Goal: Task Accomplishment & Management: Manage account settings

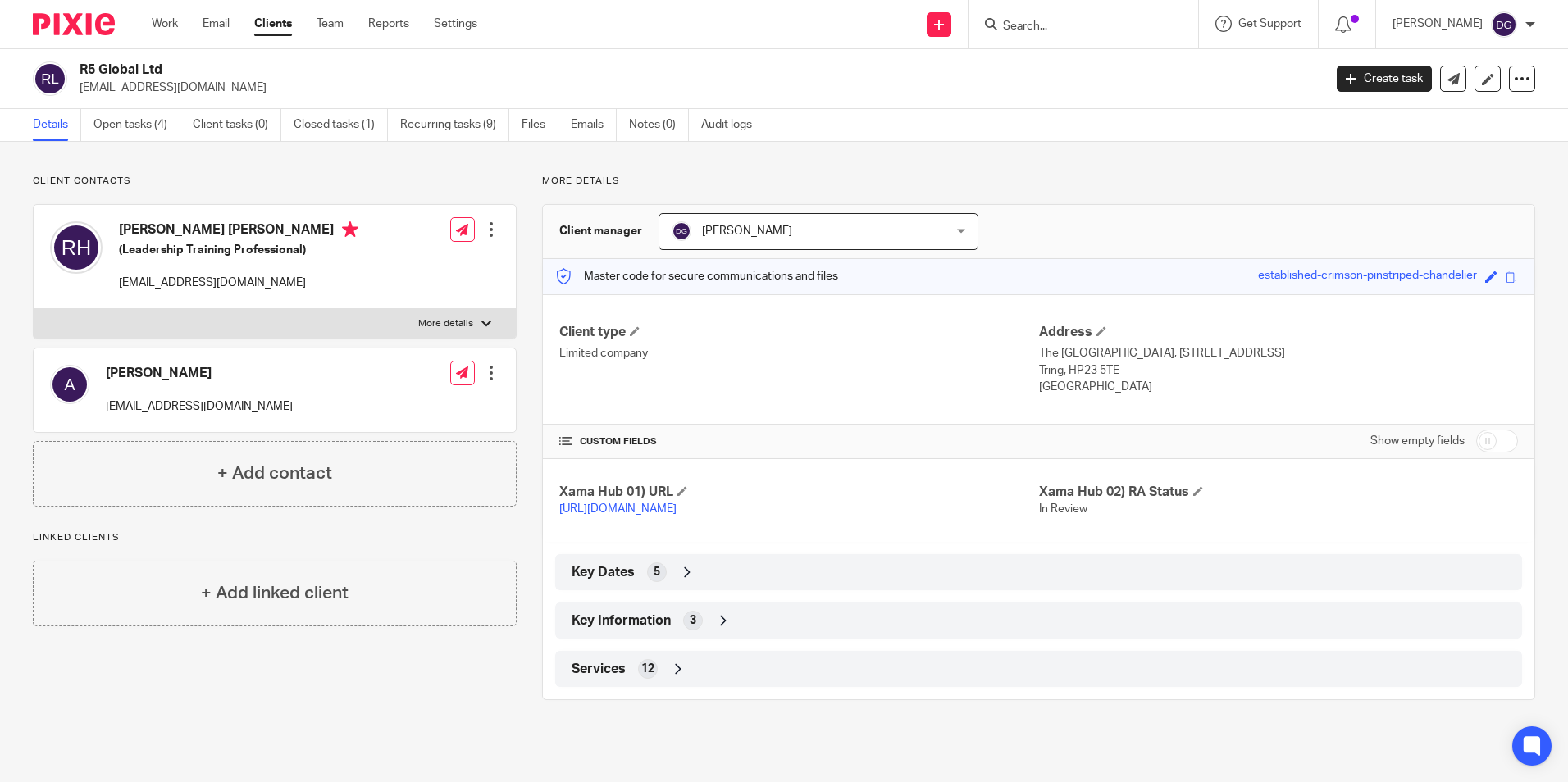
click at [706, 621] on div "Key Information 3" at bounding box center [1038, 620] width 967 height 36
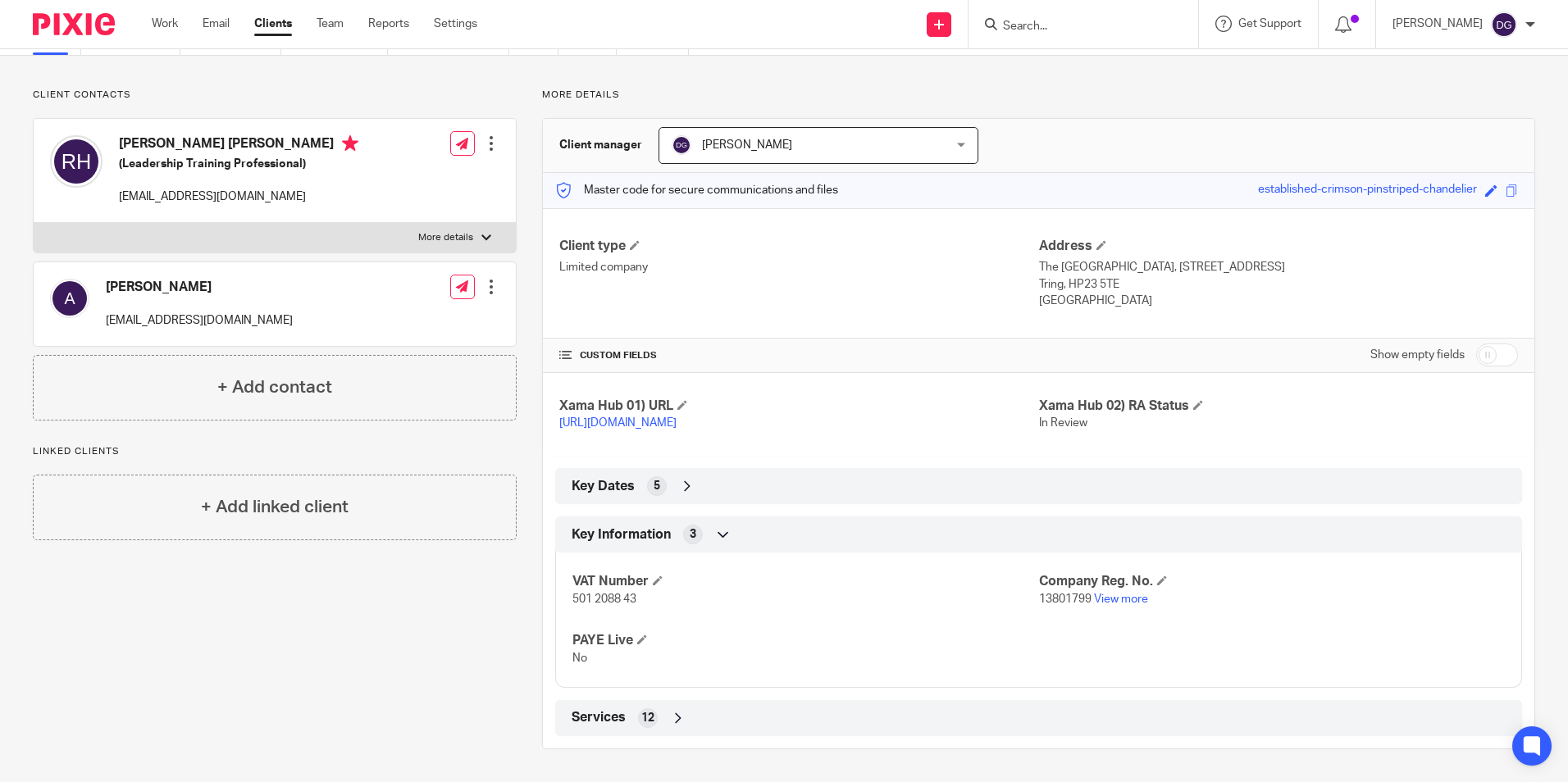
scroll to position [102, 0]
click at [156, 21] on link "Work" at bounding box center [165, 23] width 26 height 16
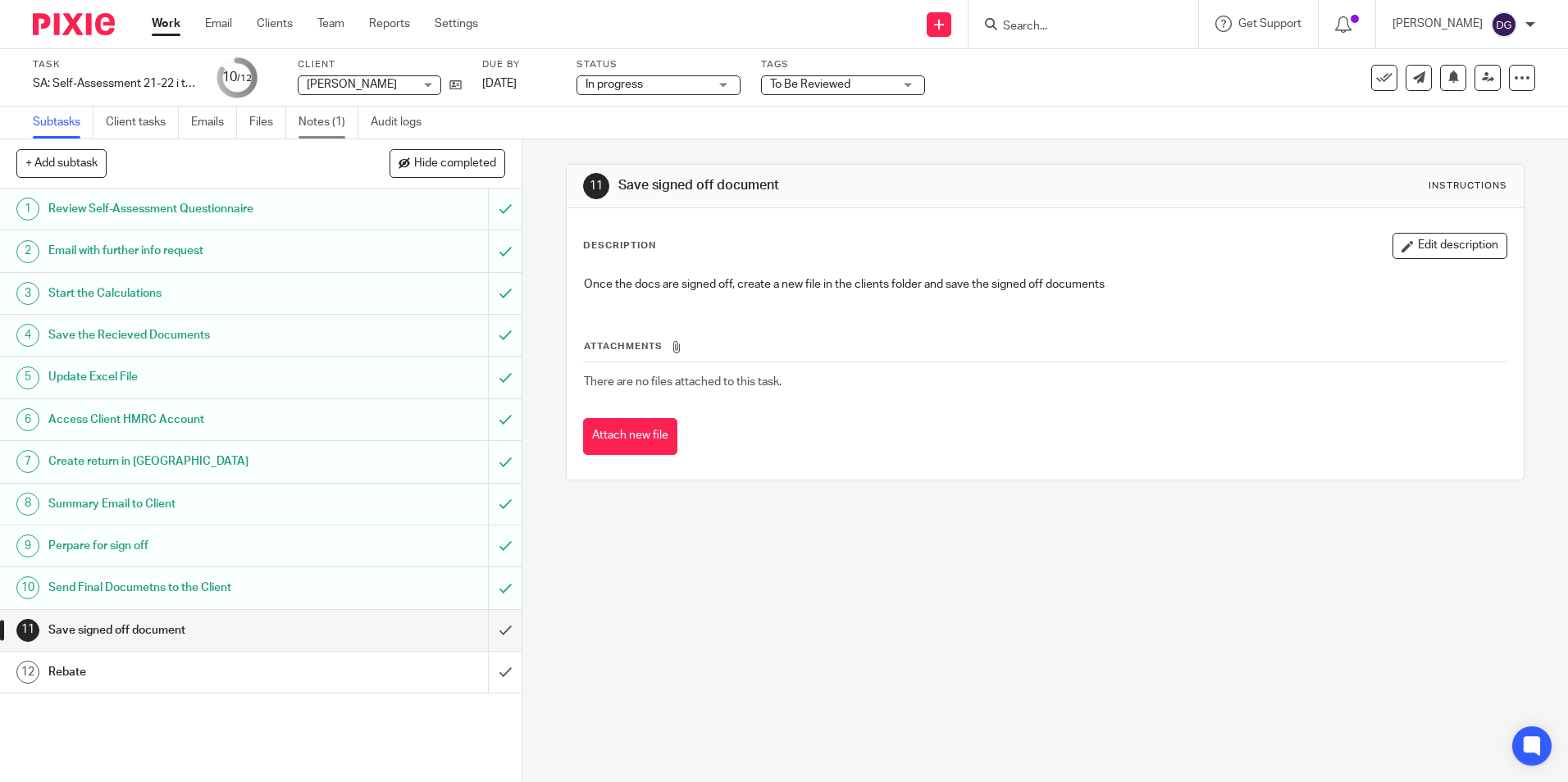
click at [323, 116] on link "Notes (1)" at bounding box center [328, 123] width 60 height 32
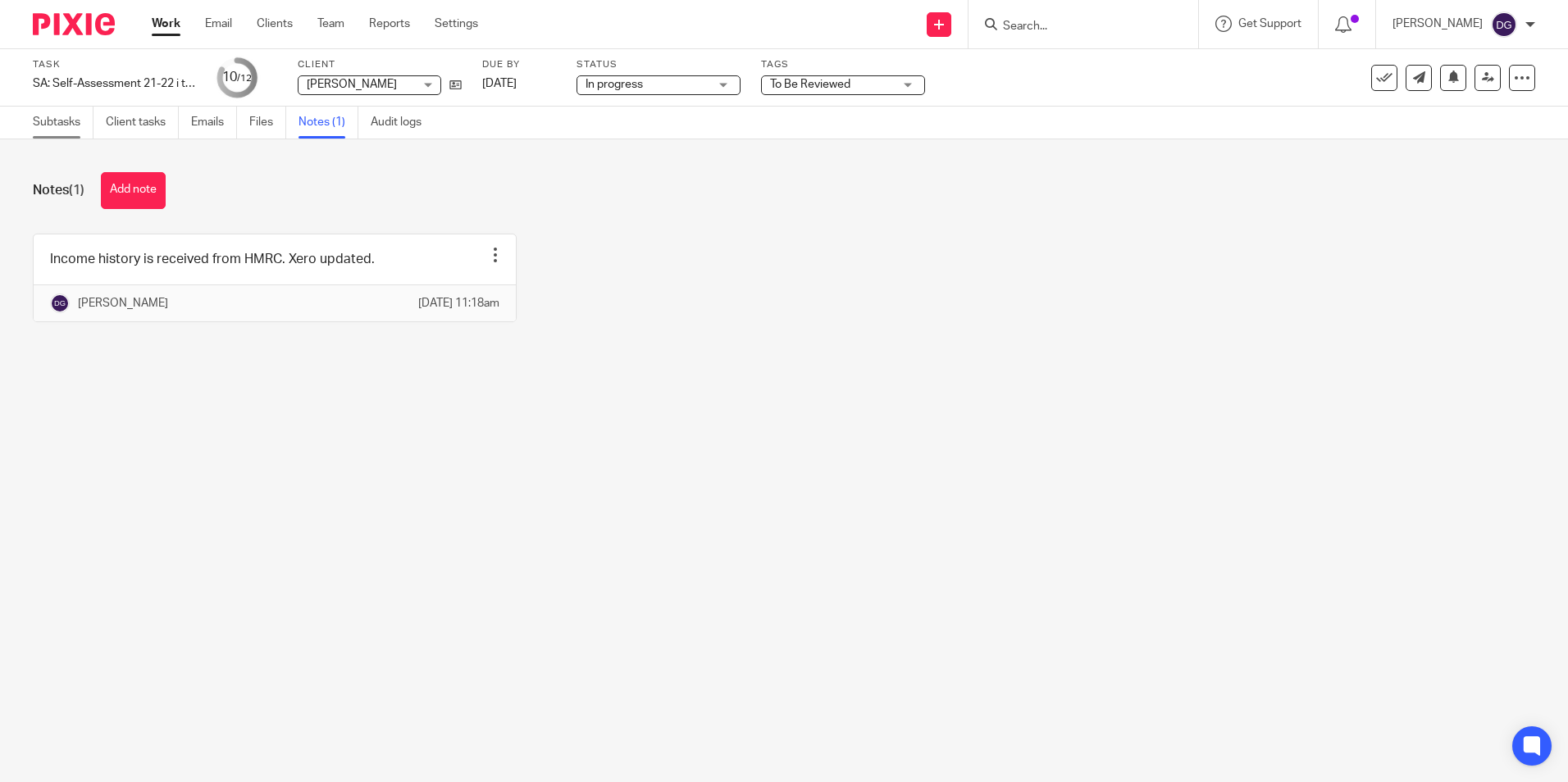
click at [71, 122] on link "Subtasks" at bounding box center [63, 123] width 61 height 32
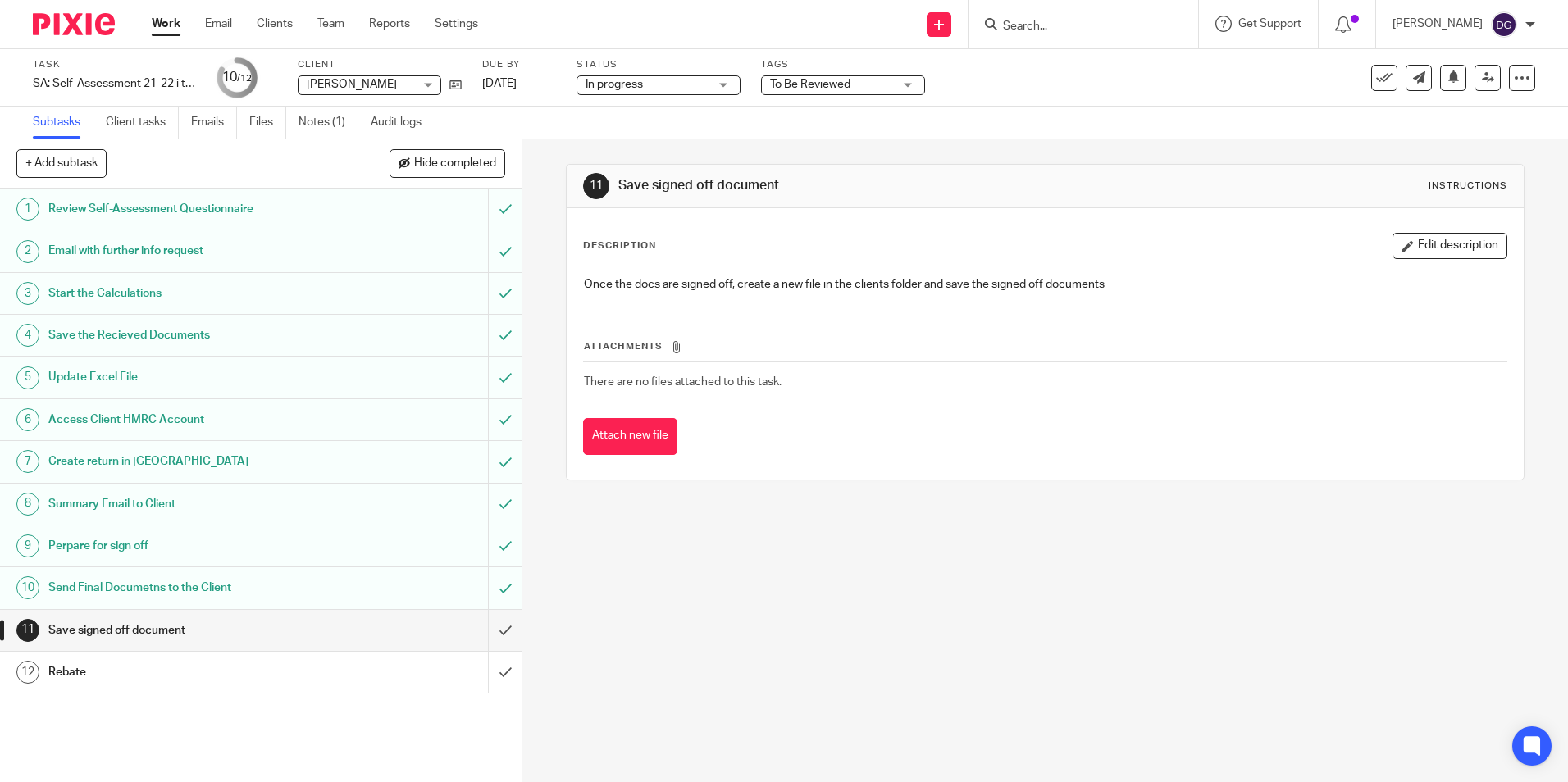
click at [173, 23] on link "Work" at bounding box center [166, 23] width 28 height 16
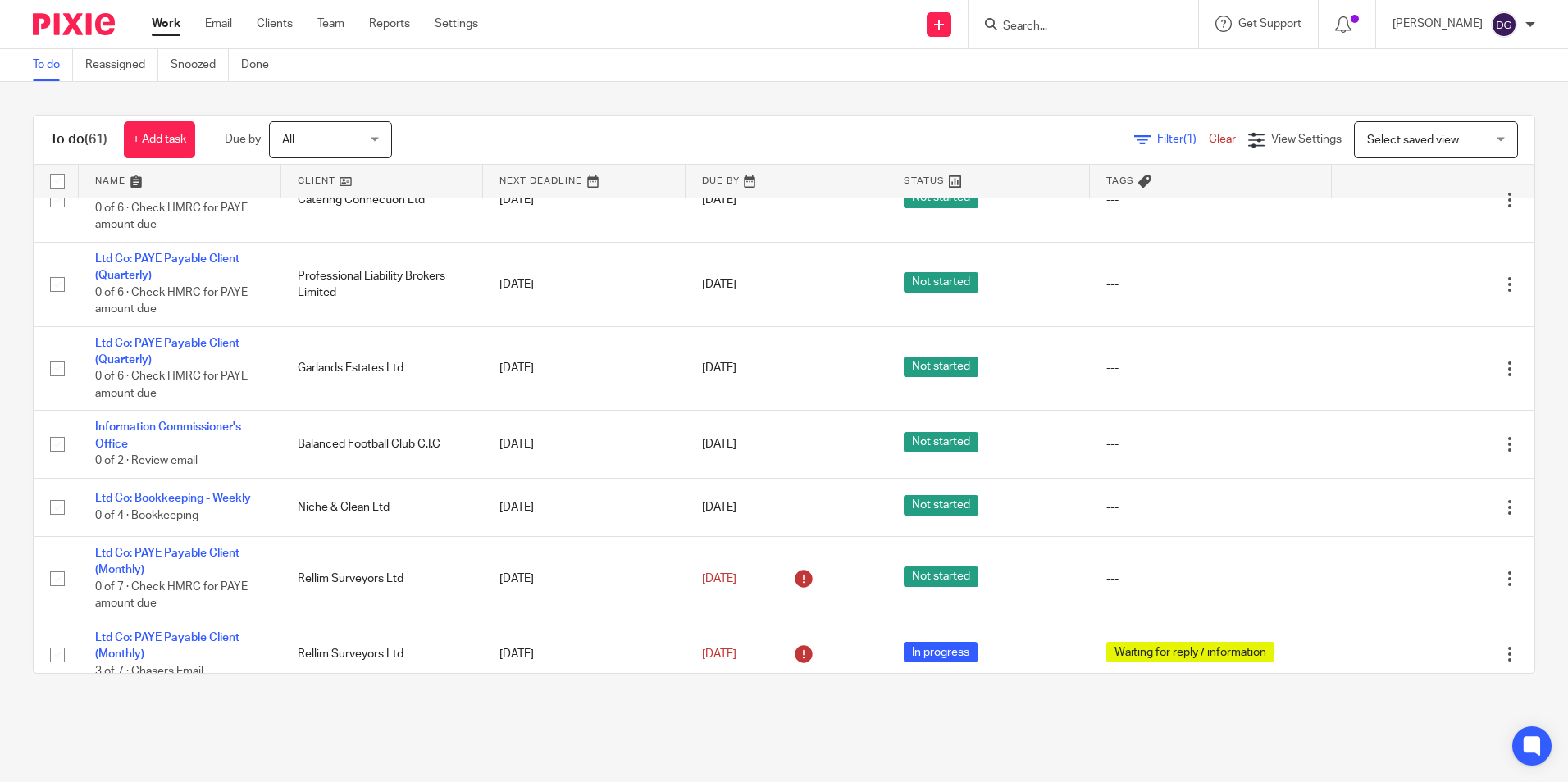
scroll to position [739, 0]
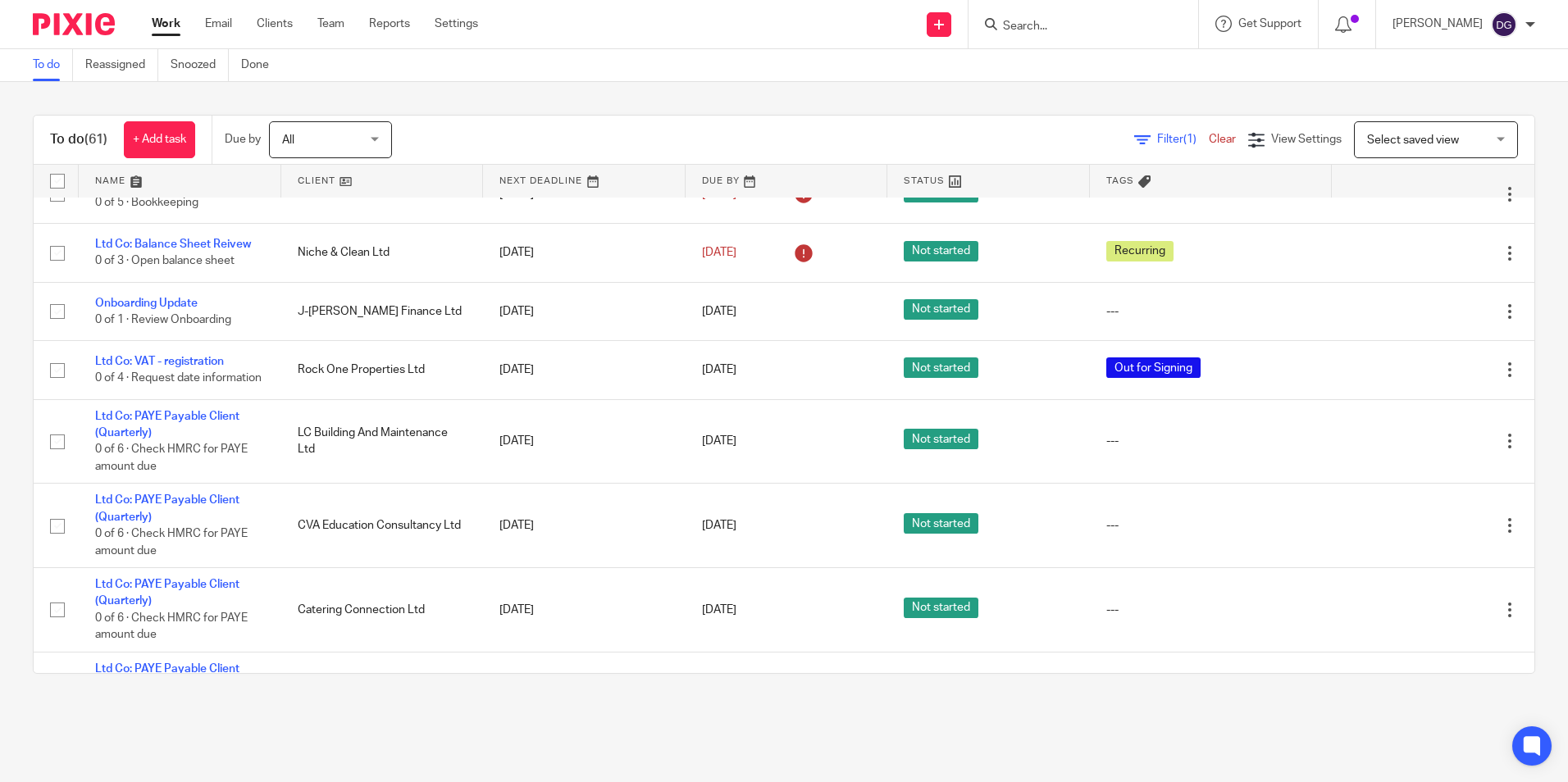
click at [1094, 20] on input "Search" at bounding box center [1075, 27] width 148 height 15
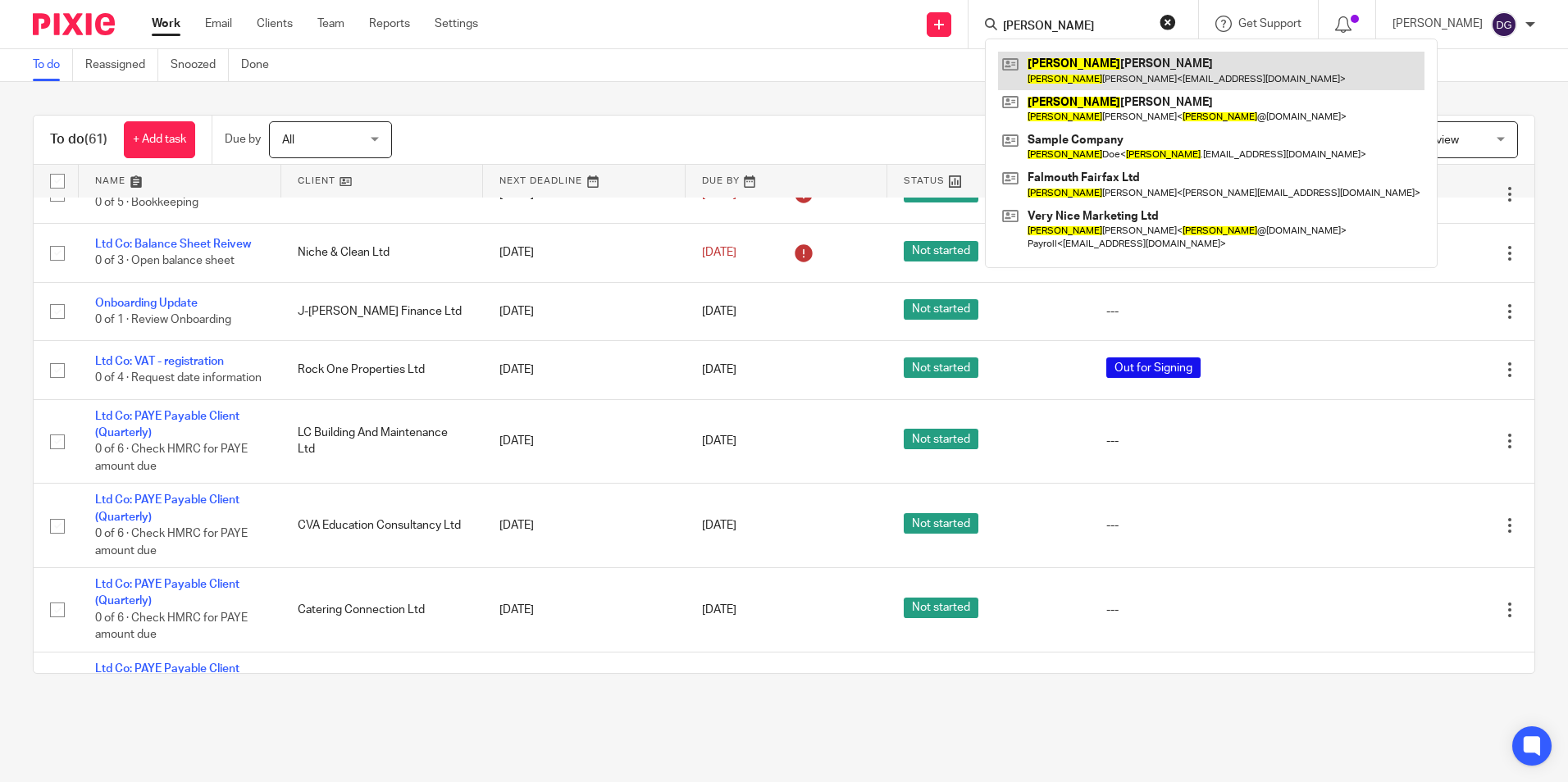
type input "john"
click at [1046, 76] on link at bounding box center [1211, 71] width 427 height 38
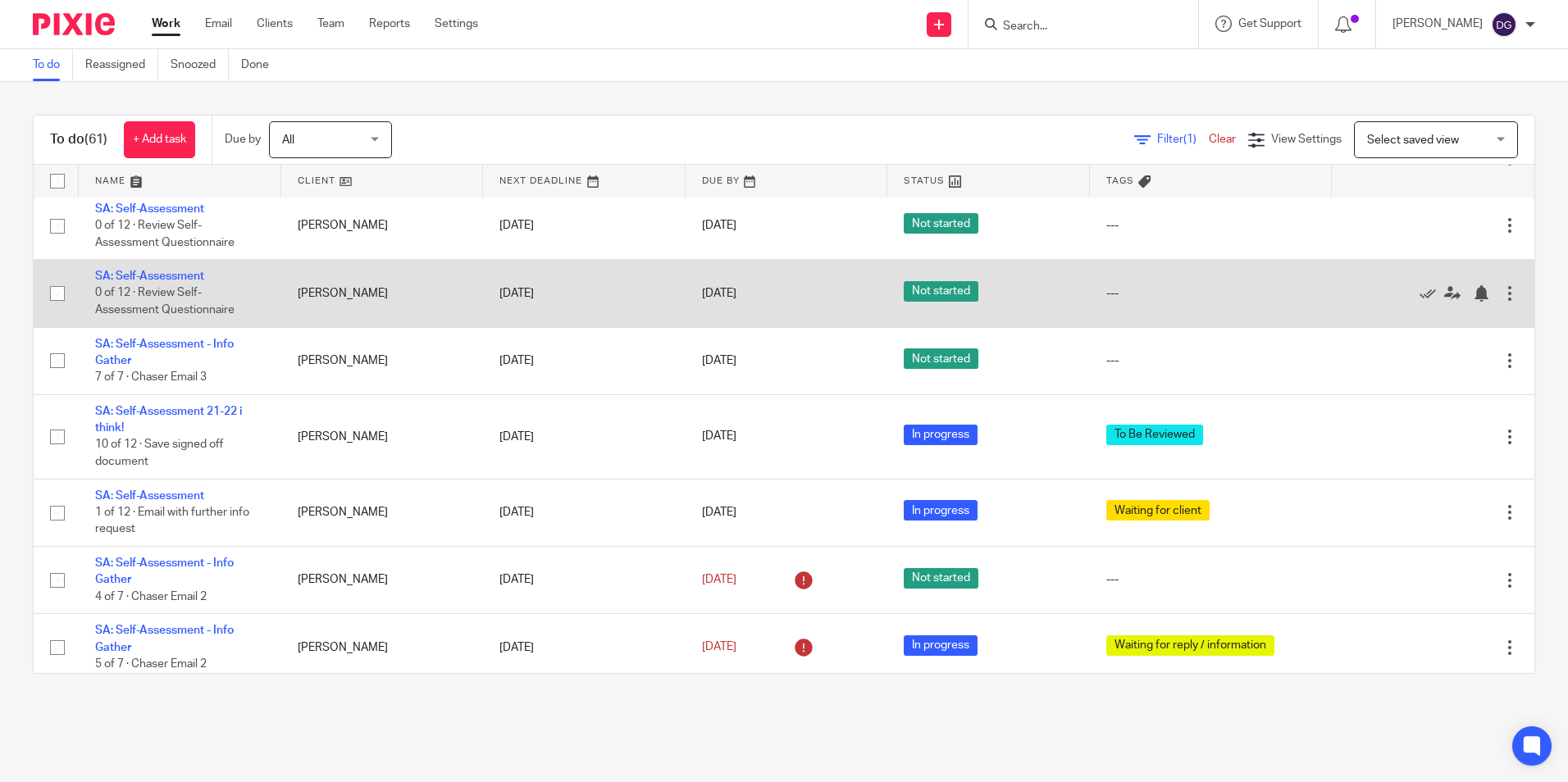
scroll to position [2871, 0]
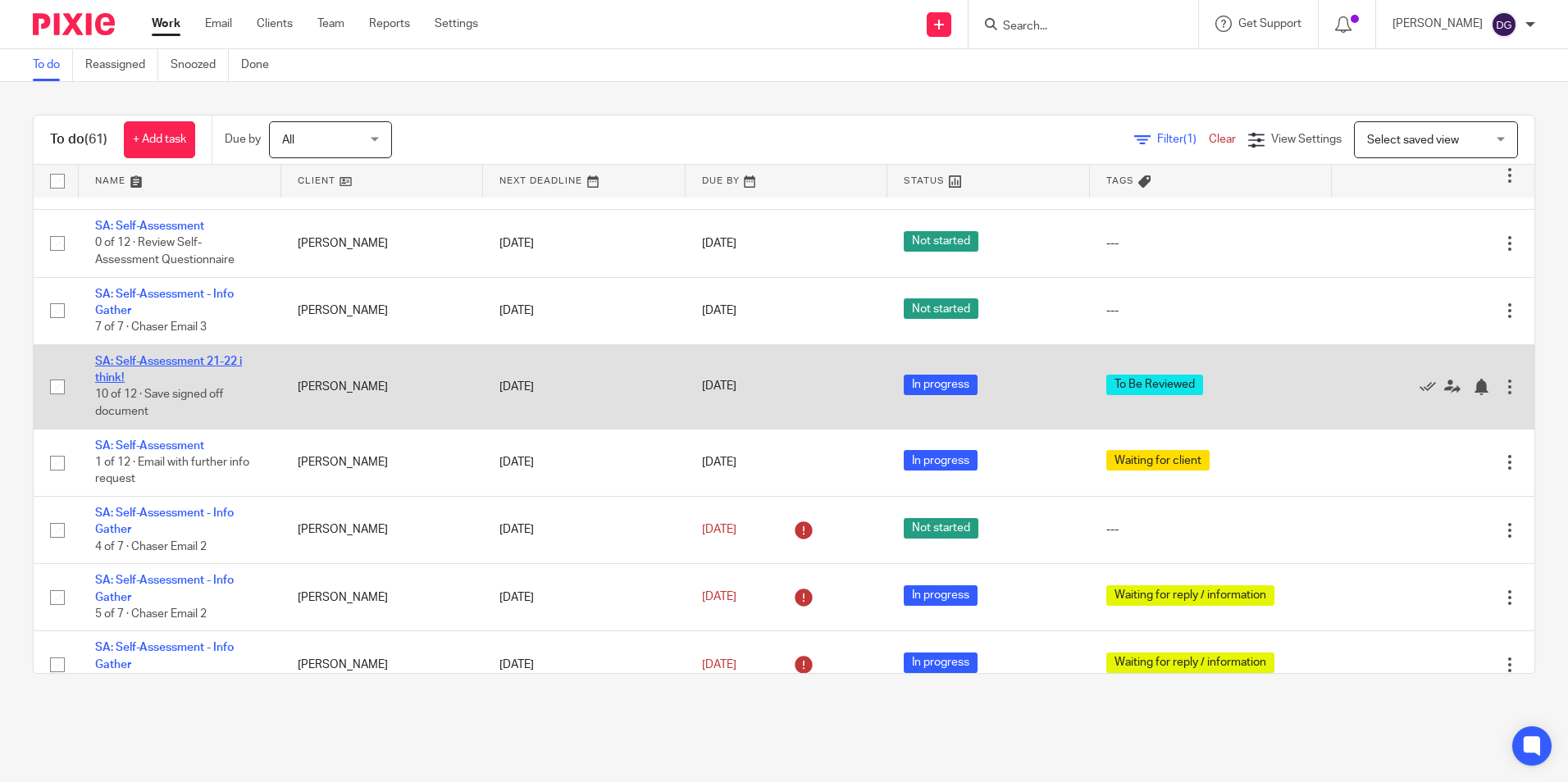
click at [204, 384] on link "SA: Self-Assessment 21-22 i think!" at bounding box center [168, 369] width 147 height 27
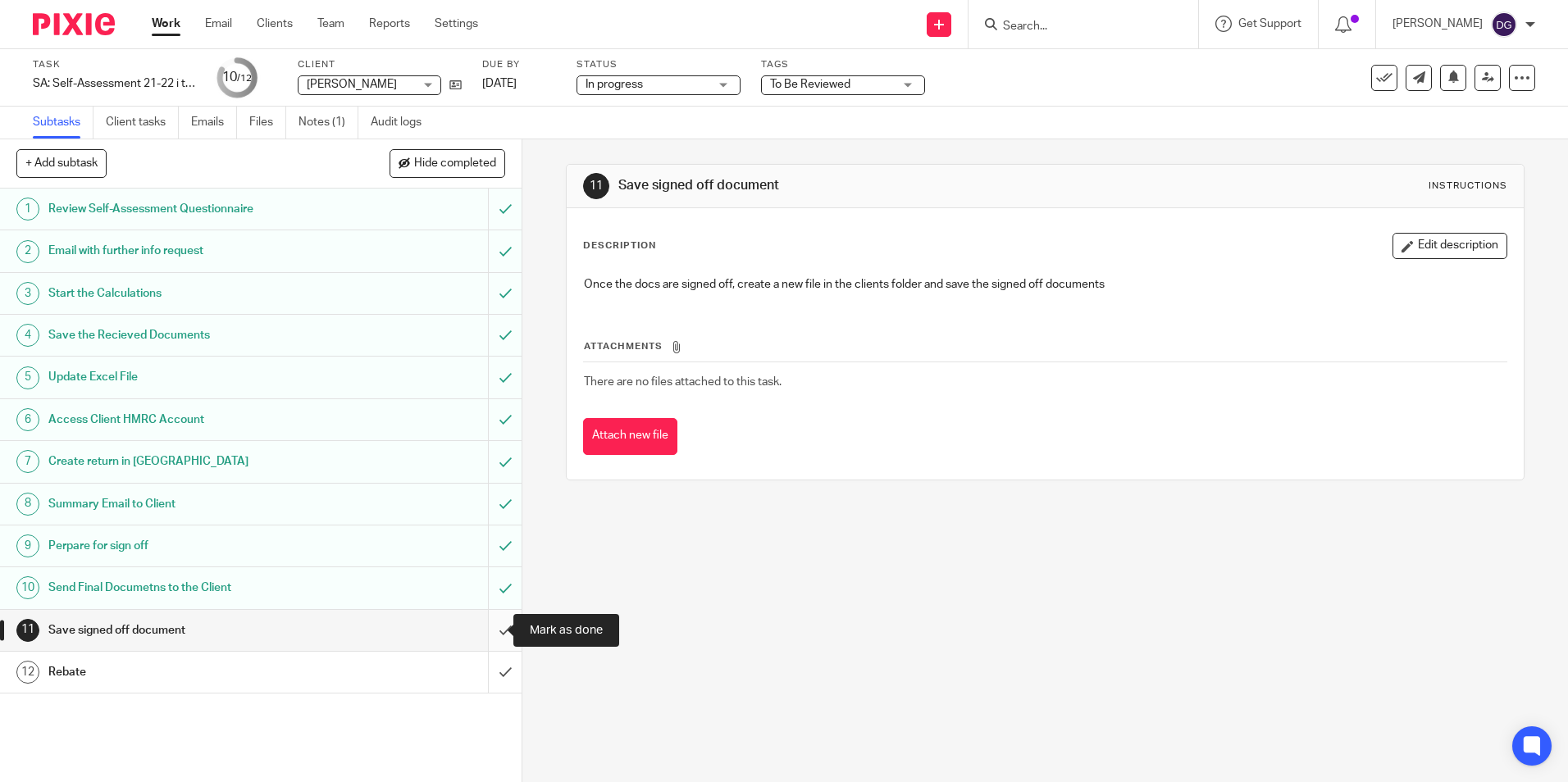
click at [491, 642] on input "submit" at bounding box center [261, 630] width 522 height 41
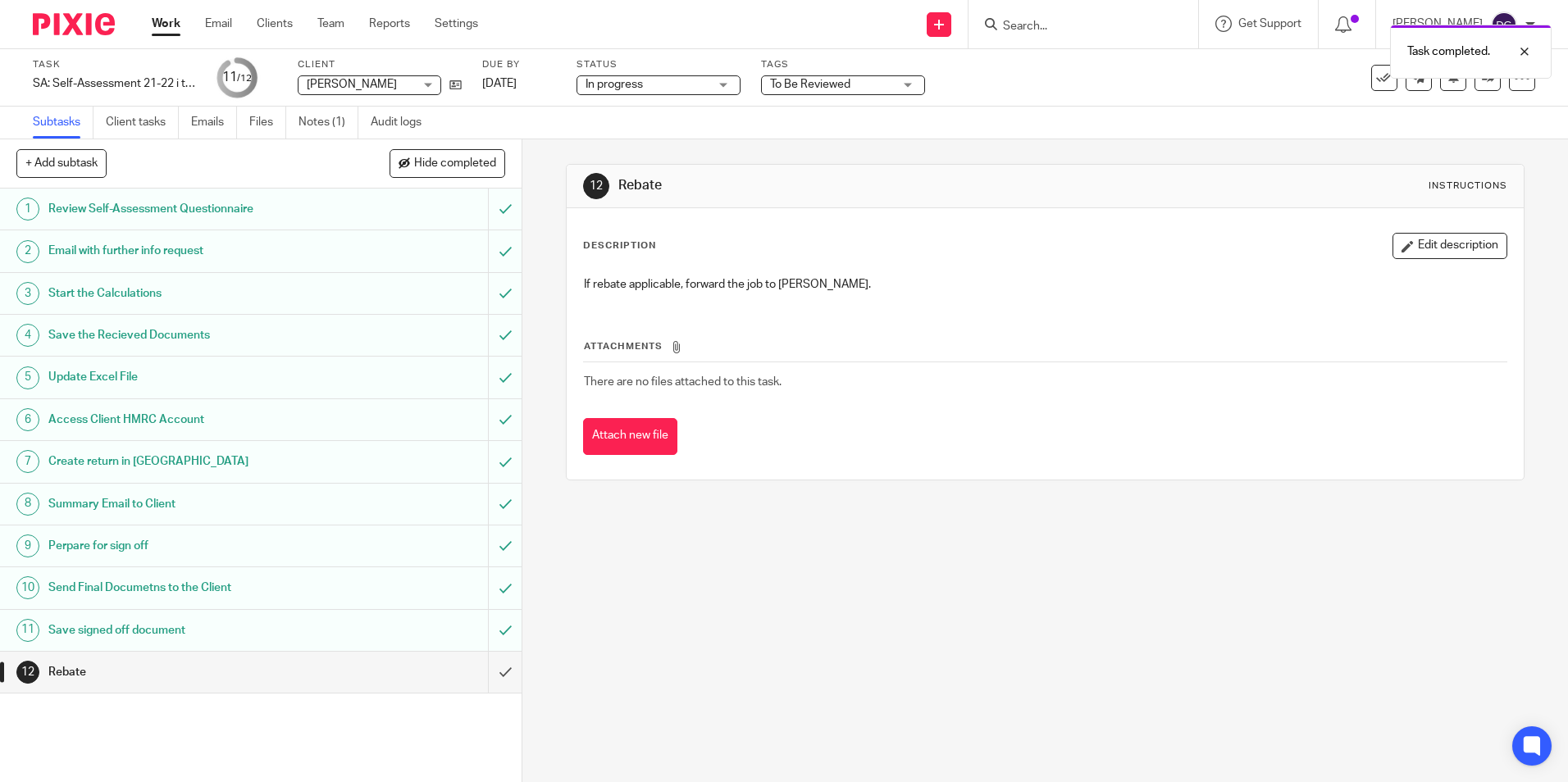
click at [1122, 591] on div "12 Rebate Instructions Description Edit description If rebate applicable, forwa…" at bounding box center [1045, 461] width 1046 height 643
click at [499, 669] on input "submit" at bounding box center [261, 672] width 522 height 41
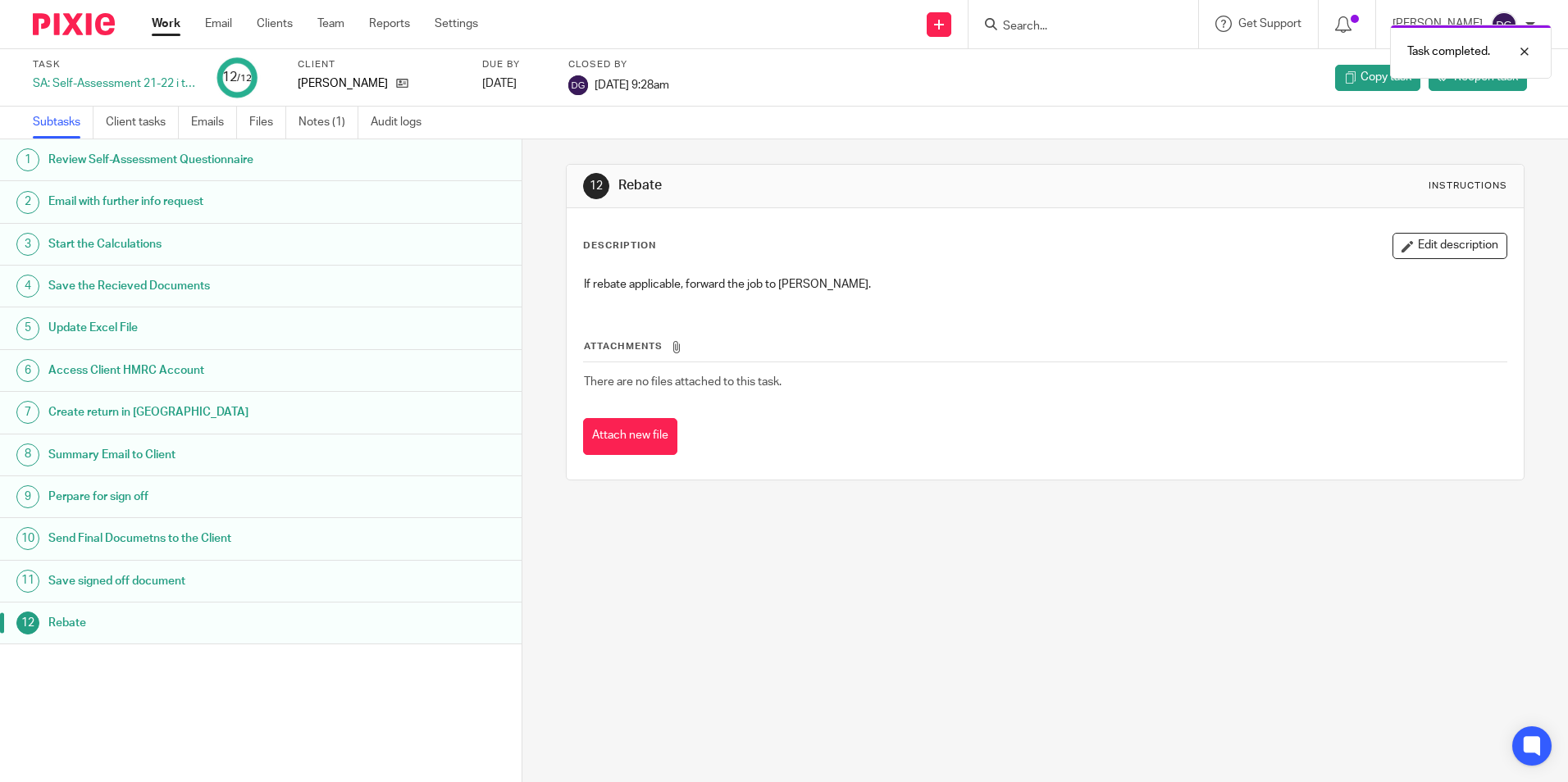
click at [175, 32] on link "Work" at bounding box center [166, 23] width 28 height 16
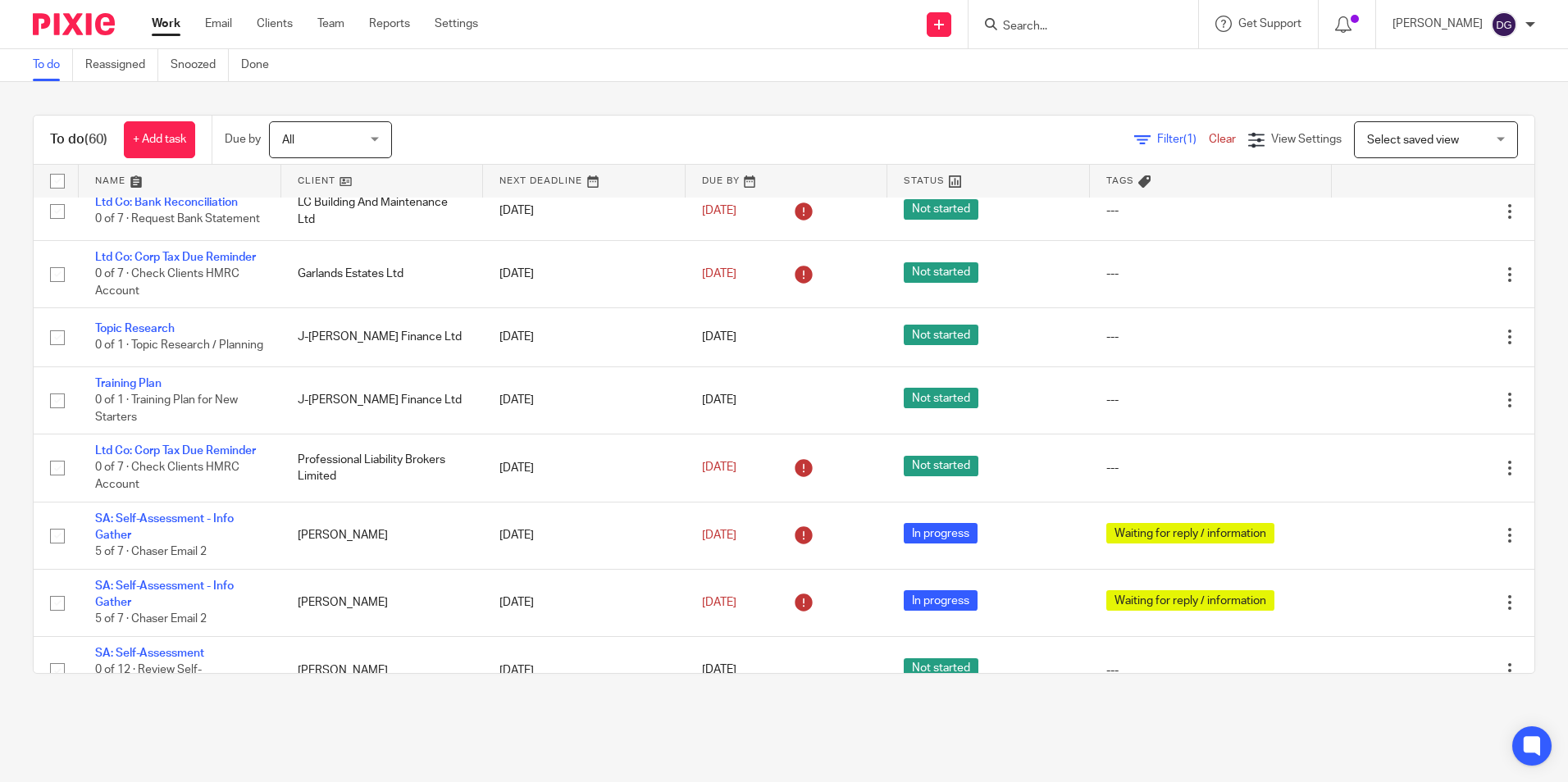
scroll to position [2265, 0]
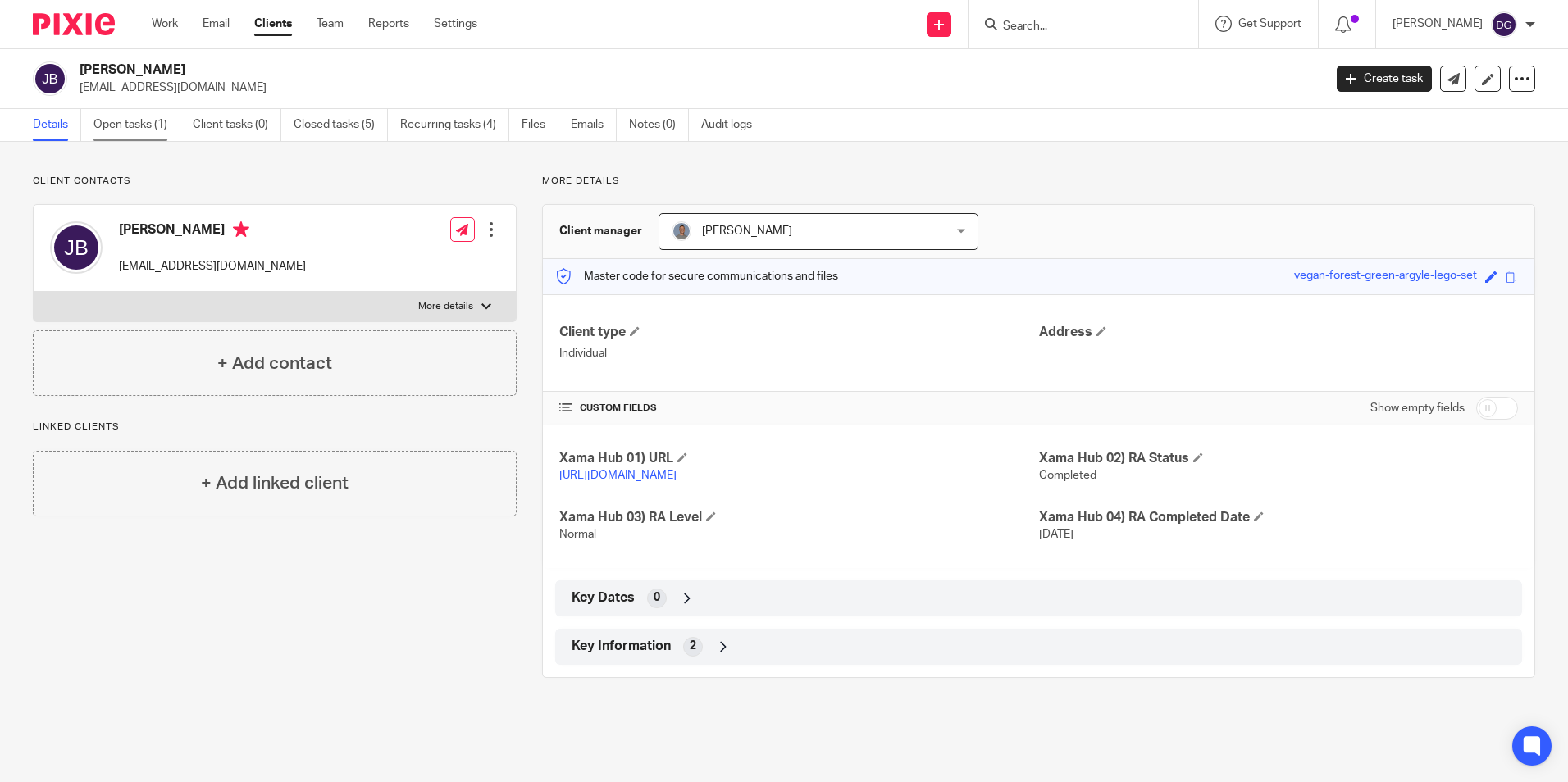
click at [151, 120] on link "Open tasks (1)" at bounding box center [137, 125] width 87 height 32
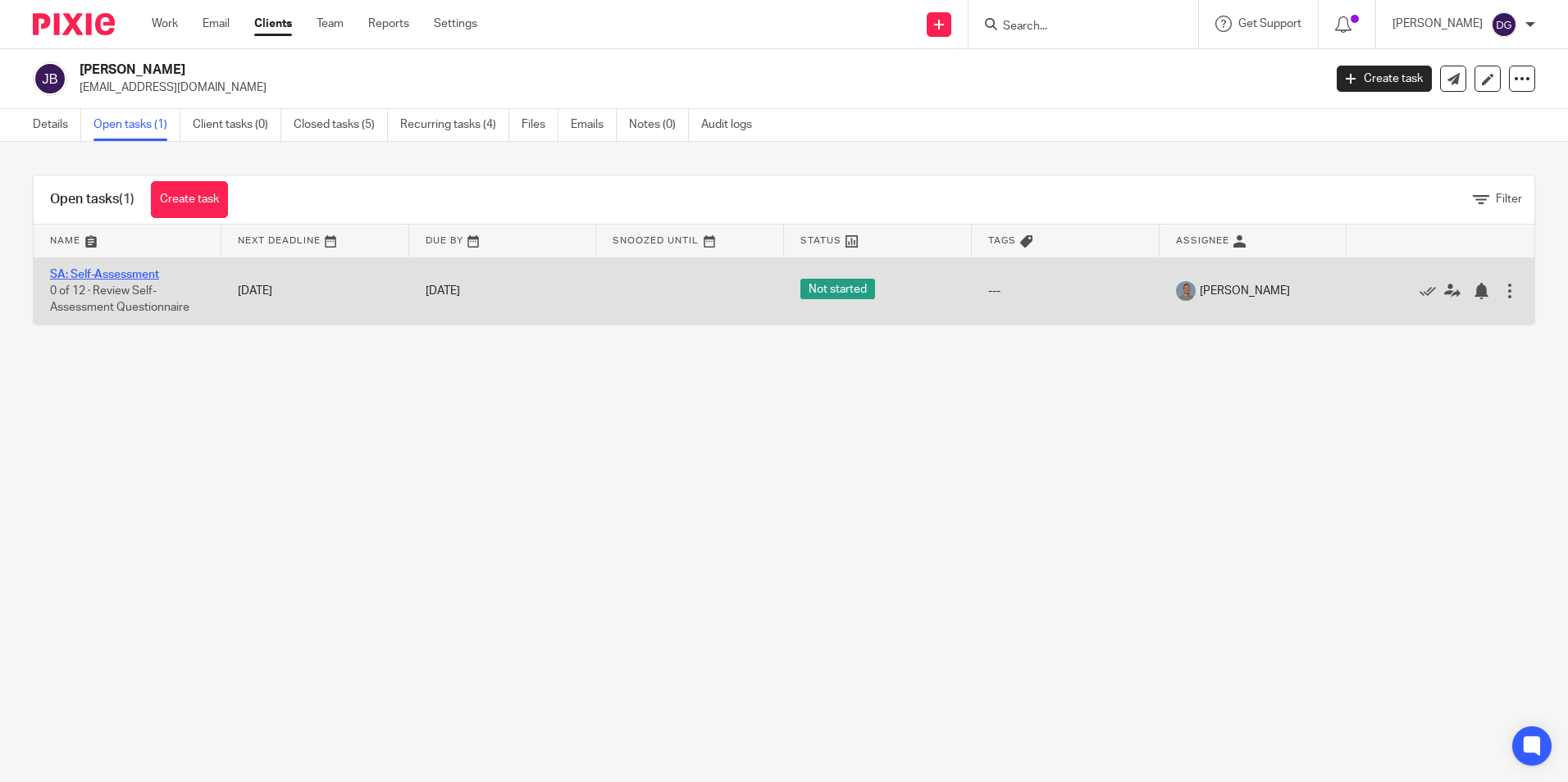
click at [129, 275] on link "SA: Self-Assessment" at bounding box center [104, 274] width 109 height 11
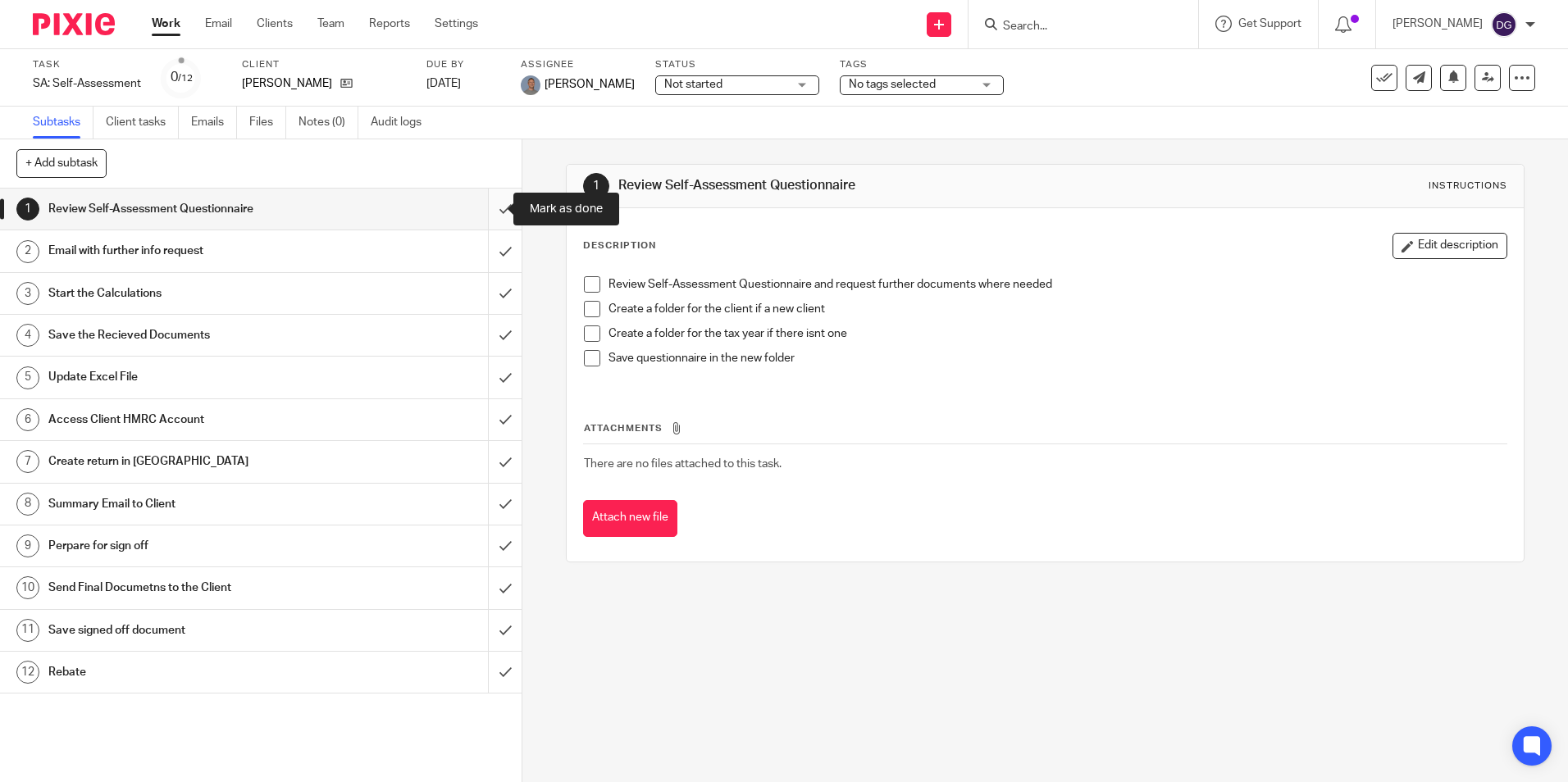
click at [489, 216] on input "submit" at bounding box center [261, 208] width 522 height 41
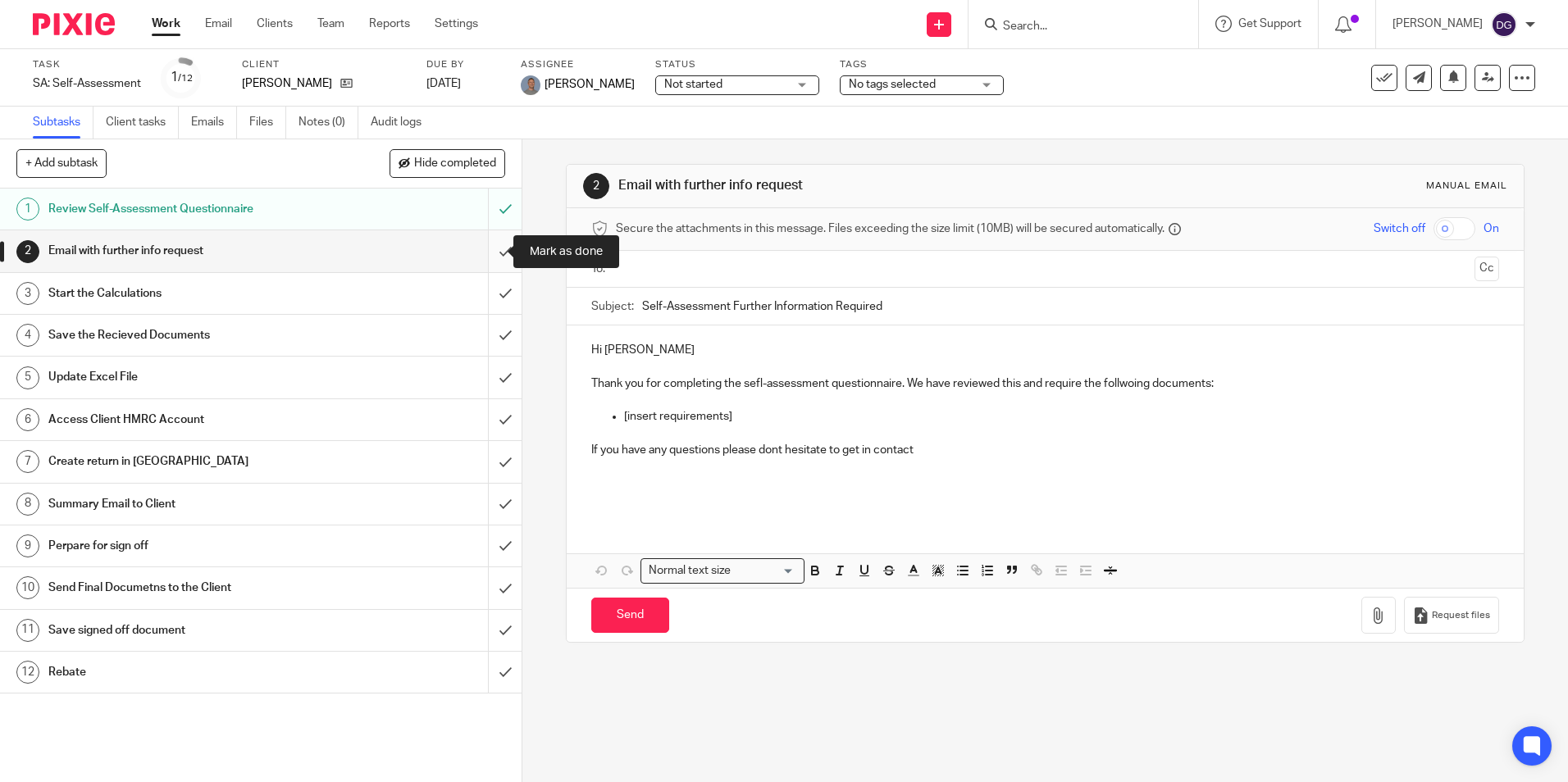
click at [491, 245] on input "submit" at bounding box center [261, 251] width 522 height 41
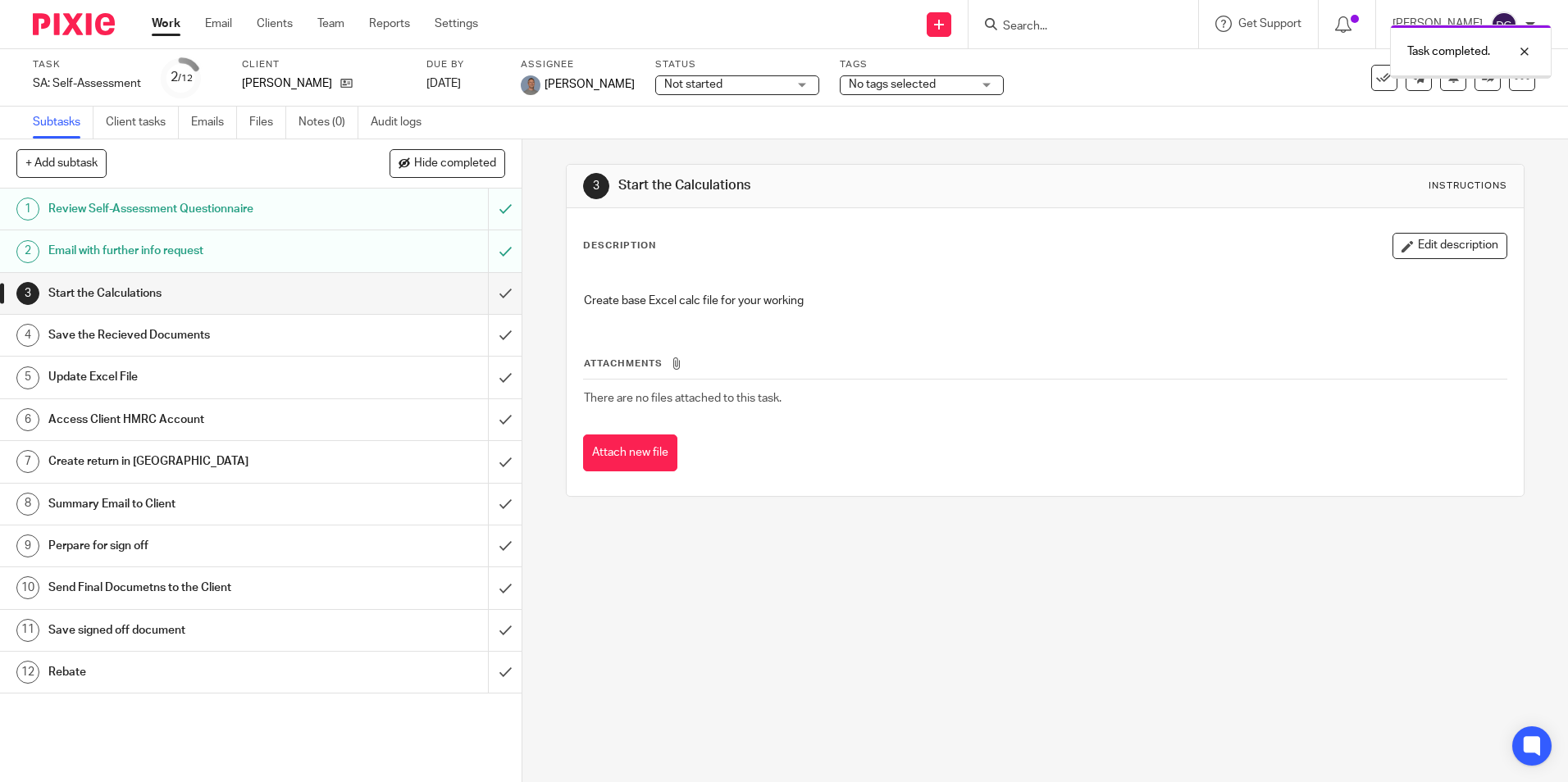
click at [491, 293] on input "submit" at bounding box center [261, 293] width 522 height 41
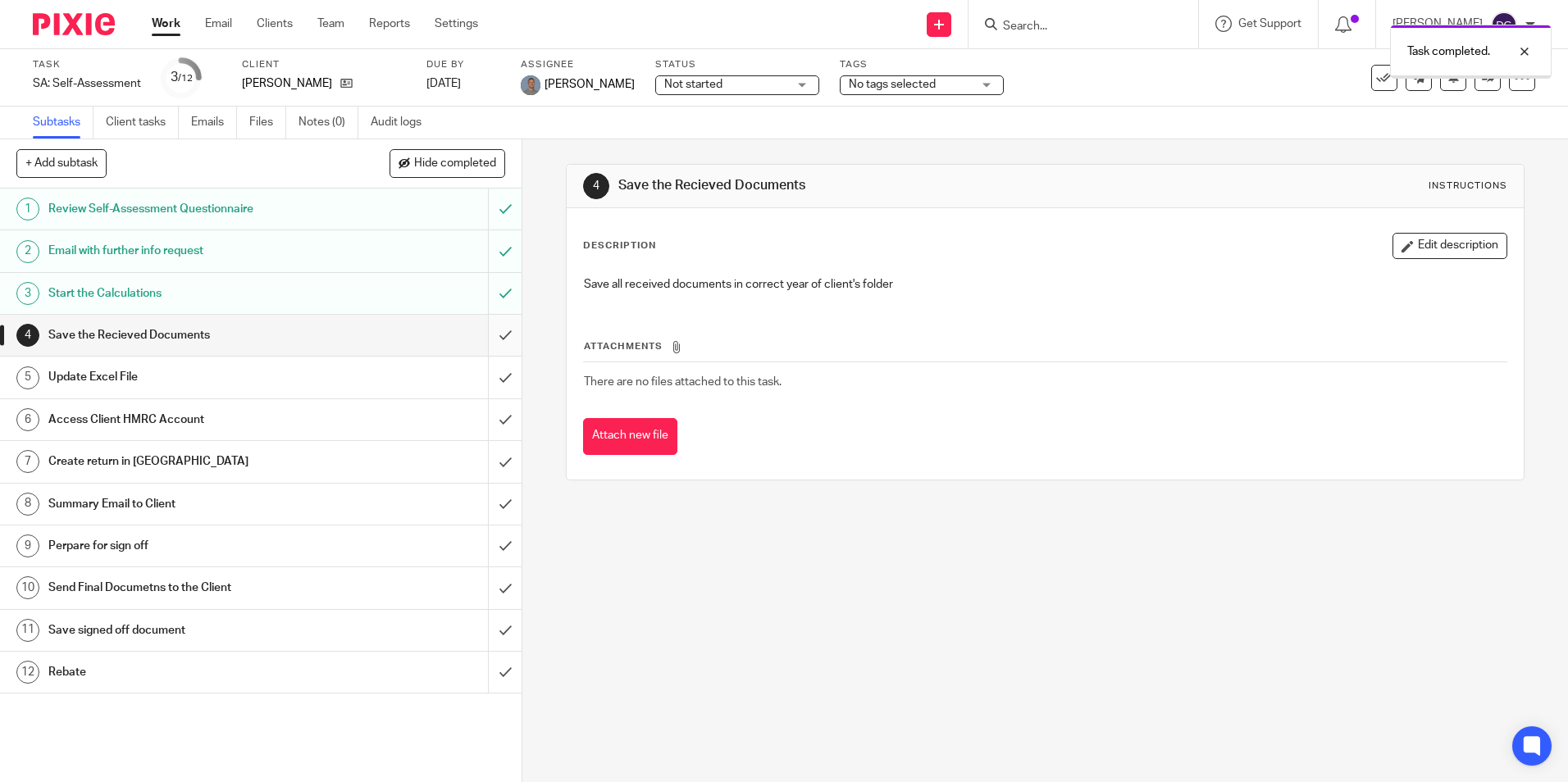
click at [494, 334] on input "submit" at bounding box center [261, 335] width 522 height 41
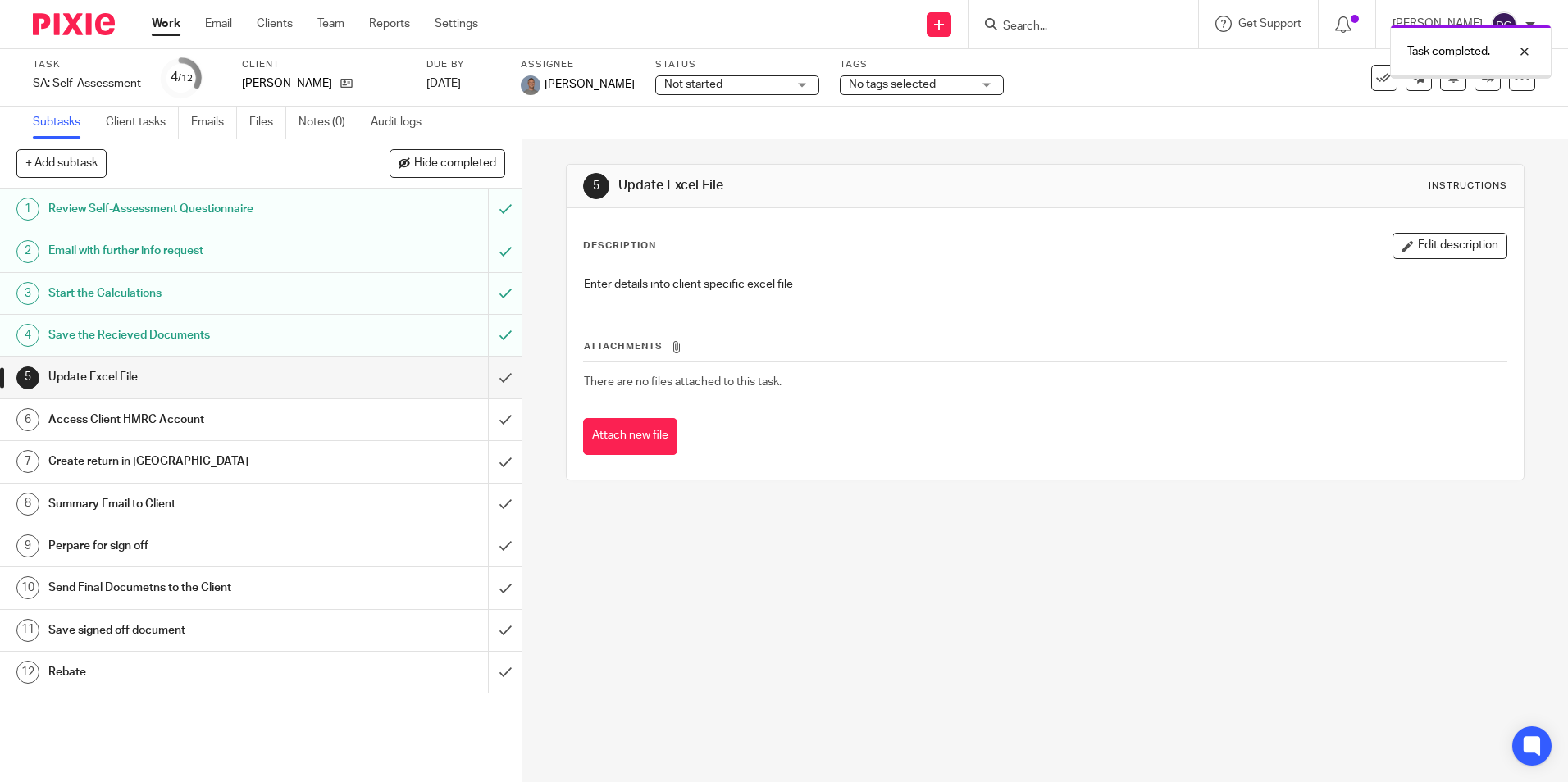
click at [489, 399] on input "submit" at bounding box center [261, 419] width 522 height 41
click at [488, 415] on input "submit" at bounding box center [261, 419] width 522 height 41
click at [491, 371] on input "submit" at bounding box center [261, 376] width 522 height 41
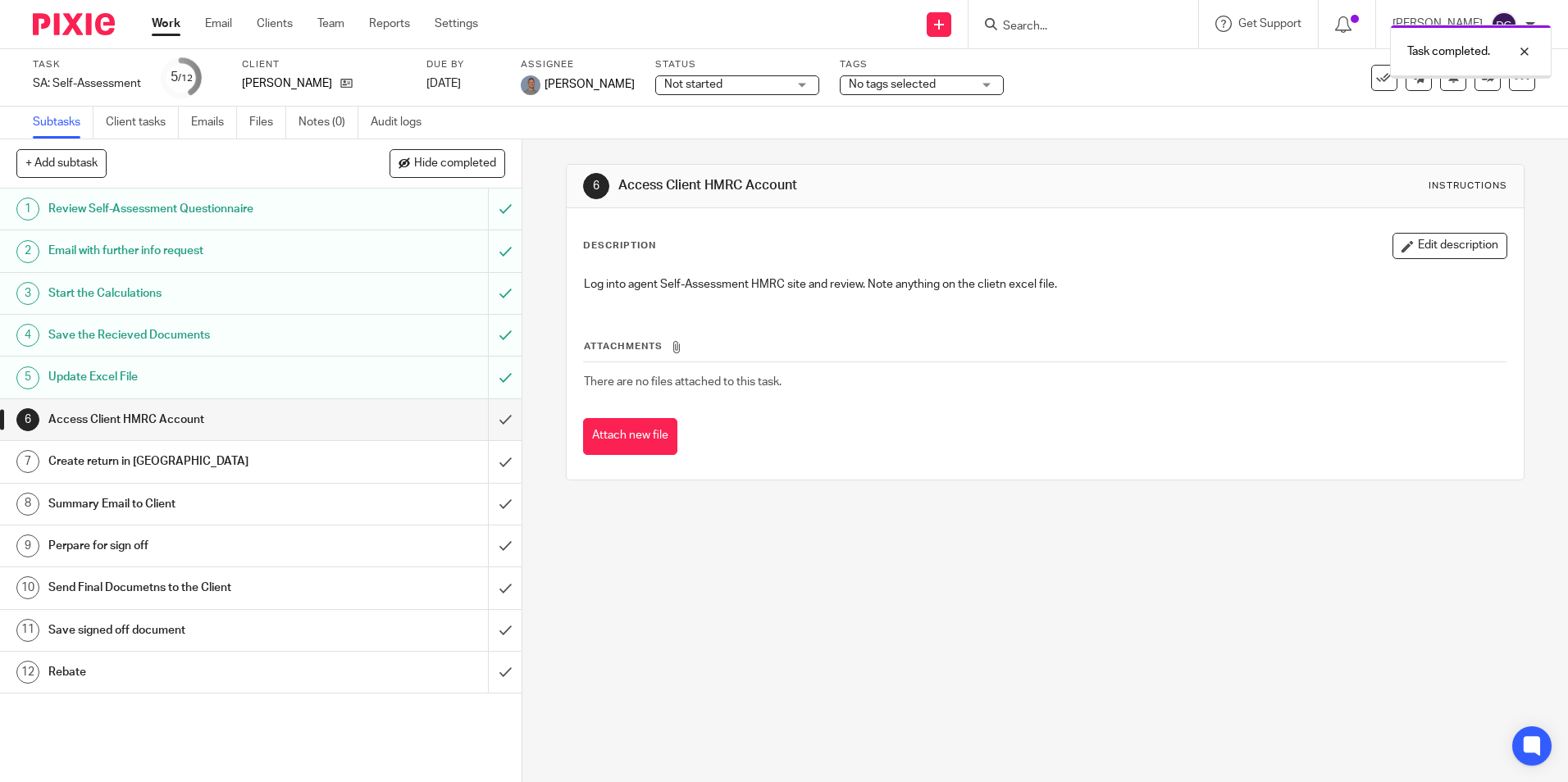
click at [494, 409] on input "submit" at bounding box center [261, 419] width 522 height 41
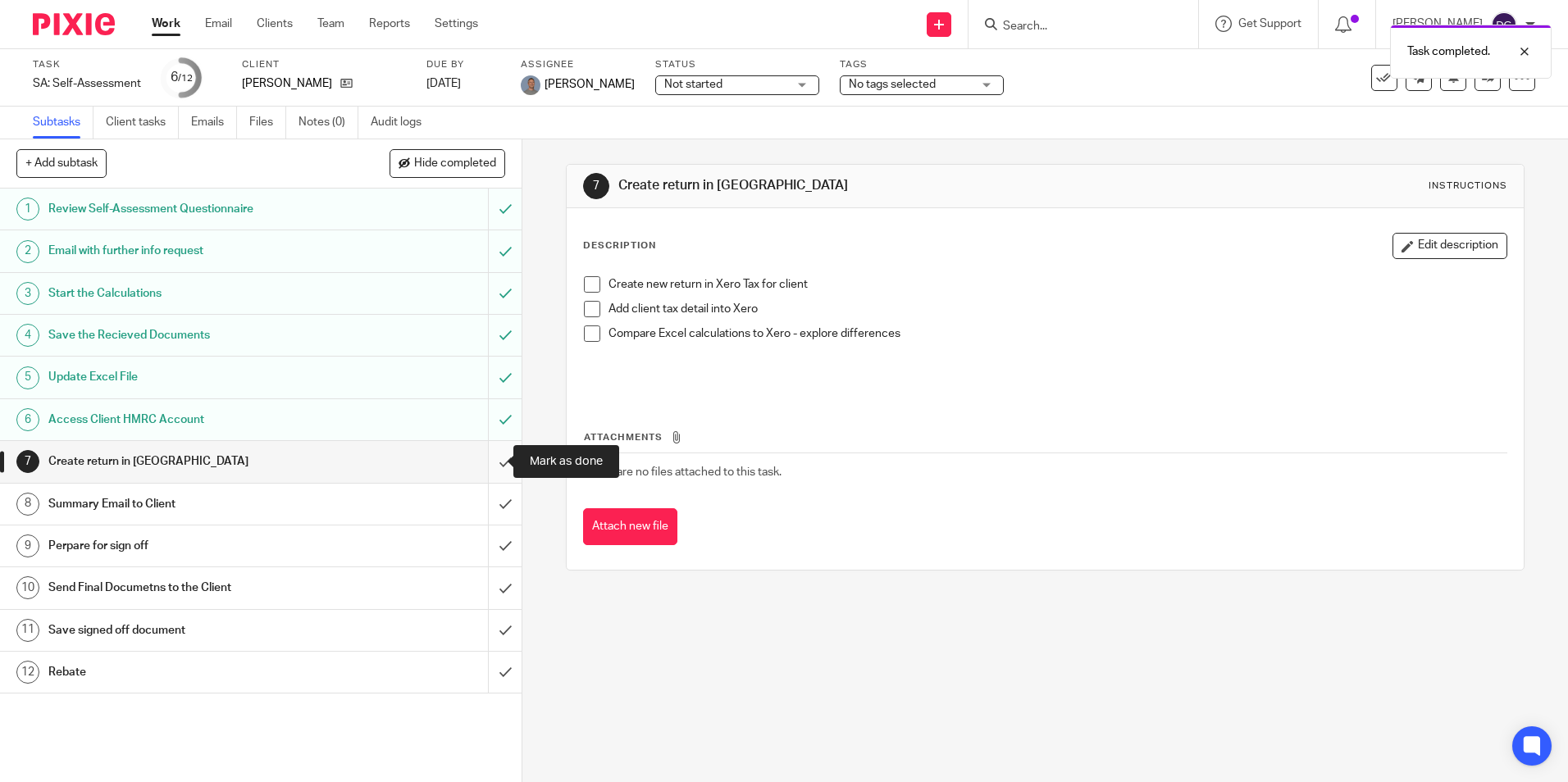
click at [485, 453] on input "submit" at bounding box center [261, 461] width 522 height 41
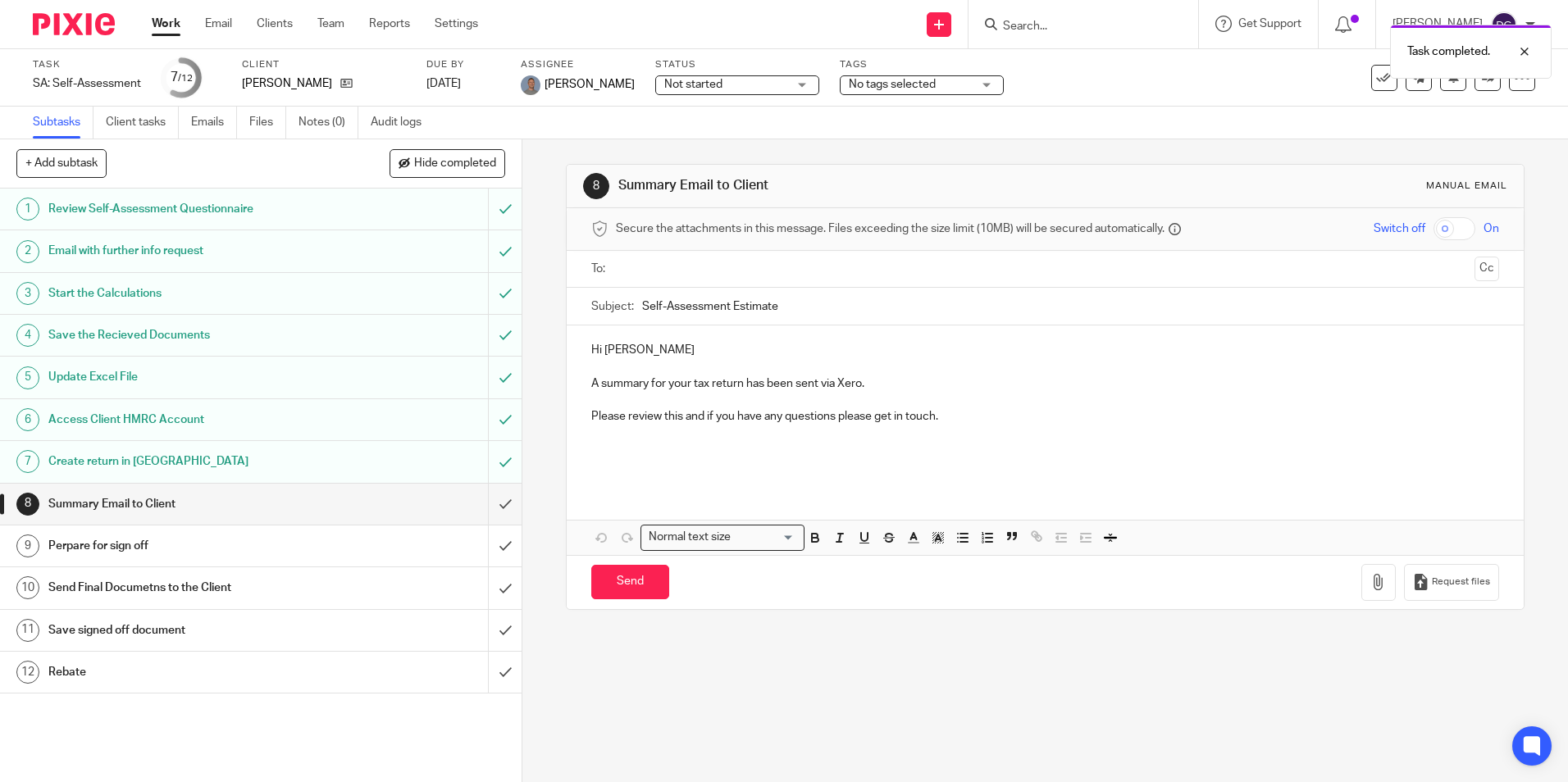
drag, startPoint x: 0, startPoint y: 0, endPoint x: -3, endPoint y: 413, distance: 413.0
click at [0, 413] on html "Work Email Clients Team Reports Settings Work Email Clients Team Reports Settin…" at bounding box center [784, 391] width 1568 height 782
click at [700, 700] on div "8 Summary Email to Client Manual email Secure the attachments in this message. …" at bounding box center [1045, 461] width 1046 height 643
click at [1137, 31] on input "Search" at bounding box center [1075, 27] width 148 height 15
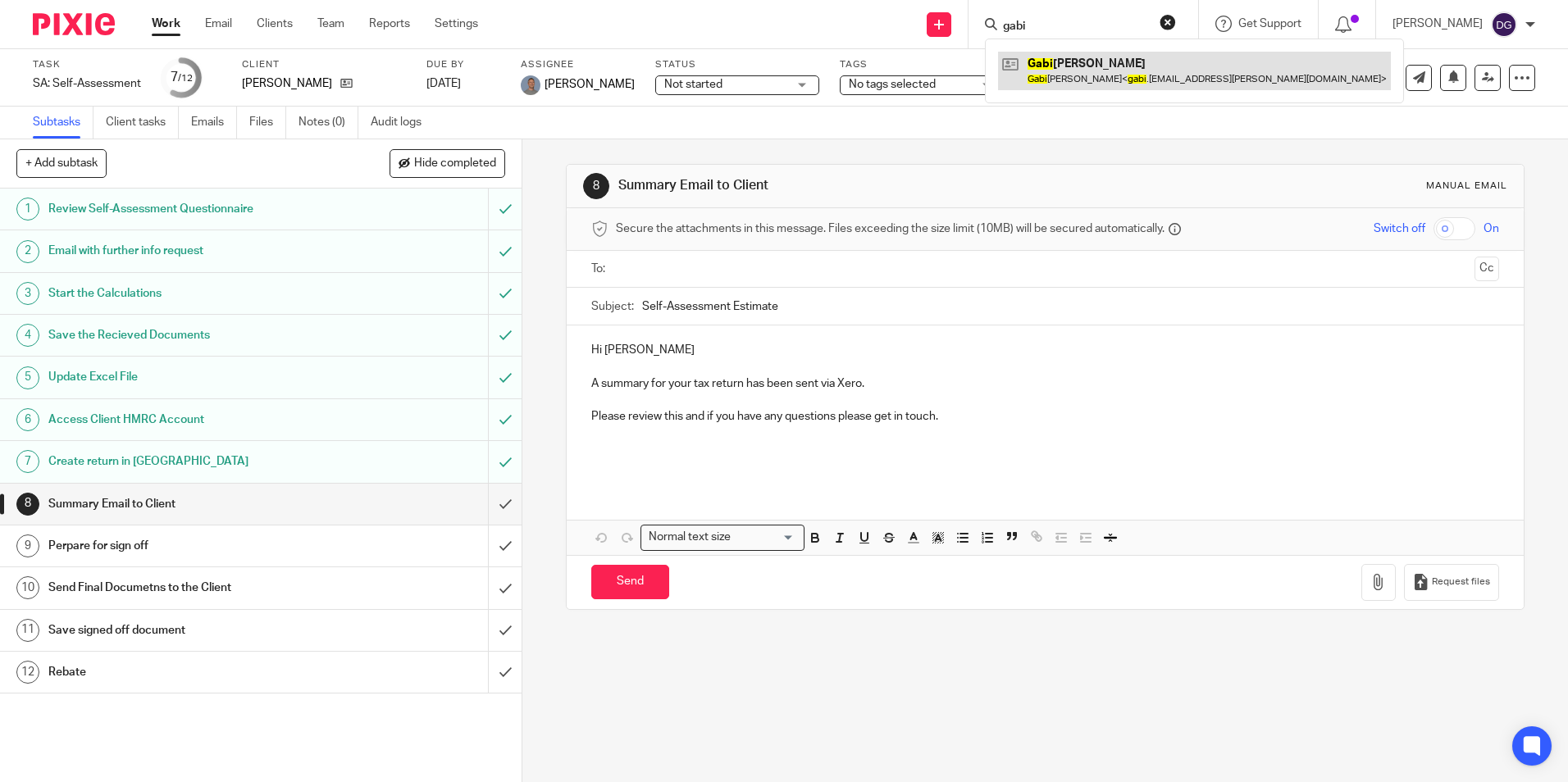
type input "gabi"
click at [1101, 78] on link at bounding box center [1194, 71] width 392 height 38
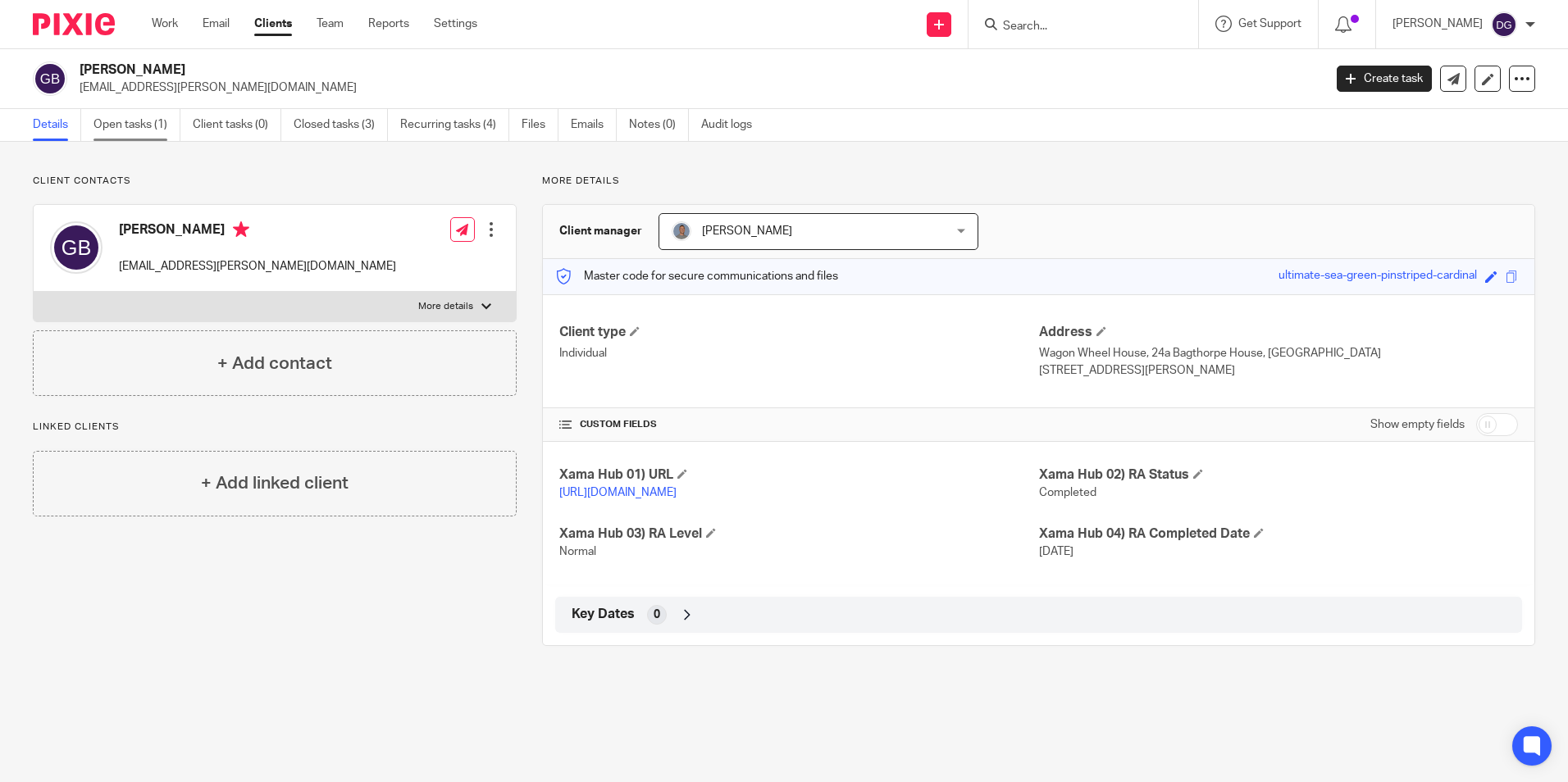
click at [114, 115] on link "Open tasks (1)" at bounding box center [137, 125] width 87 height 32
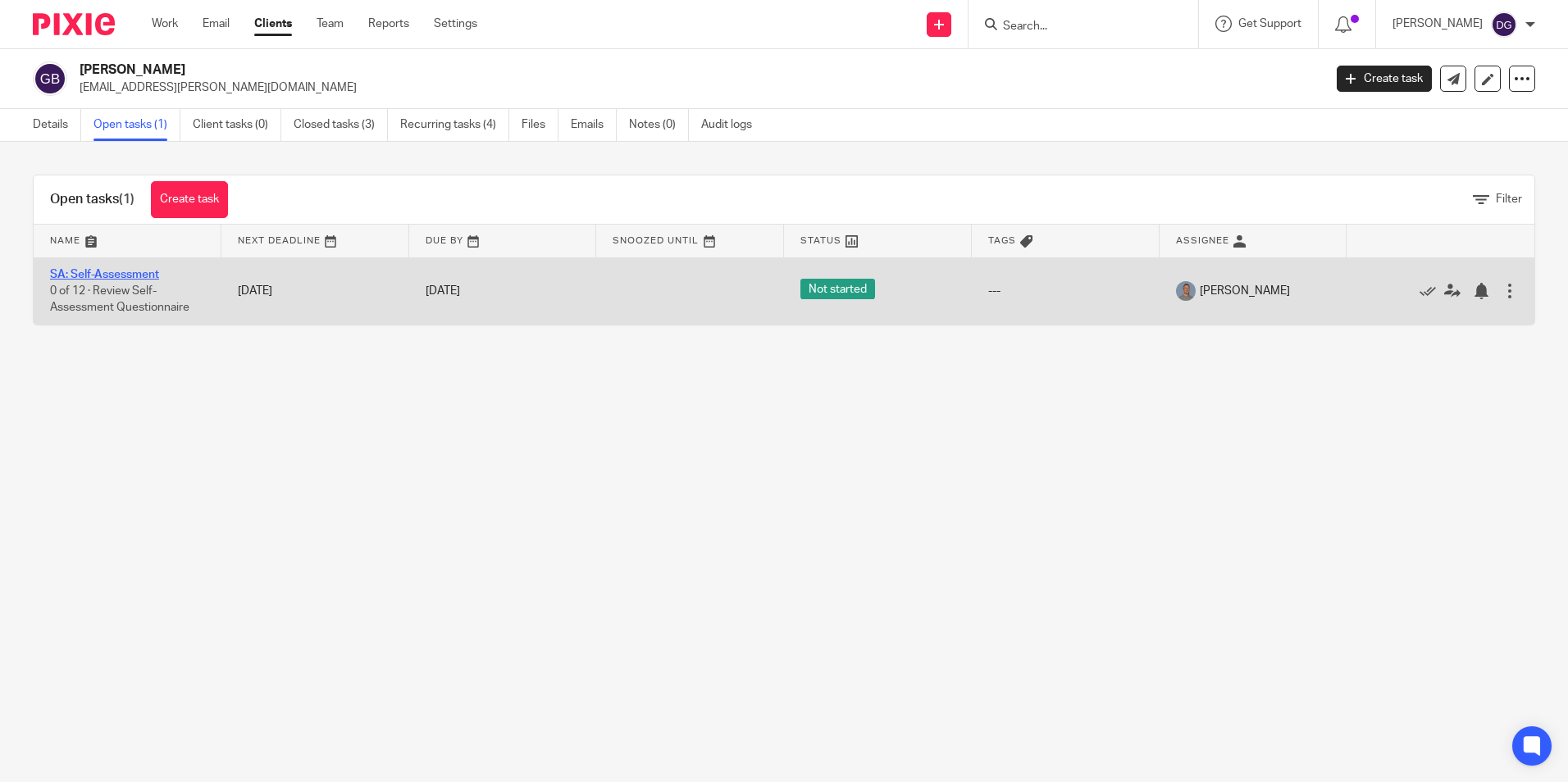
click at [123, 279] on link "SA: Self-Assessment" at bounding box center [104, 274] width 109 height 11
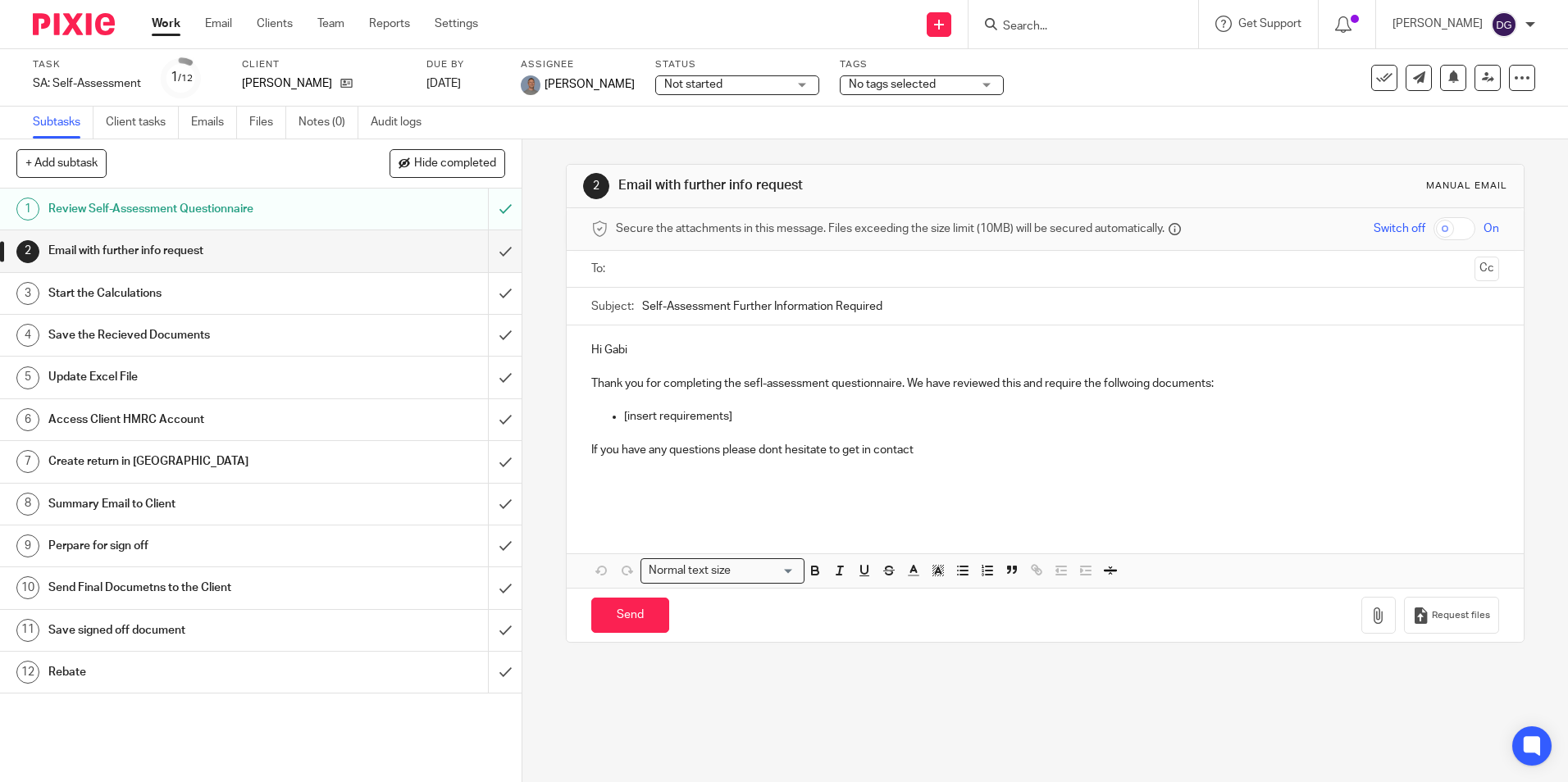
click at [485, 252] on input "submit" at bounding box center [261, 251] width 522 height 41
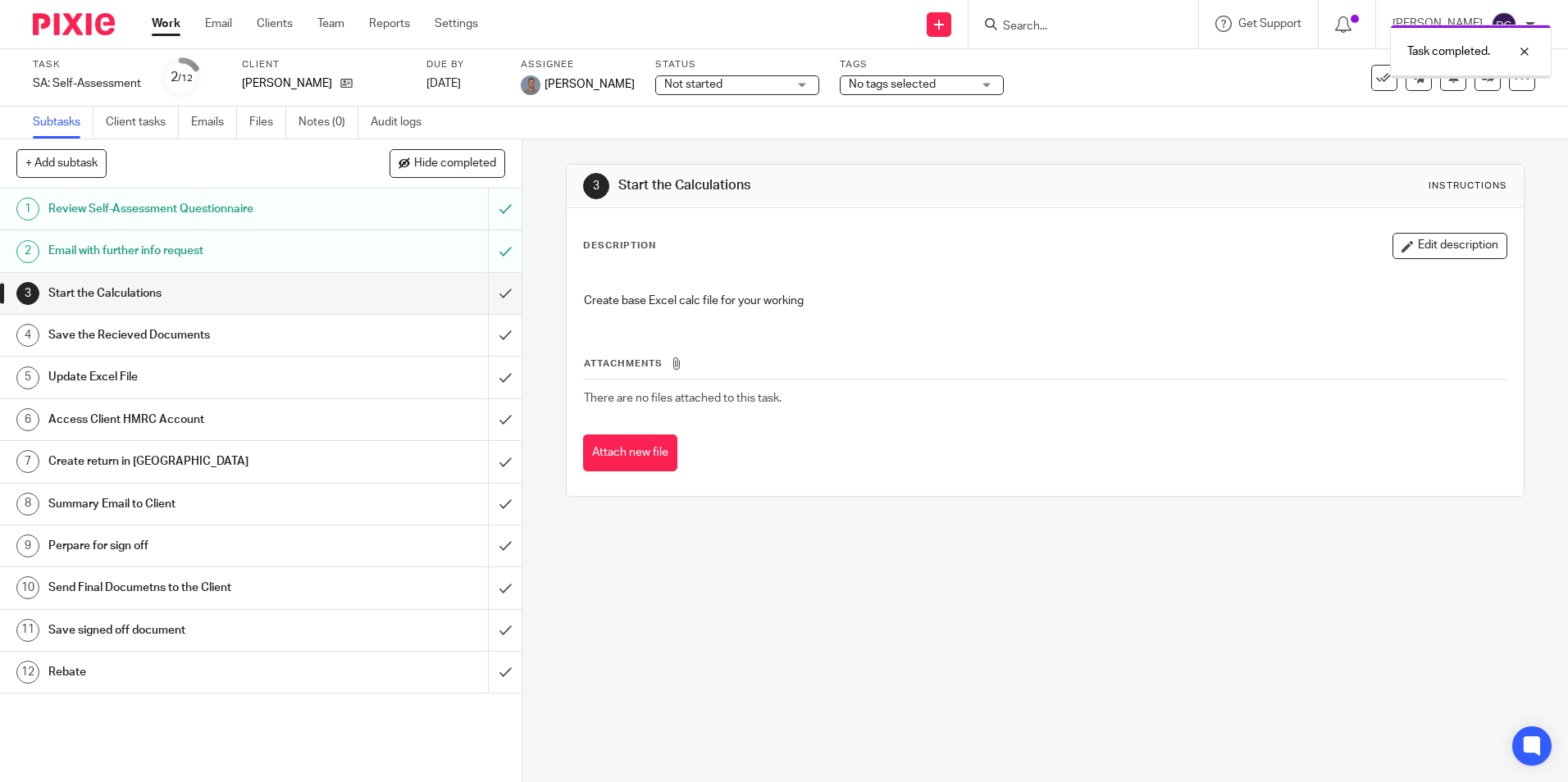
click at [485, 287] on input "submit" at bounding box center [261, 293] width 522 height 41
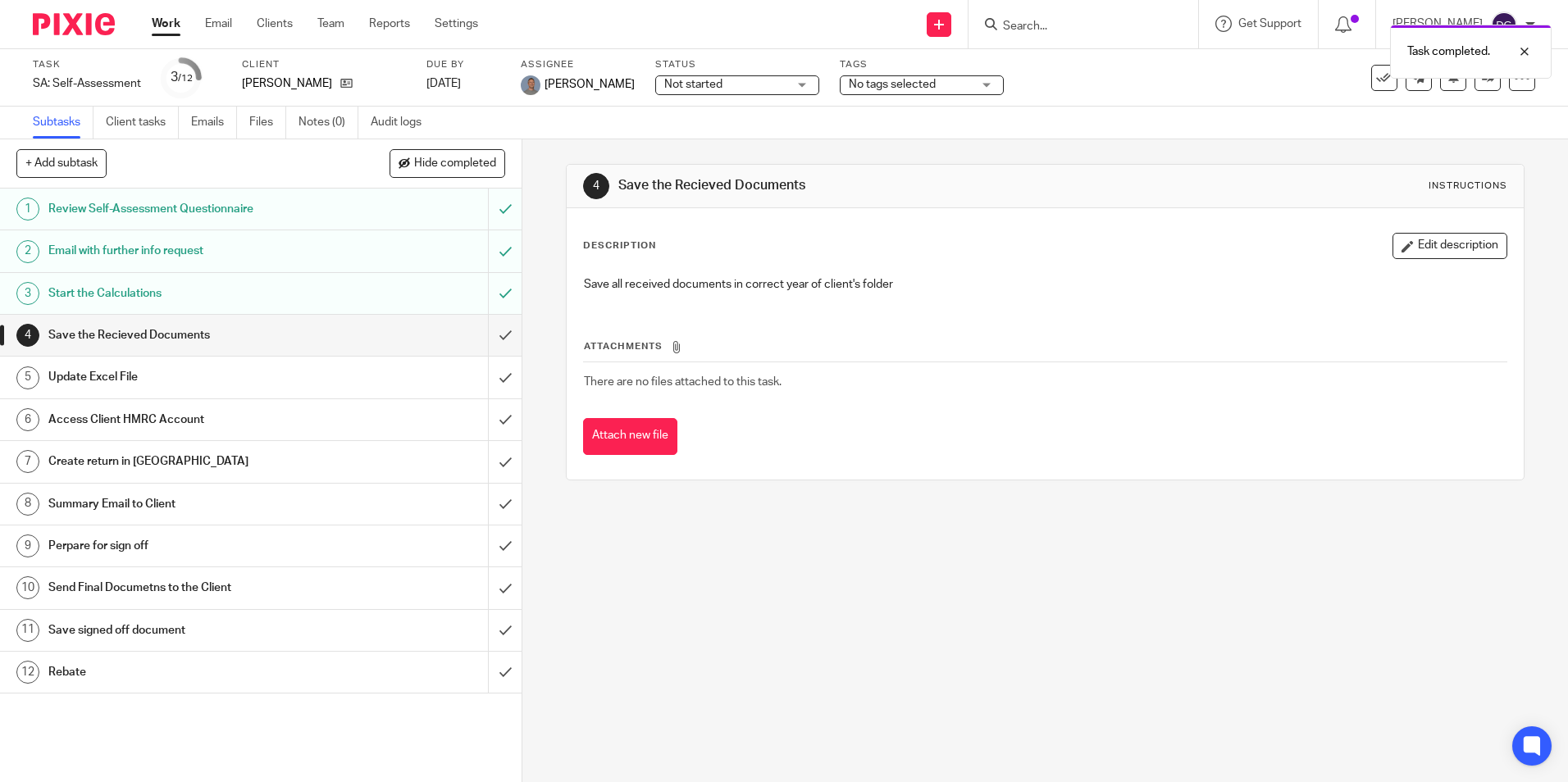
click at [489, 337] on input "submit" at bounding box center [261, 335] width 522 height 41
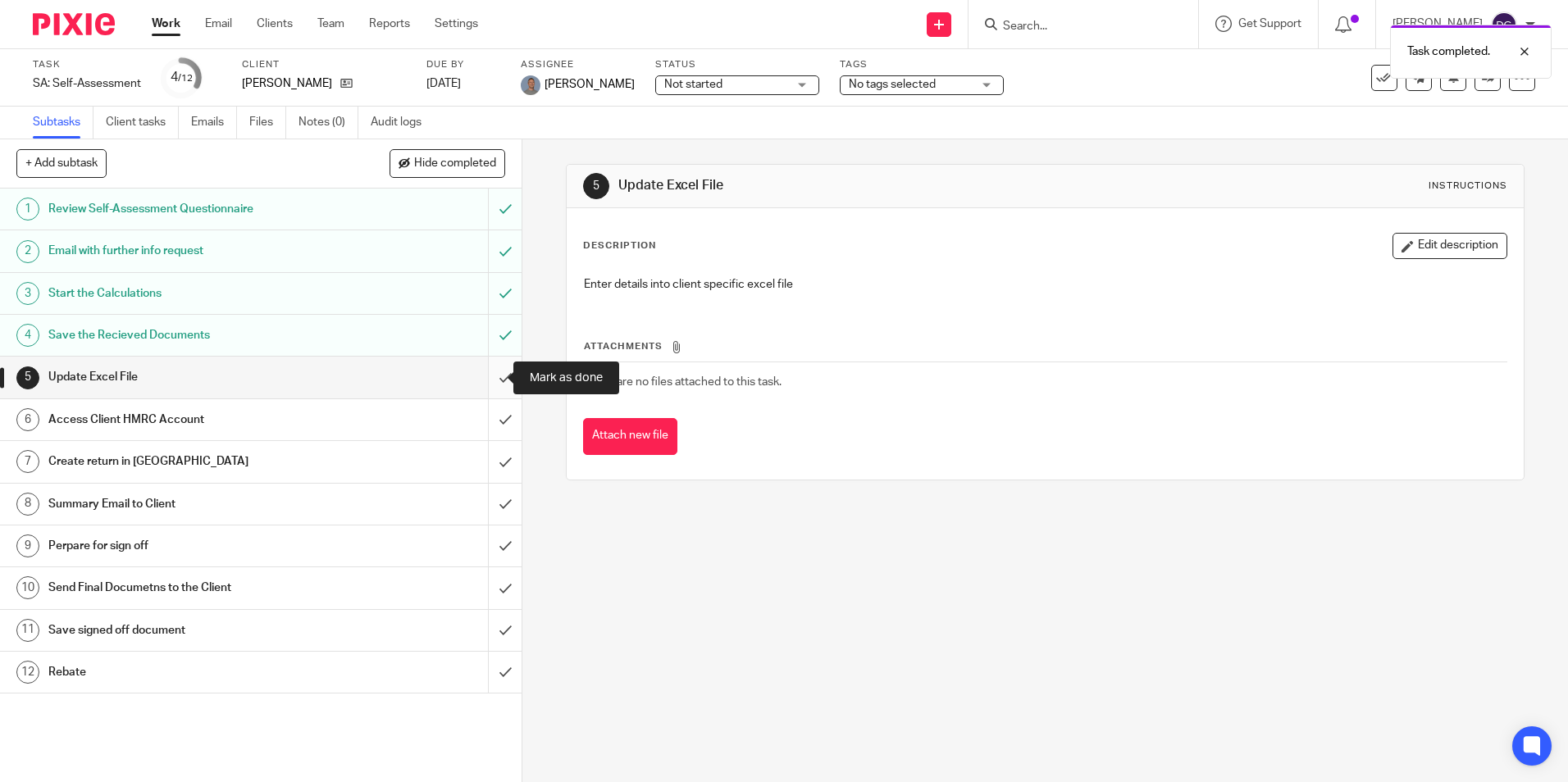
click at [488, 366] on input "submit" at bounding box center [261, 376] width 522 height 41
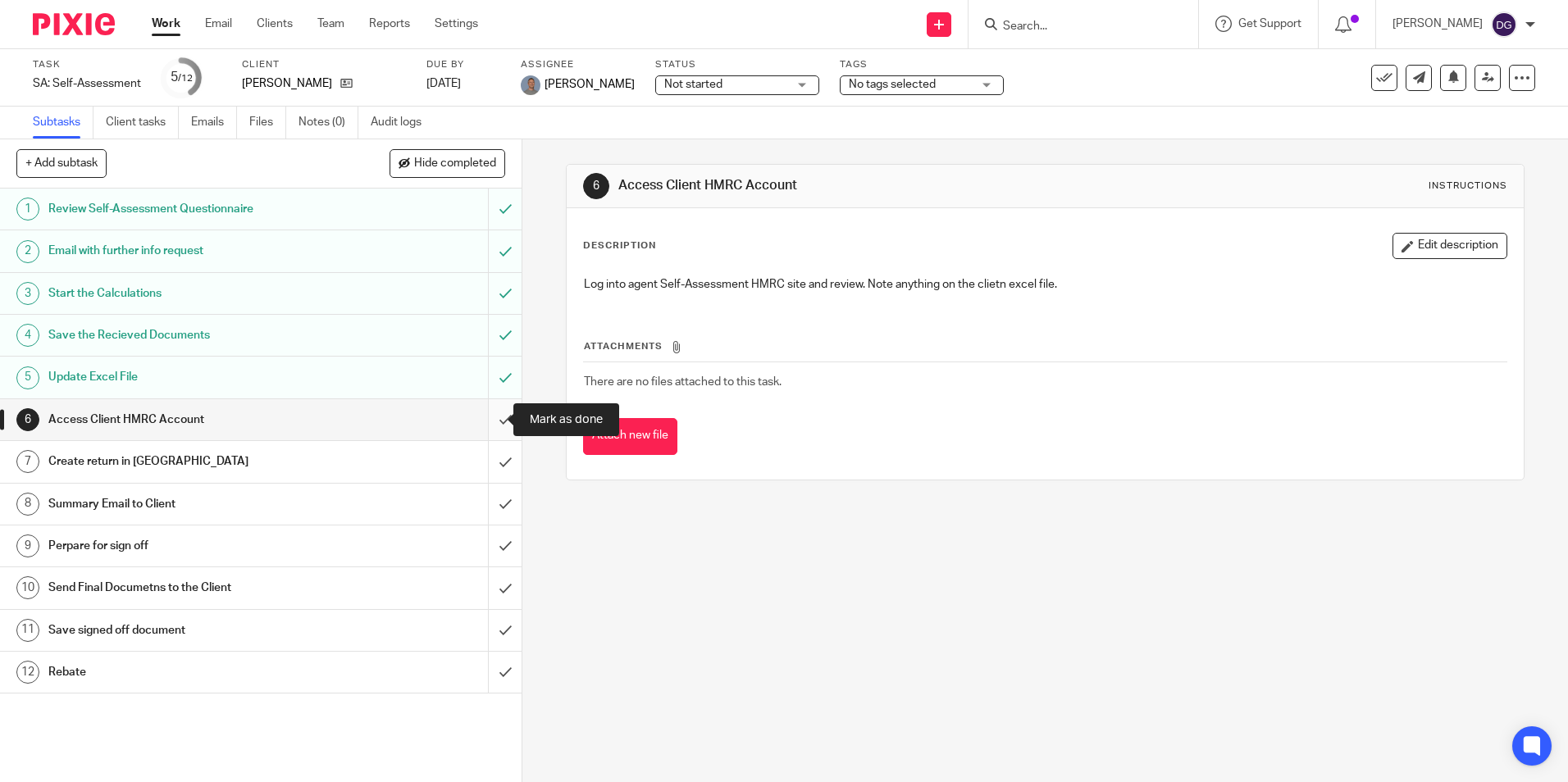
click at [489, 413] on input "submit" at bounding box center [261, 419] width 522 height 41
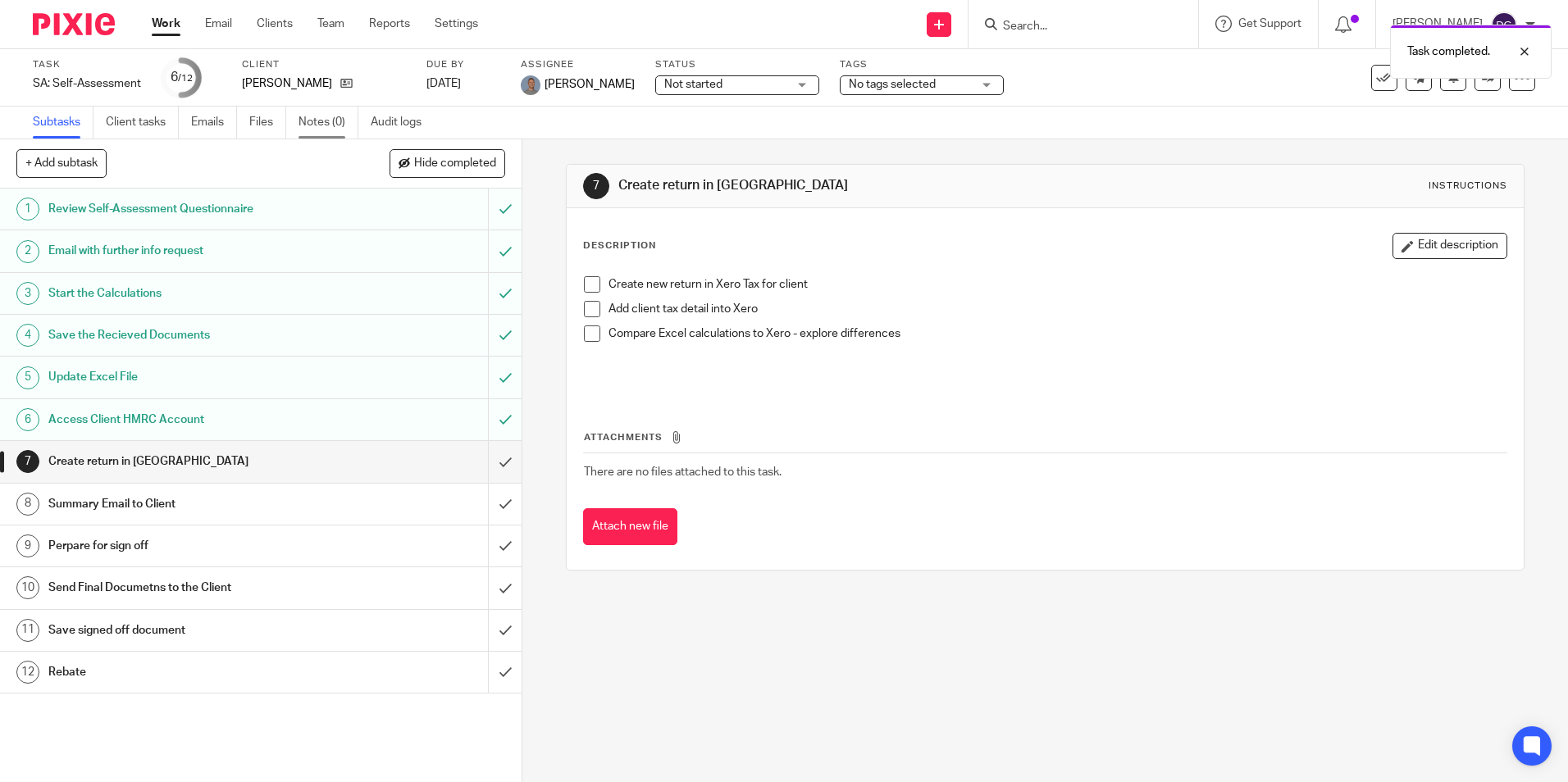
click at [333, 120] on link "Notes (0)" at bounding box center [328, 123] width 60 height 32
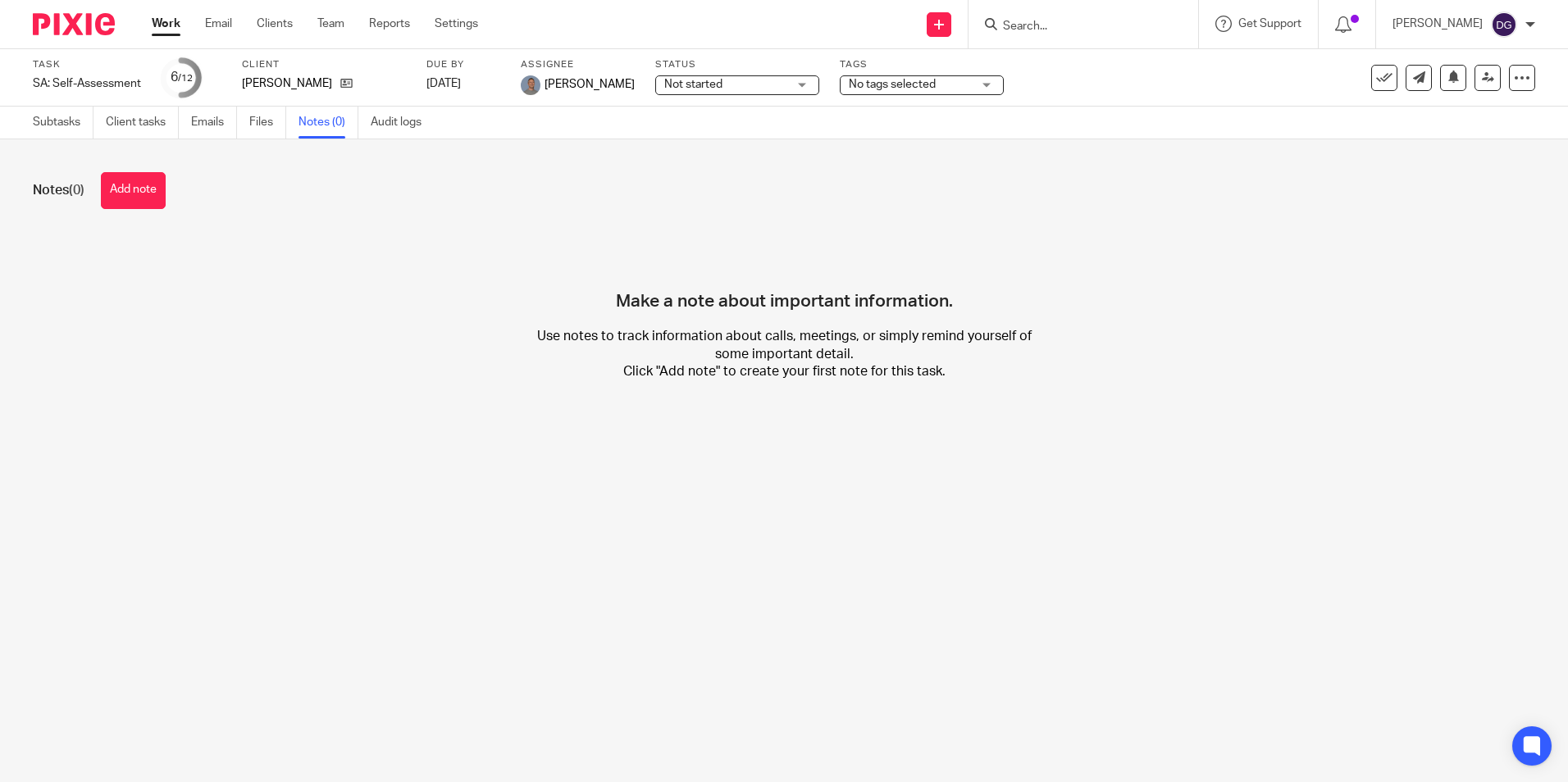
click at [166, 26] on link "Work" at bounding box center [166, 23] width 28 height 16
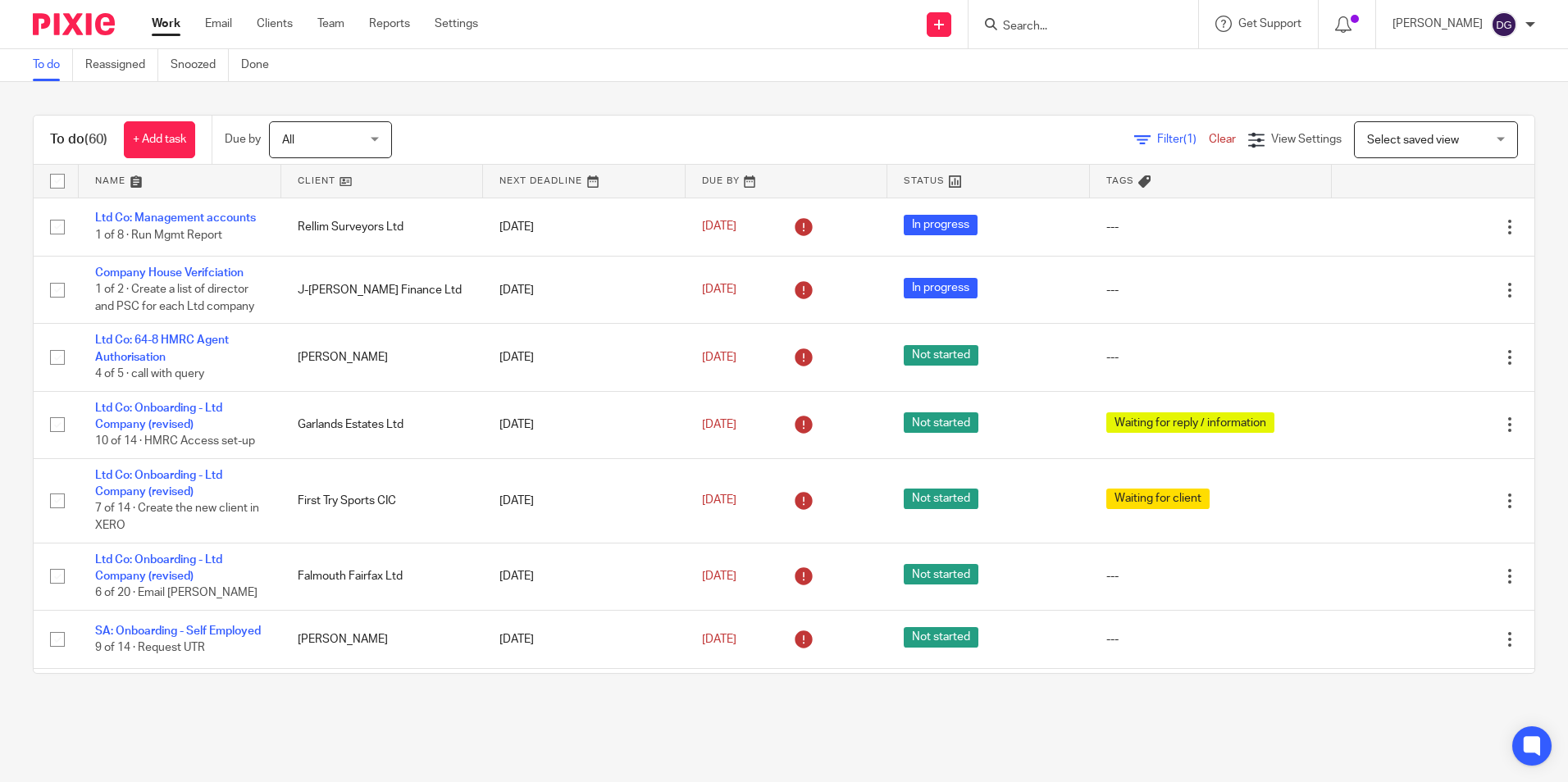
click at [1098, 28] on input "Search" at bounding box center [1075, 27] width 148 height 15
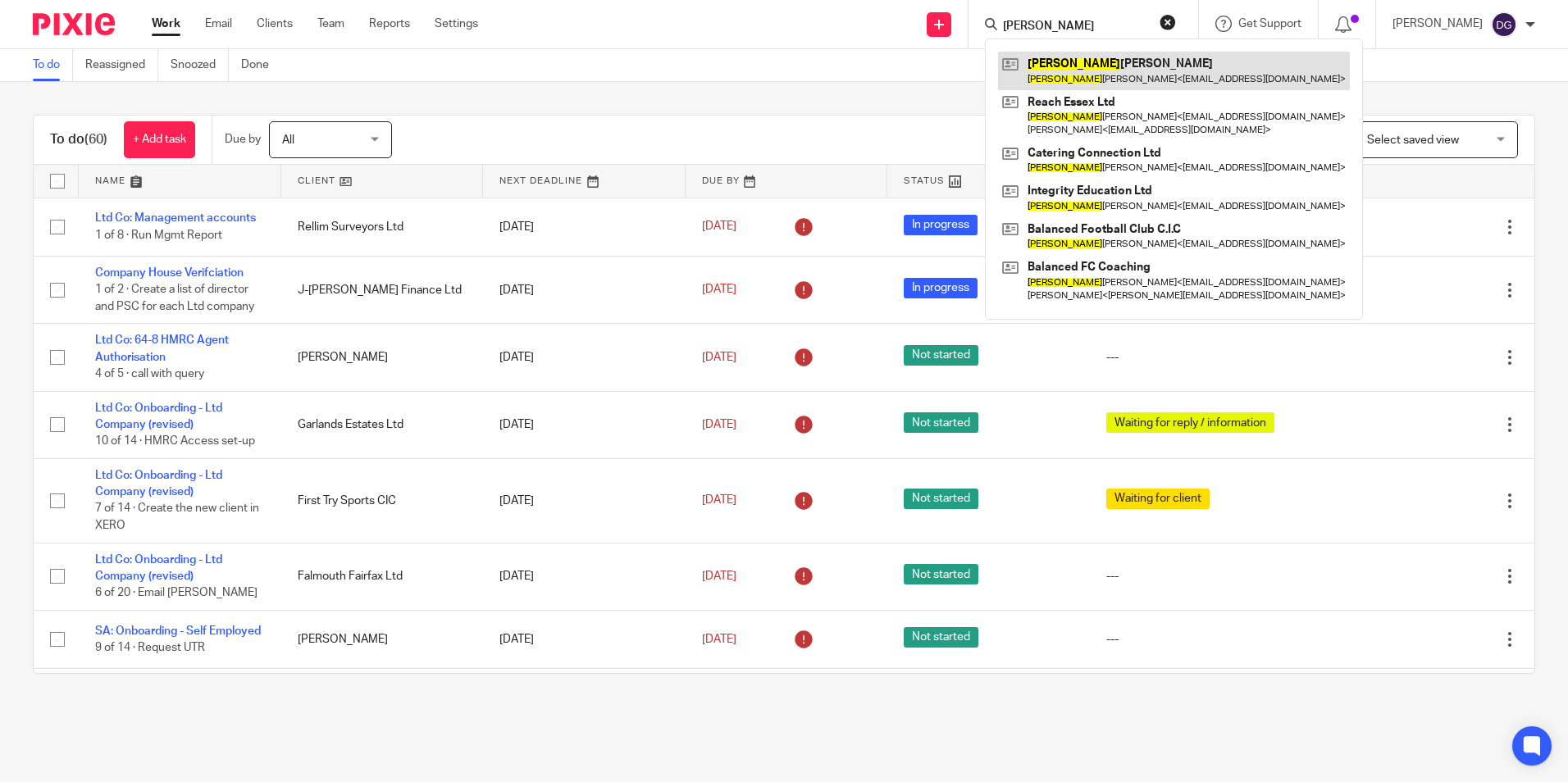
type input "Kevin"
click at [1103, 66] on link at bounding box center [1175, 71] width 352 height 38
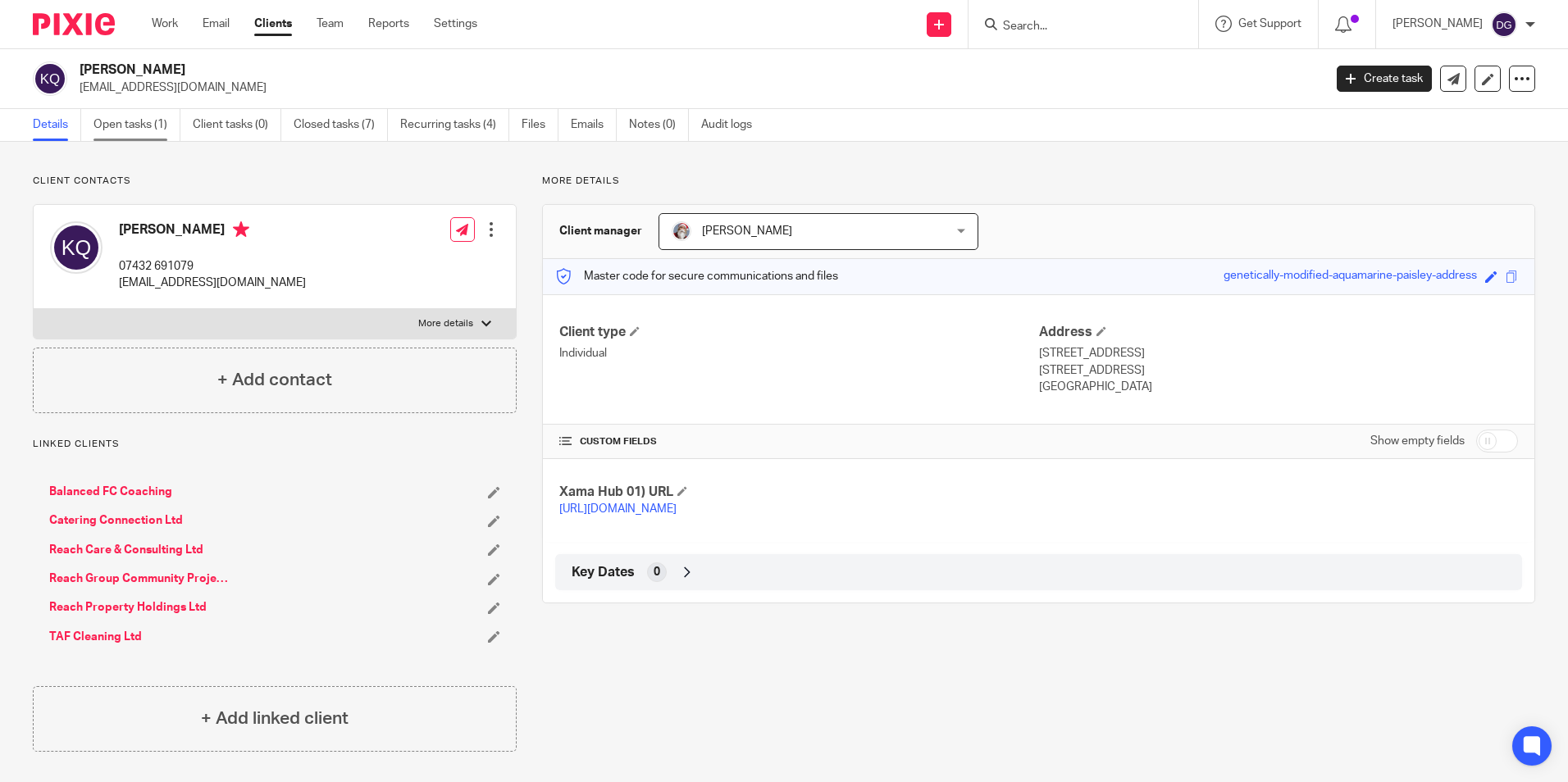
click at [131, 114] on link "Open tasks (1)" at bounding box center [137, 125] width 87 height 32
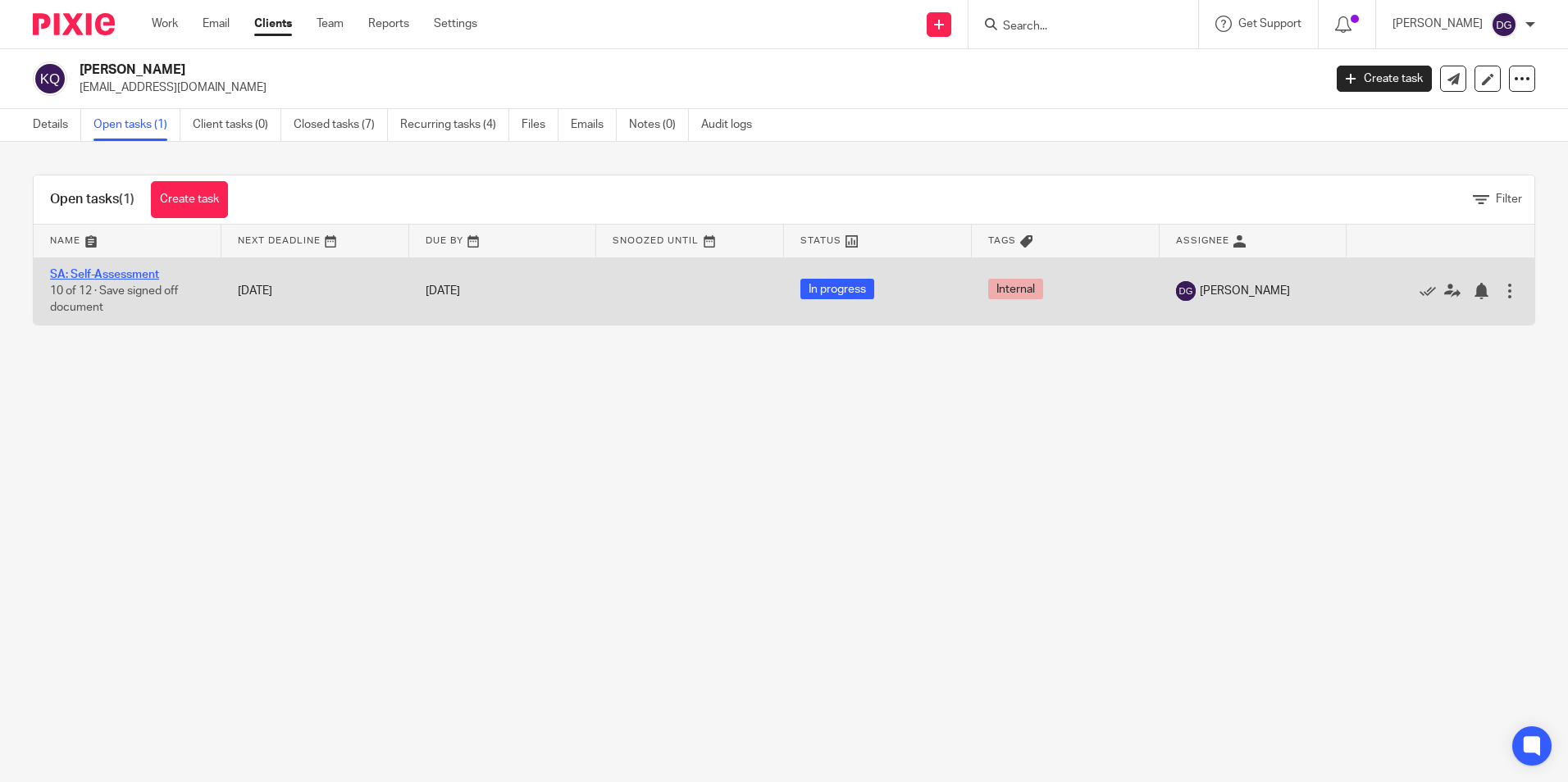
click at [134, 278] on link "SA: Self-Assessment" at bounding box center [104, 274] width 109 height 11
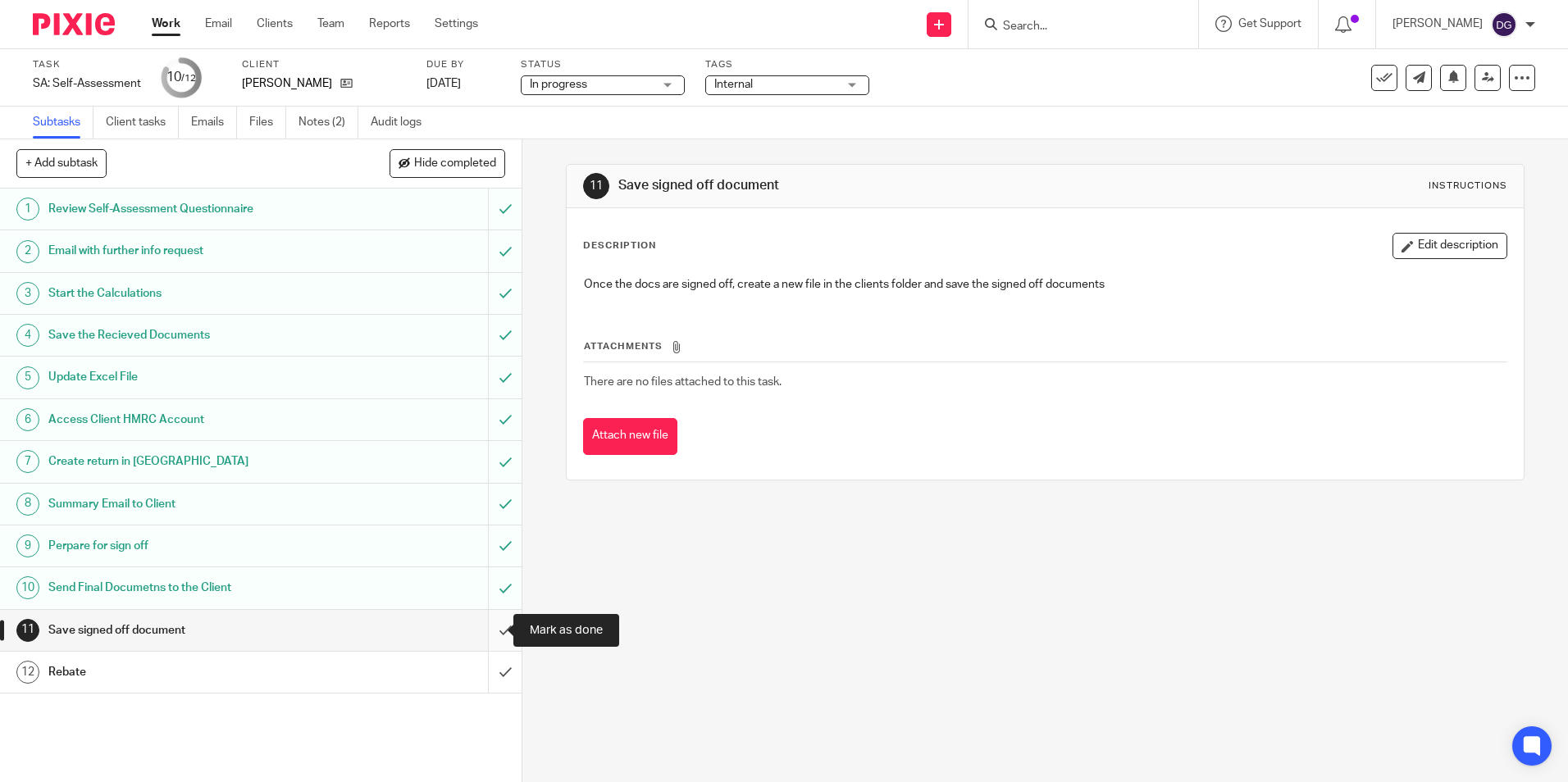
click at [490, 627] on input "submit" at bounding box center [261, 630] width 522 height 41
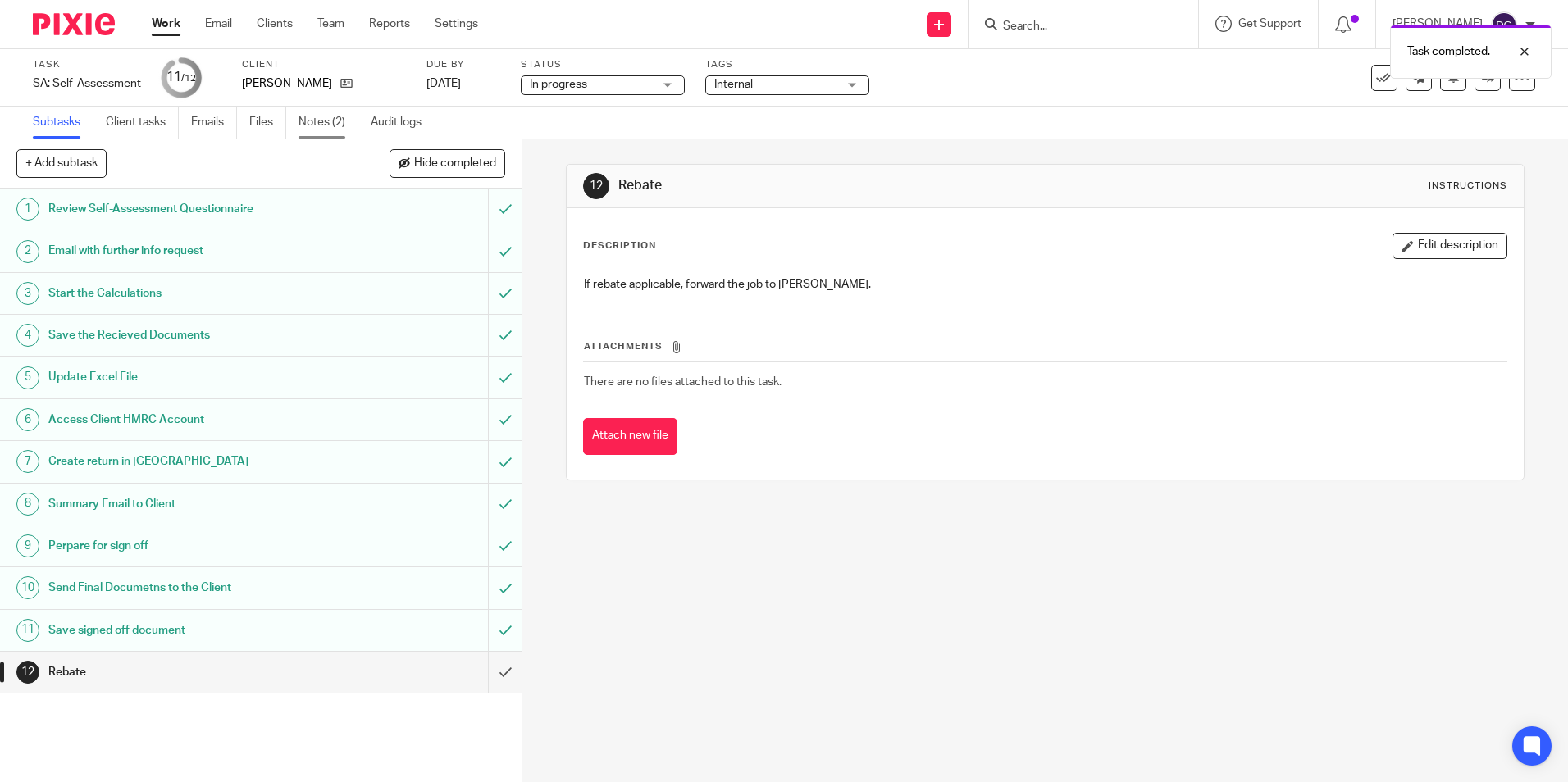
click at [305, 122] on link "Notes (2)" at bounding box center [328, 123] width 60 height 32
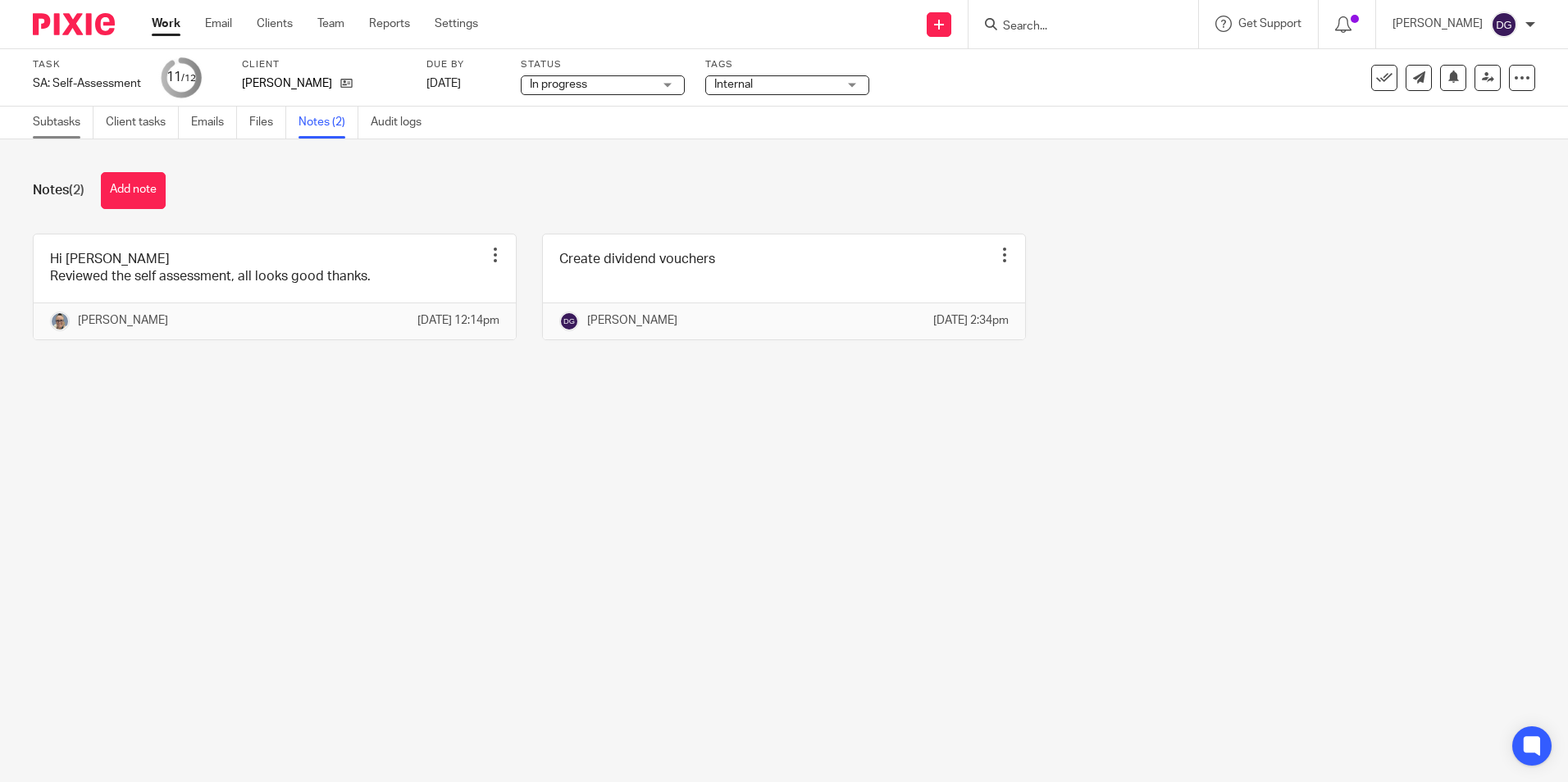
click at [65, 123] on link "Subtasks" at bounding box center [63, 123] width 61 height 32
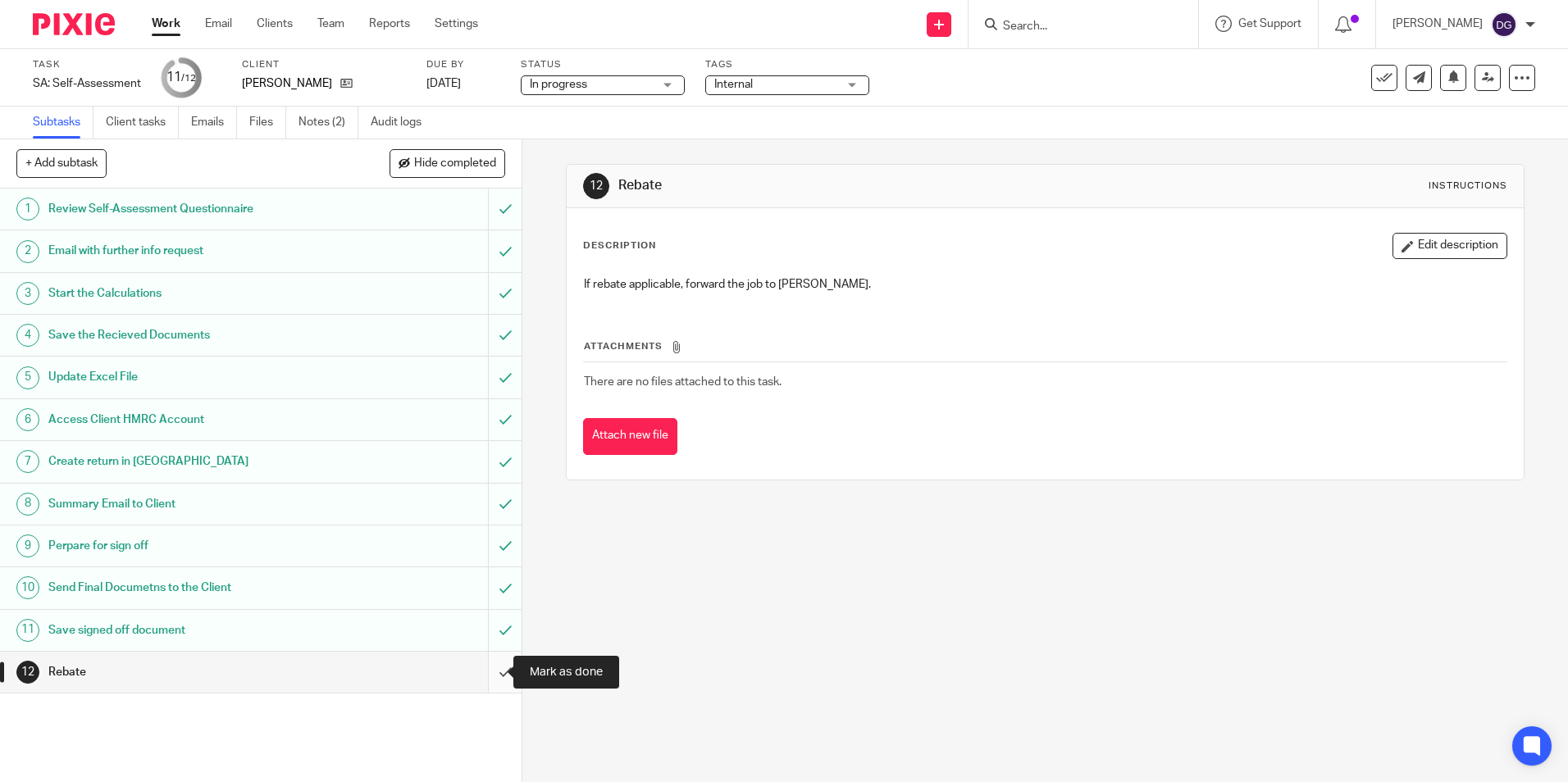
click at [485, 666] on input "submit" at bounding box center [261, 672] width 522 height 41
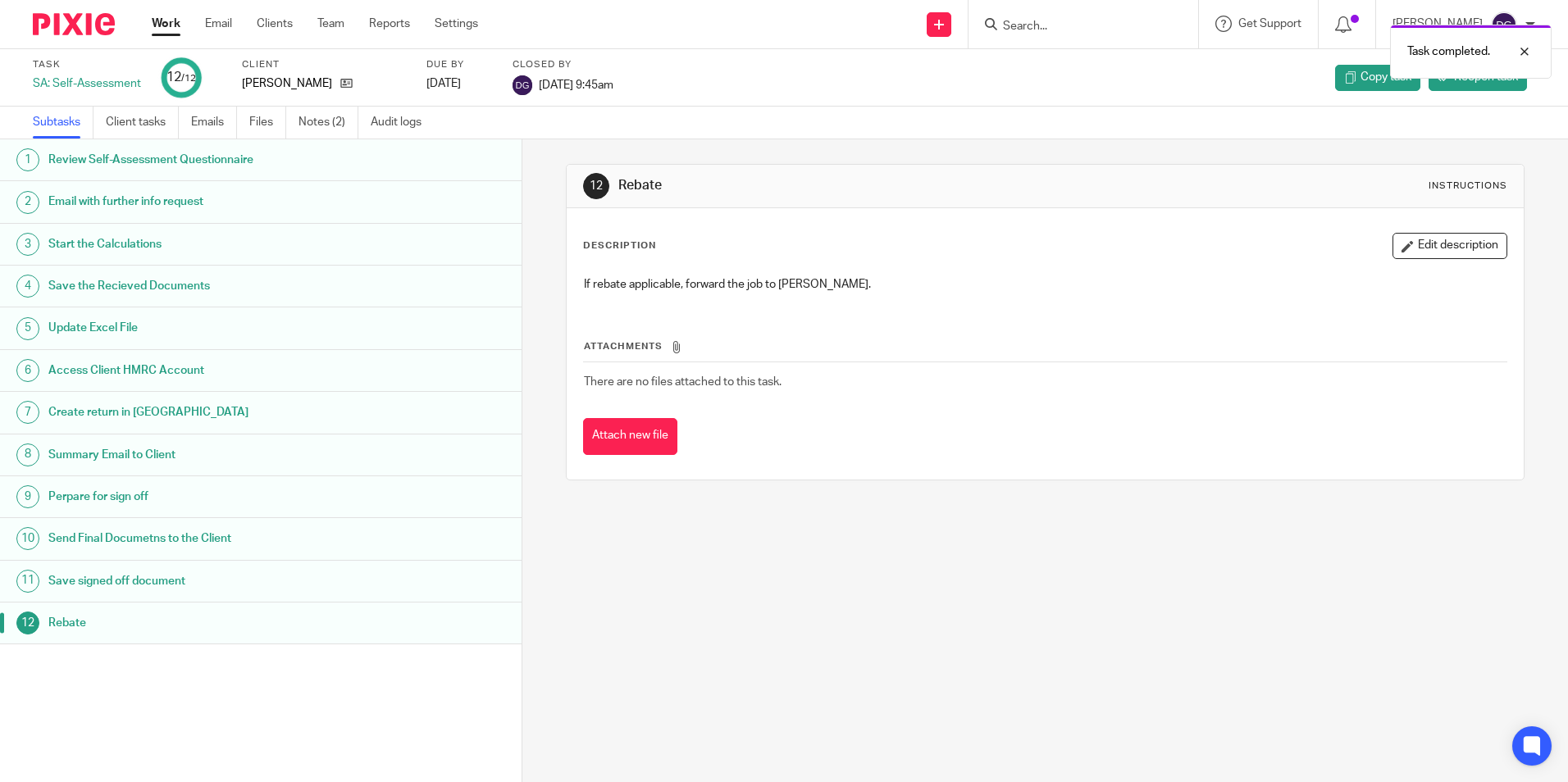
click at [179, 22] on link "Work" at bounding box center [166, 23] width 28 height 16
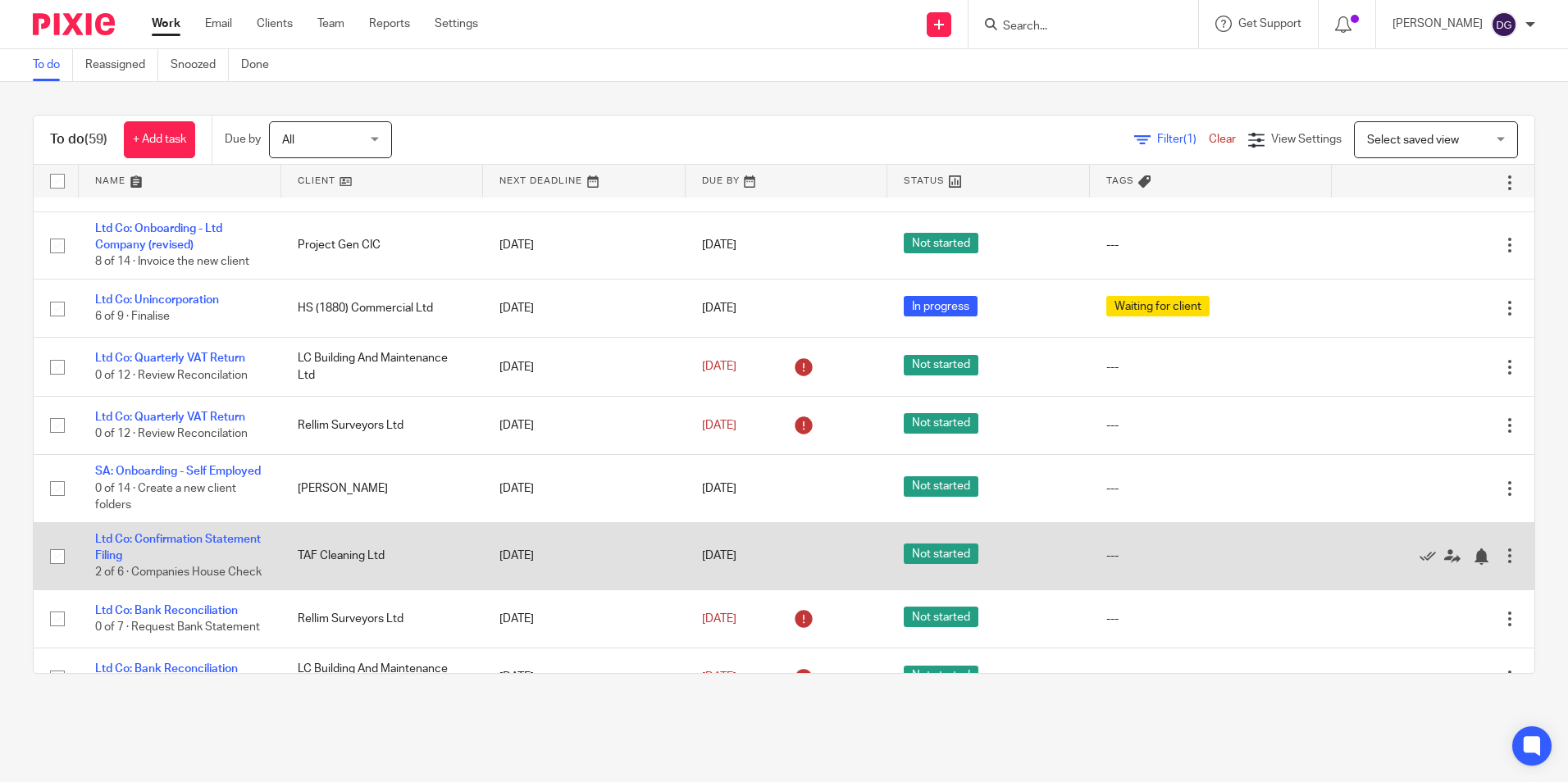
scroll to position [2460, 0]
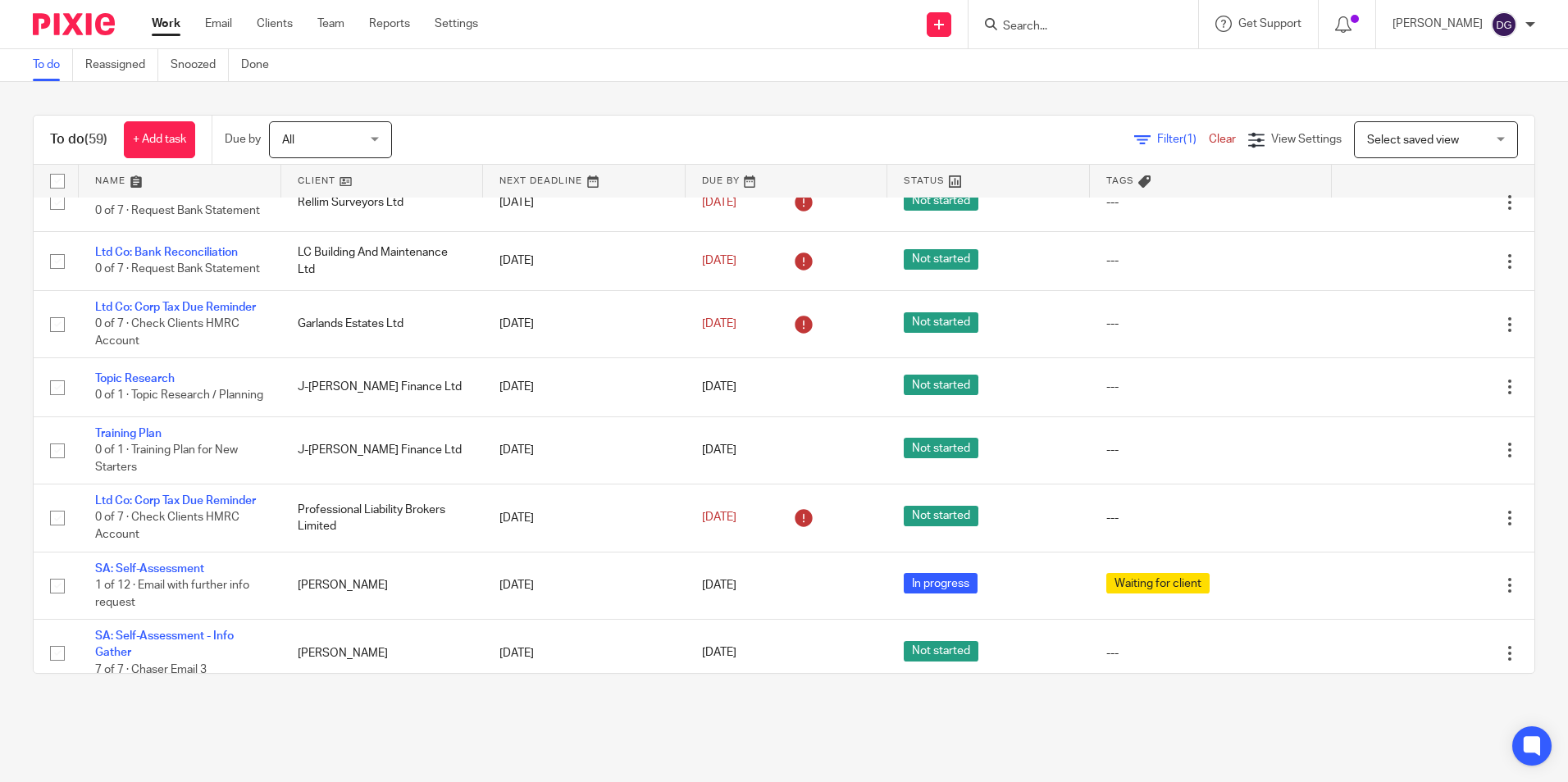
drag, startPoint x: 609, startPoint y: 541, endPoint x: 1323, endPoint y: 696, distance: 730.6
click at [1323, 712] on main "To do Reassigned Snoozed Done To do (59) + Add task Due by All All Today Tomorr…" at bounding box center [784, 391] width 1568 height 782
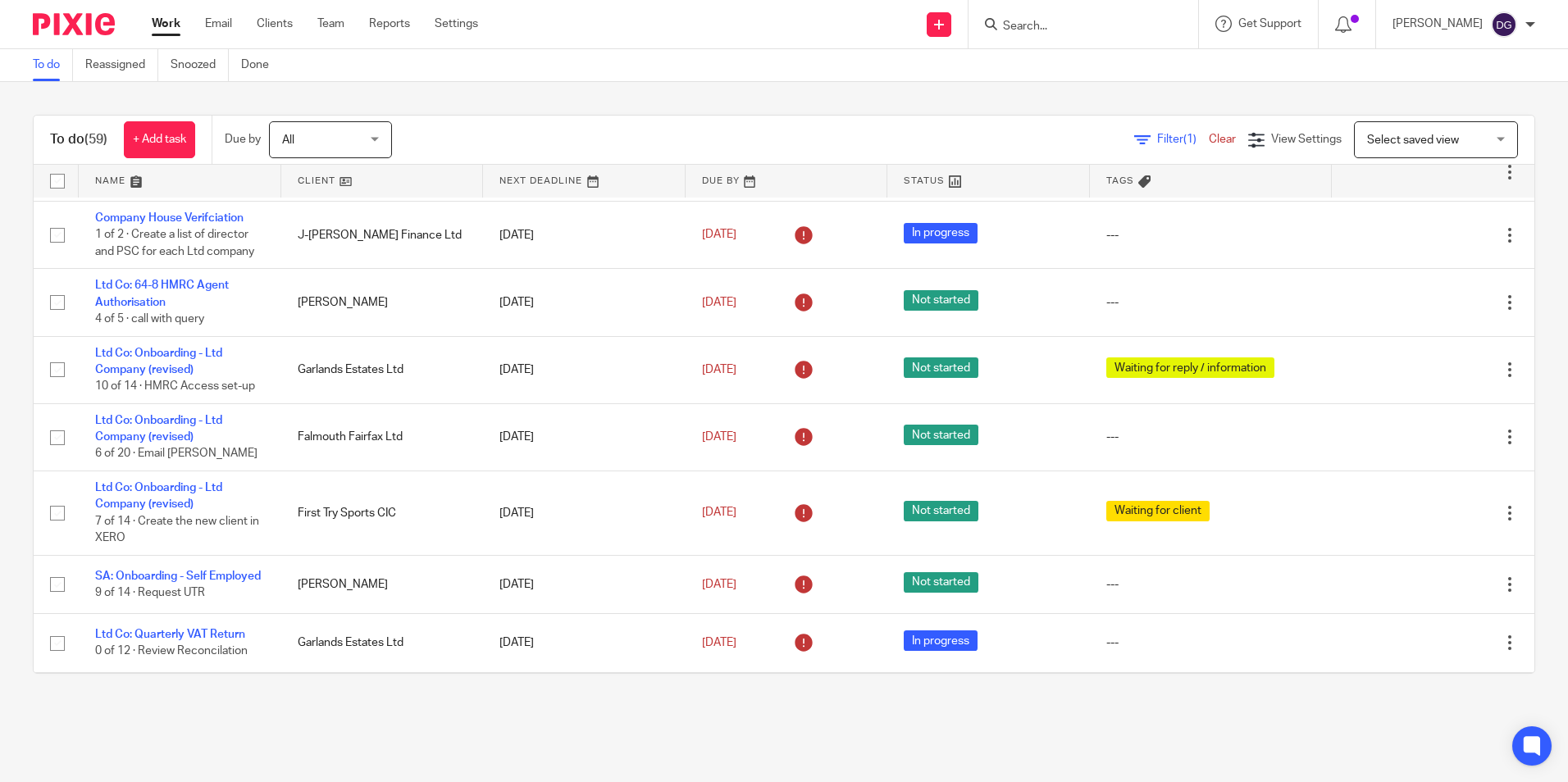
scroll to position [82, 0]
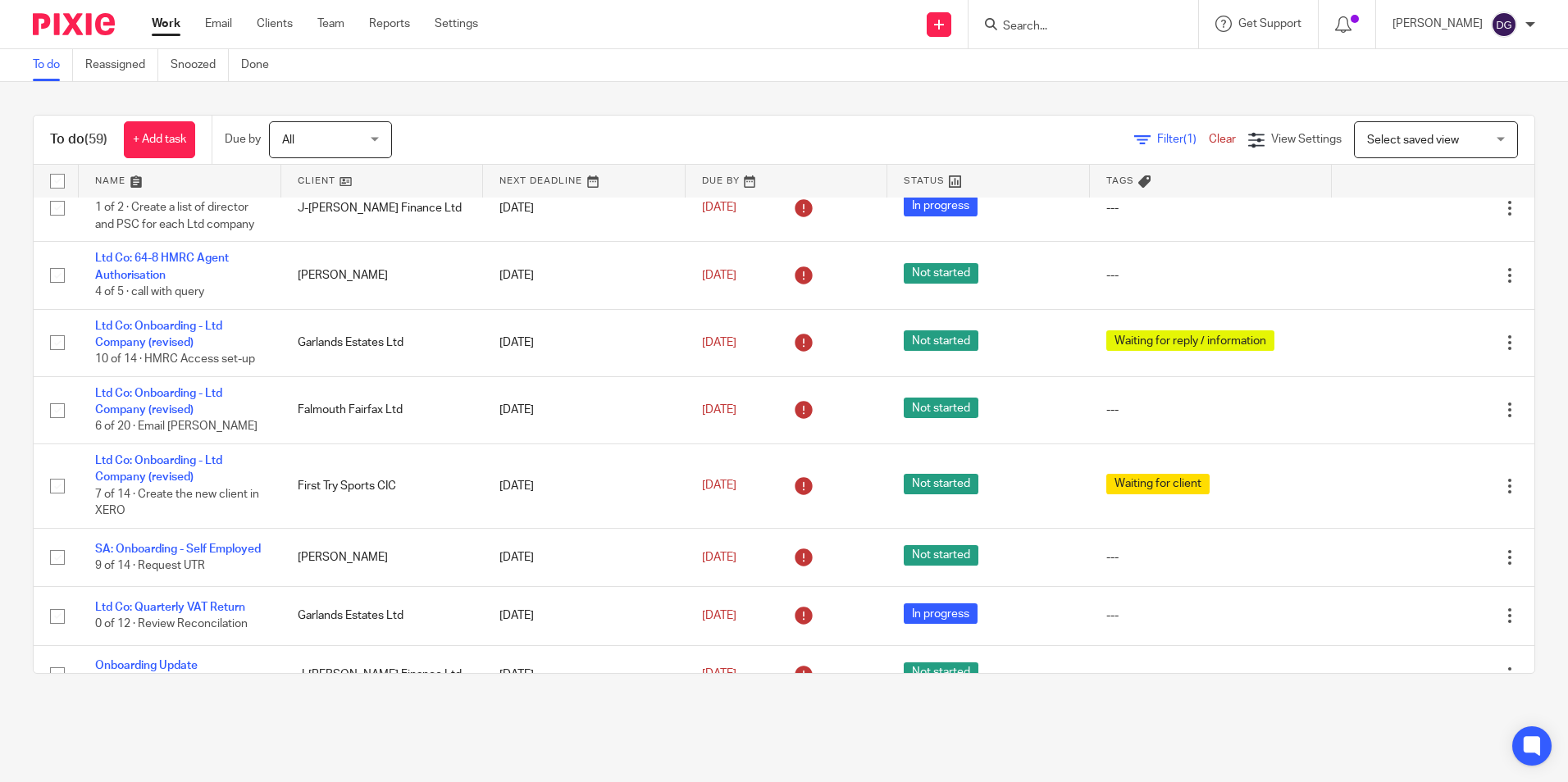
click at [1049, 22] on input "Search" at bounding box center [1075, 27] width 148 height 15
type input "falm"
click at [1065, 70] on link at bounding box center [1147, 71] width 297 height 38
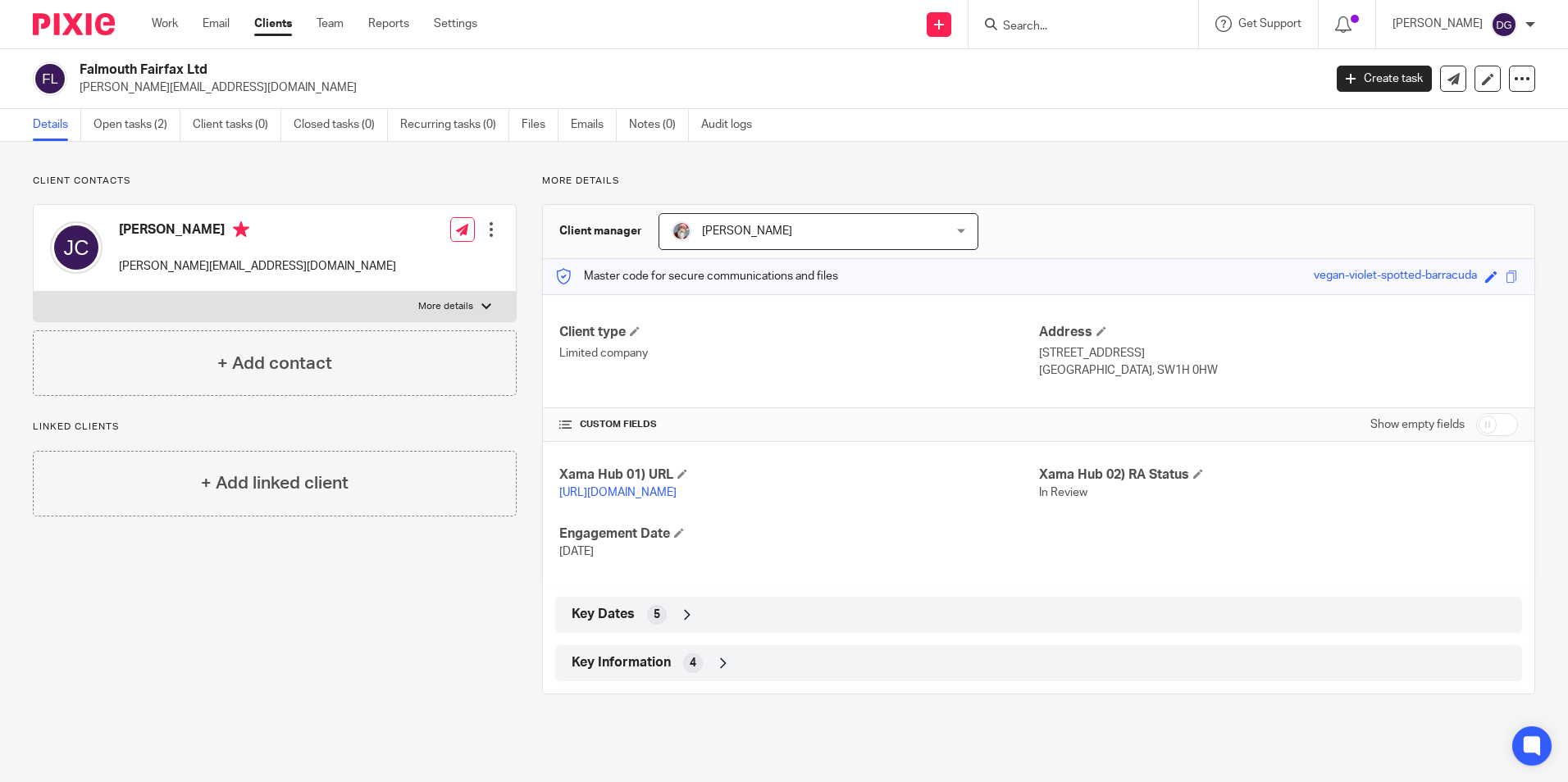
click at [688, 623] on icon at bounding box center [687, 615] width 16 height 16
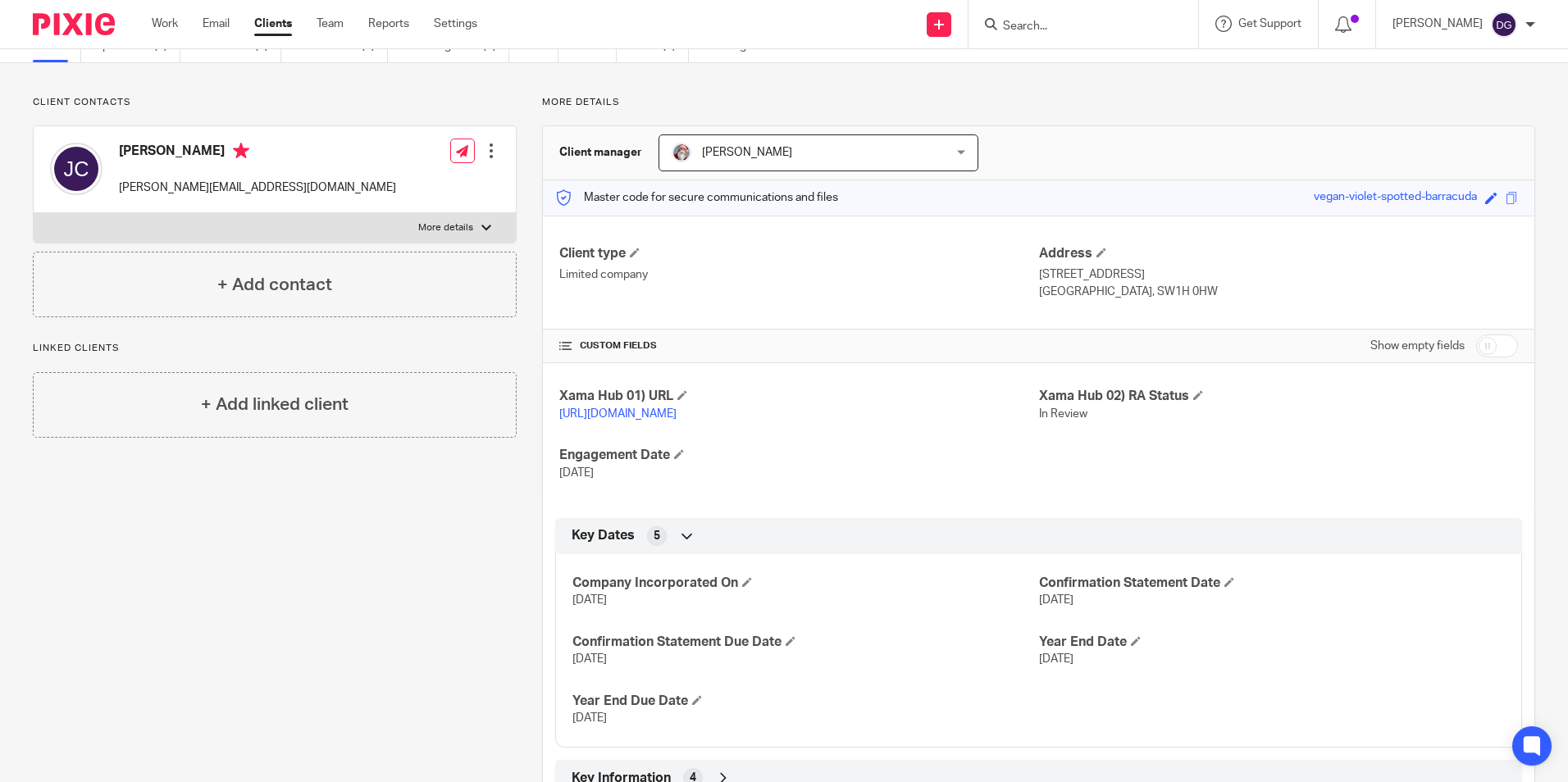
scroll to position [156, 0]
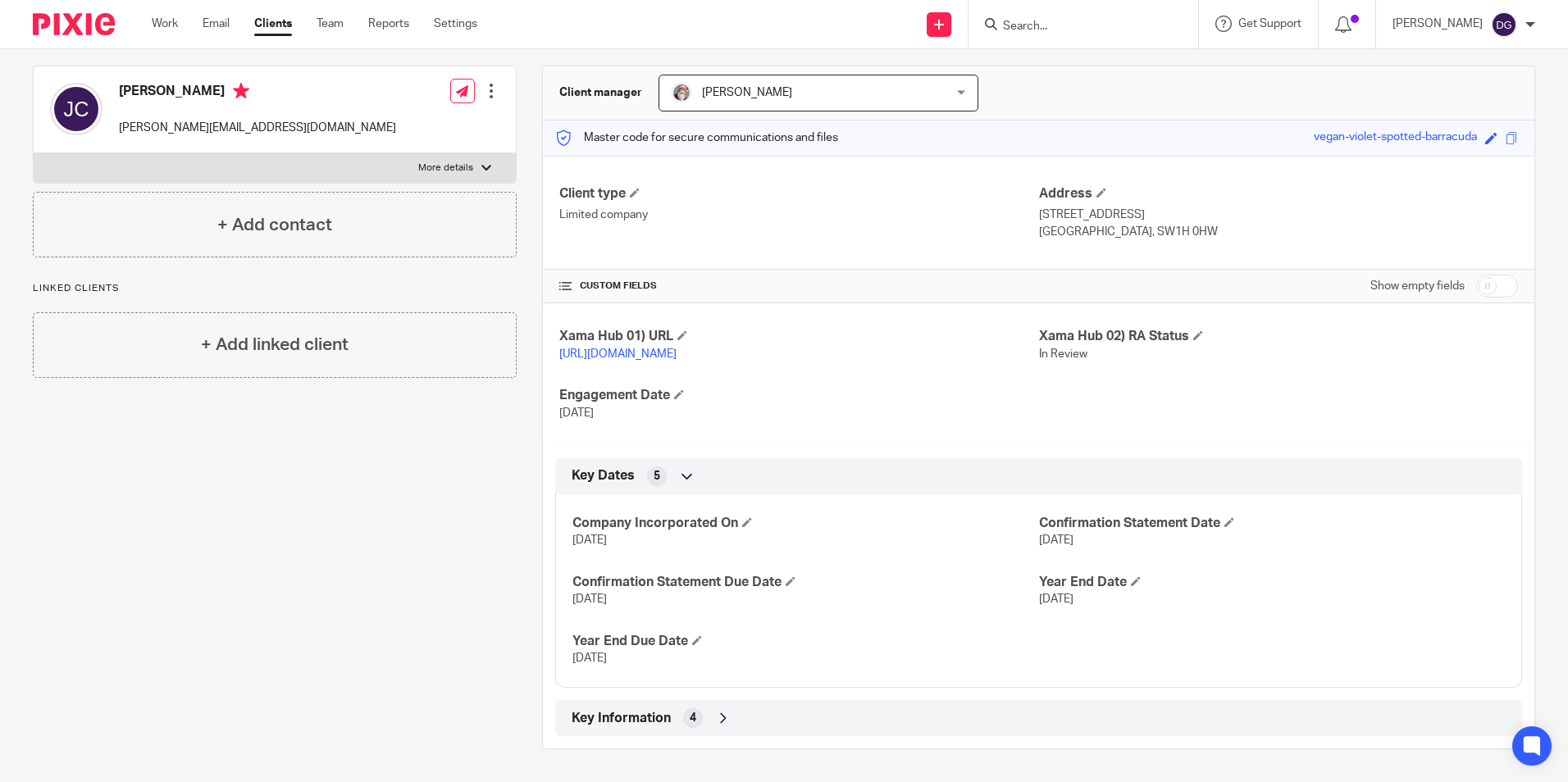
click at [721, 720] on icon at bounding box center [723, 718] width 16 height 16
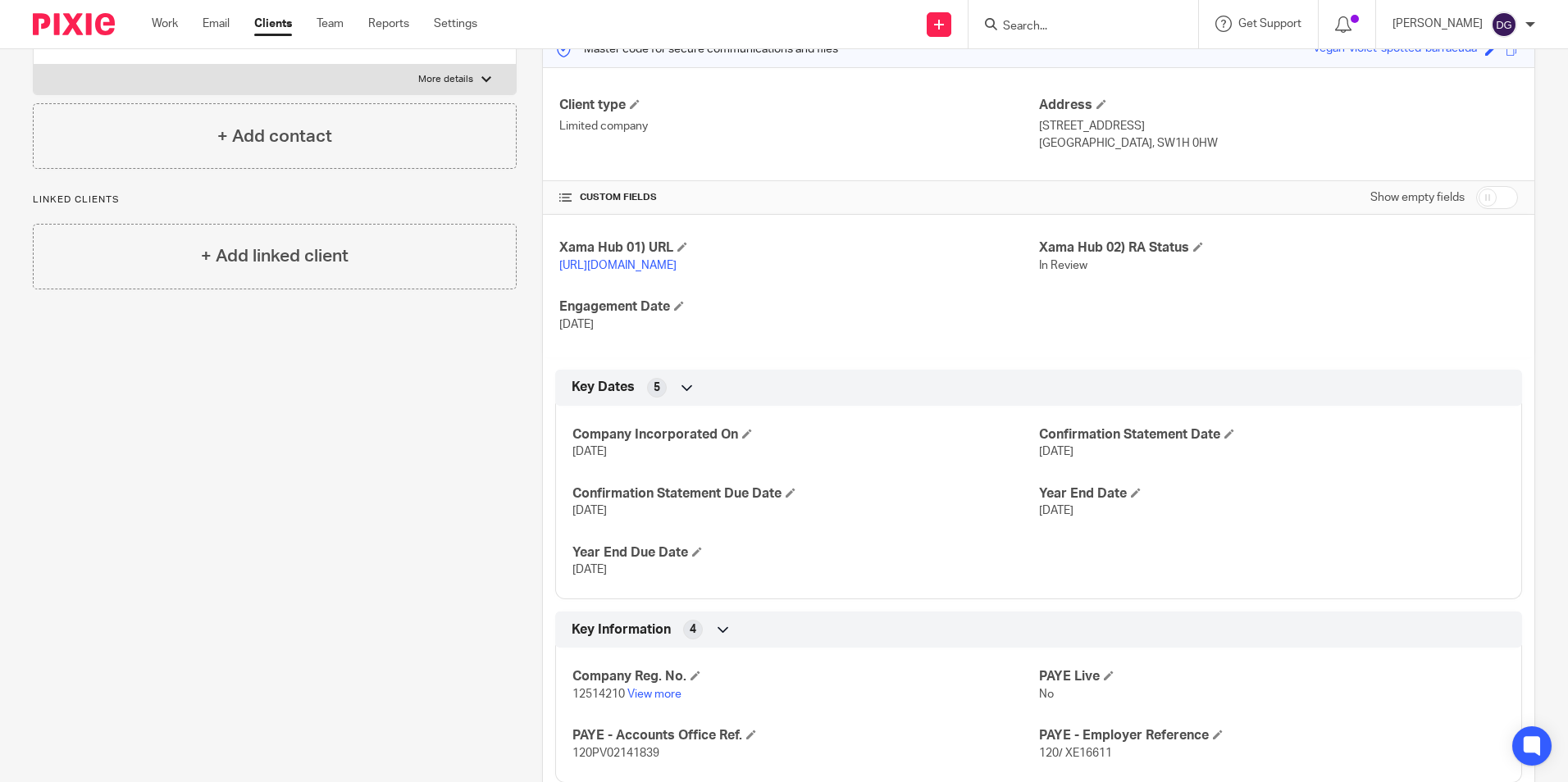
scroll to position [290, 0]
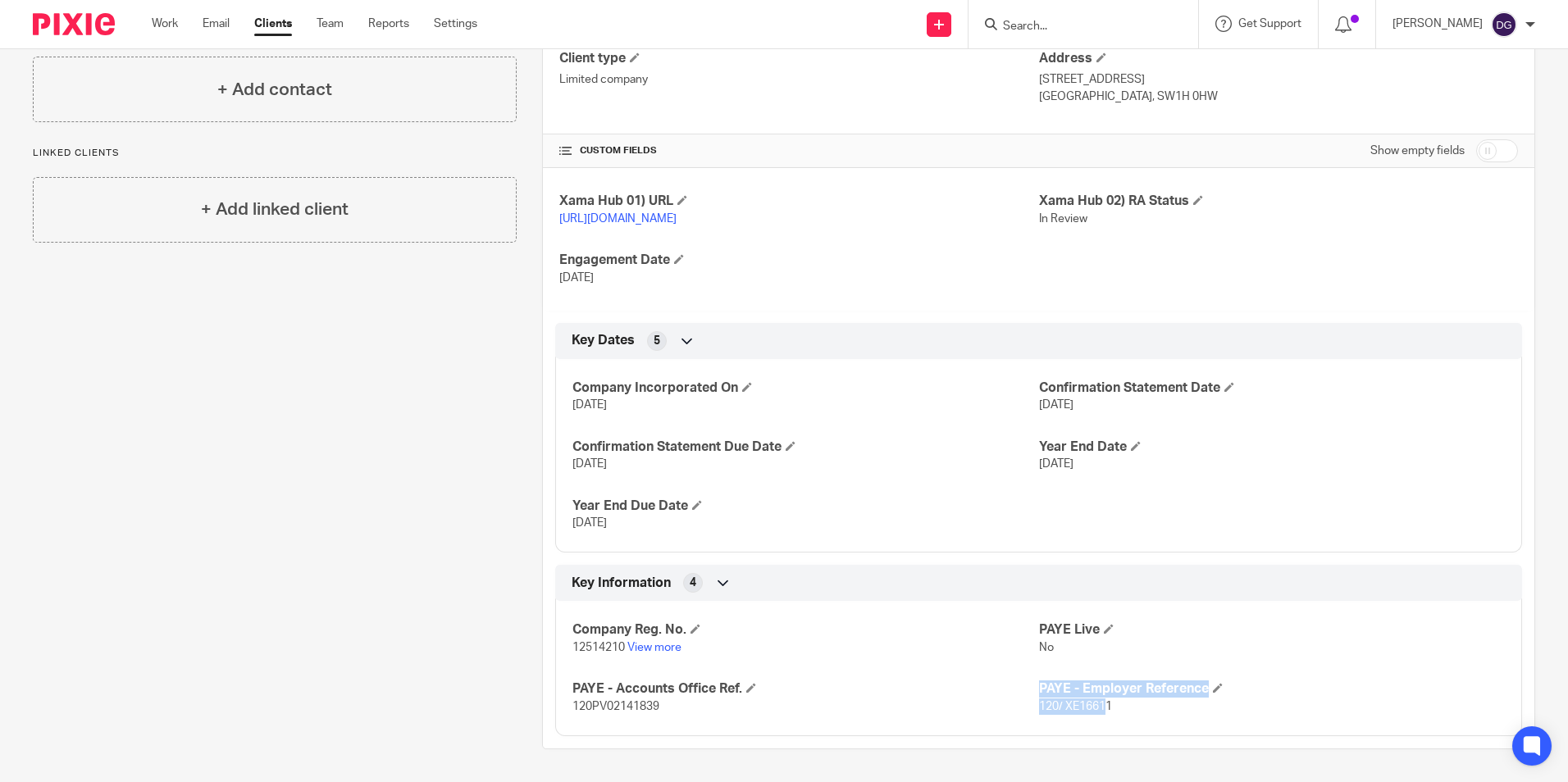
drag, startPoint x: 1019, startPoint y: 705, endPoint x: 1096, endPoint y: 705, distance: 77.0
click at [1096, 705] on div "Company Reg. No. 12514210 View more PAYE Live No PAYE - Accounts Office Ref. 12…" at bounding box center [1038, 663] width 967 height 148
drag, startPoint x: 1096, startPoint y: 705, endPoint x: 1118, endPoint y: 707, distance: 22.1
click at [1118, 707] on p "120/ XE16611" at bounding box center [1272, 706] width 466 height 16
drag, startPoint x: 1113, startPoint y: 708, endPoint x: 1032, endPoint y: 708, distance: 81.0
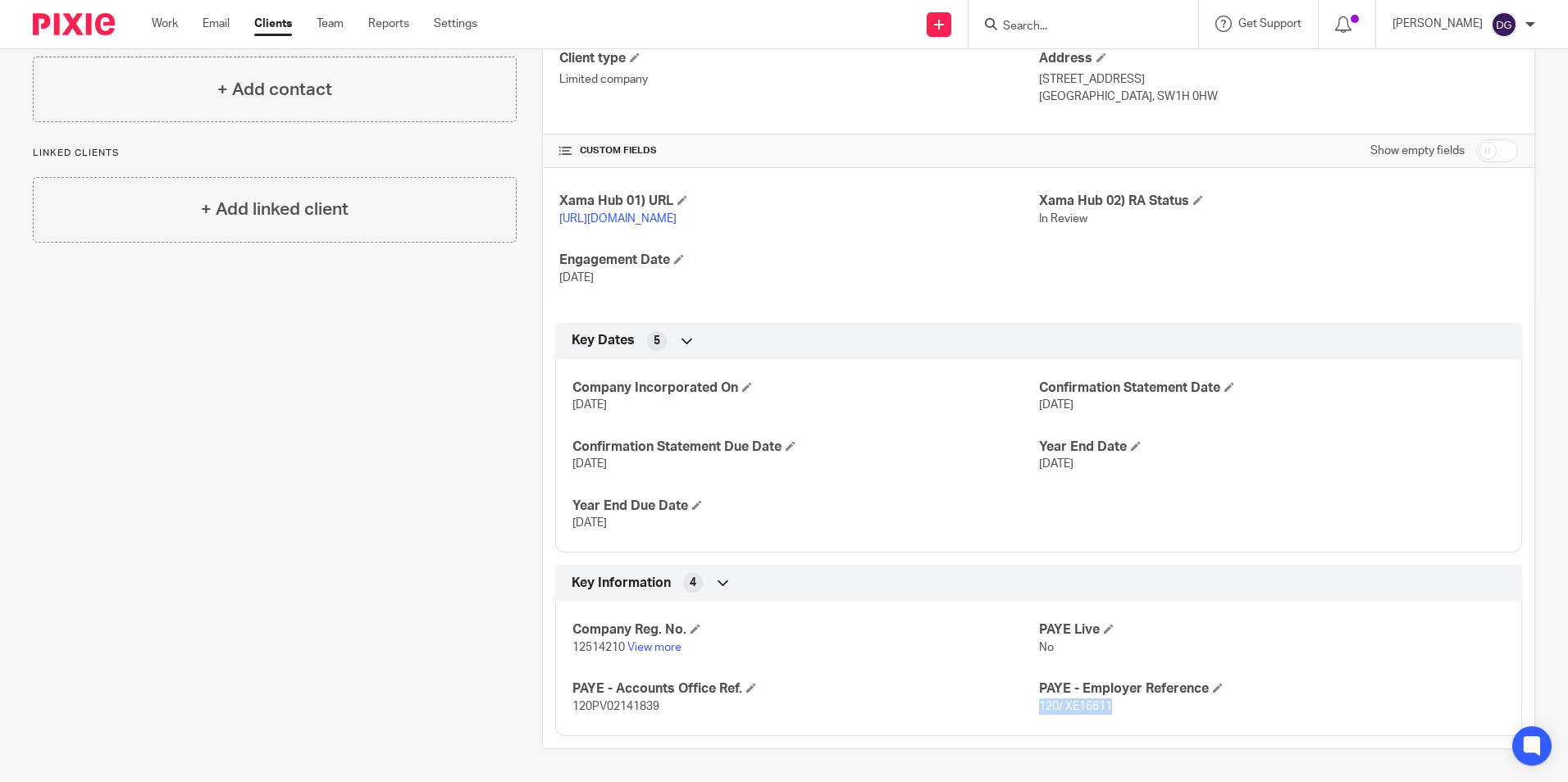
click at [1039, 708] on p "120/ XE16611" at bounding box center [1272, 706] width 466 height 16
copy span "120/ XE16611"
click at [911, 669] on div "Company Reg. No. 12514210 View more PAYE Live No PAYE - Accounts Office Ref. 12…" at bounding box center [1038, 663] width 967 height 148
drag, startPoint x: 567, startPoint y: 702, endPoint x: 658, endPoint y: 702, distance: 91.0
click at [658, 702] on div "Company Reg. No. 12514210 View more PAYE Live No PAYE - Accounts Office Ref. 12…" at bounding box center [1038, 663] width 967 height 148
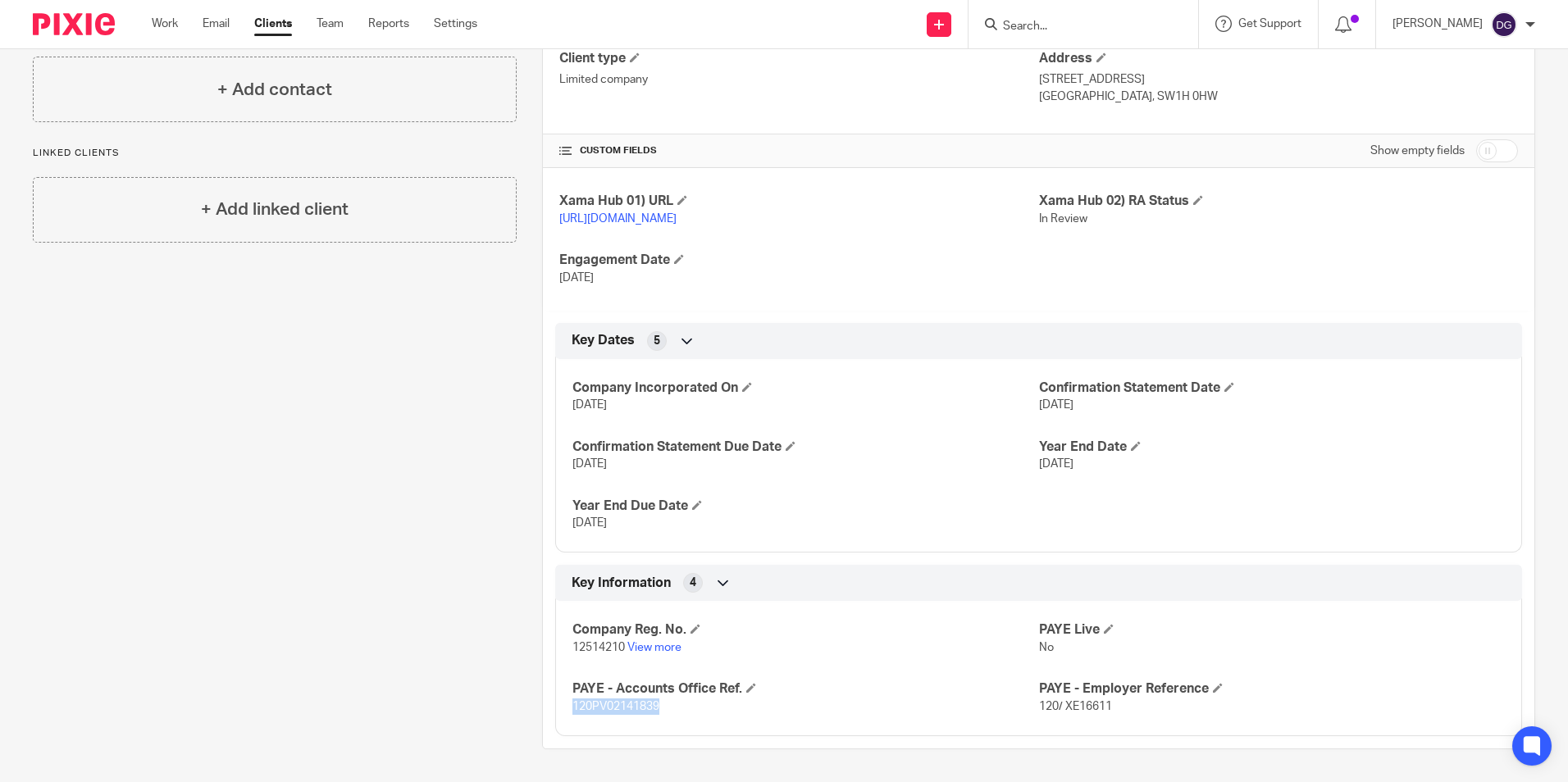
copy span "120PV02141839"
click at [857, 666] on div "Company Reg. No. 12514210 View more PAYE Live No PAYE - Accounts Office Ref. 12…" at bounding box center [1038, 663] width 967 height 148
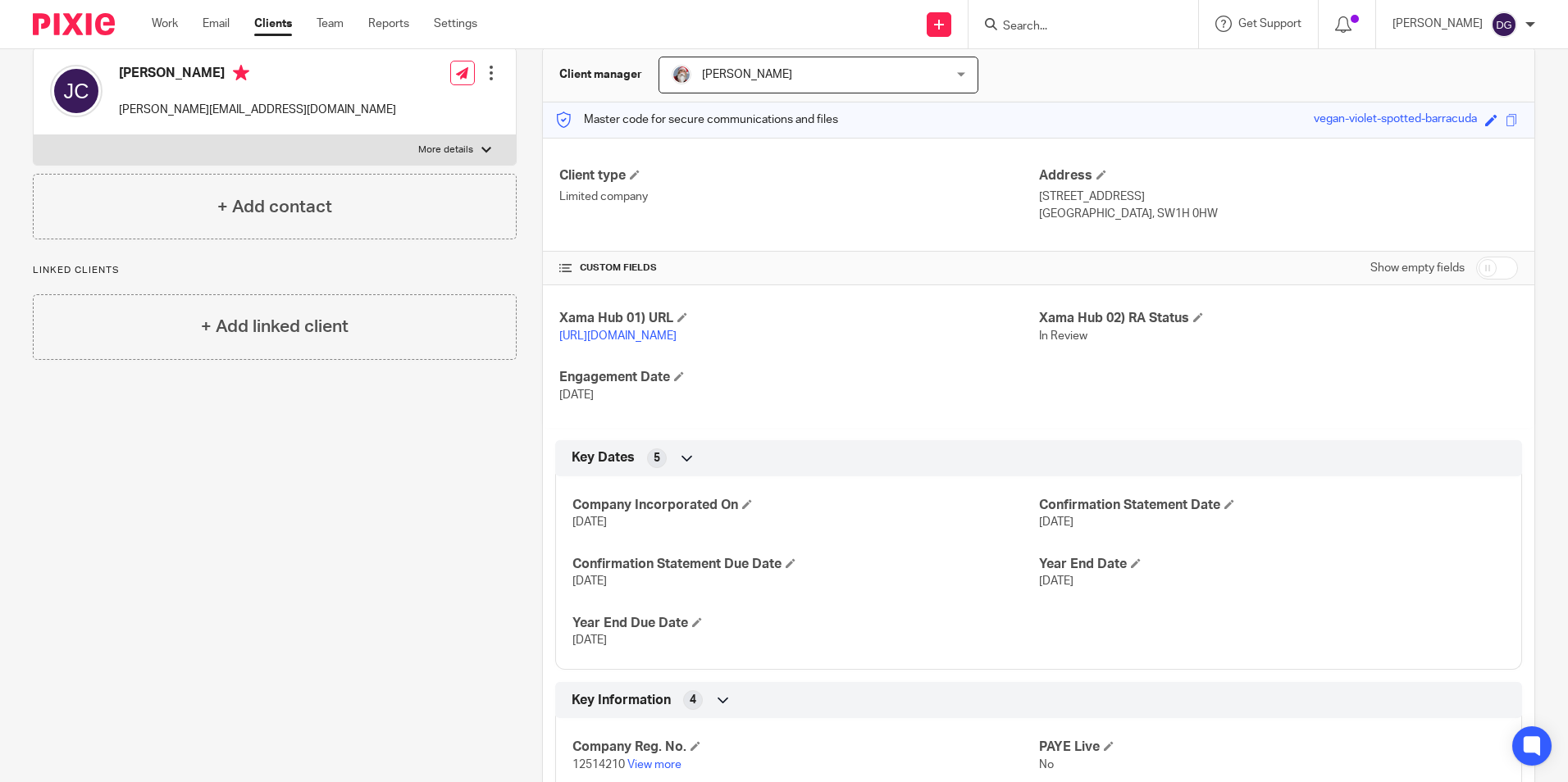
scroll to position [0, 0]
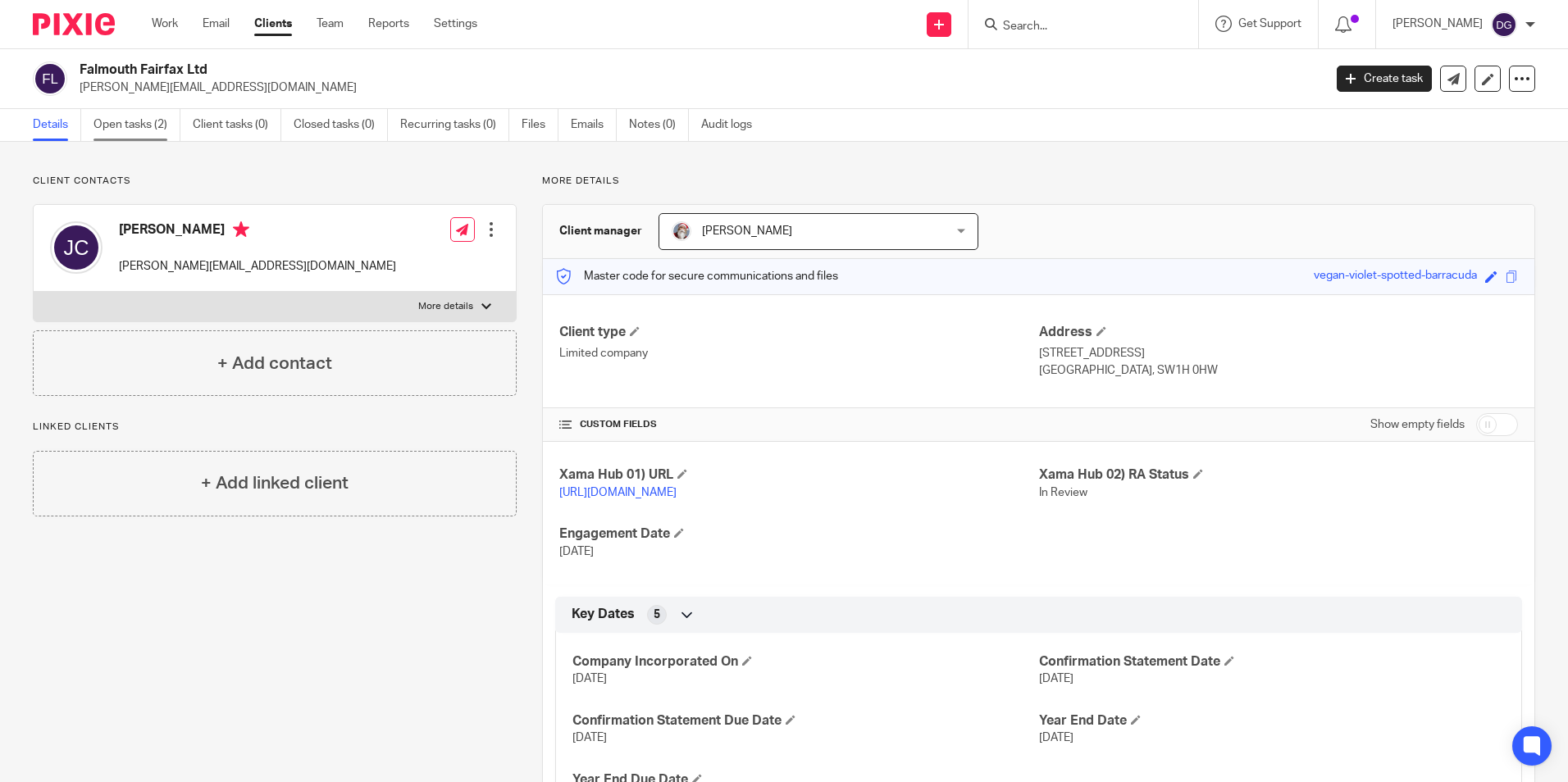
click at [131, 117] on link "Open tasks (2)" at bounding box center [137, 125] width 87 height 32
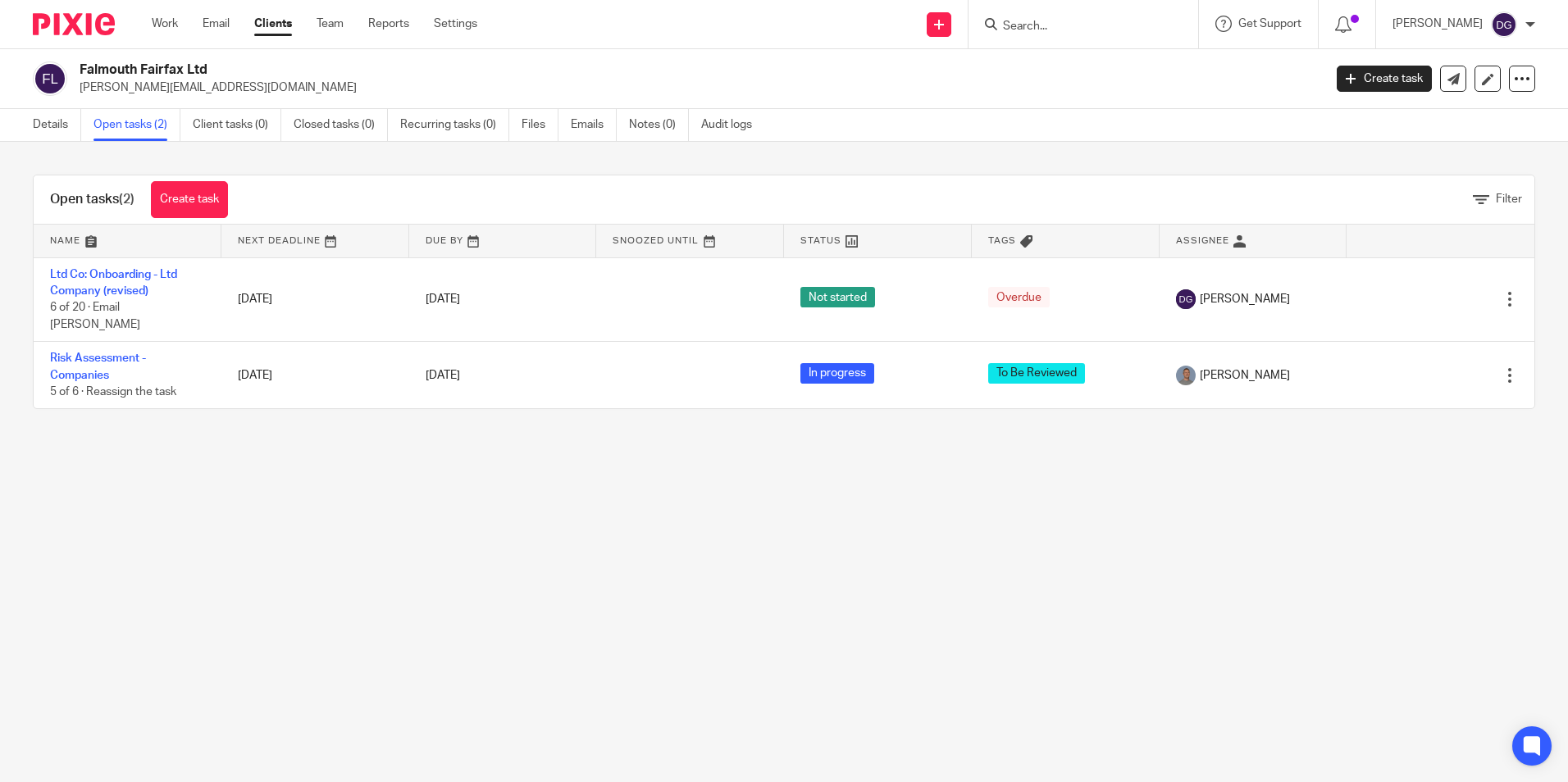
click at [1108, 29] on input "Search" at bounding box center [1075, 27] width 148 height 15
click at [449, 24] on link "Settings" at bounding box center [456, 23] width 44 height 16
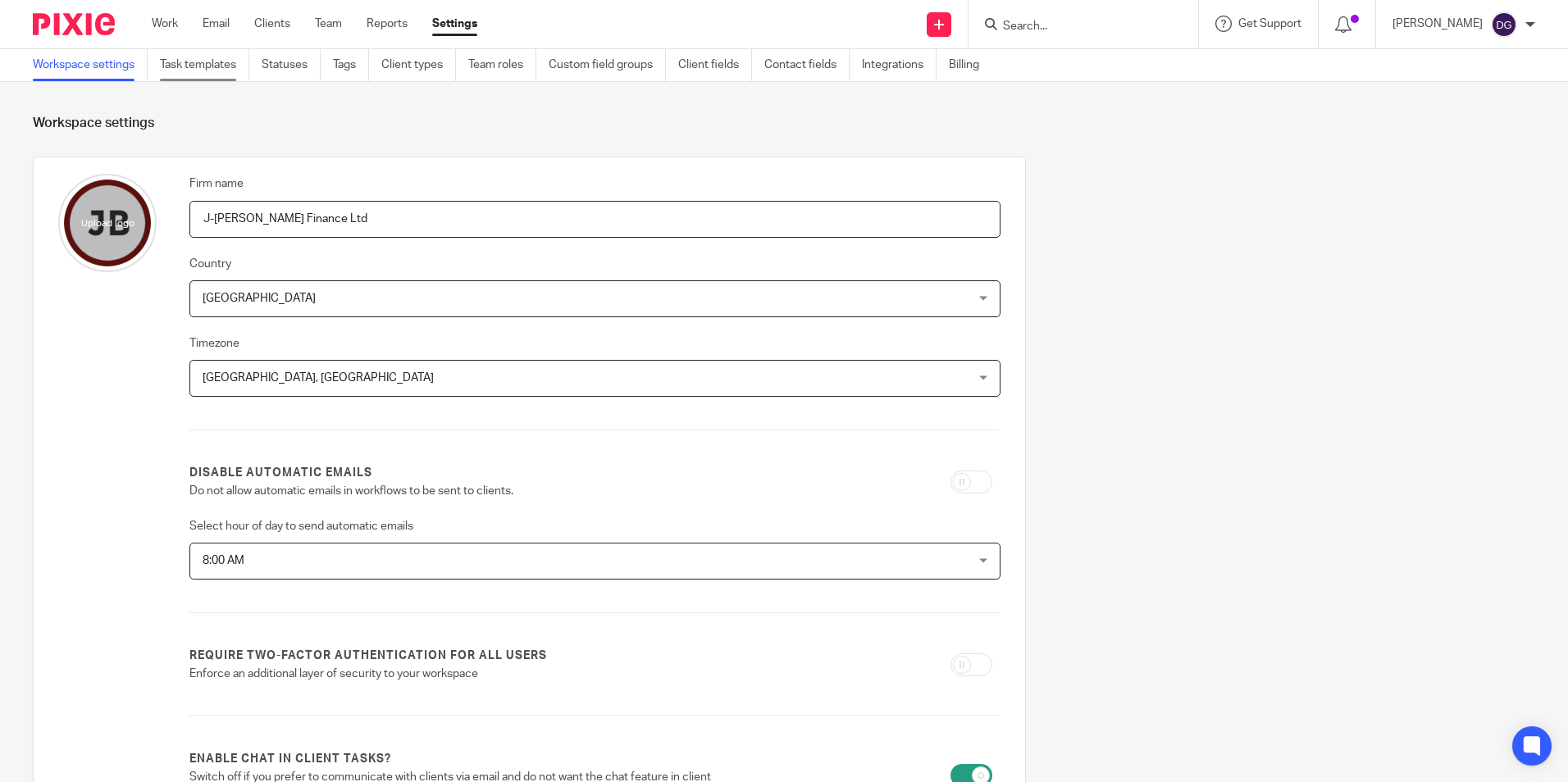
click at [215, 78] on link "Task templates" at bounding box center [204, 65] width 90 height 32
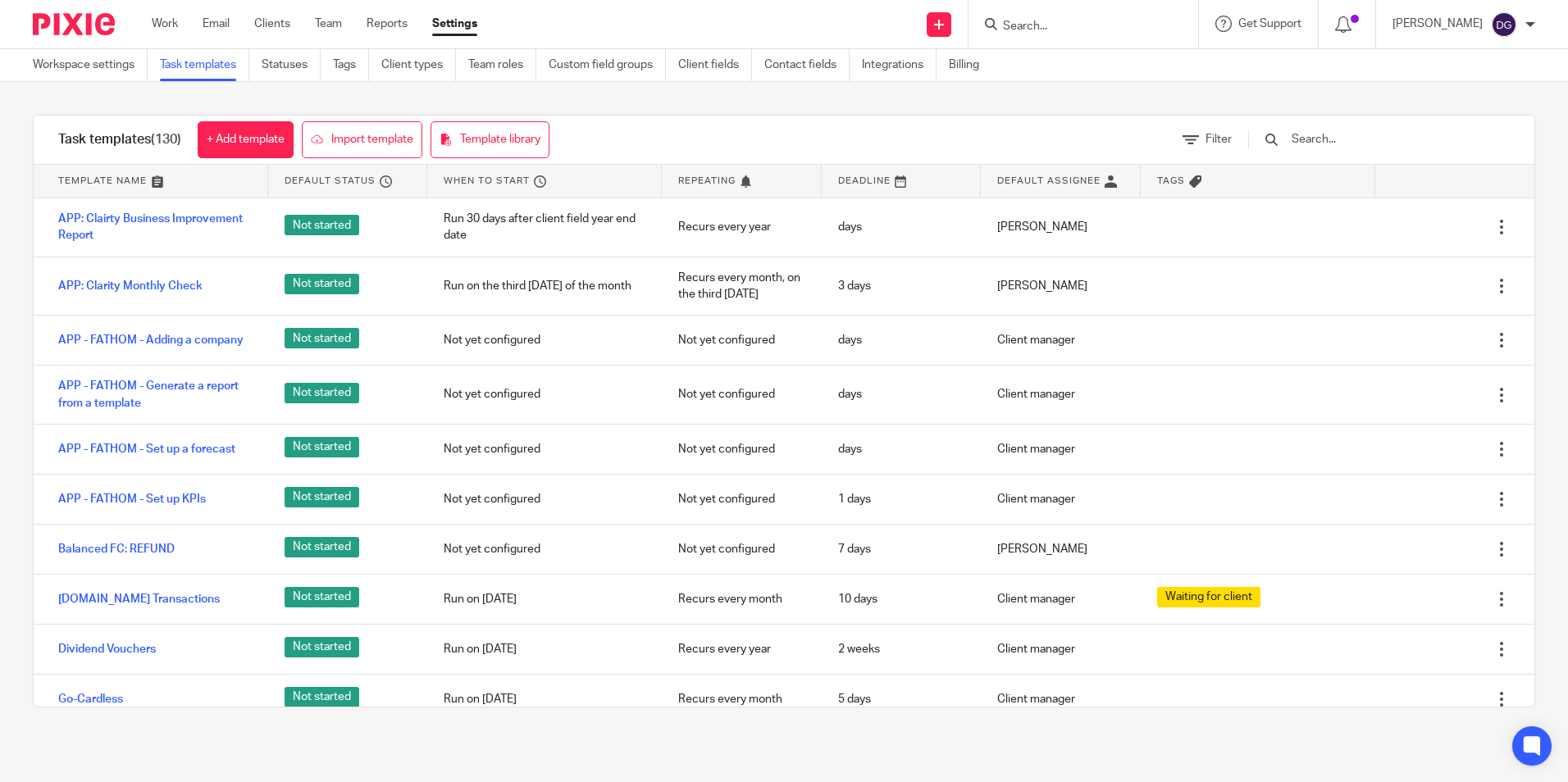
click at [937, 40] on div "Send new email Create task Add client" at bounding box center [940, 24] width 59 height 48
click at [941, 26] on icon at bounding box center [939, 25] width 9 height 9
click at [776, 6] on div "Send new email Create task Add client Get Support Contact Support Help Document…" at bounding box center [1036, 24] width 1067 height 48
click at [281, 25] on link "Clients" at bounding box center [272, 23] width 36 height 16
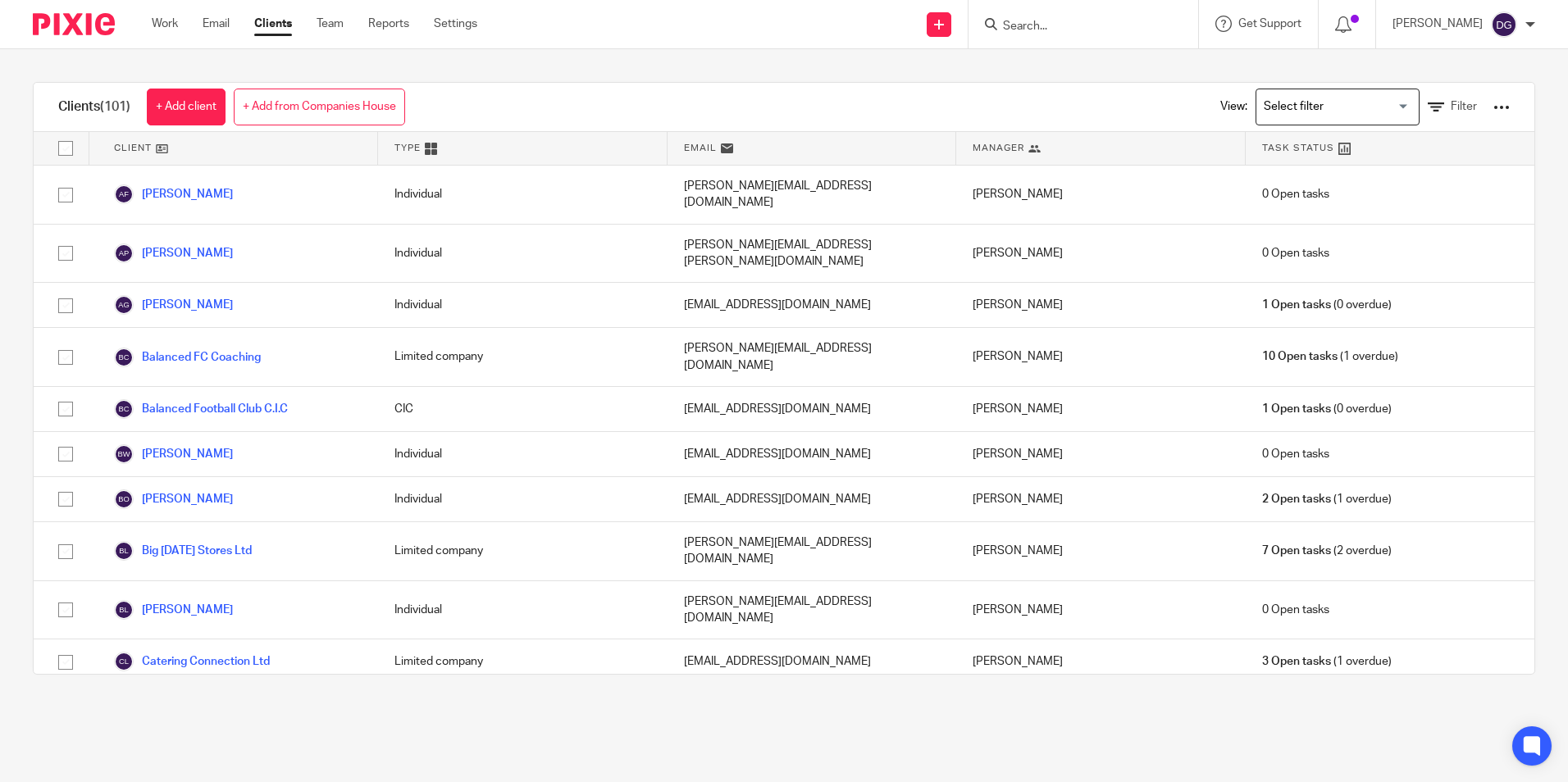
click at [1041, 21] on input "Search" at bounding box center [1075, 27] width 148 height 15
type input "falm"
click at [1102, 61] on link at bounding box center [1147, 71] width 297 height 38
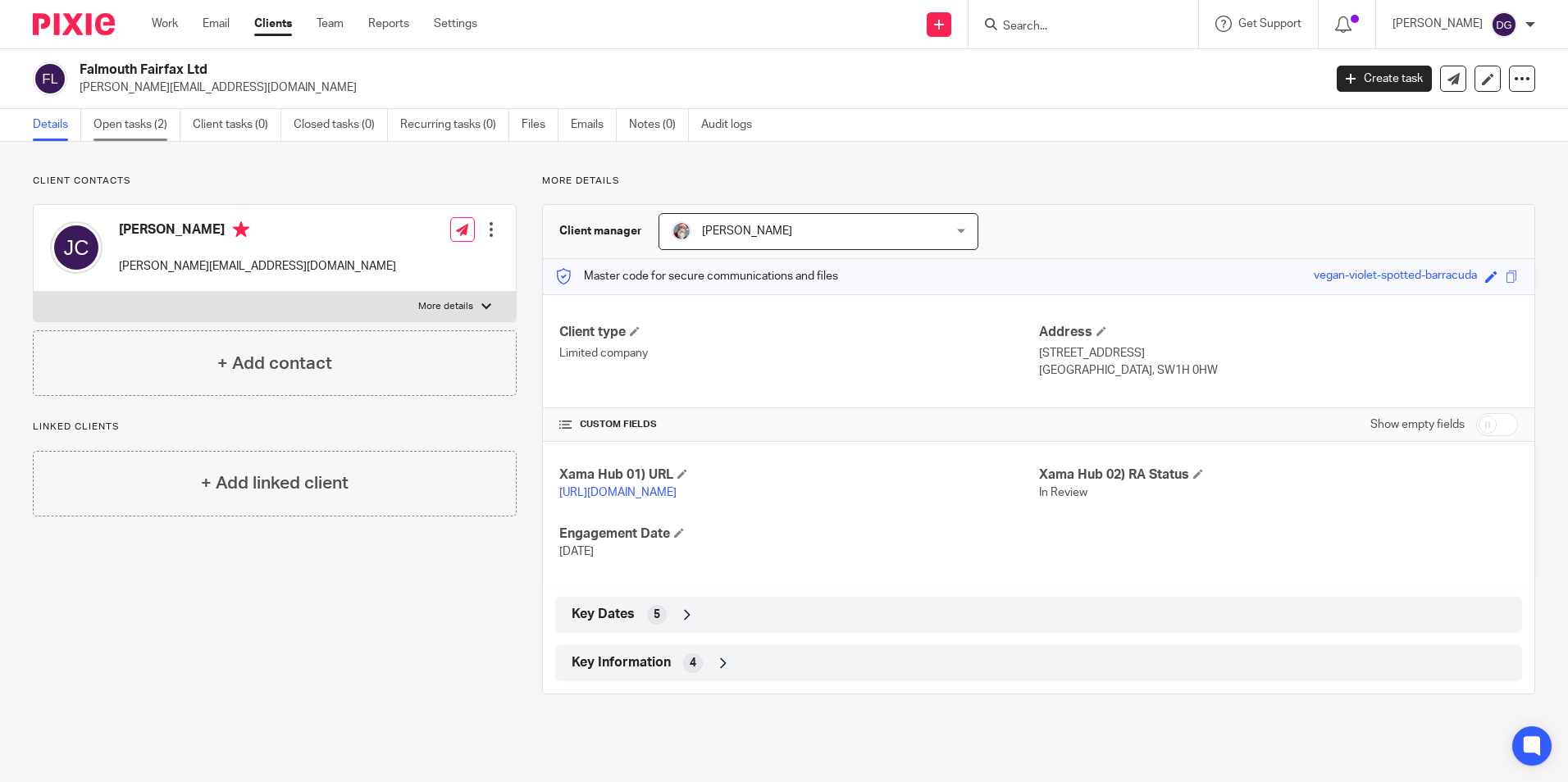
click at [144, 130] on link "Open tasks (2)" at bounding box center [137, 125] width 87 height 32
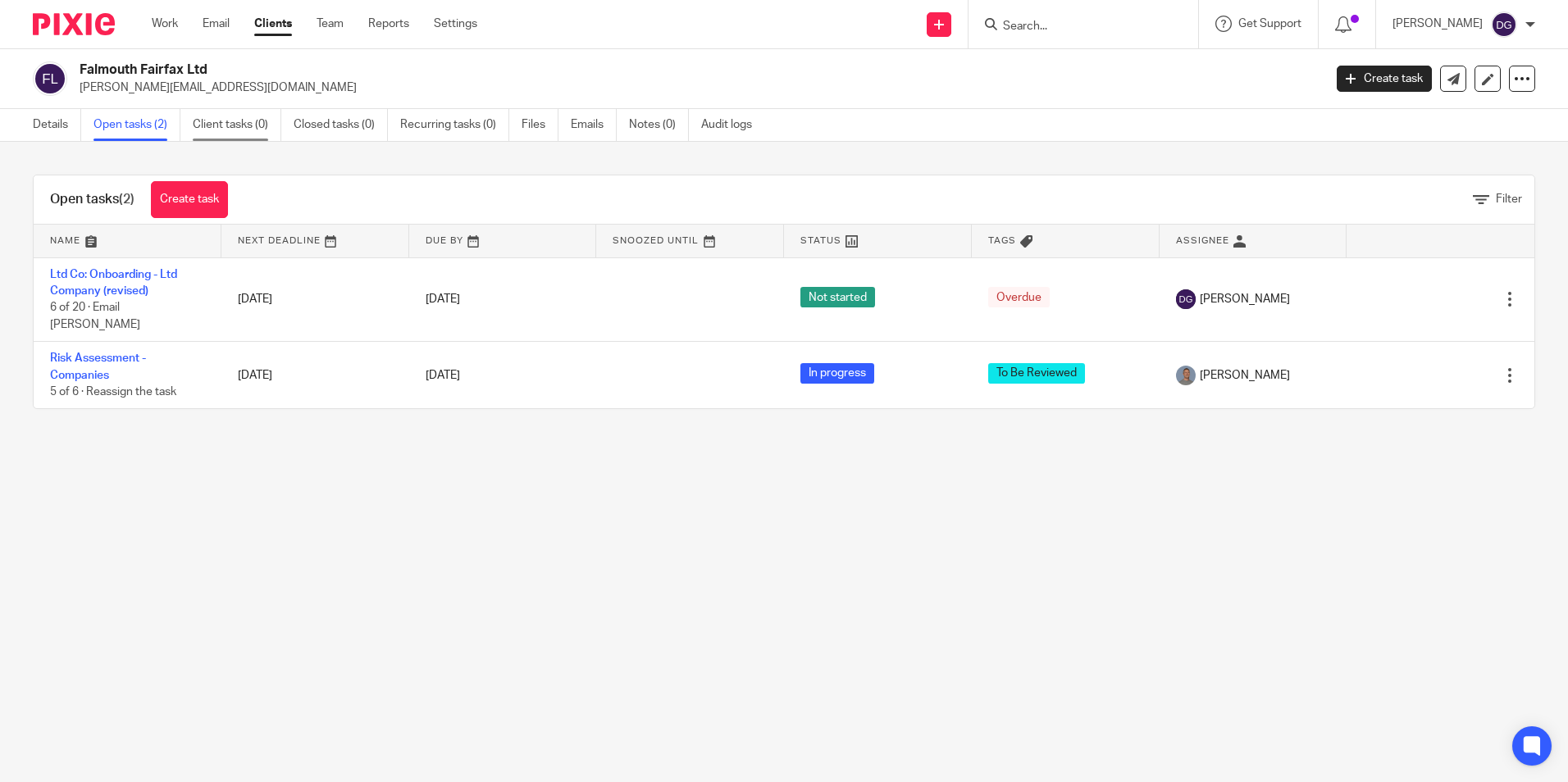
click at [241, 134] on link "Client tasks (0)" at bounding box center [237, 125] width 89 height 32
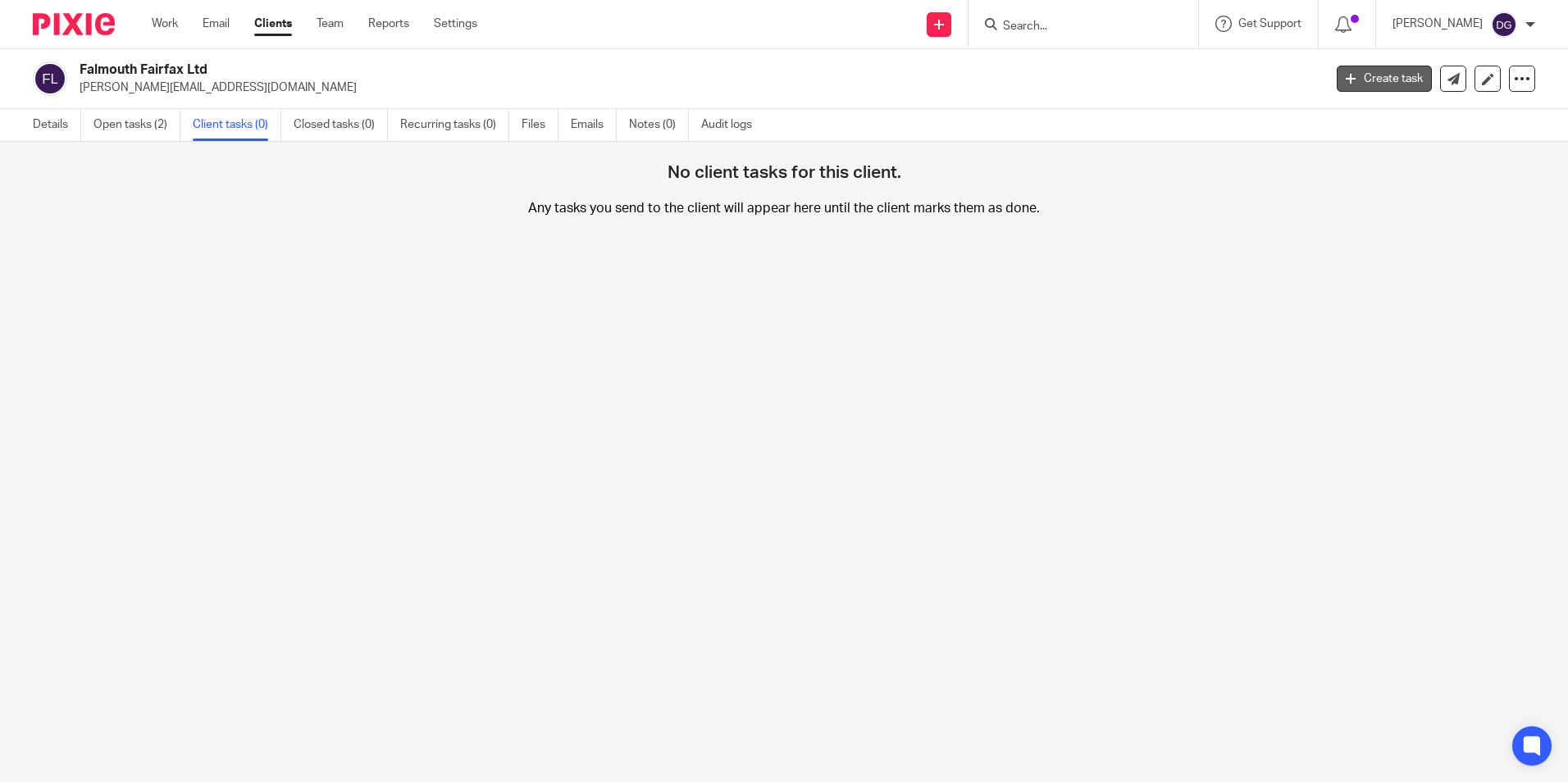
click at [1372, 74] on link "Create task" at bounding box center [1385, 78] width 96 height 26
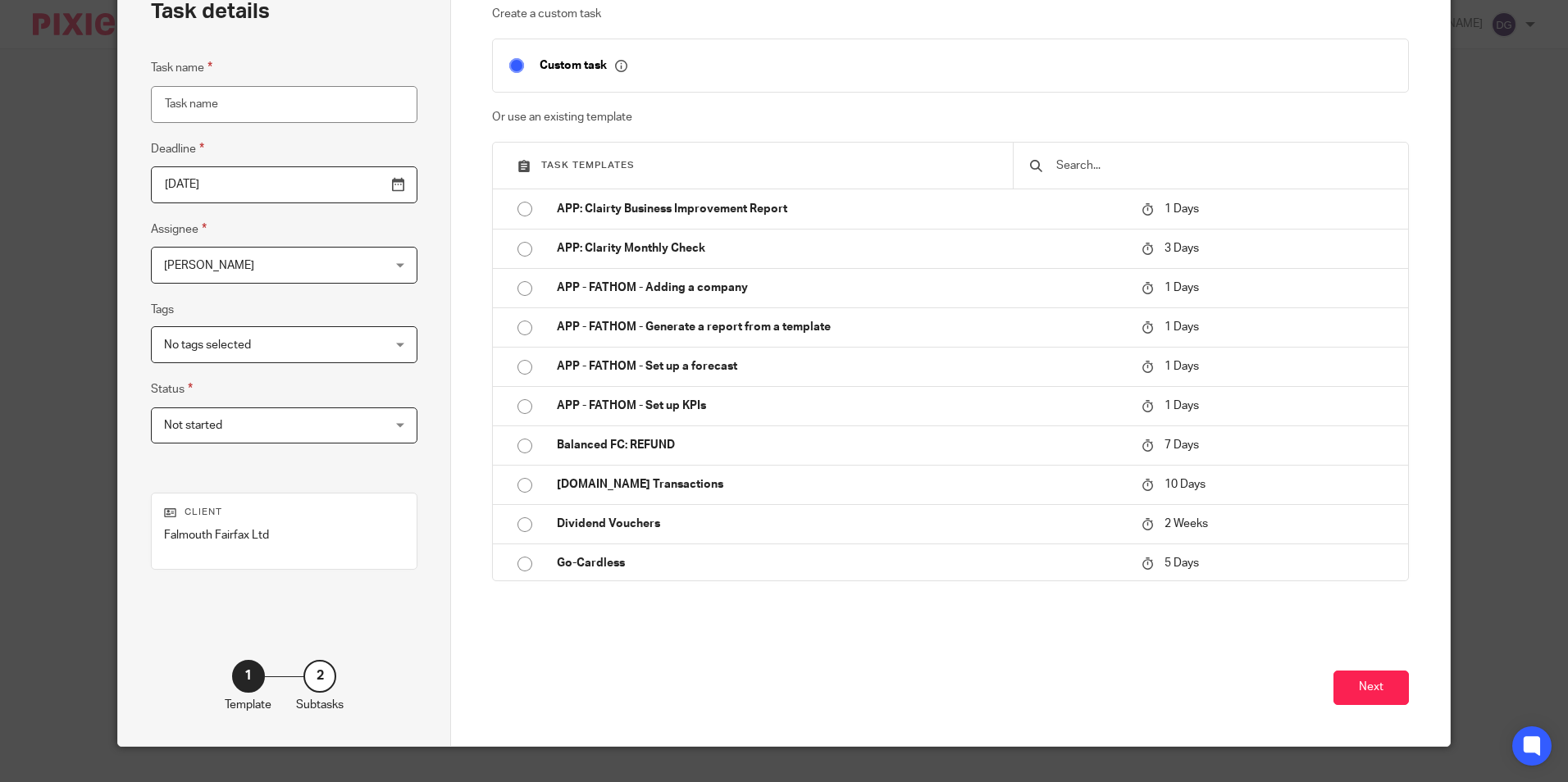
scroll to position [132, 0]
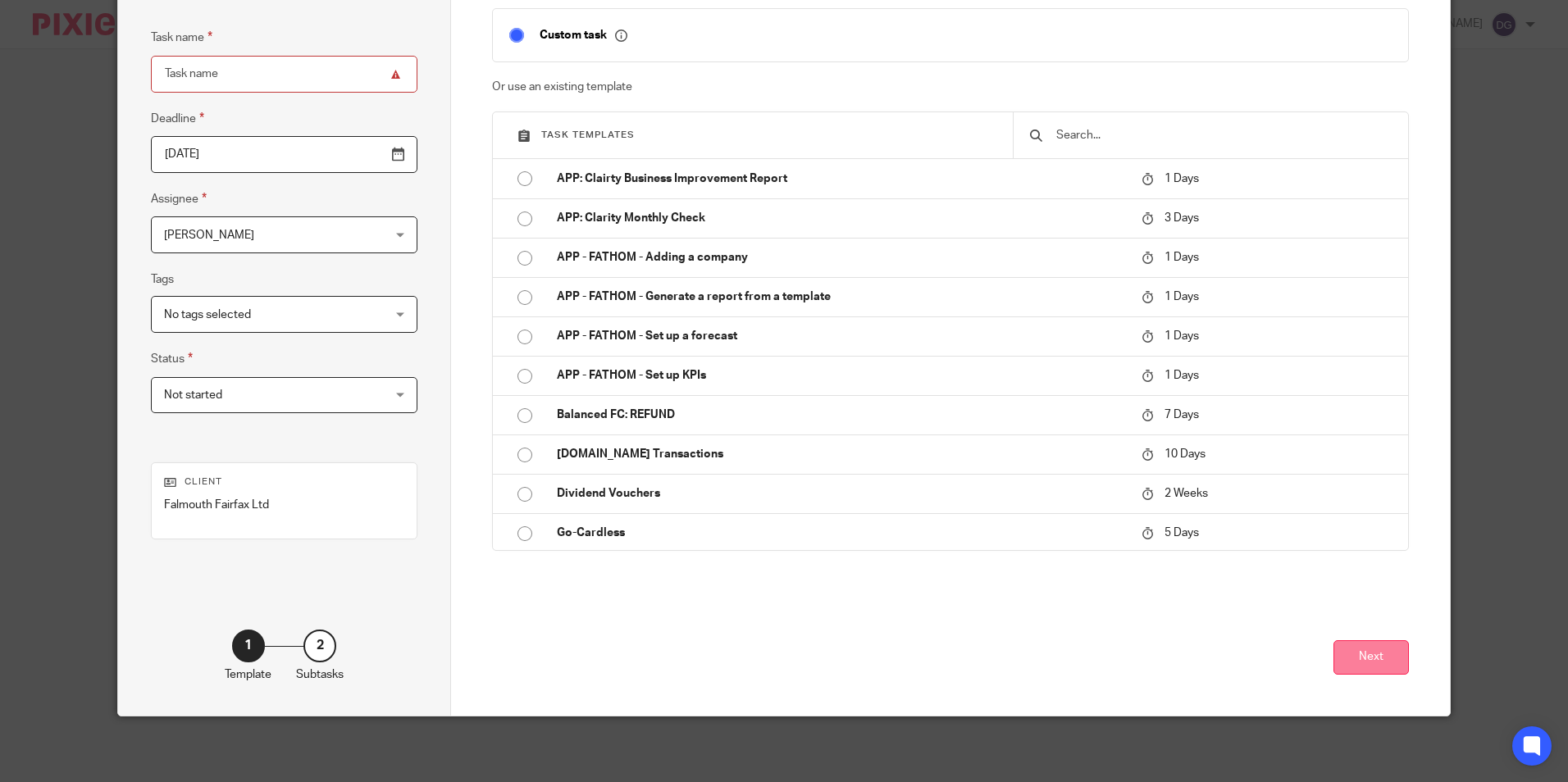
click at [1368, 667] on button "Next" at bounding box center [1371, 657] width 76 height 35
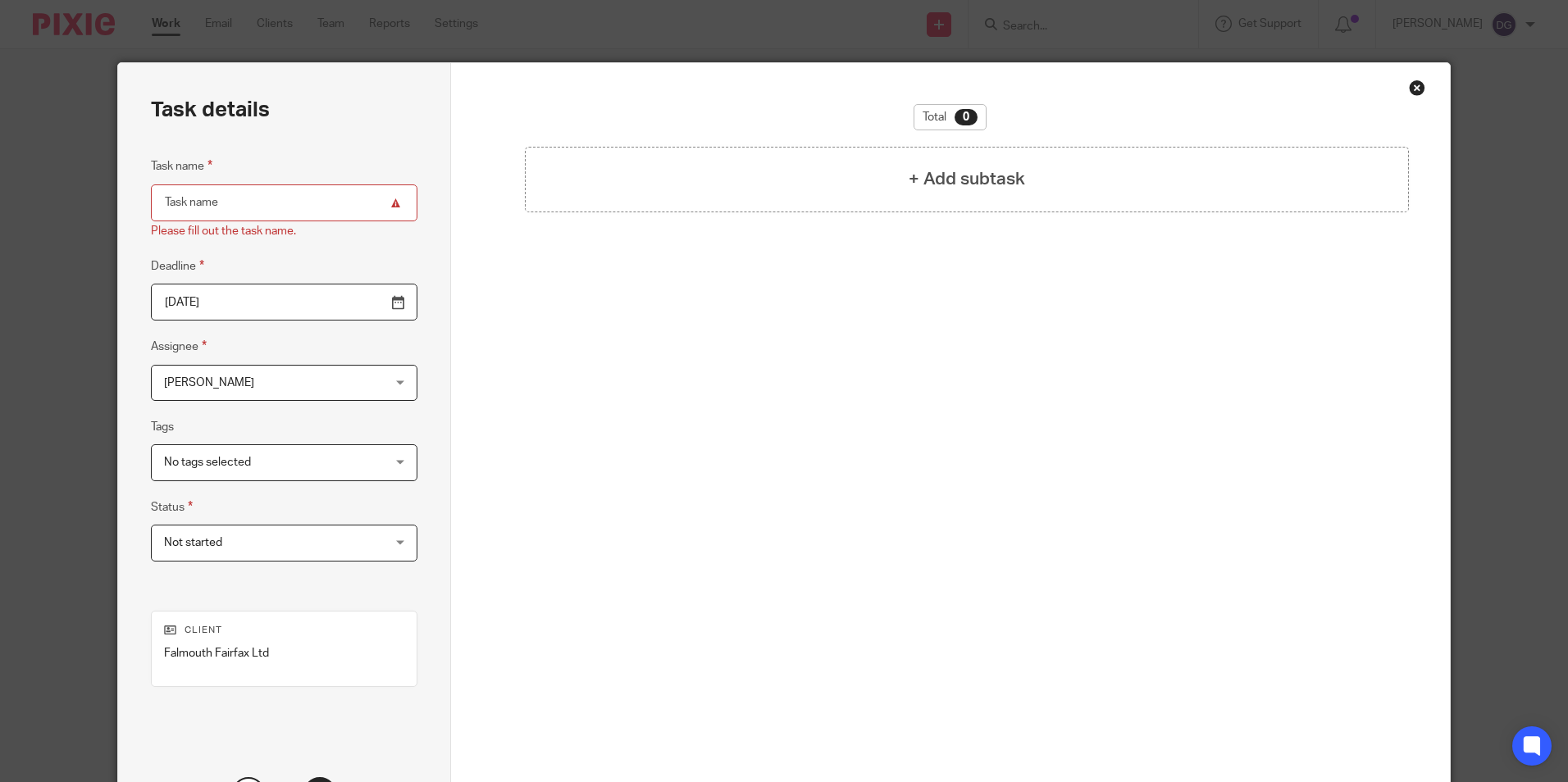
scroll to position [0, 0]
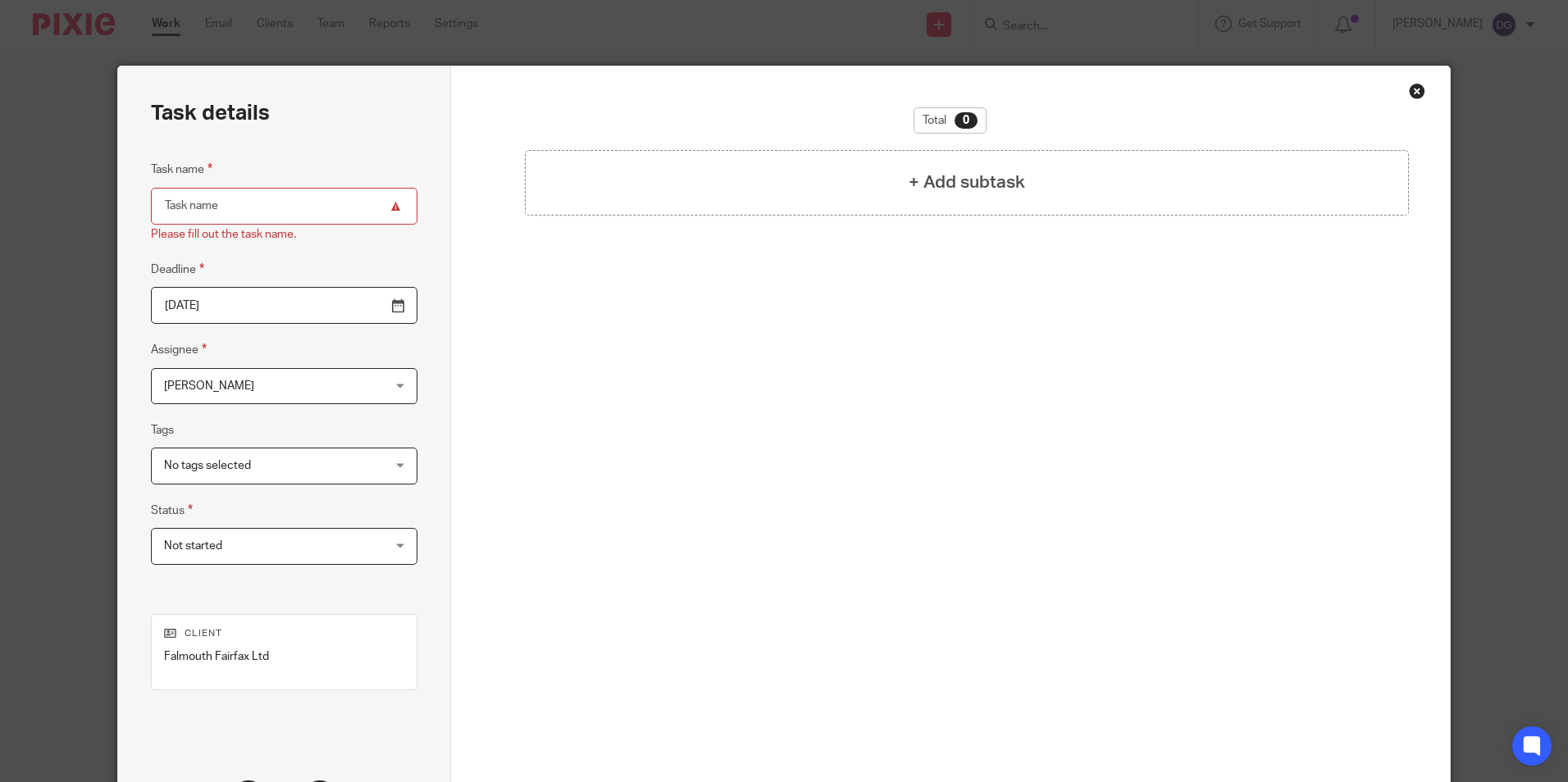
click at [1410, 94] on div "Close this dialog window" at bounding box center [1417, 91] width 16 height 16
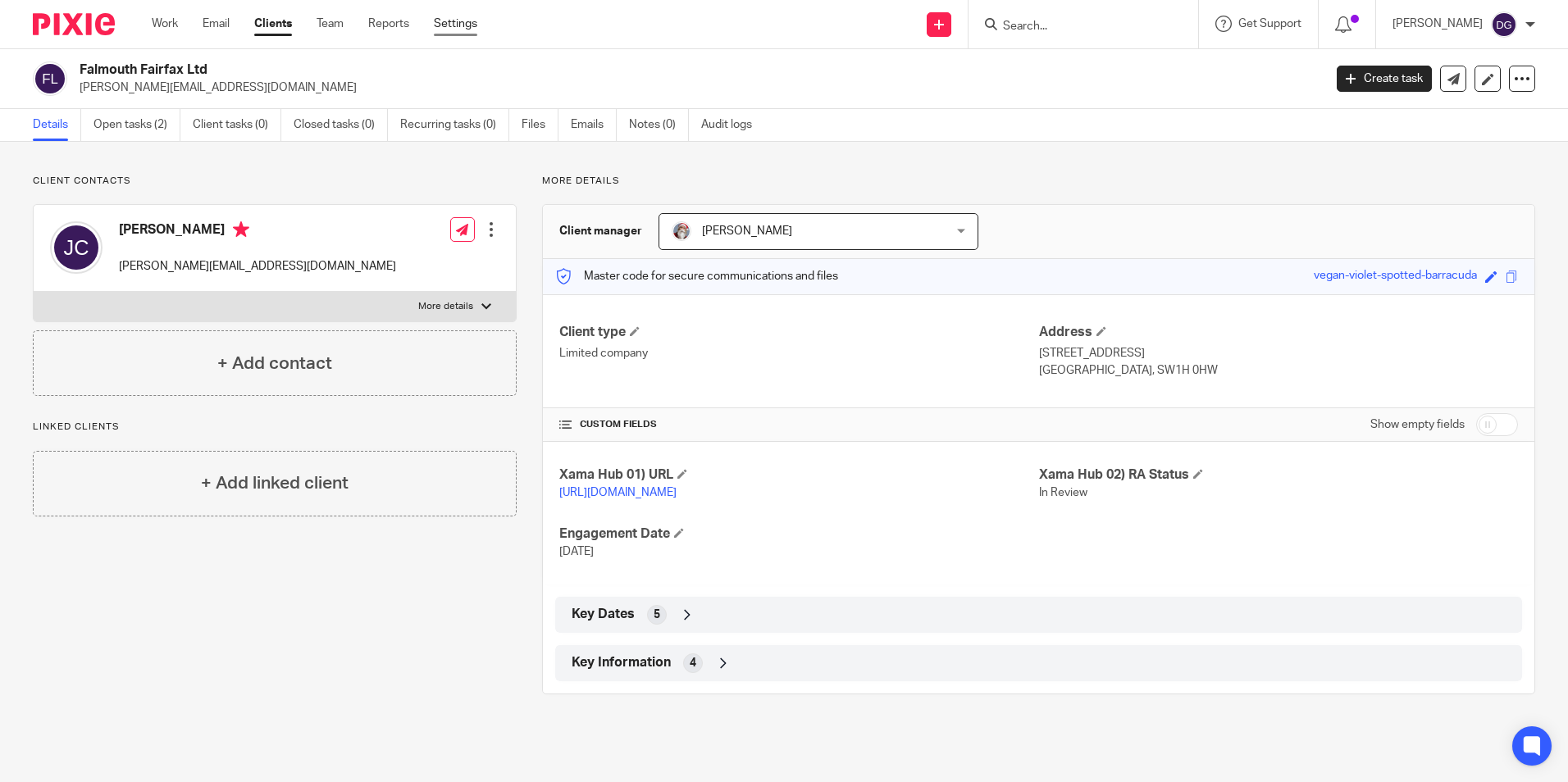
click at [460, 28] on link "Settings" at bounding box center [456, 23] width 44 height 16
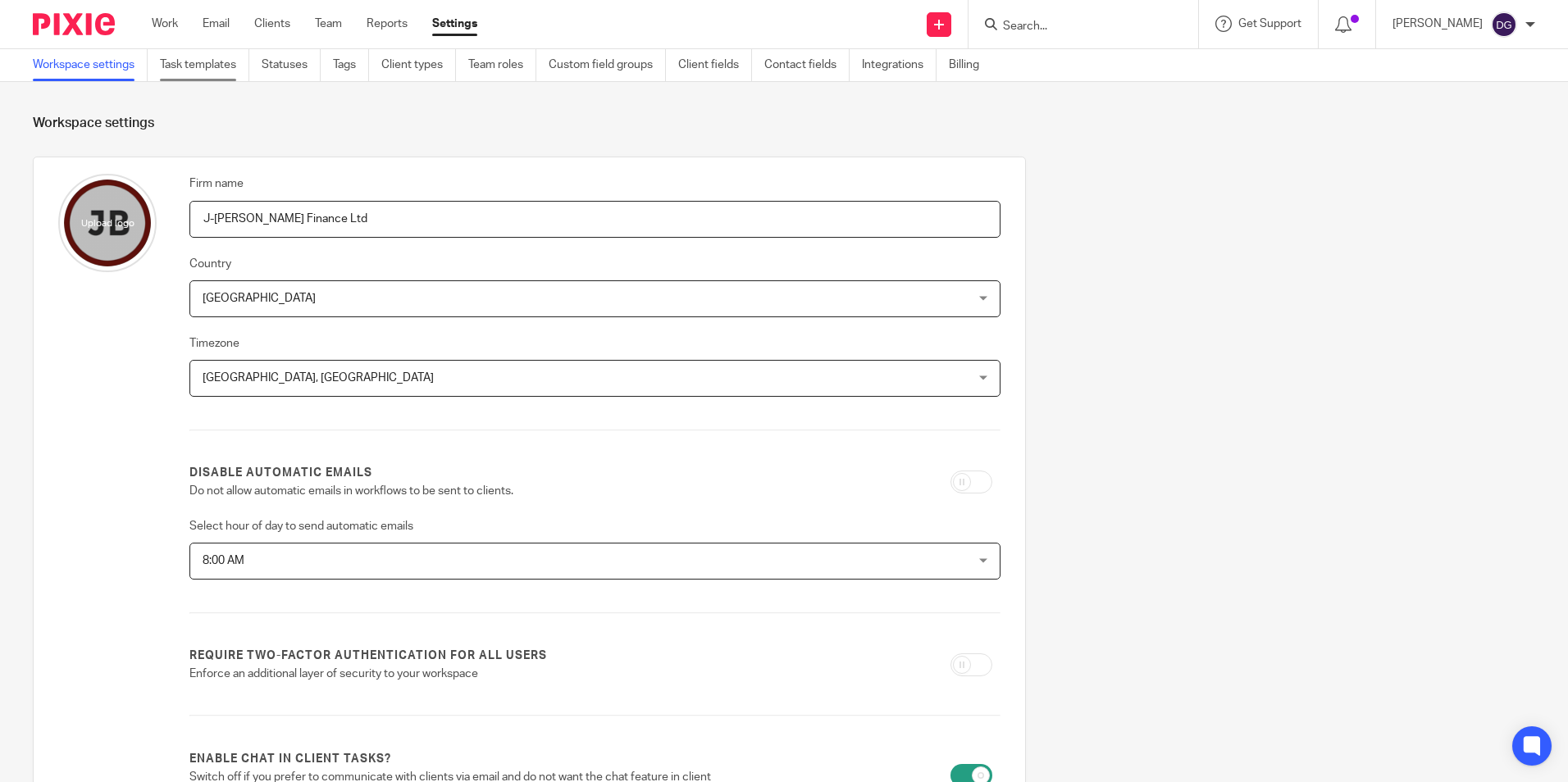
click at [183, 68] on link "Task templates" at bounding box center [204, 65] width 90 height 32
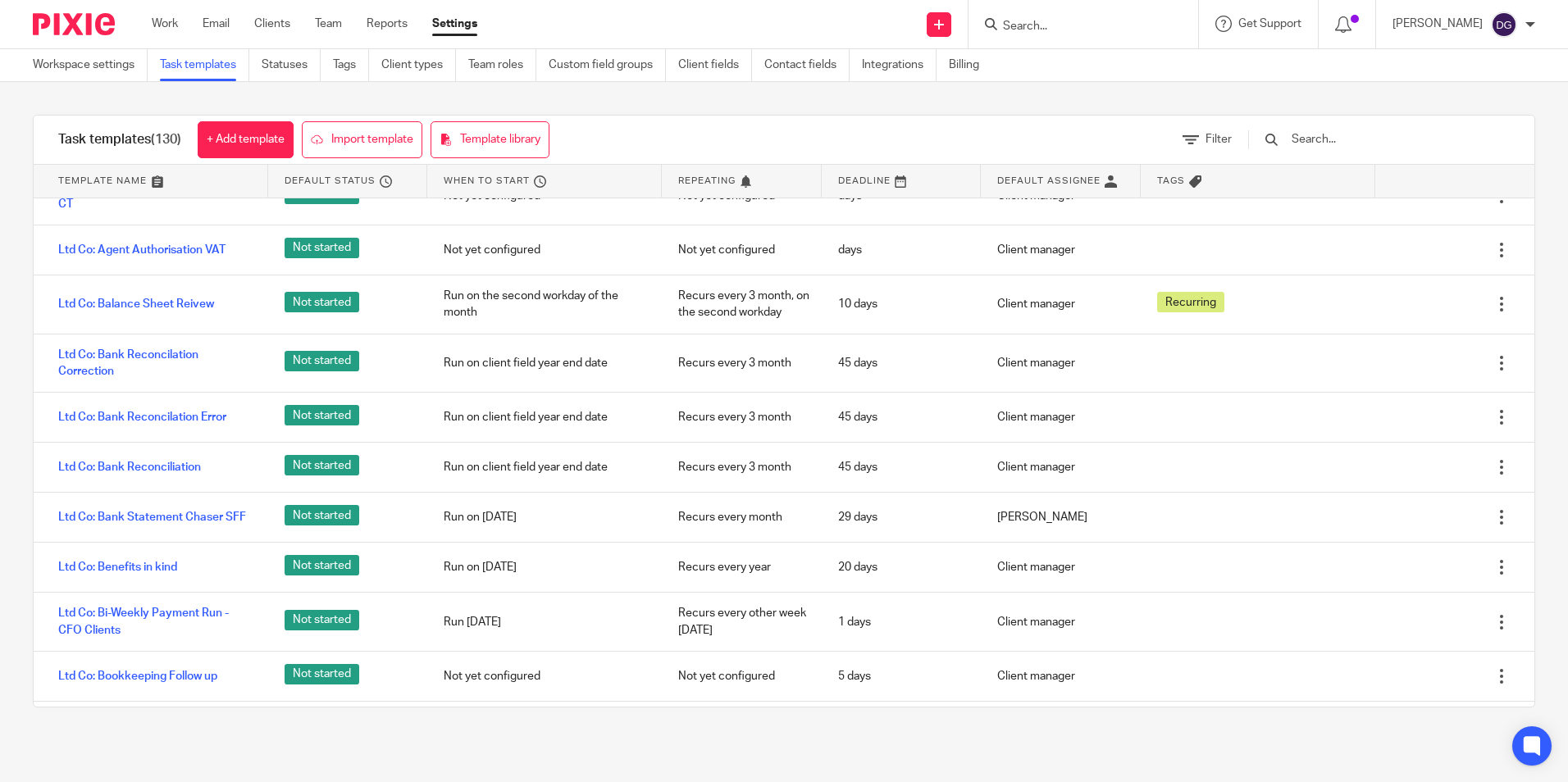
scroll to position [492, 0]
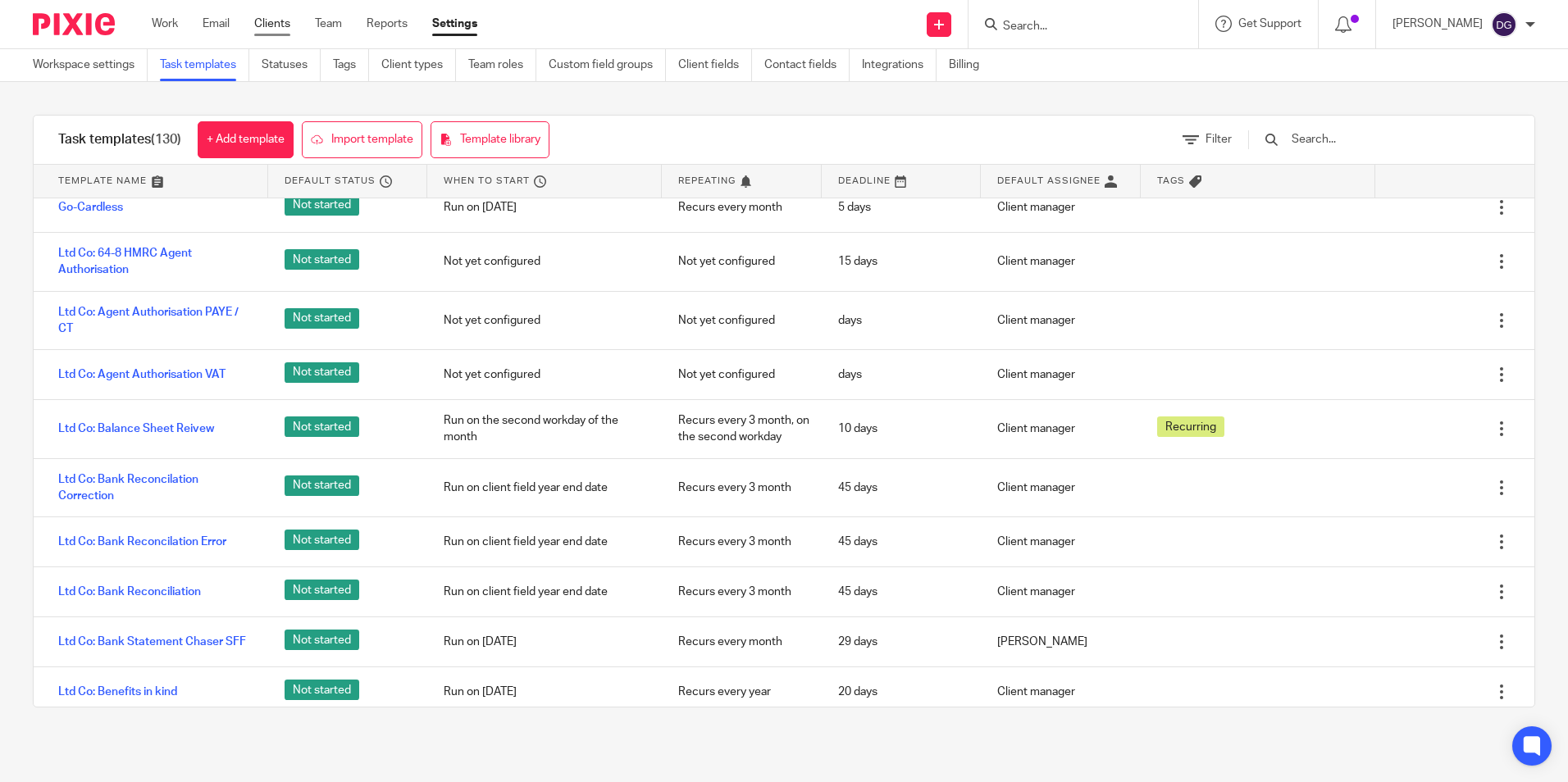
click at [280, 23] on link "Clients" at bounding box center [272, 23] width 36 height 16
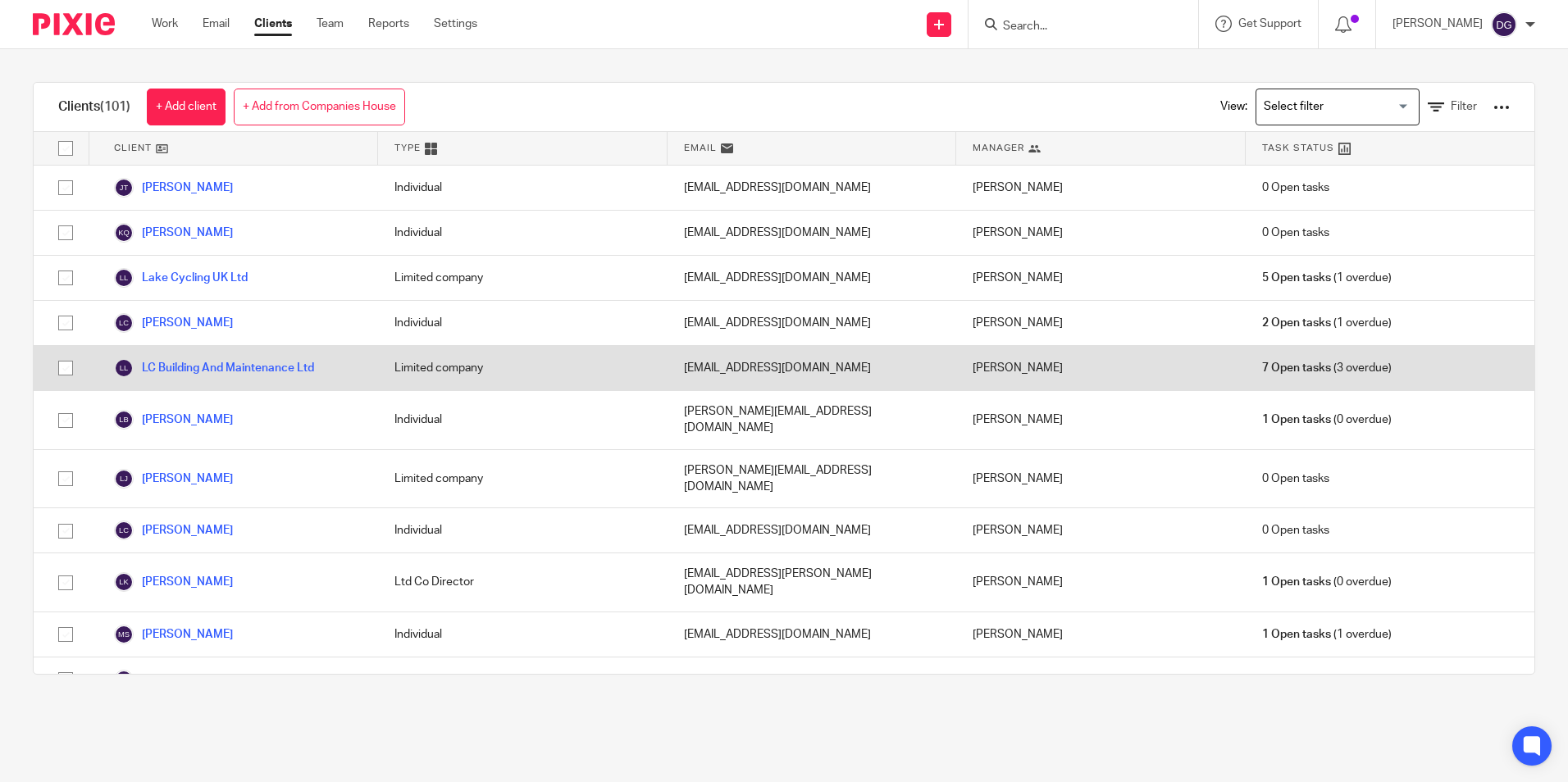
scroll to position [2460, 0]
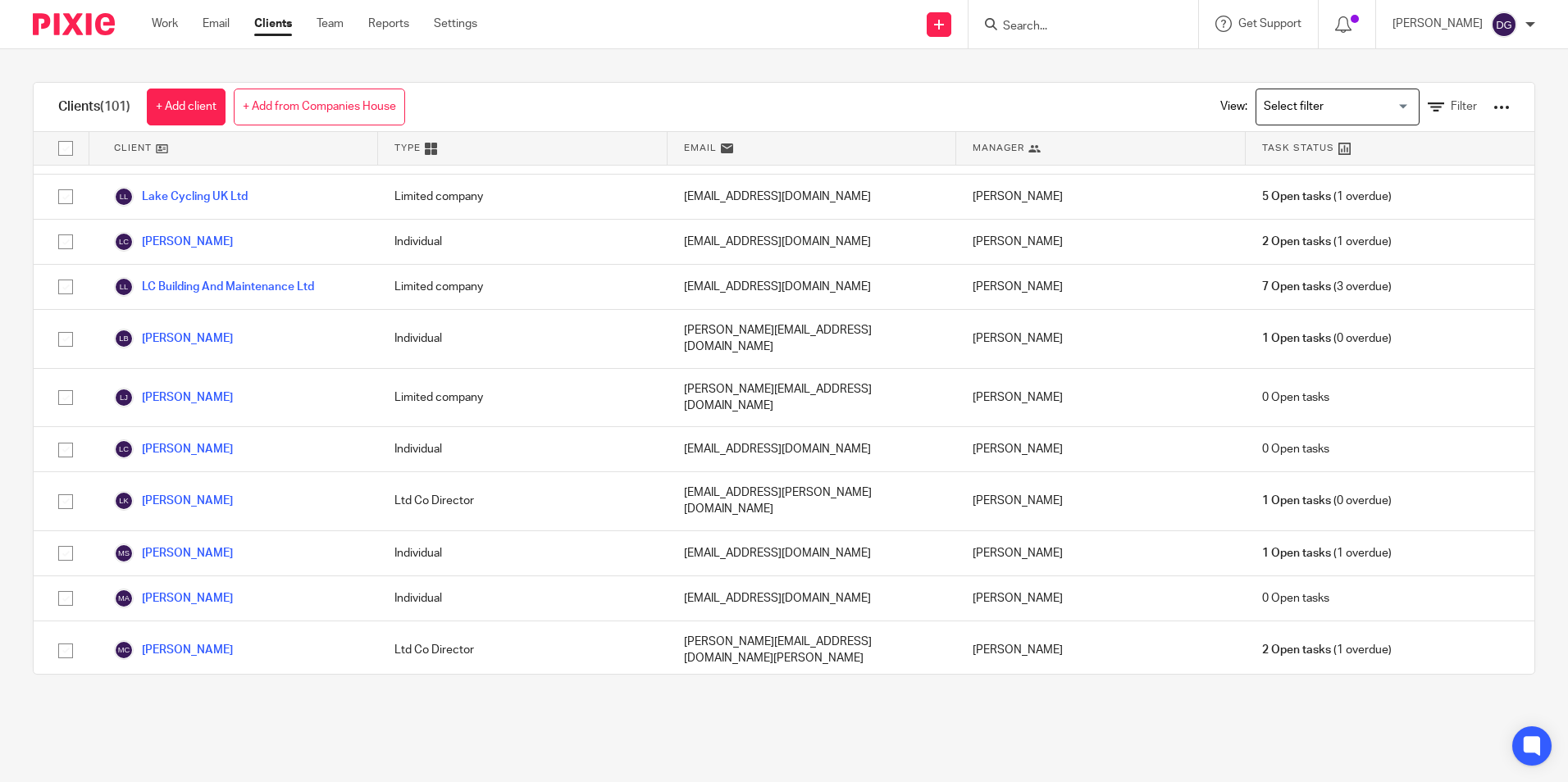
click at [1046, 9] on div at bounding box center [1083, 24] width 230 height 48
click at [1042, 27] on input "Search" at bounding box center [1075, 27] width 148 height 15
type input "fa"
click at [902, 68] on div "Clients (101) + Add client + Add from Companies House View: Loading... Filter C…" at bounding box center [784, 378] width 1568 height 658
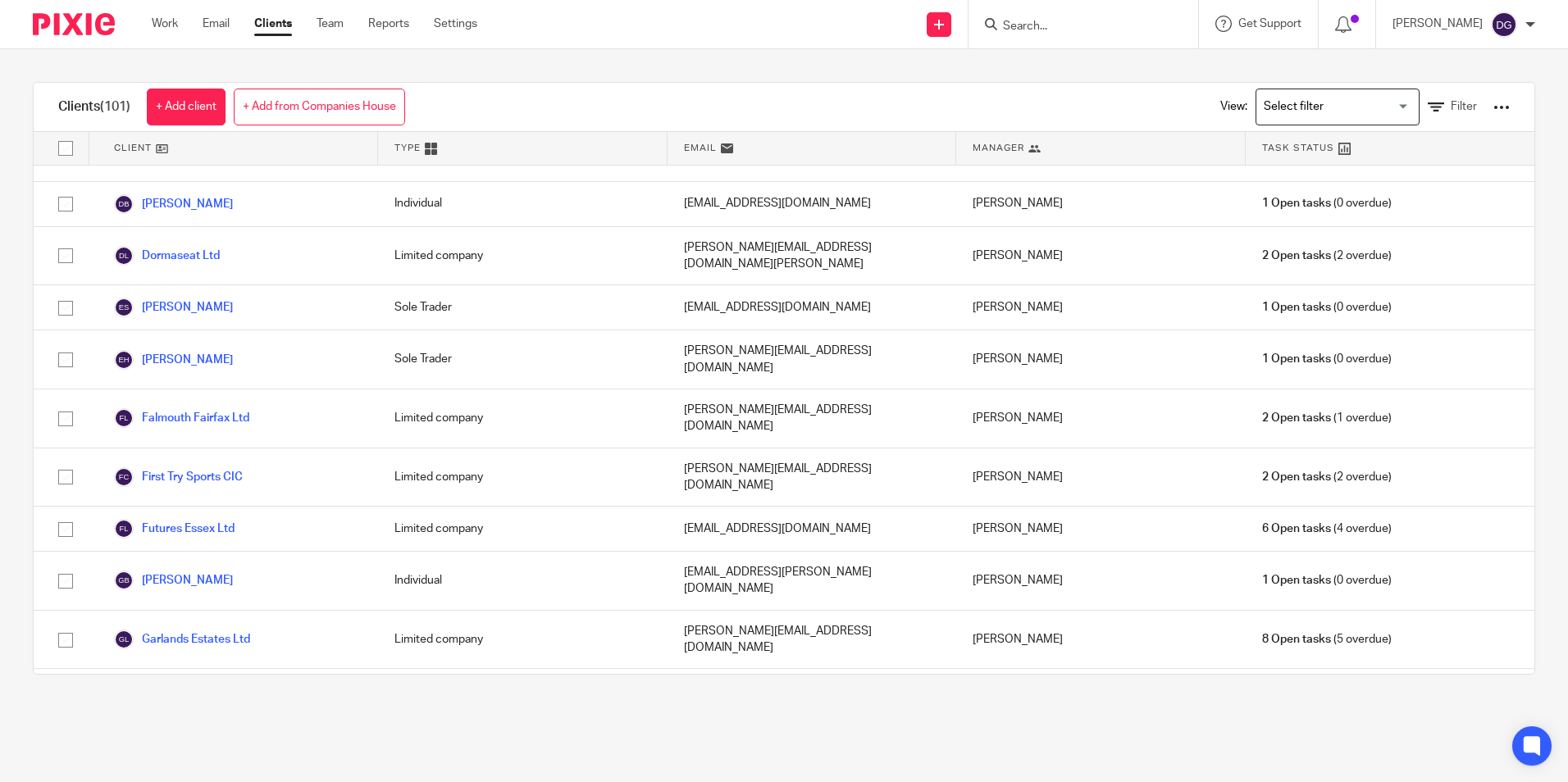
scroll to position [881, 0]
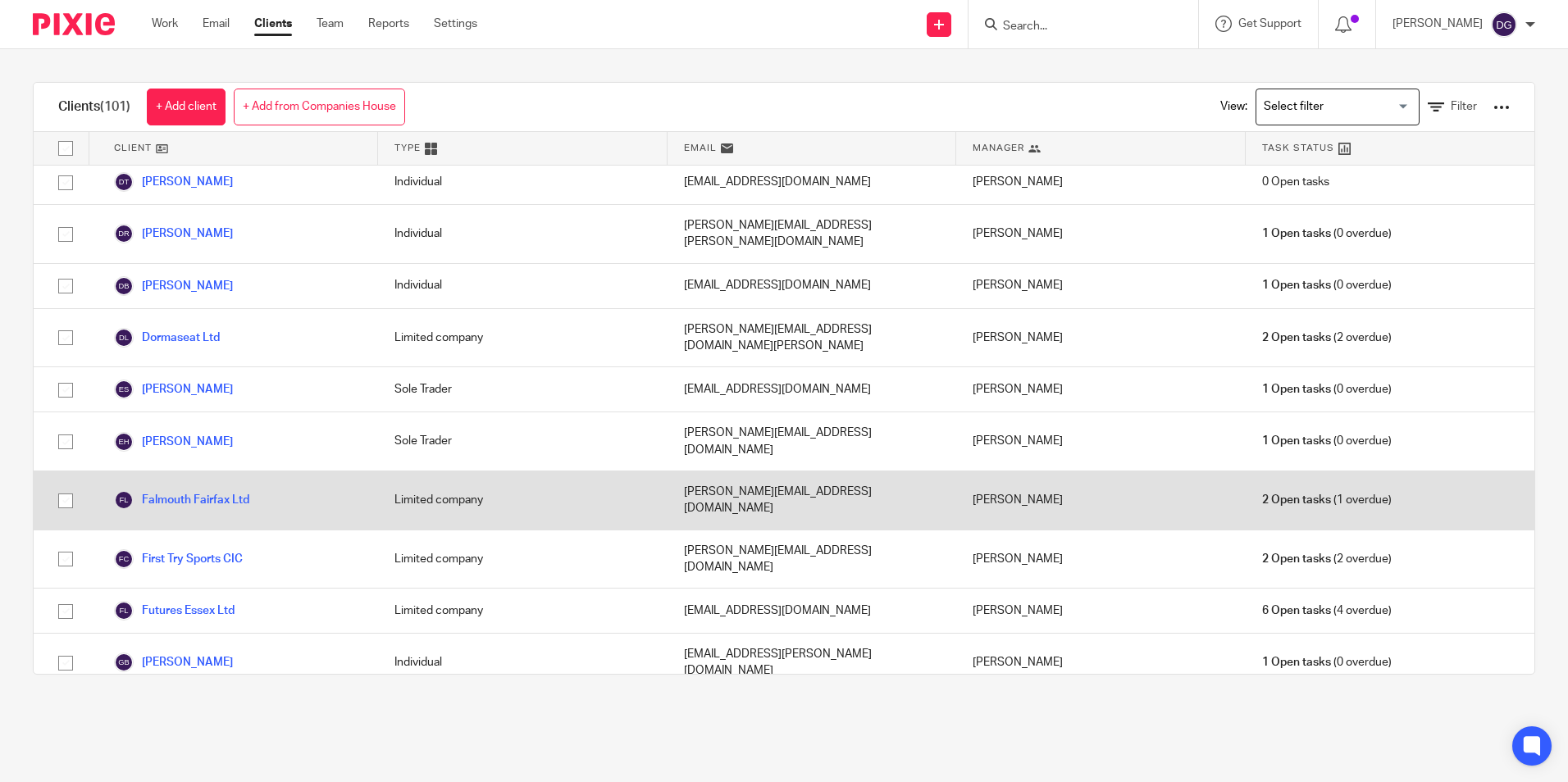
click at [61, 485] on input "checkbox" at bounding box center [65, 500] width 31 height 31
checkbox input "true"
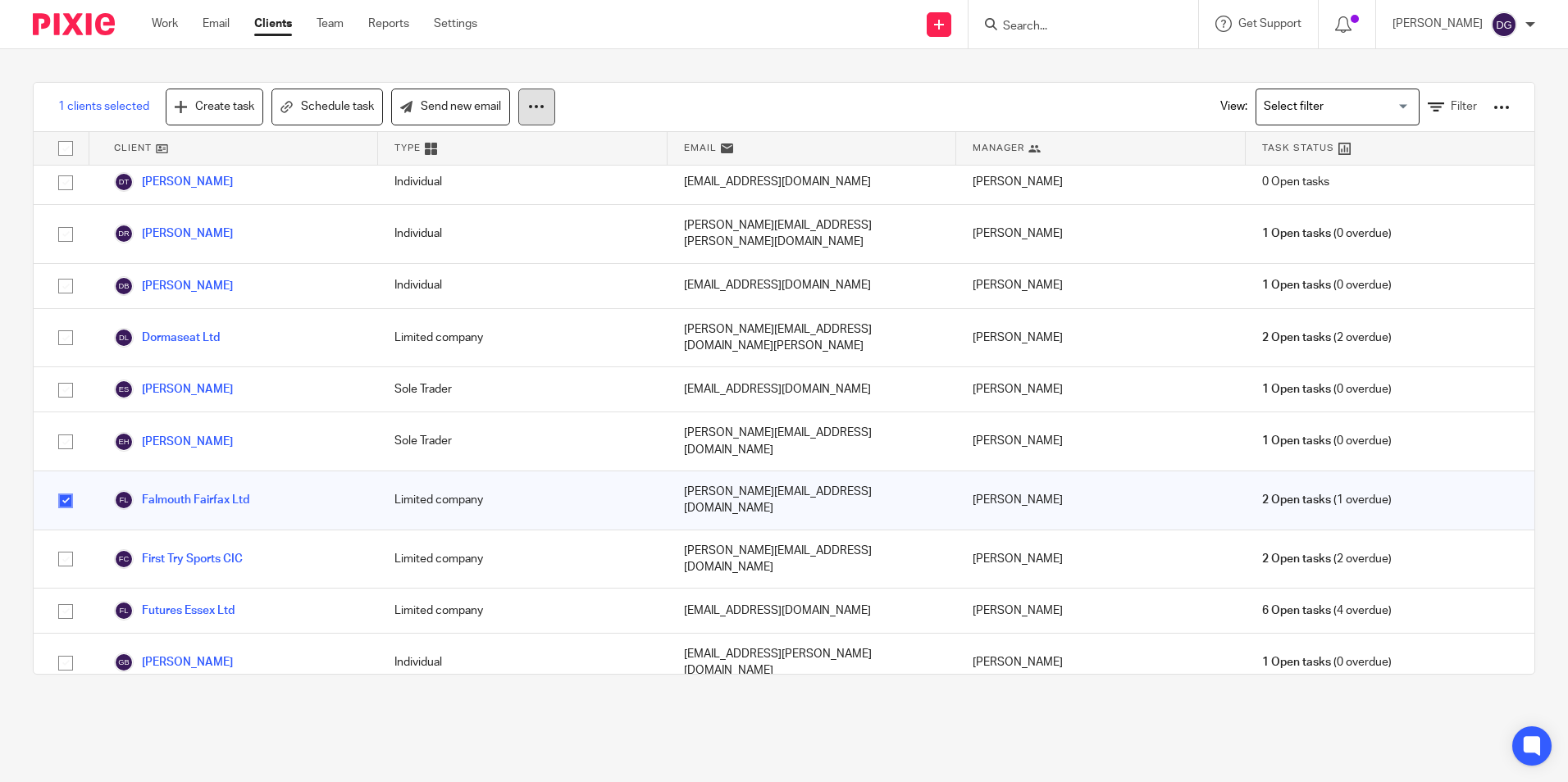
click at [532, 114] on icon at bounding box center [536, 106] width 16 height 16
click at [351, 115] on link "Schedule task" at bounding box center [327, 107] width 112 height 37
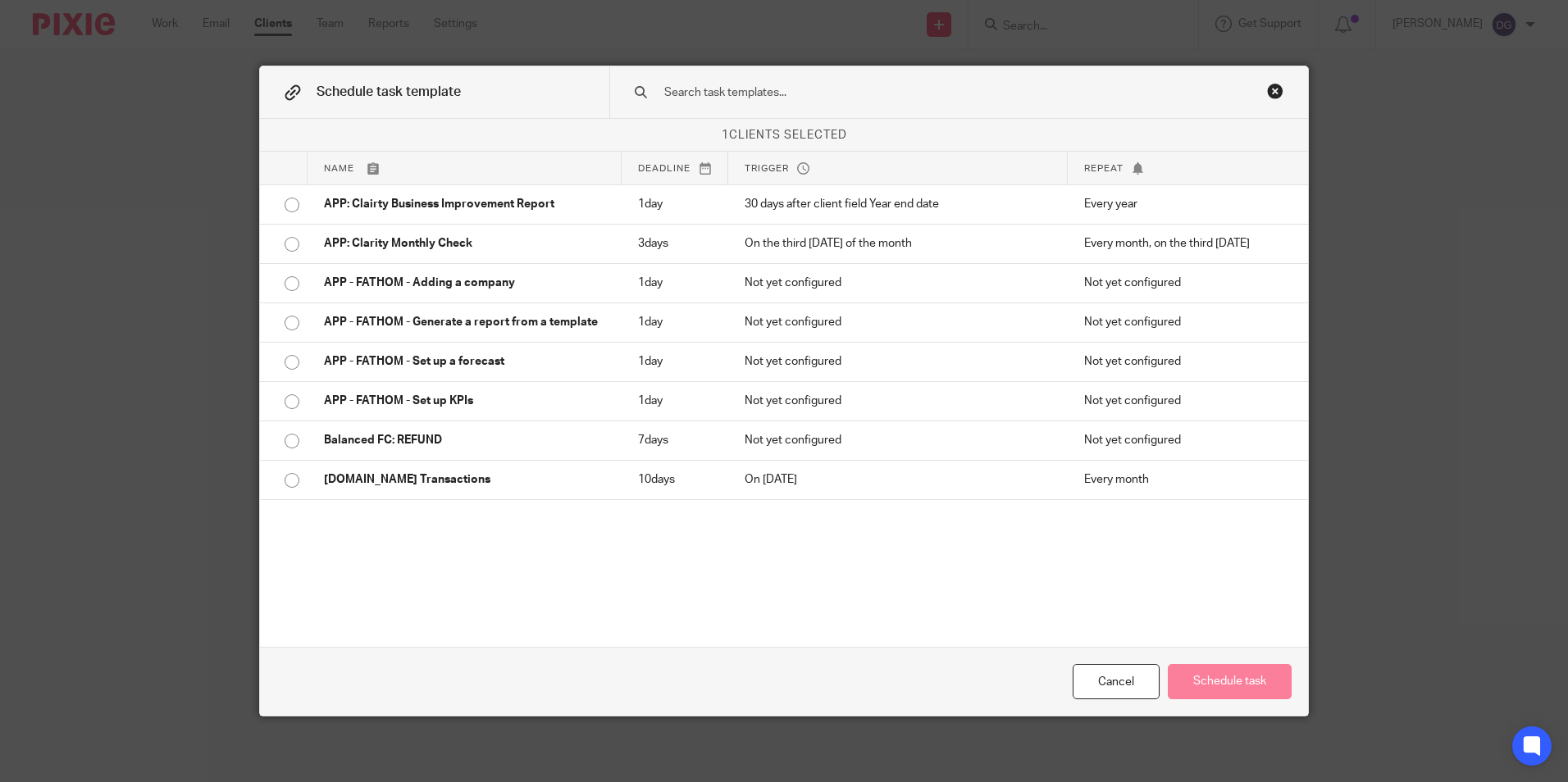
click at [1272, 86] on div "Close this dialog window" at bounding box center [1275, 91] width 16 height 16
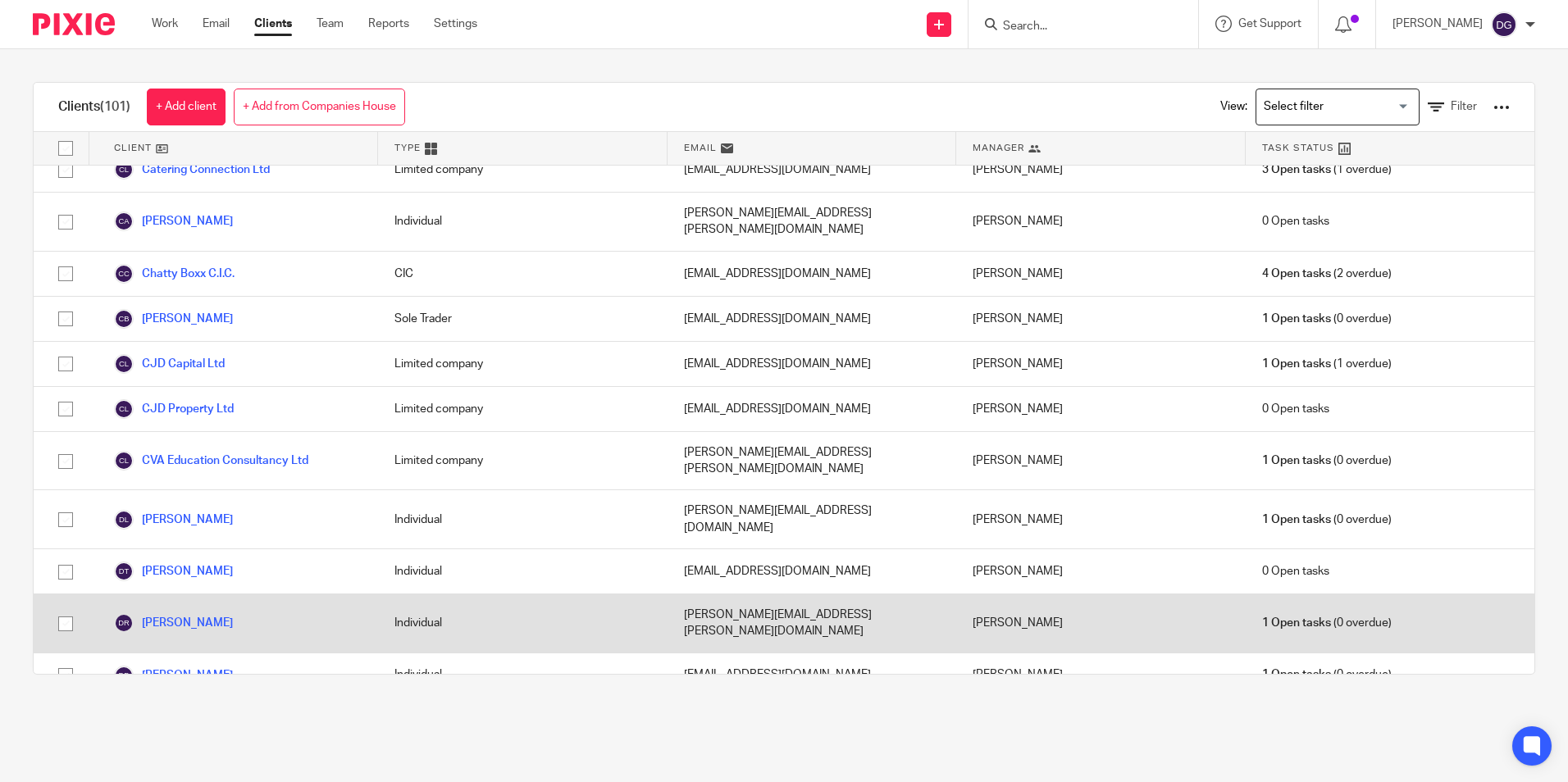
scroll to position [739, 0]
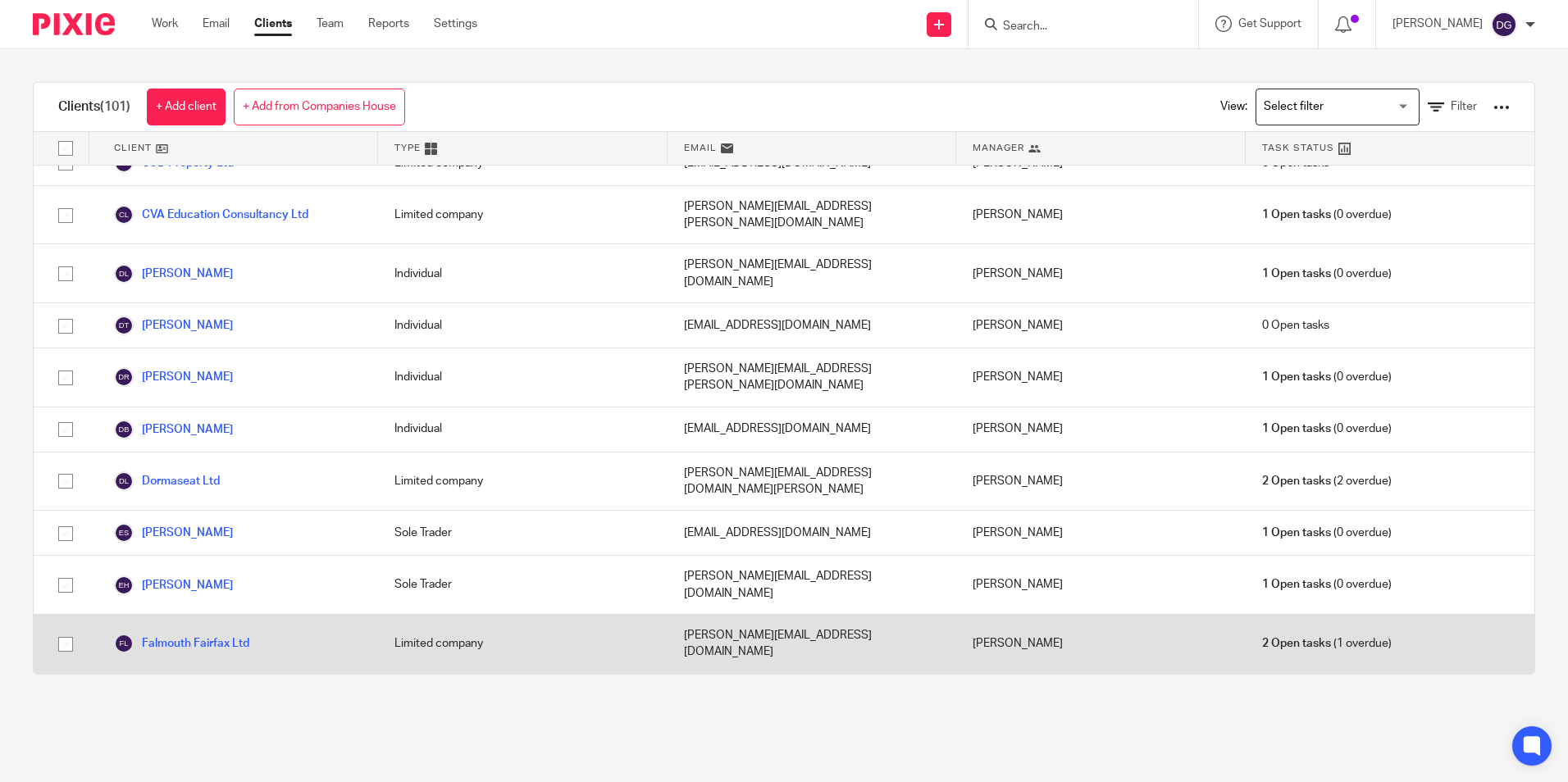
click at [301, 616] on div "Falmouth Fairfax Ltd" at bounding box center [234, 645] width 288 height 59
click at [60, 629] on input "checkbox" at bounding box center [65, 644] width 31 height 31
checkbox input "true"
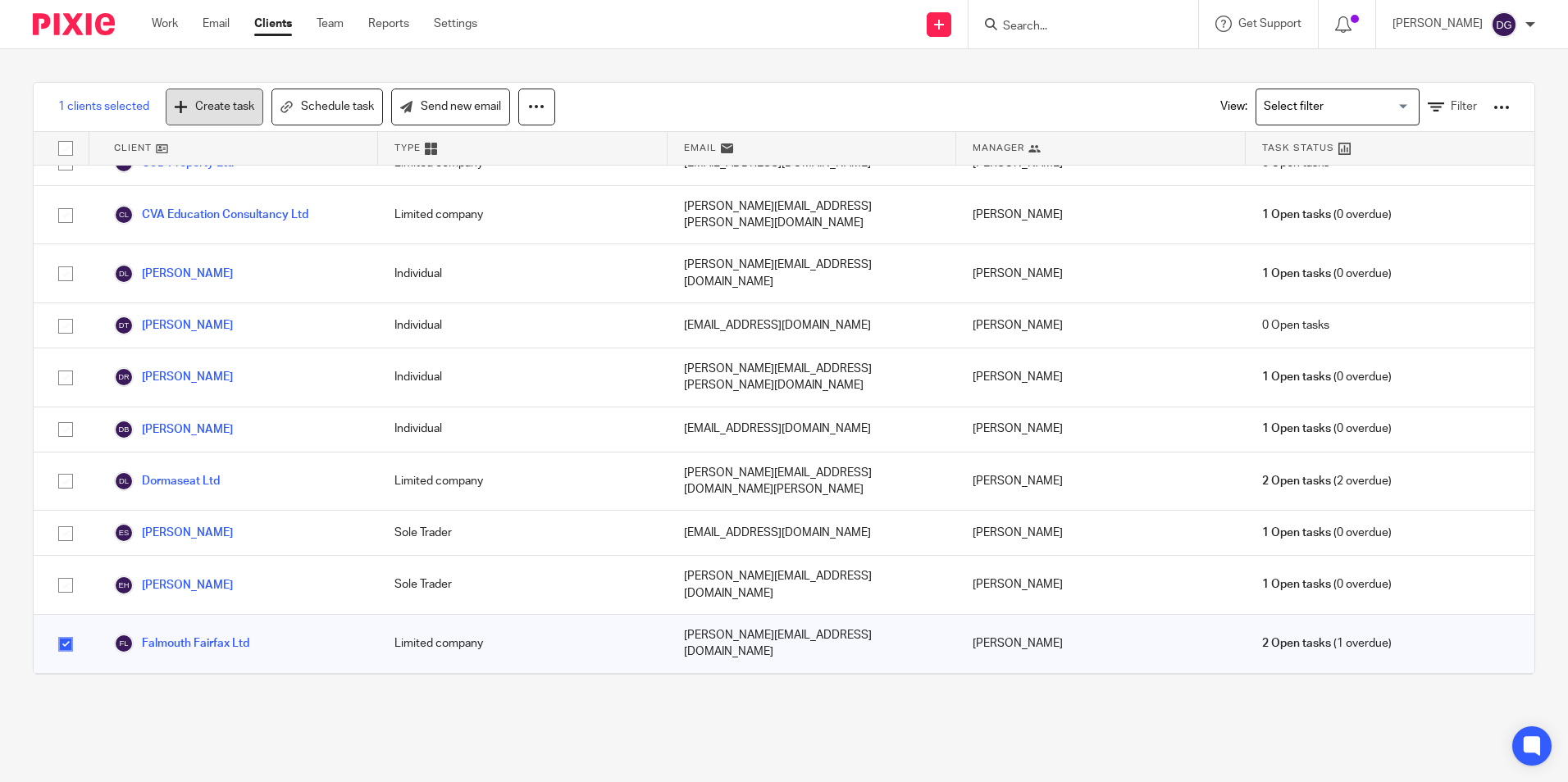
click at [222, 113] on link "Create task" at bounding box center [214, 107] width 97 height 37
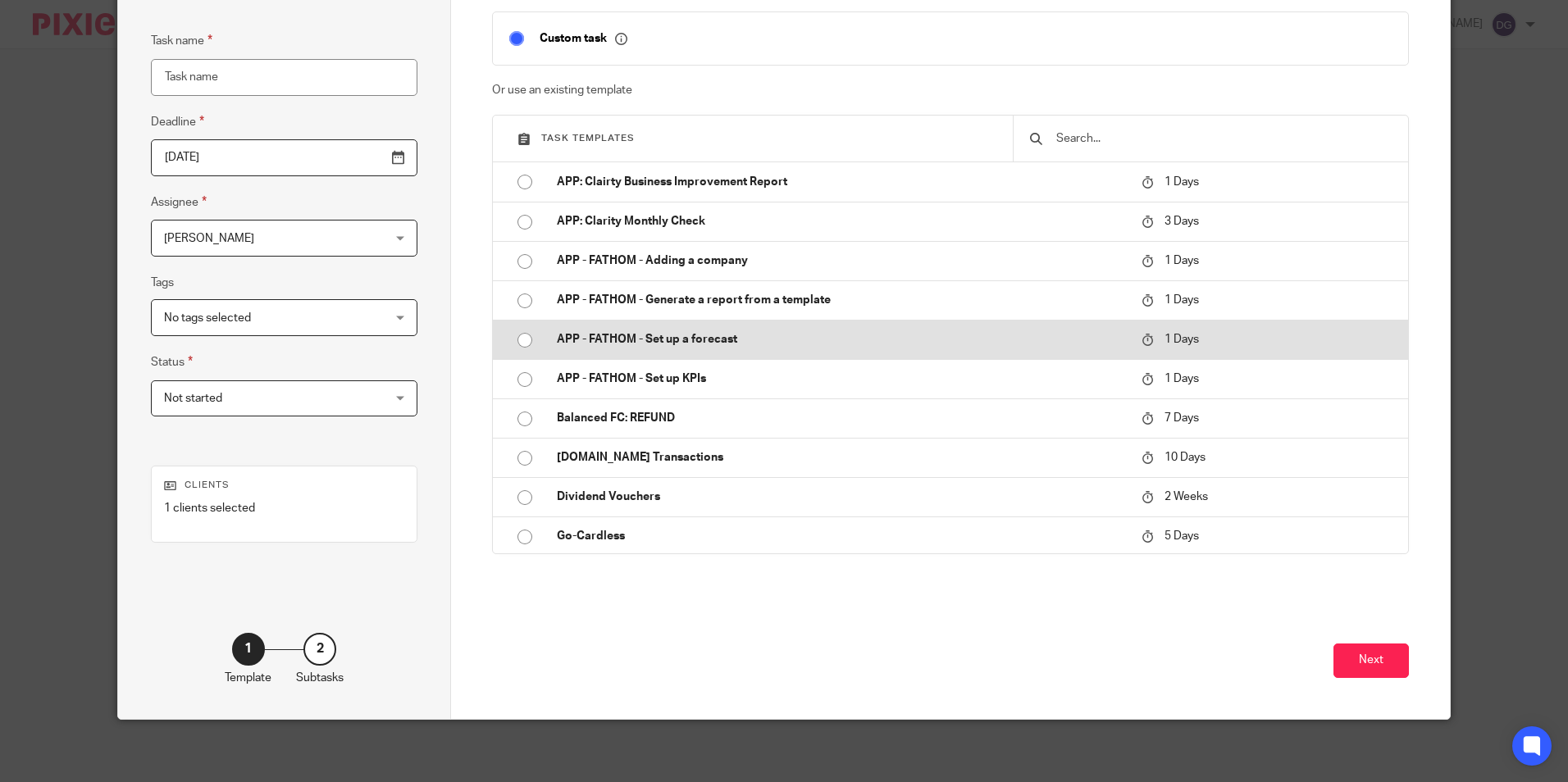
scroll to position [132, 0]
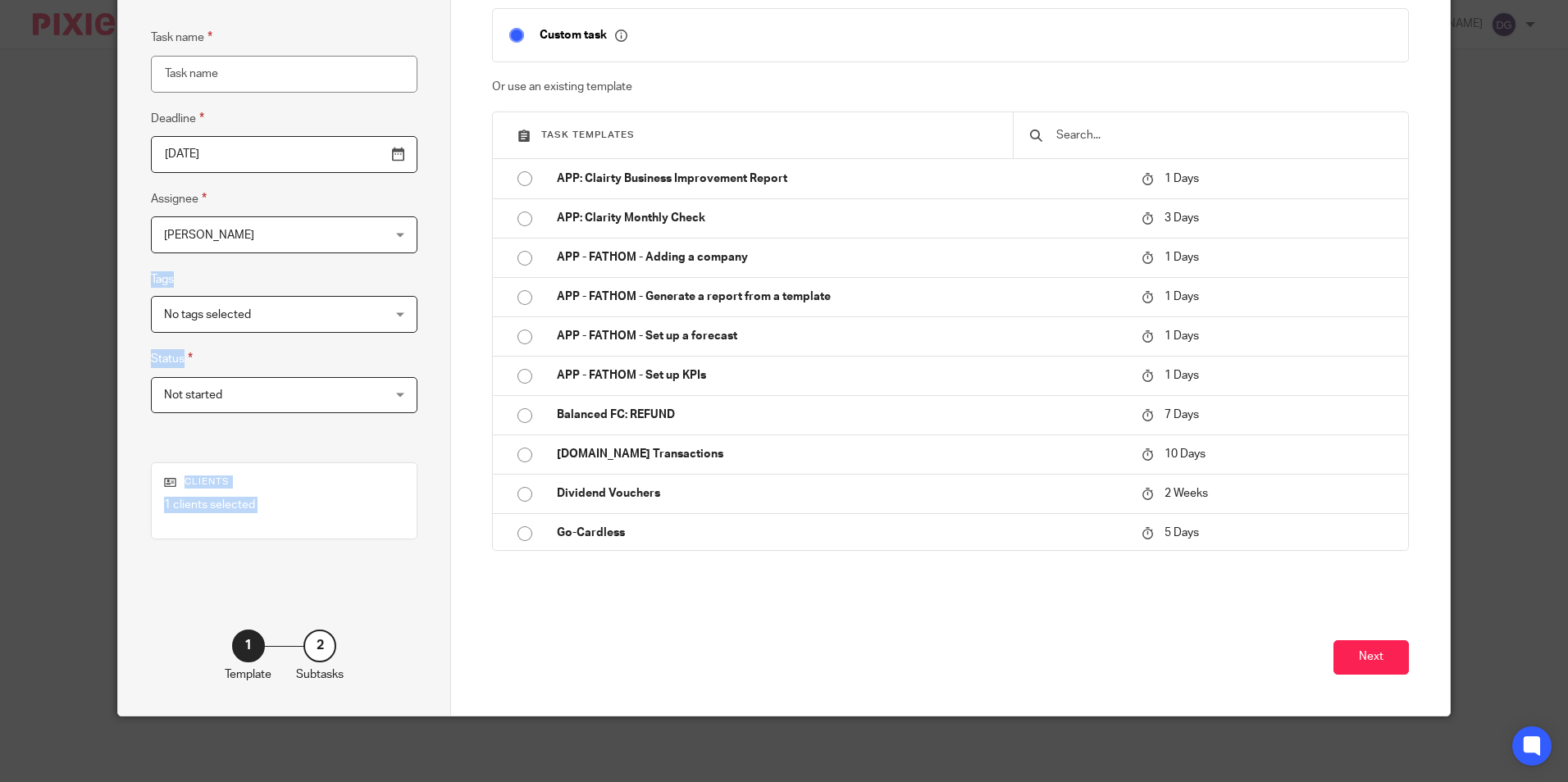
drag, startPoint x: 102, startPoint y: 560, endPoint x: 281, endPoint y: 0, distance: 587.9
click at [279, 22] on div "Task details Task name Deadline 2025-10-13 Assignee Darya Golonikova Darya Golo…" at bounding box center [784, 391] width 1568 height 782
click at [672, 661] on div "Next" at bounding box center [950, 659] width 916 height 113
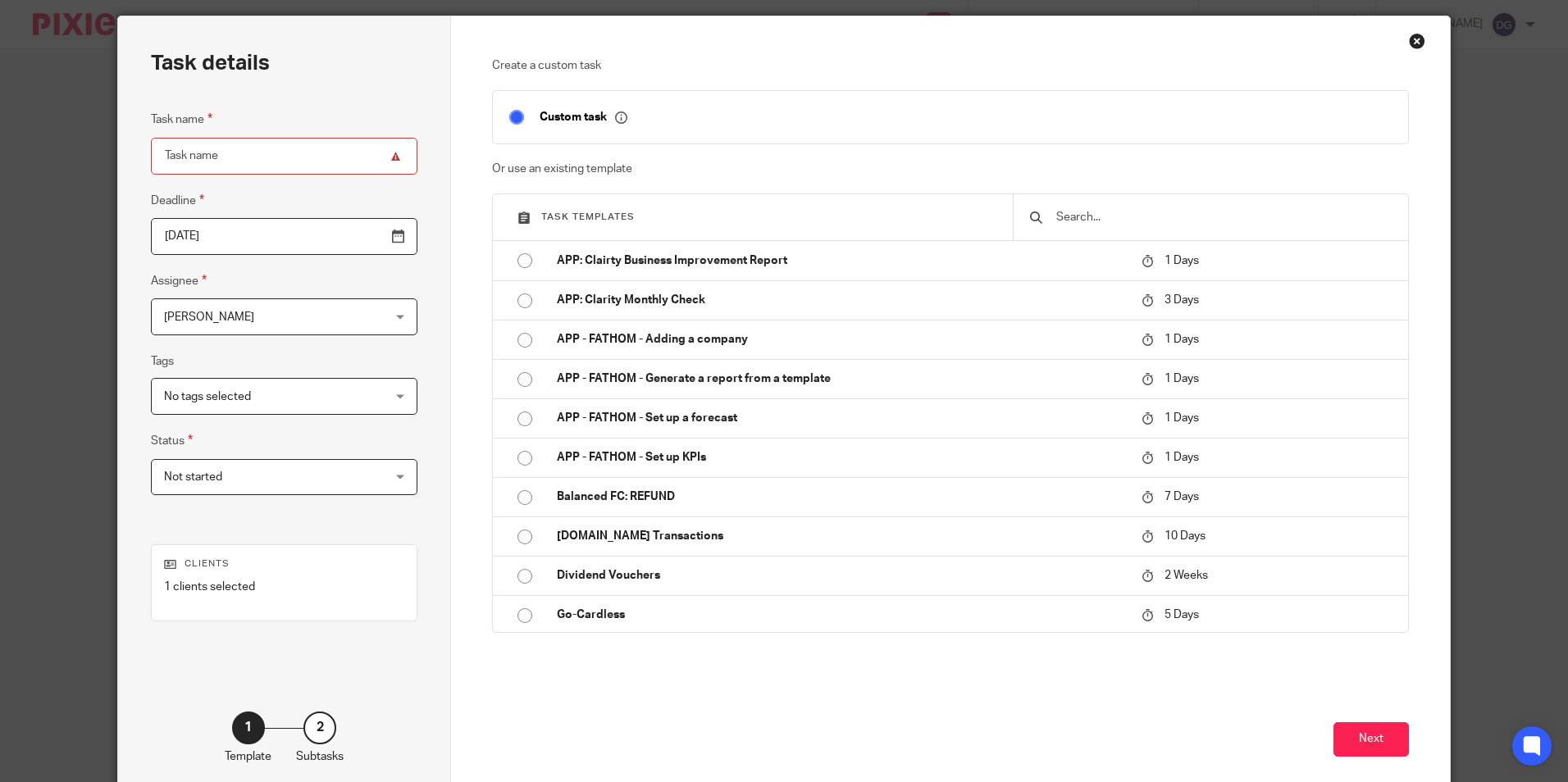
click at [1059, 210] on input "text" at bounding box center [1223, 217] width 337 height 18
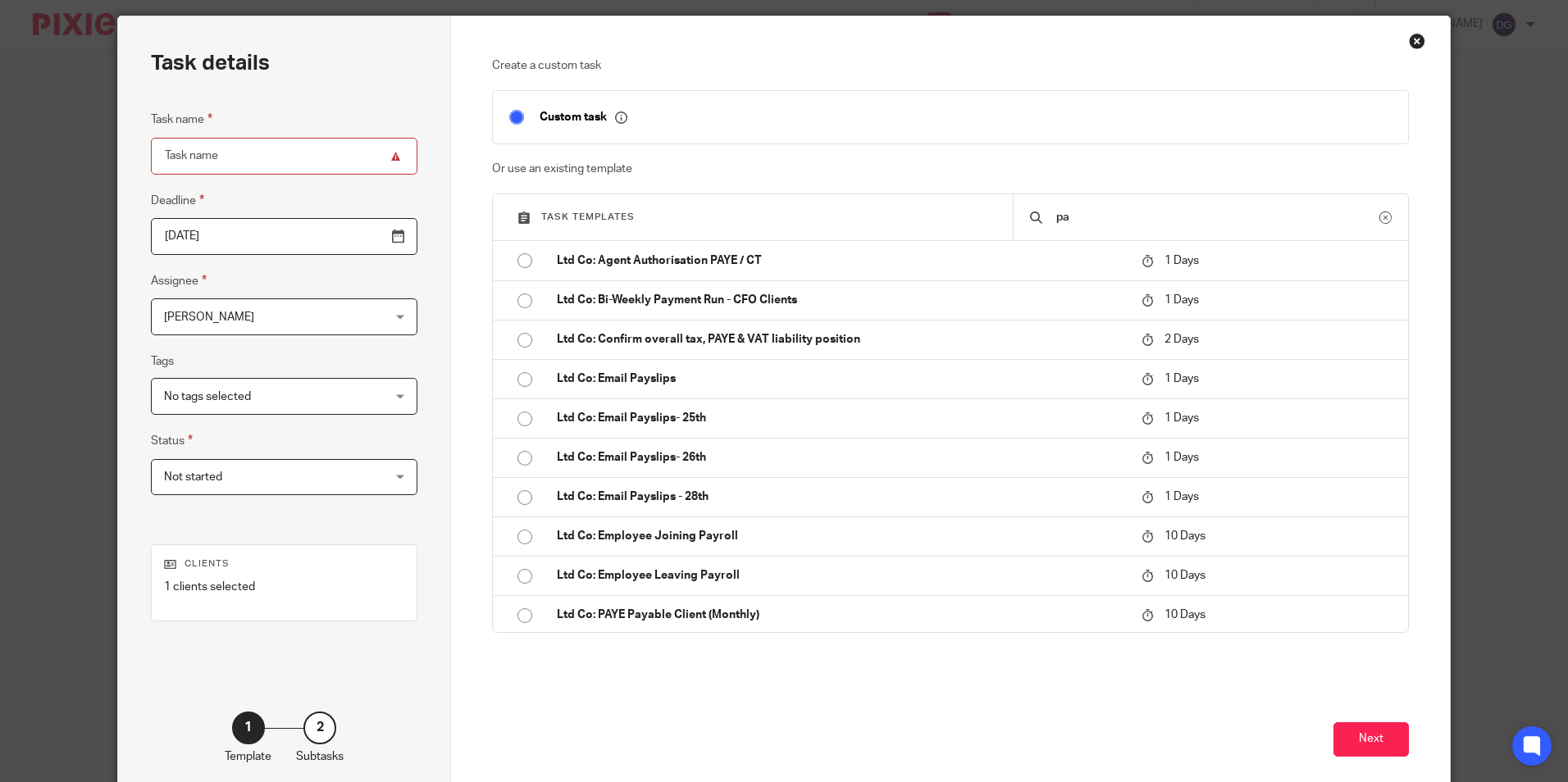
type input "p"
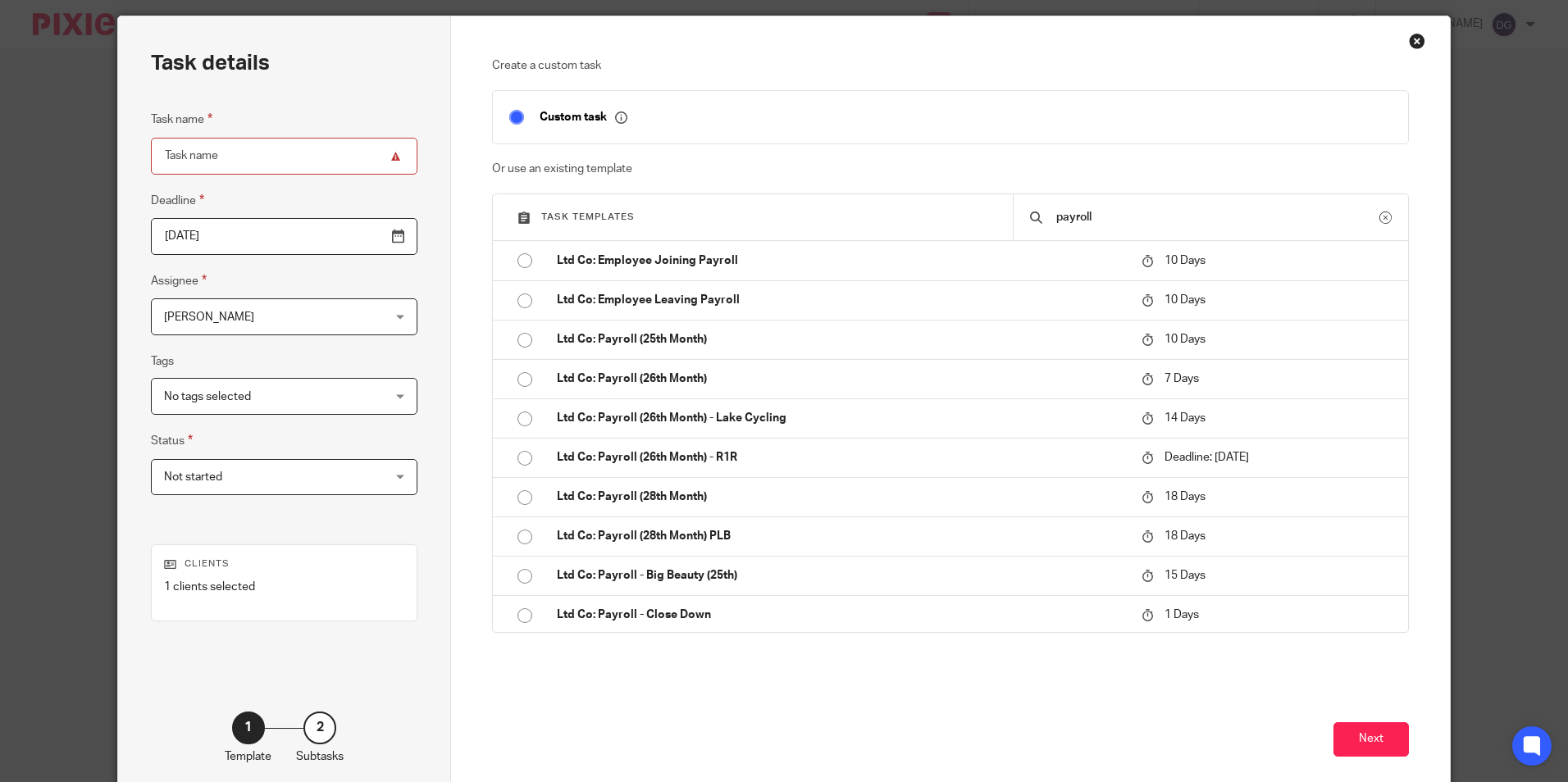
type input "payroll"
click at [793, 683] on div "Create a custom task Custom task Or use an existing template Task templates pay…" at bounding box center [950, 372] width 916 height 628
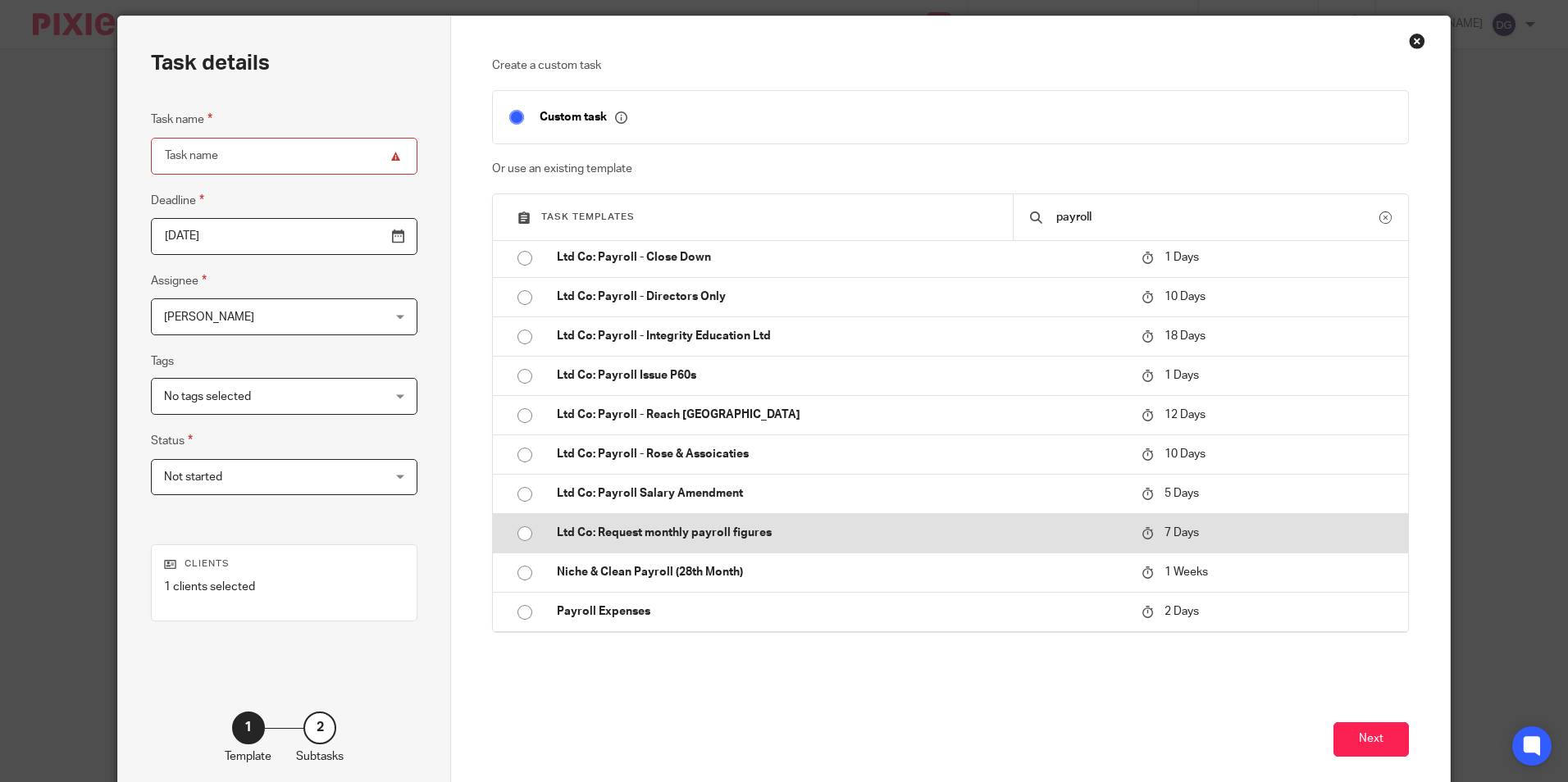
scroll to position [0, 0]
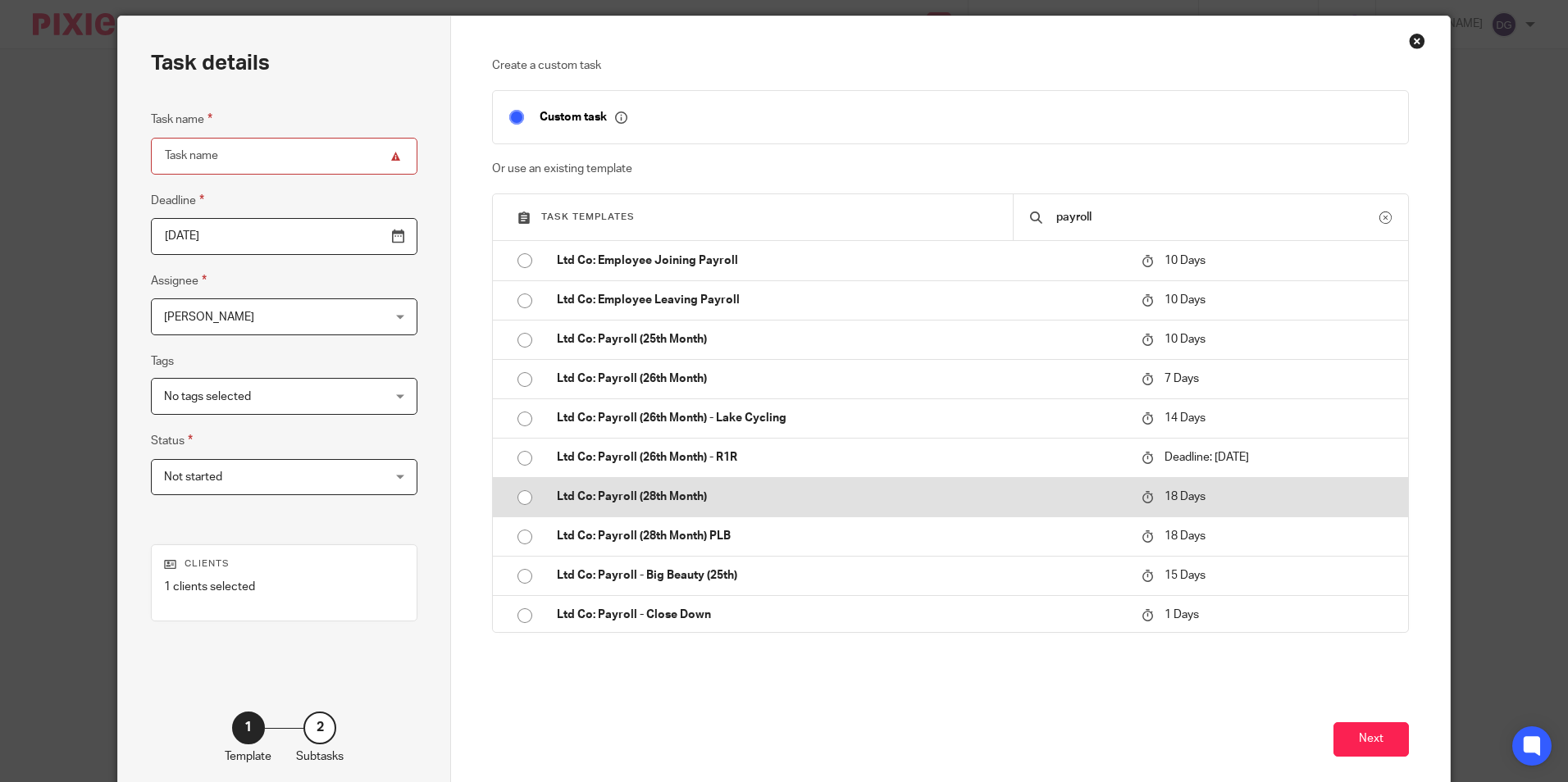
click at [517, 501] on input "radio" at bounding box center [525, 497] width 31 height 31
type input "2025-10-31"
type input "Ltd Co: Payroll (28th Month)"
checkbox input "false"
radio input "false"
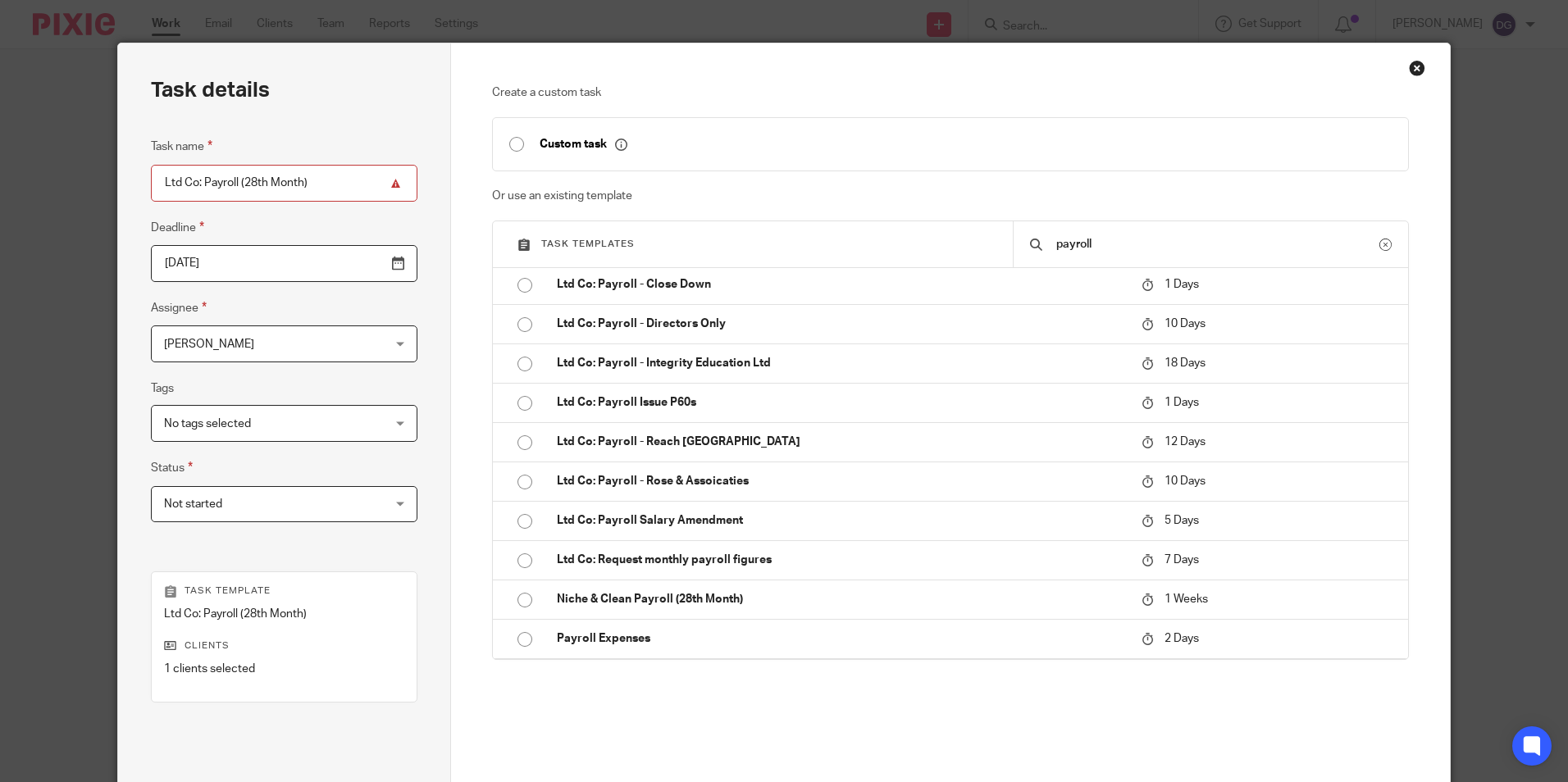
scroll to position [187, 0]
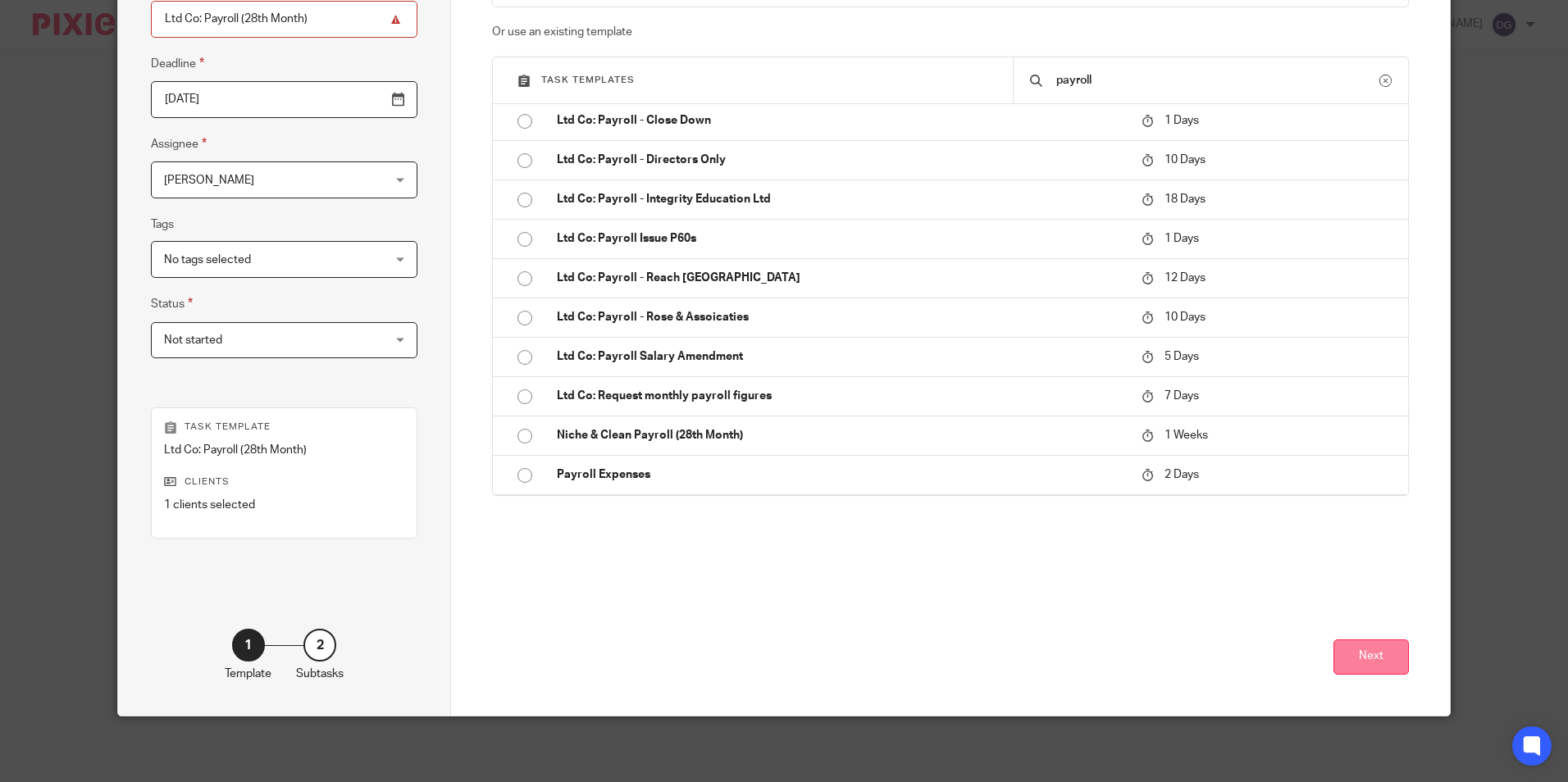
click at [1370, 661] on button "Next" at bounding box center [1371, 657] width 76 height 35
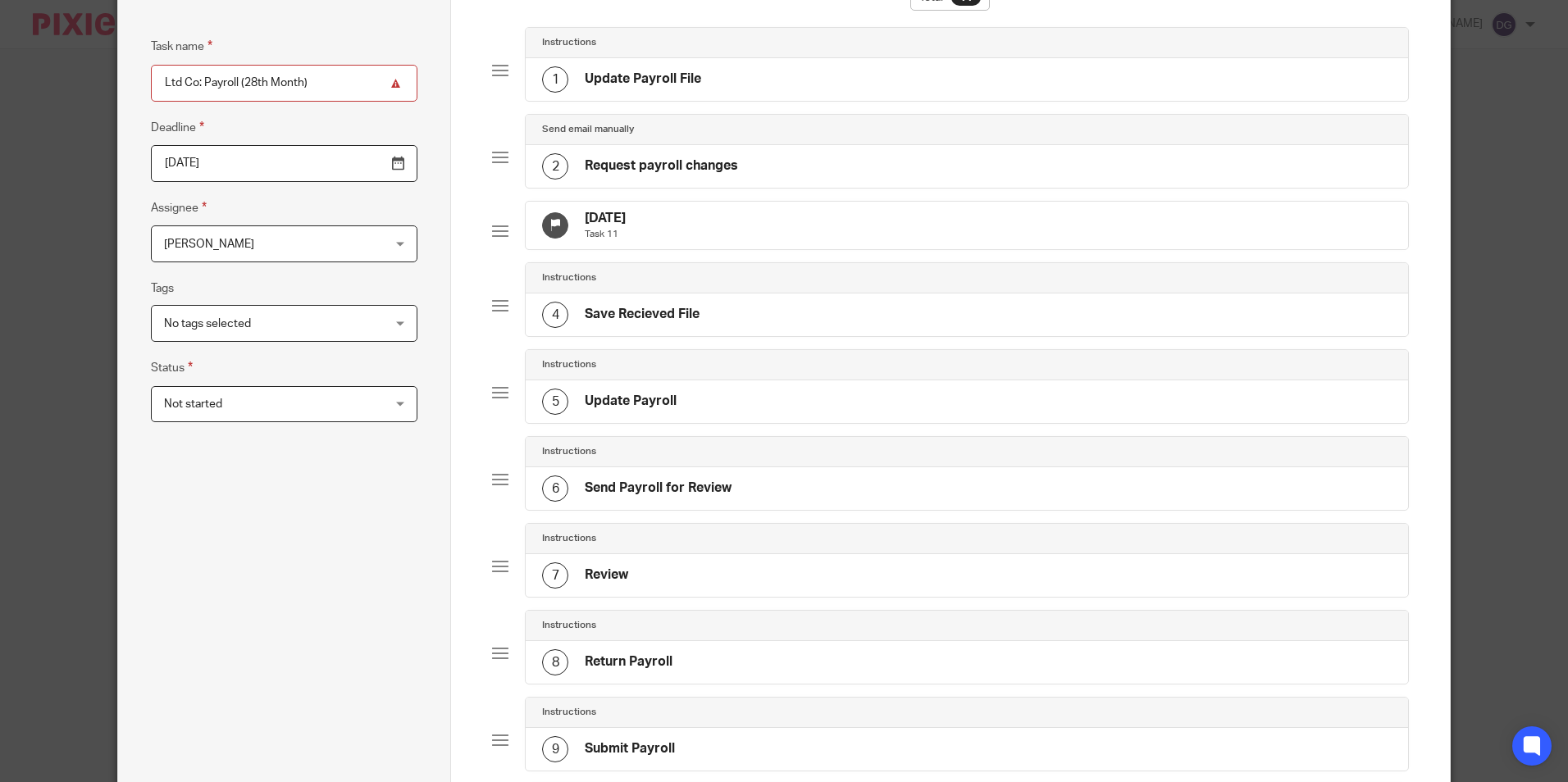
scroll to position [23, 0]
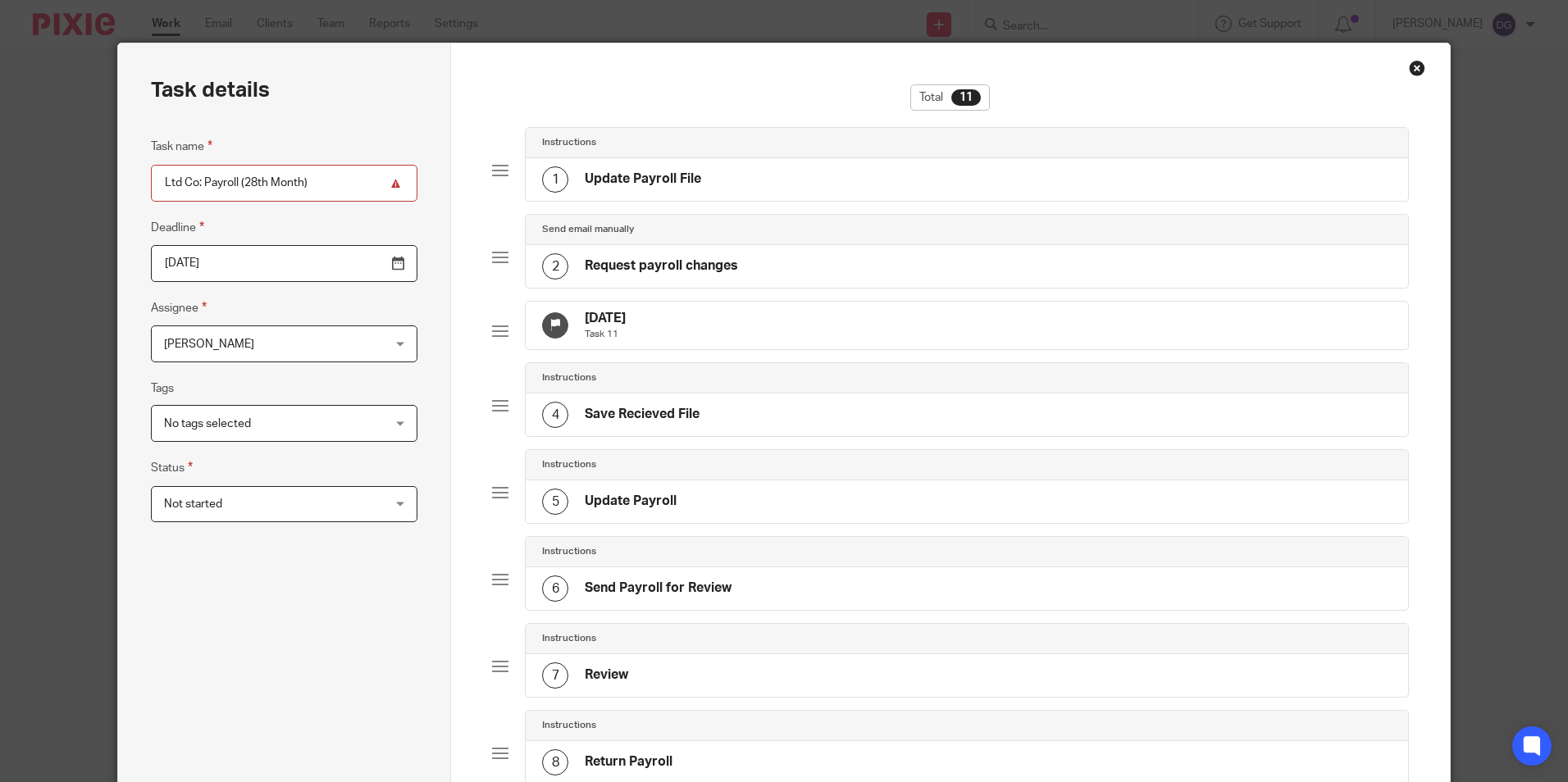
click at [289, 500] on span "Not started" at bounding box center [264, 504] width 201 height 34
click at [289, 500] on div "Not started Not started" at bounding box center [285, 504] width 267 height 37
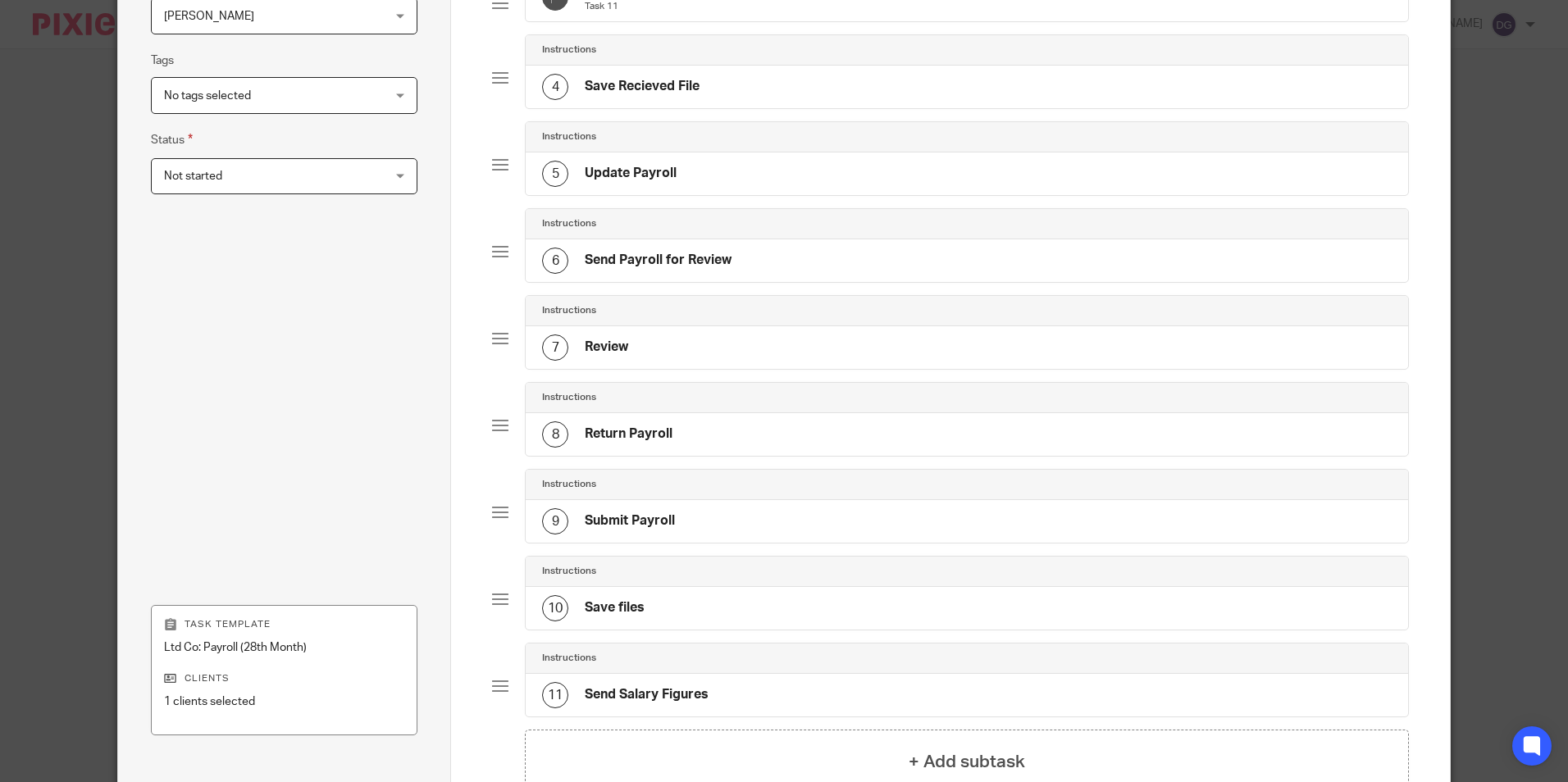
scroll to position [561, 0]
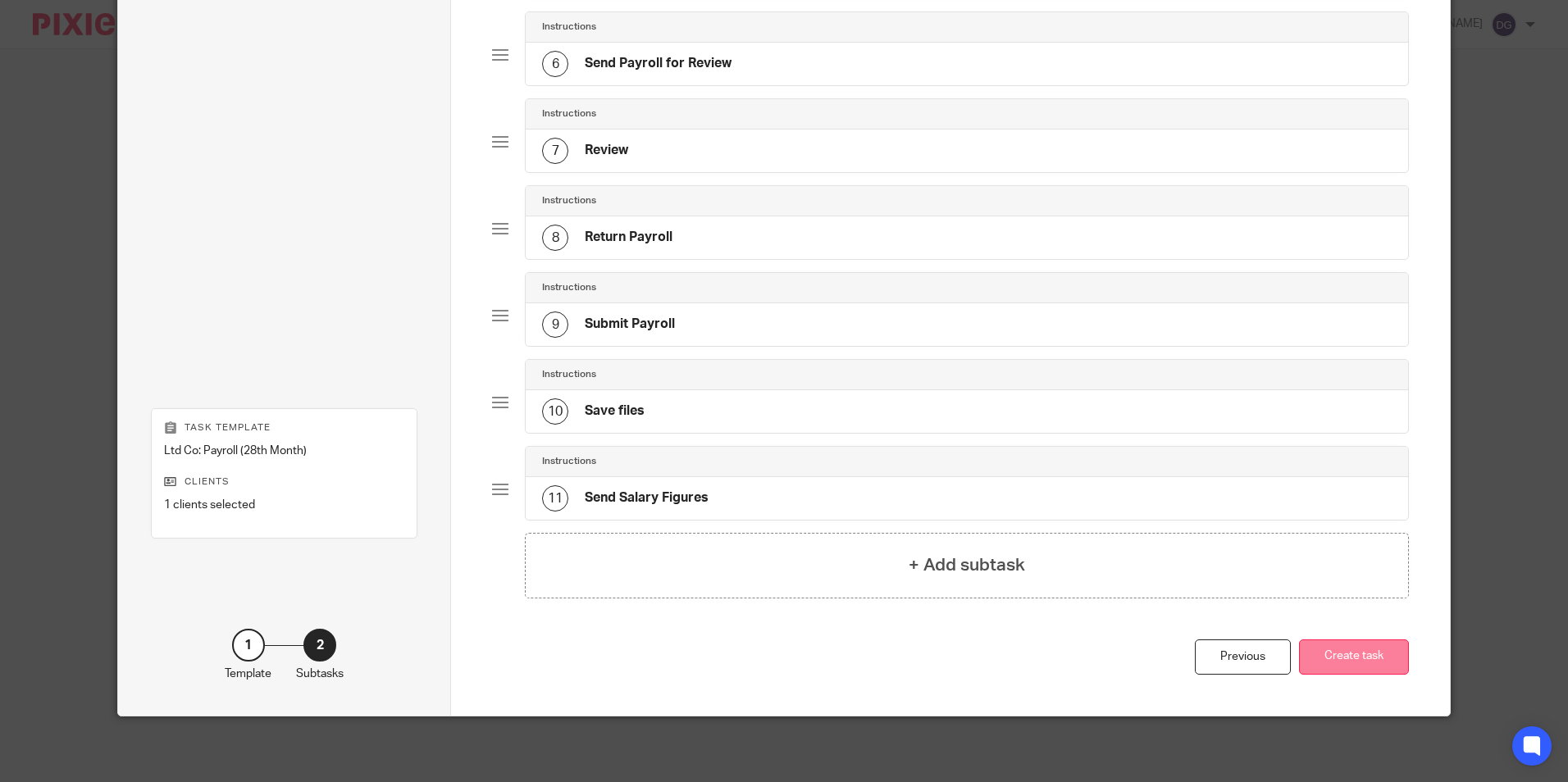
click at [1346, 654] on button "Create task" at bounding box center [1354, 657] width 110 height 35
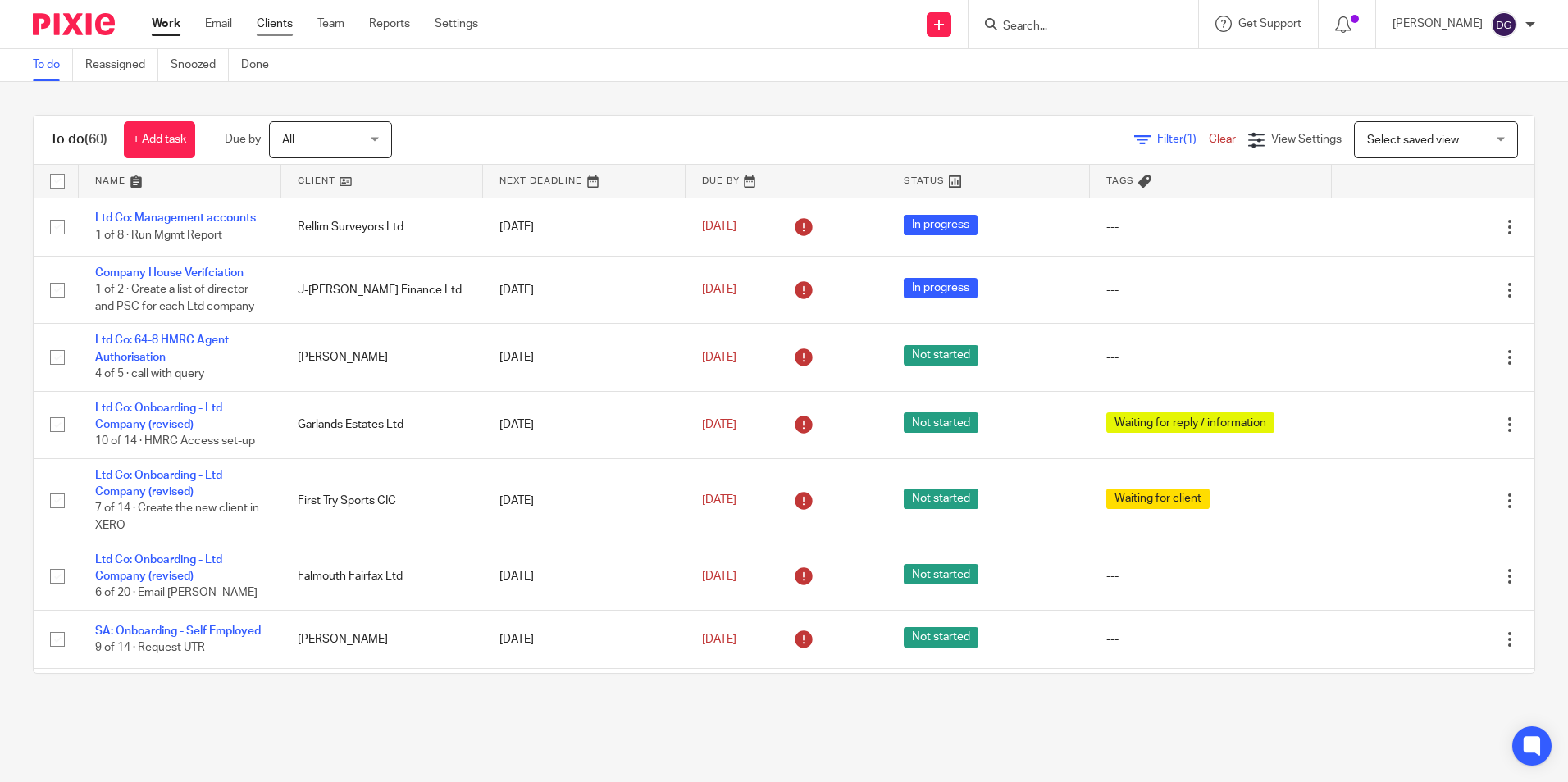
click at [269, 32] on link "Clients" at bounding box center [274, 23] width 36 height 16
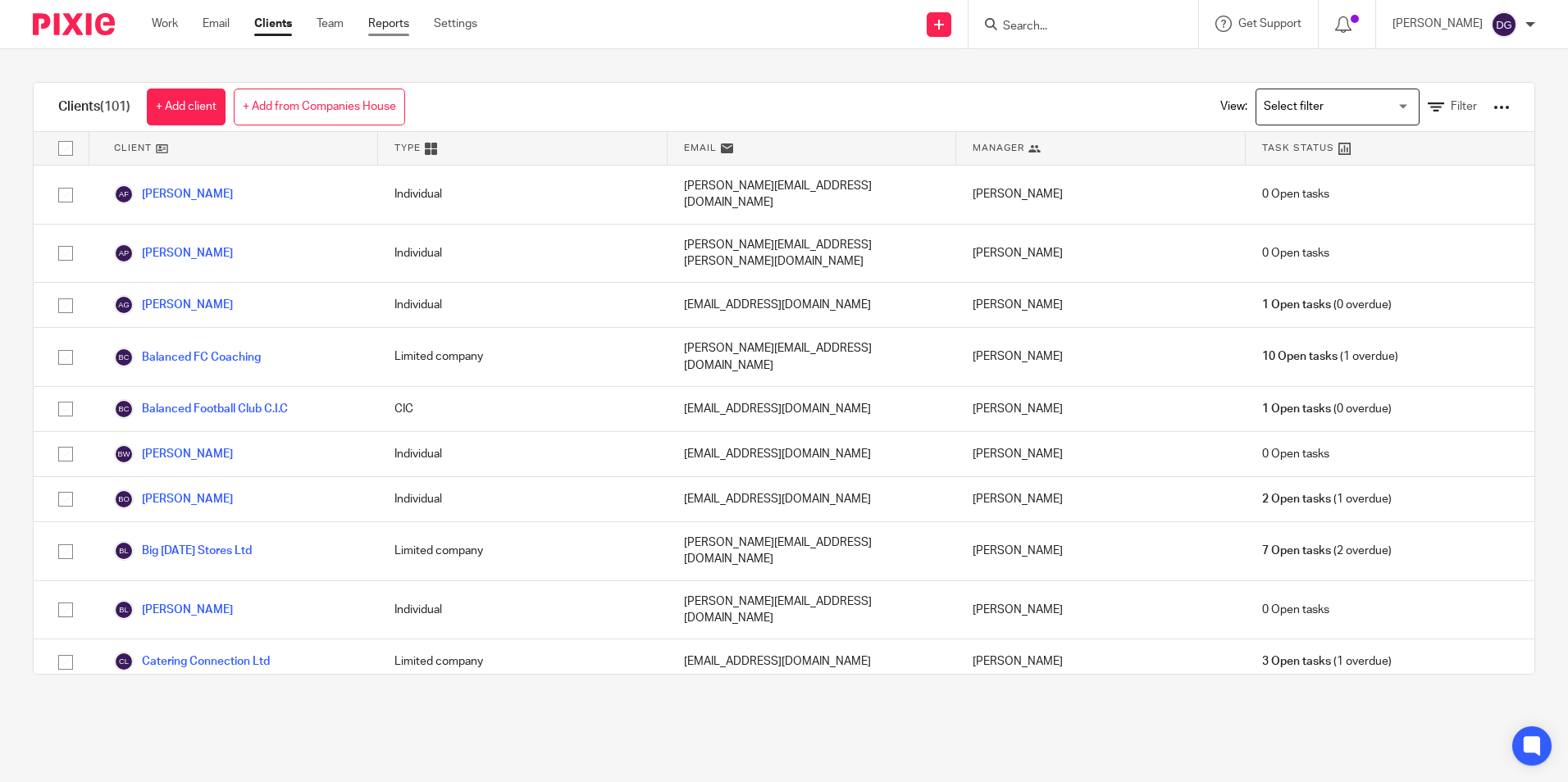
click at [383, 28] on link "Reports" at bounding box center [388, 23] width 41 height 16
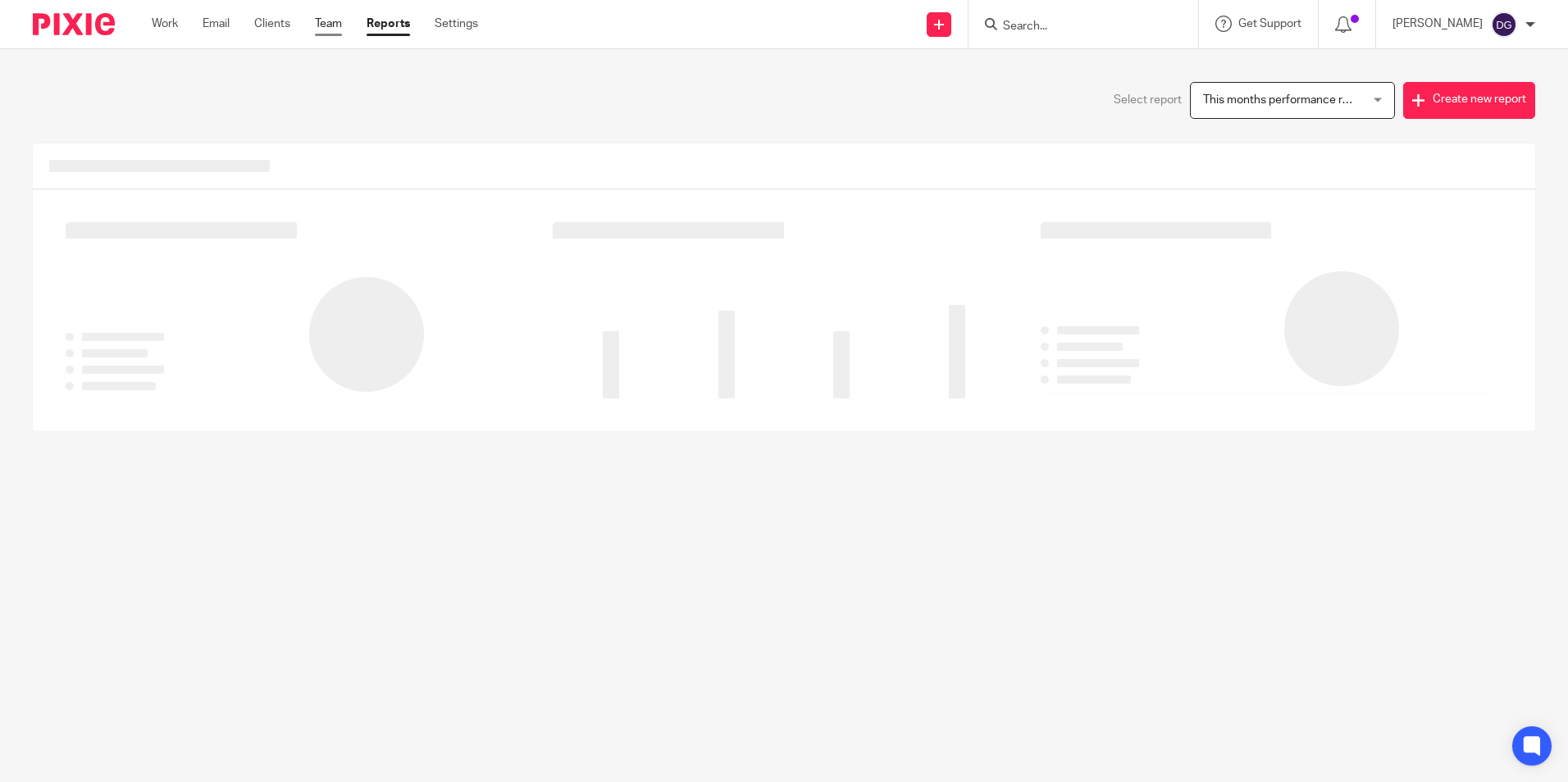
click at [334, 24] on link "Team" at bounding box center [328, 23] width 27 height 16
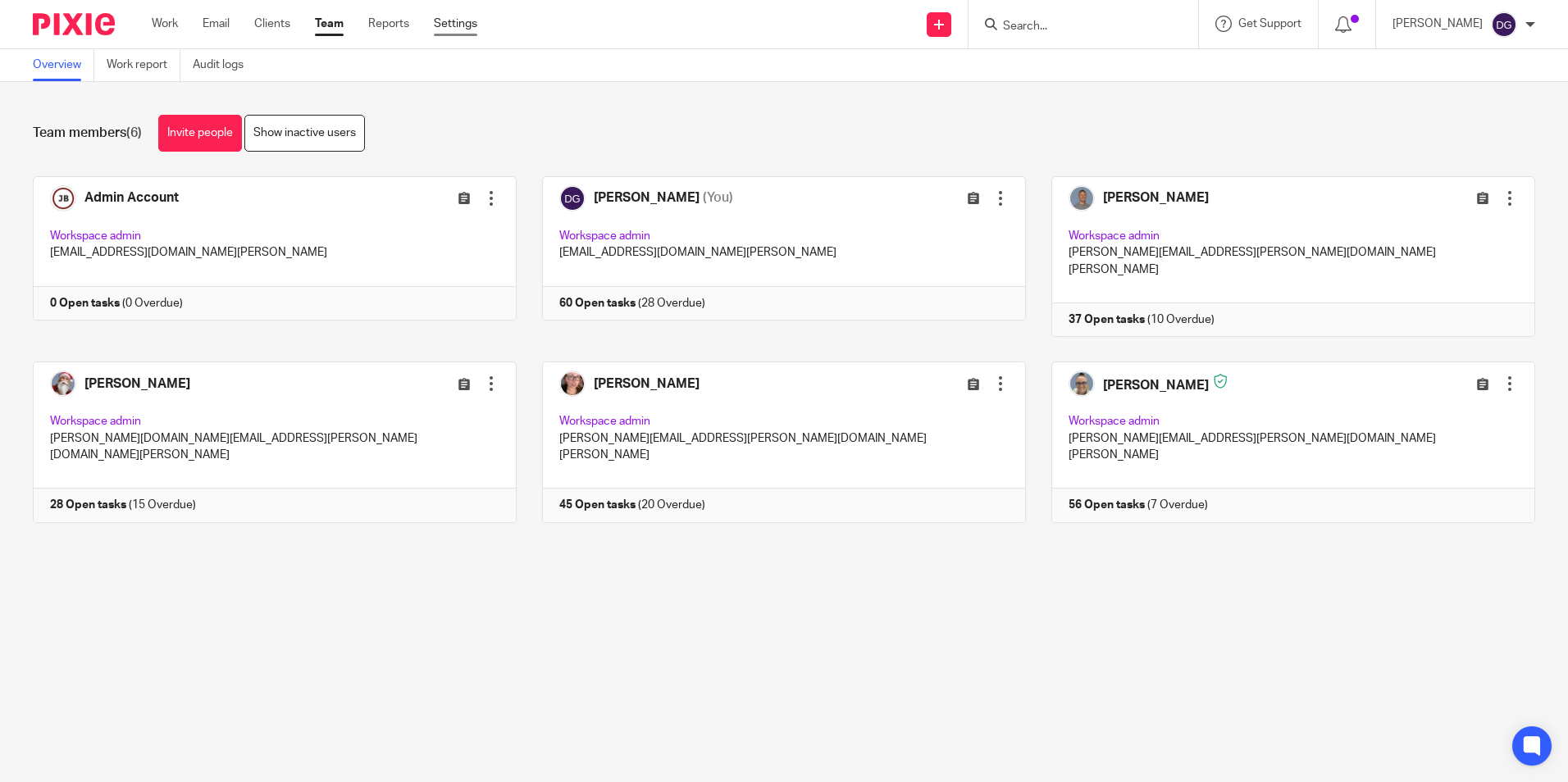
click at [452, 24] on link "Settings" at bounding box center [456, 23] width 44 height 16
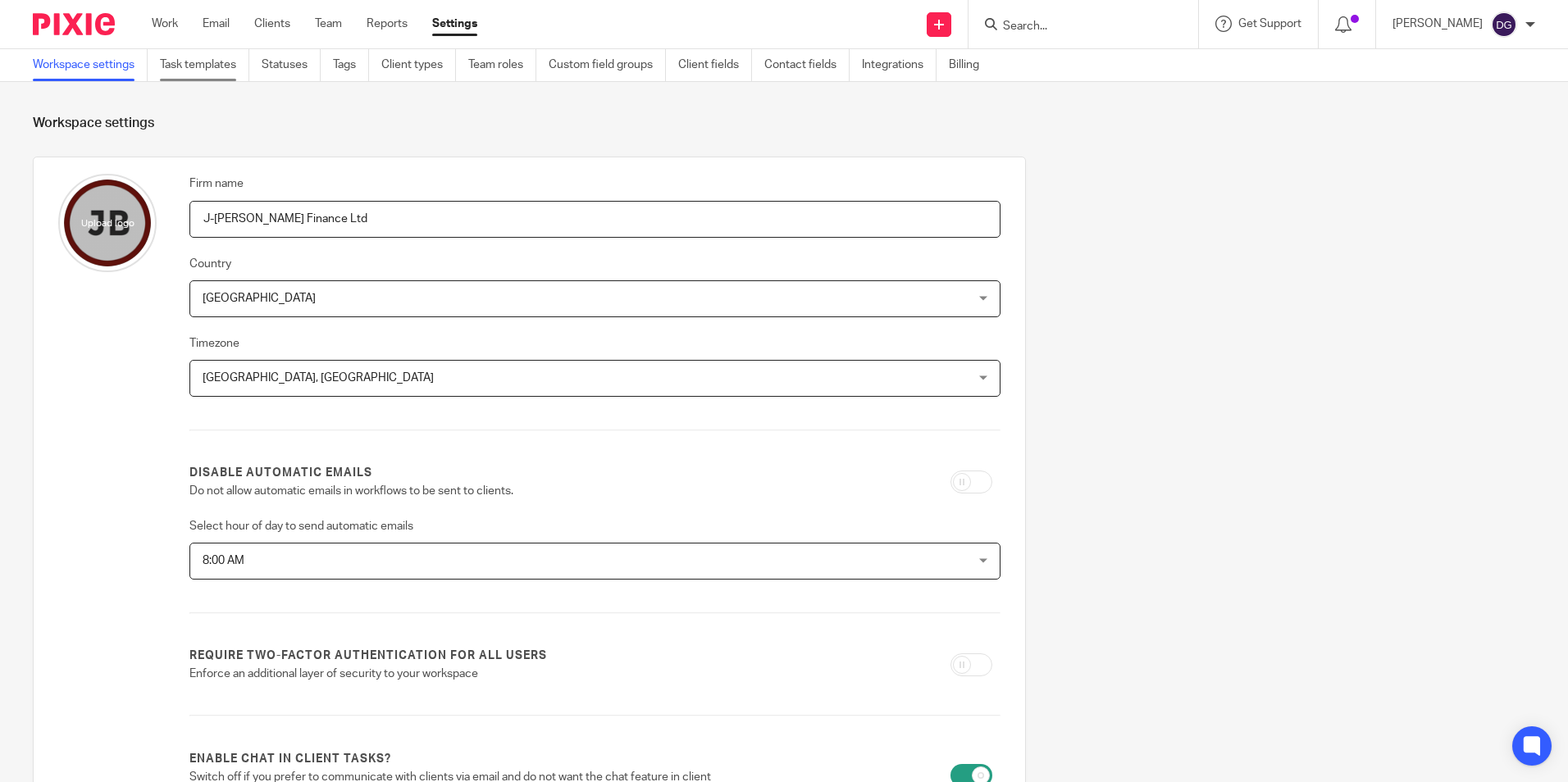
click at [200, 76] on link "Task templates" at bounding box center [204, 65] width 90 height 32
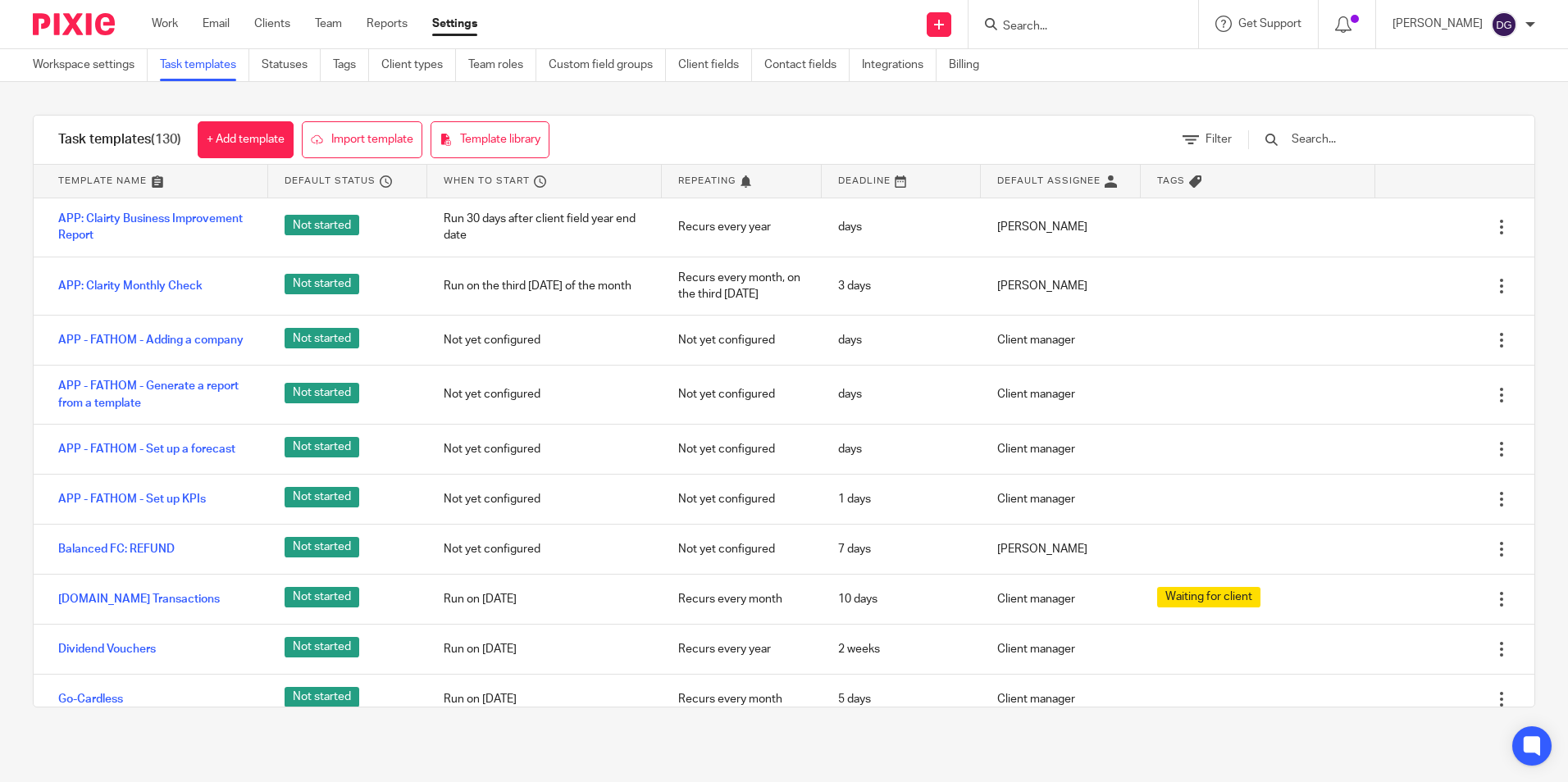
click at [1324, 142] on input "text" at bounding box center [1385, 139] width 191 height 18
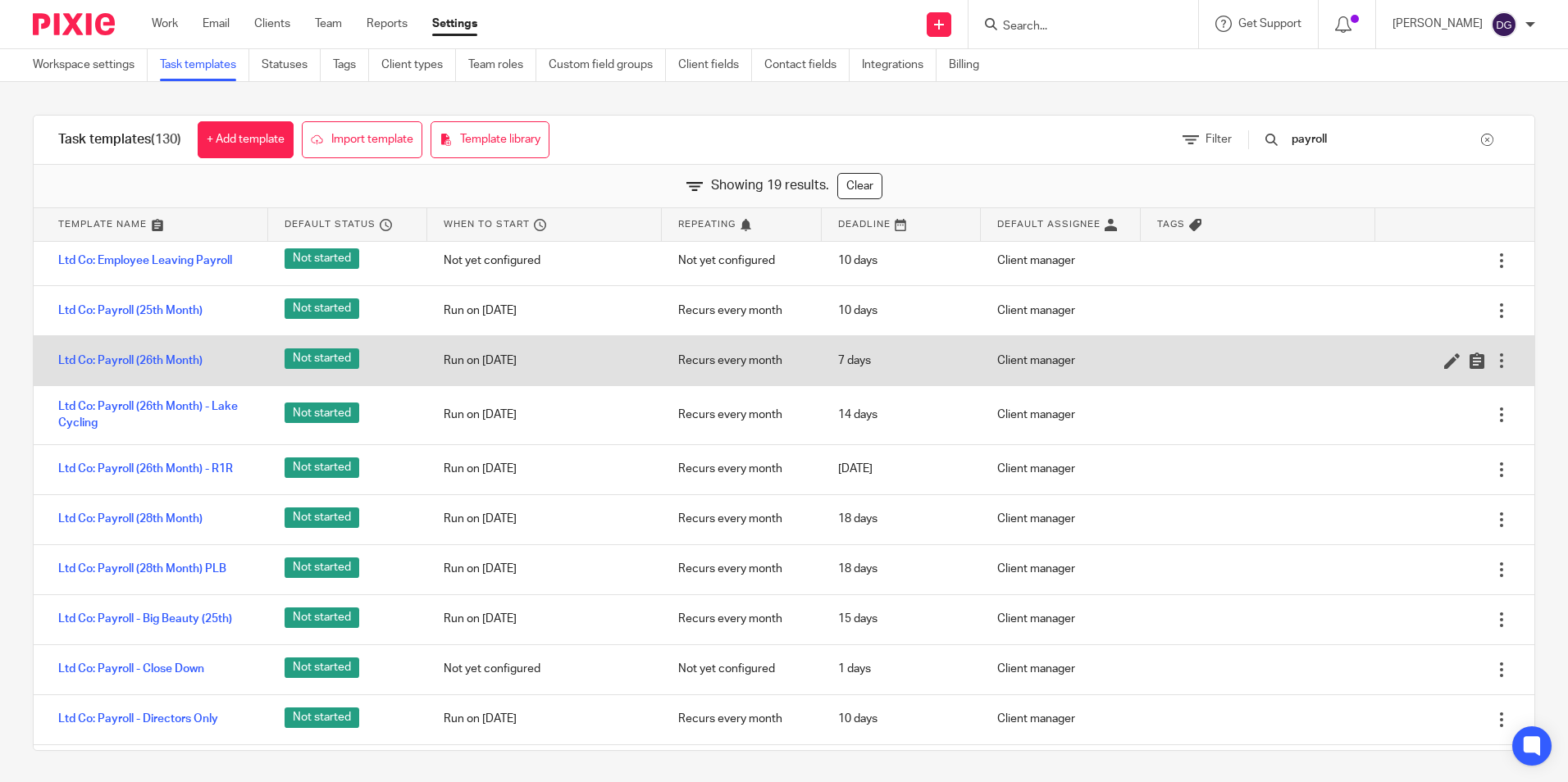
scroll to position [82, 0]
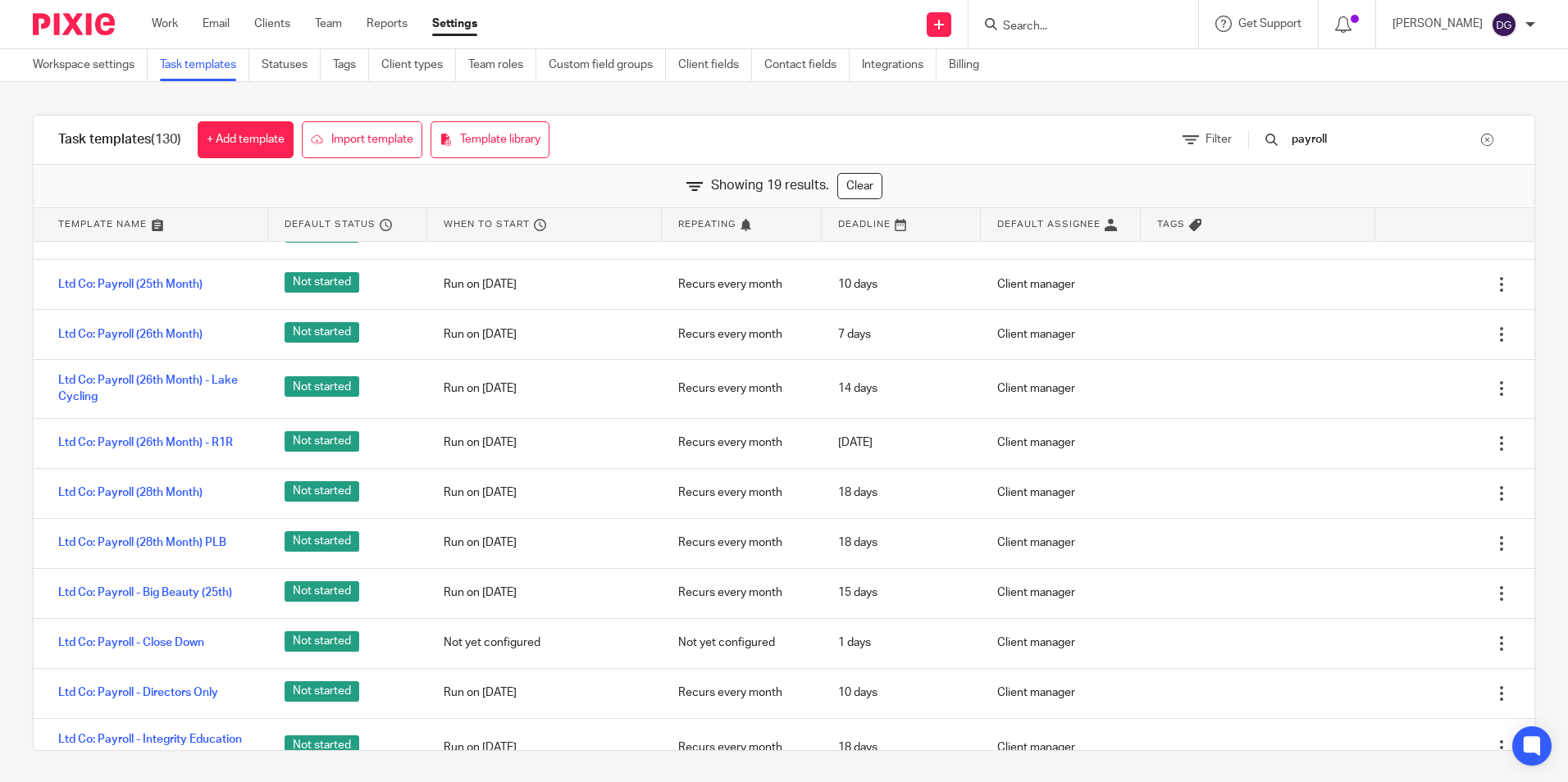
type input "payroll"
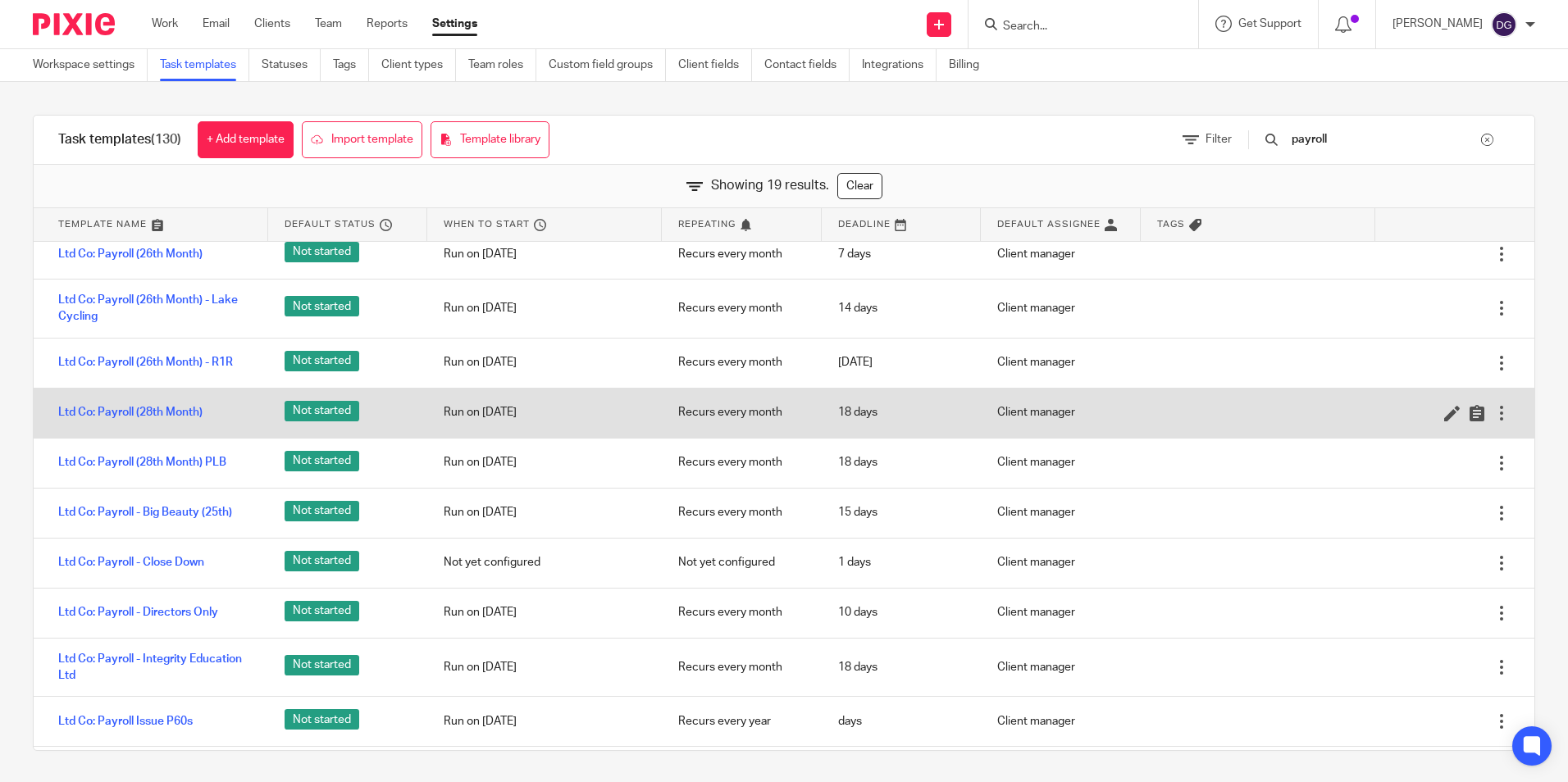
scroll to position [164, 0]
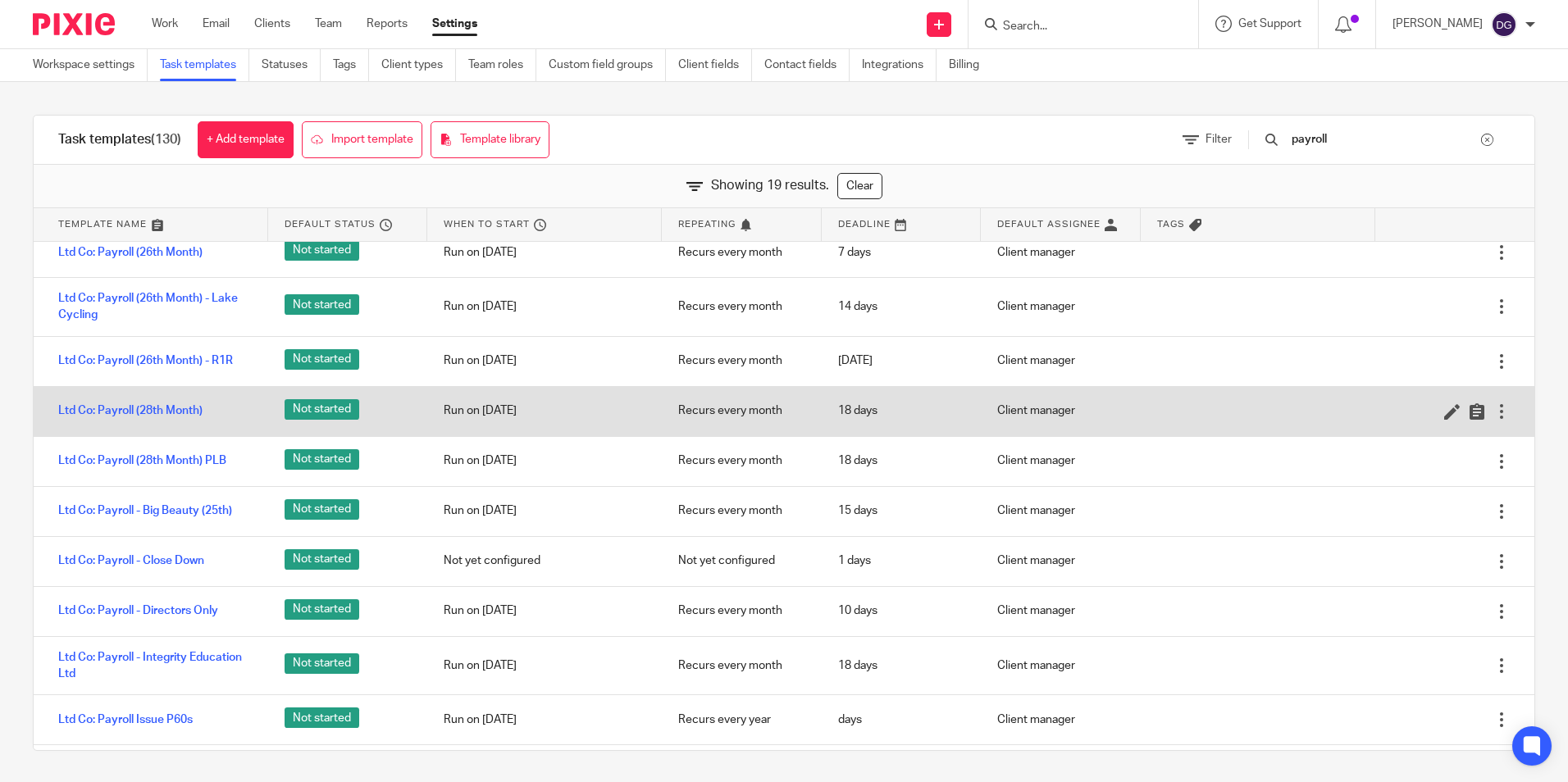
click at [1493, 417] on div at bounding box center [1501, 411] width 16 height 16
click at [1384, 413] on div at bounding box center [1447, 410] width 127 height 16
click at [1444, 412] on icon at bounding box center [1452, 411] width 16 height 16
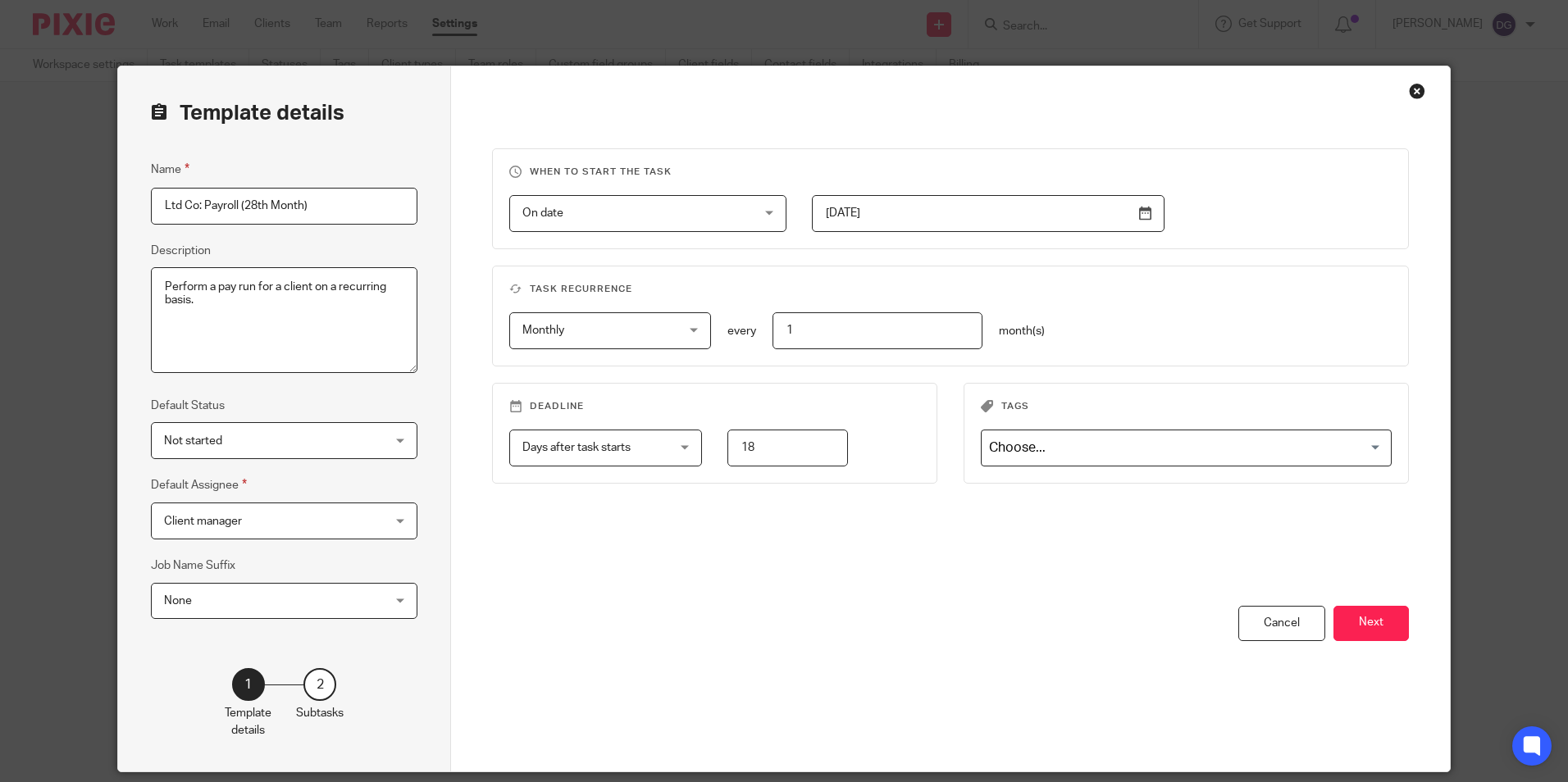
click at [1413, 93] on div "Close this dialog window" at bounding box center [1417, 91] width 16 height 16
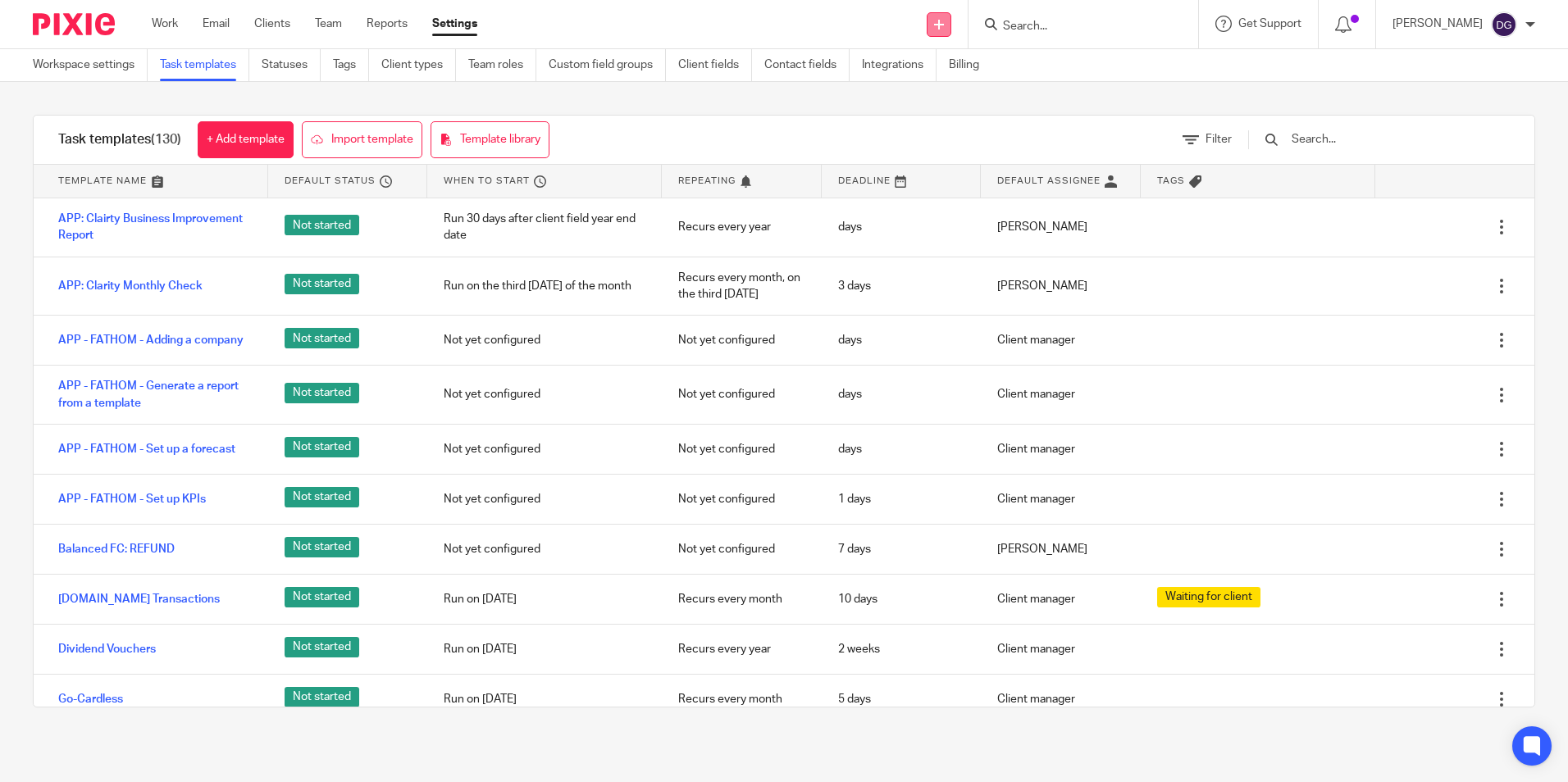
click at [947, 30] on link at bounding box center [939, 25] width 25 height 25
click at [689, 90] on div "Task templates (130) + Add template Import template Template library Filter Tem…" at bounding box center [784, 411] width 1568 height 658
click at [408, 60] on link "Client types" at bounding box center [418, 65] width 75 height 32
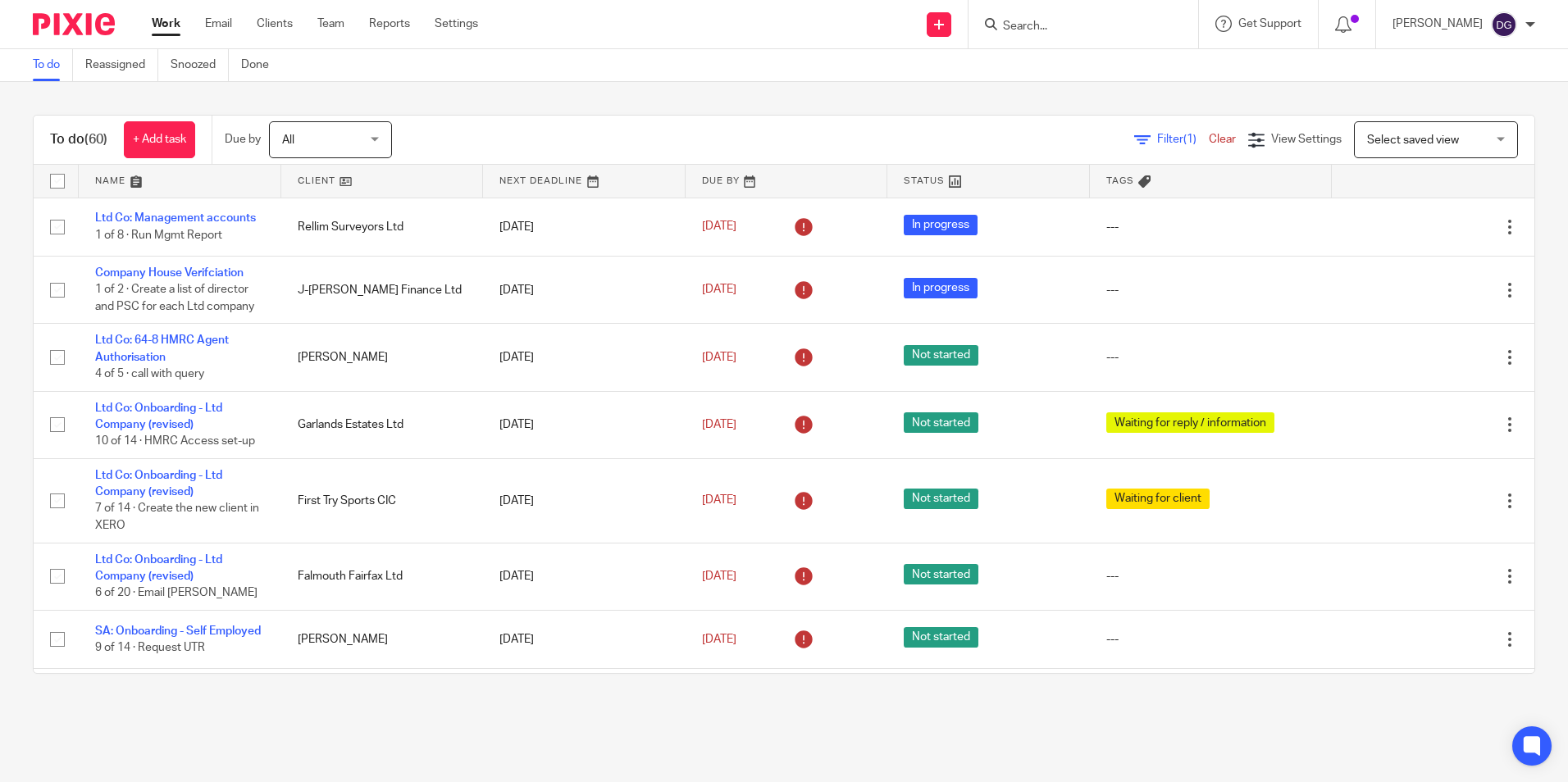
scroll to position [2265, 0]
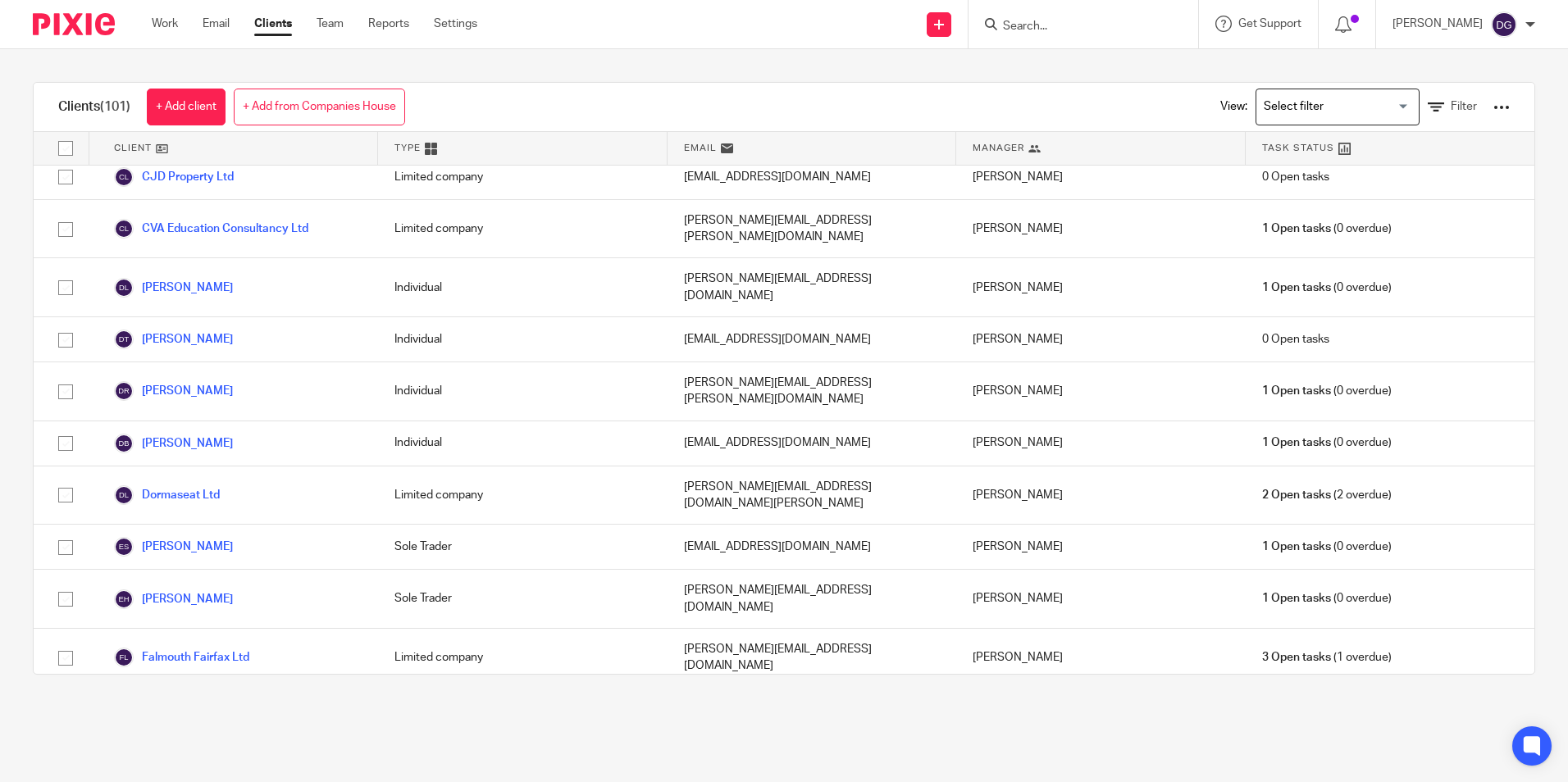
scroll to position [739, 0]
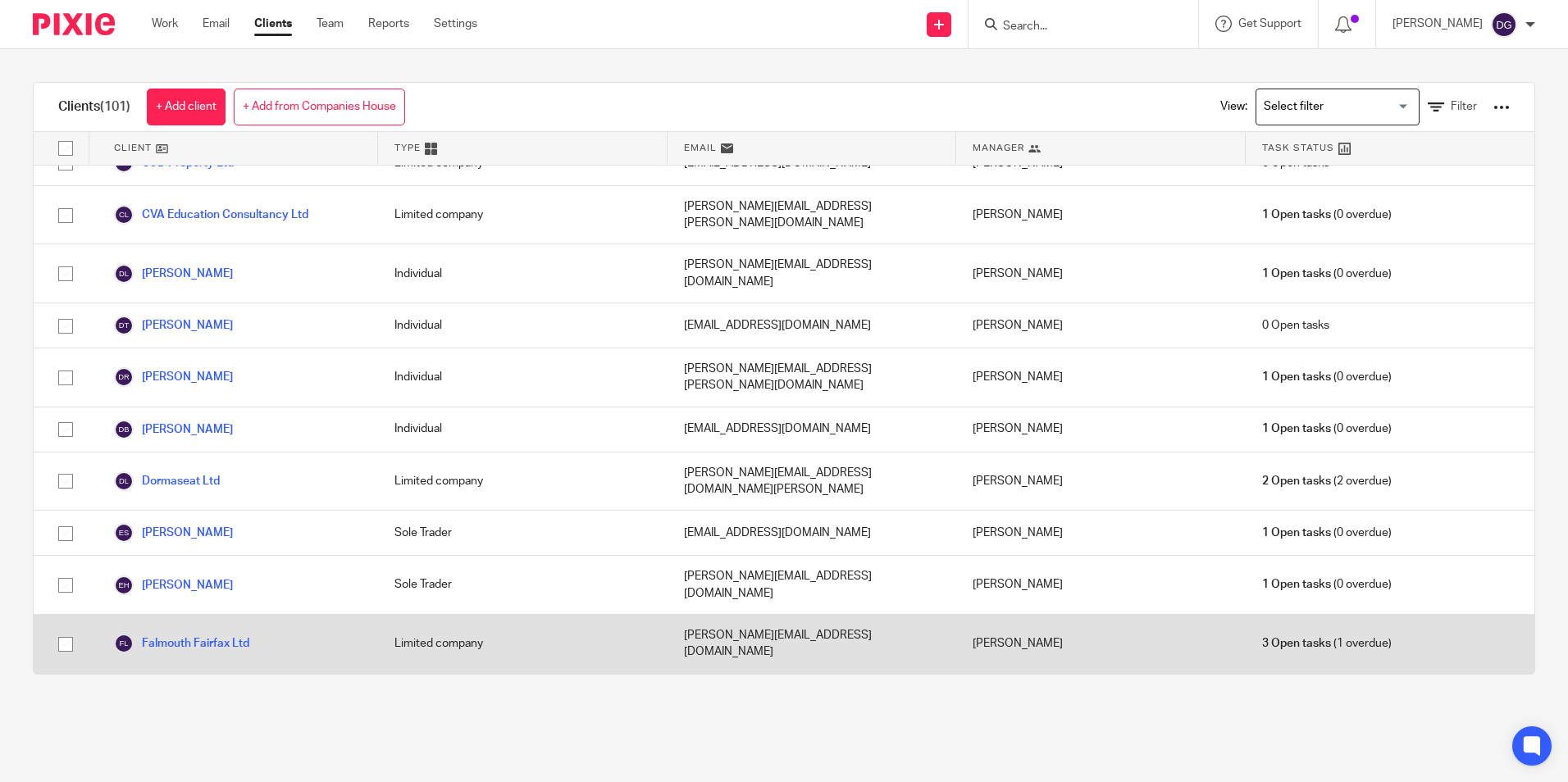
click at [63, 629] on input "checkbox" at bounding box center [65, 644] width 31 height 31
checkbox input "true"
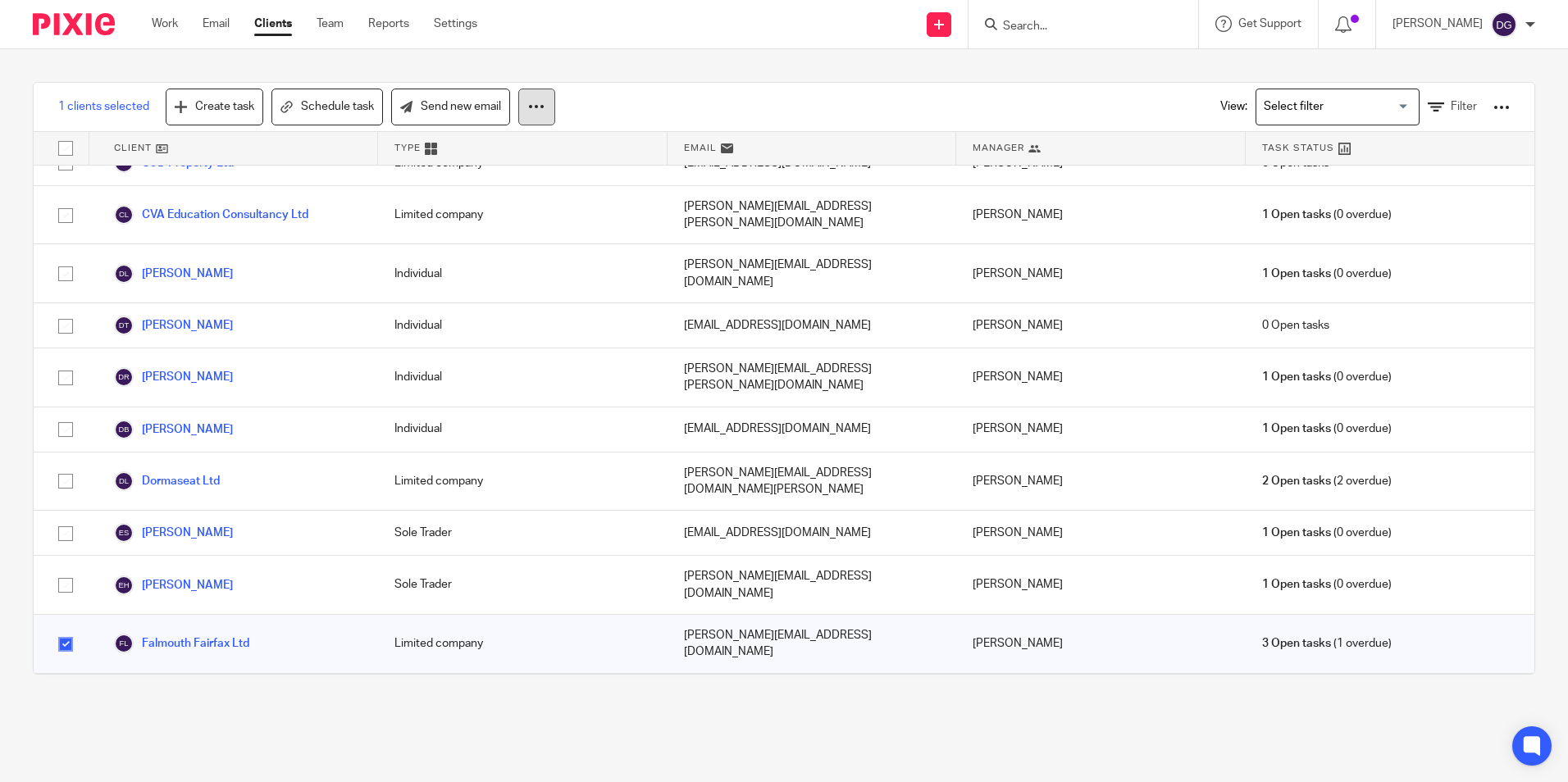
click at [548, 107] on button at bounding box center [536, 107] width 37 height 37
click at [621, 97] on div "1 clients selected Create task Schedule task Send new email View: Loading... Fi…" at bounding box center [784, 108] width 1501 height 49
click at [193, 634] on link "Falmouth Fairfax Ltd" at bounding box center [182, 643] width 135 height 20
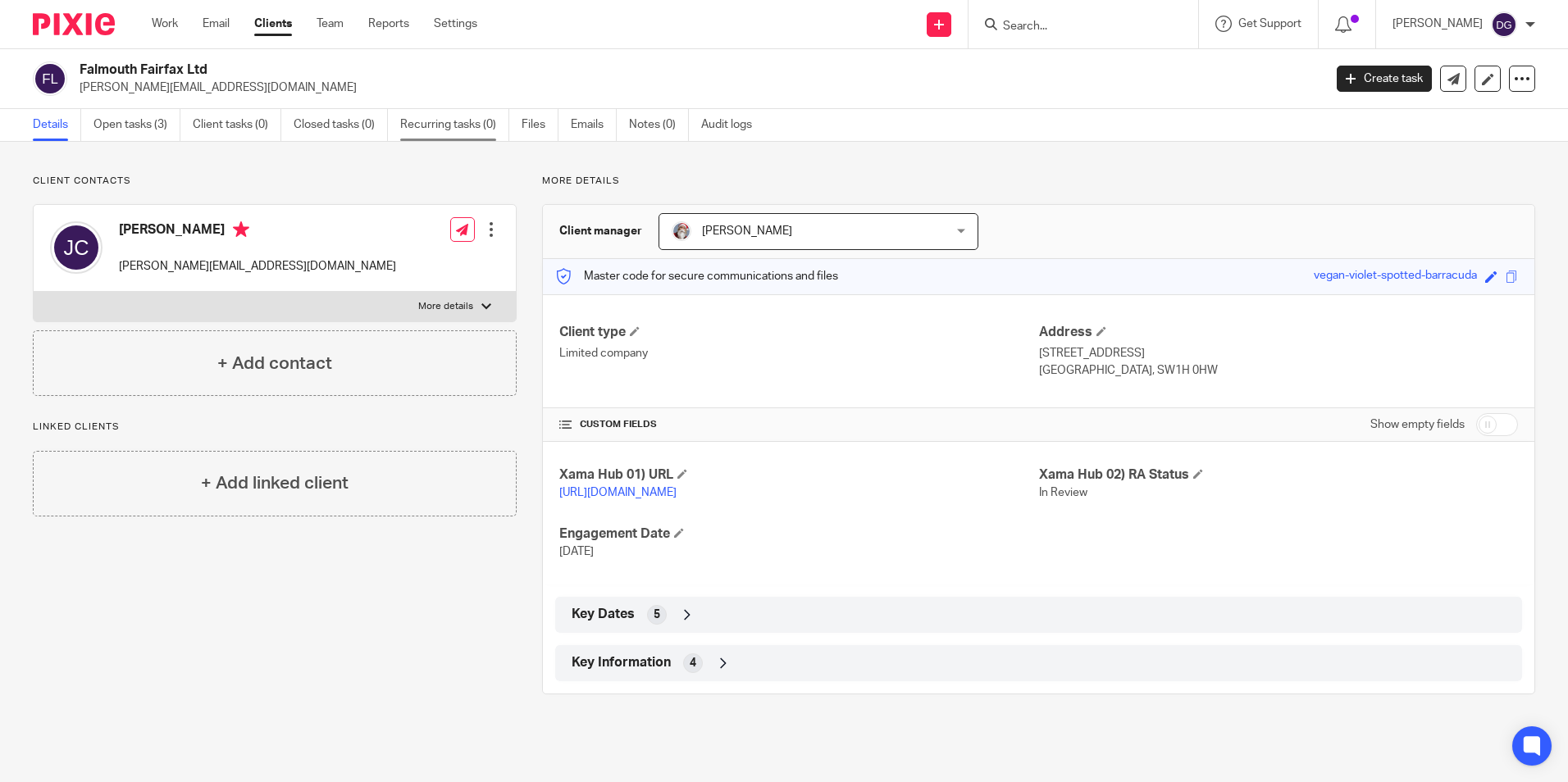
click at [479, 128] on link "Recurring tasks (0)" at bounding box center [454, 125] width 109 height 32
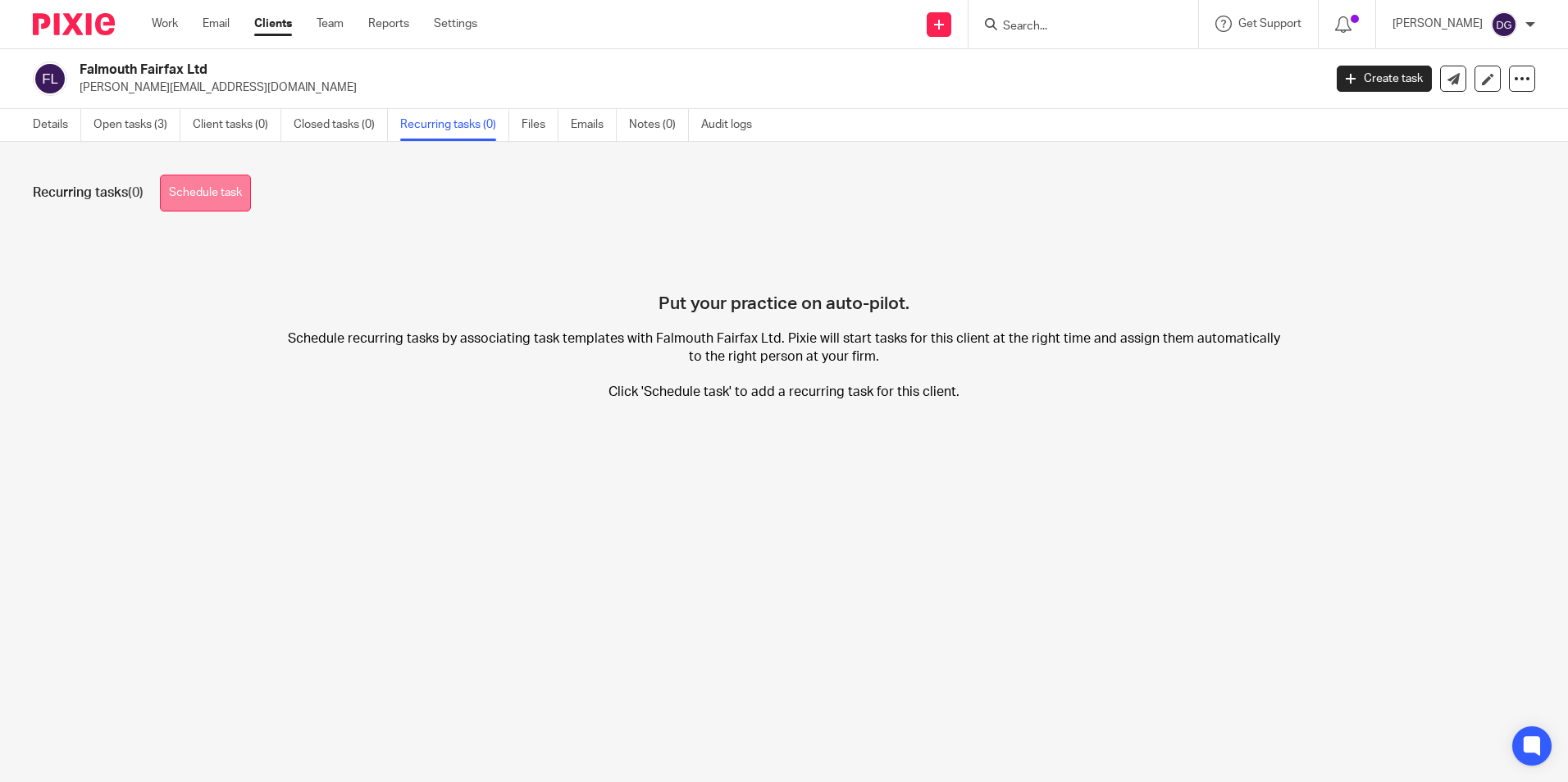
click at [212, 194] on link "Schedule task" at bounding box center [205, 193] width 91 height 37
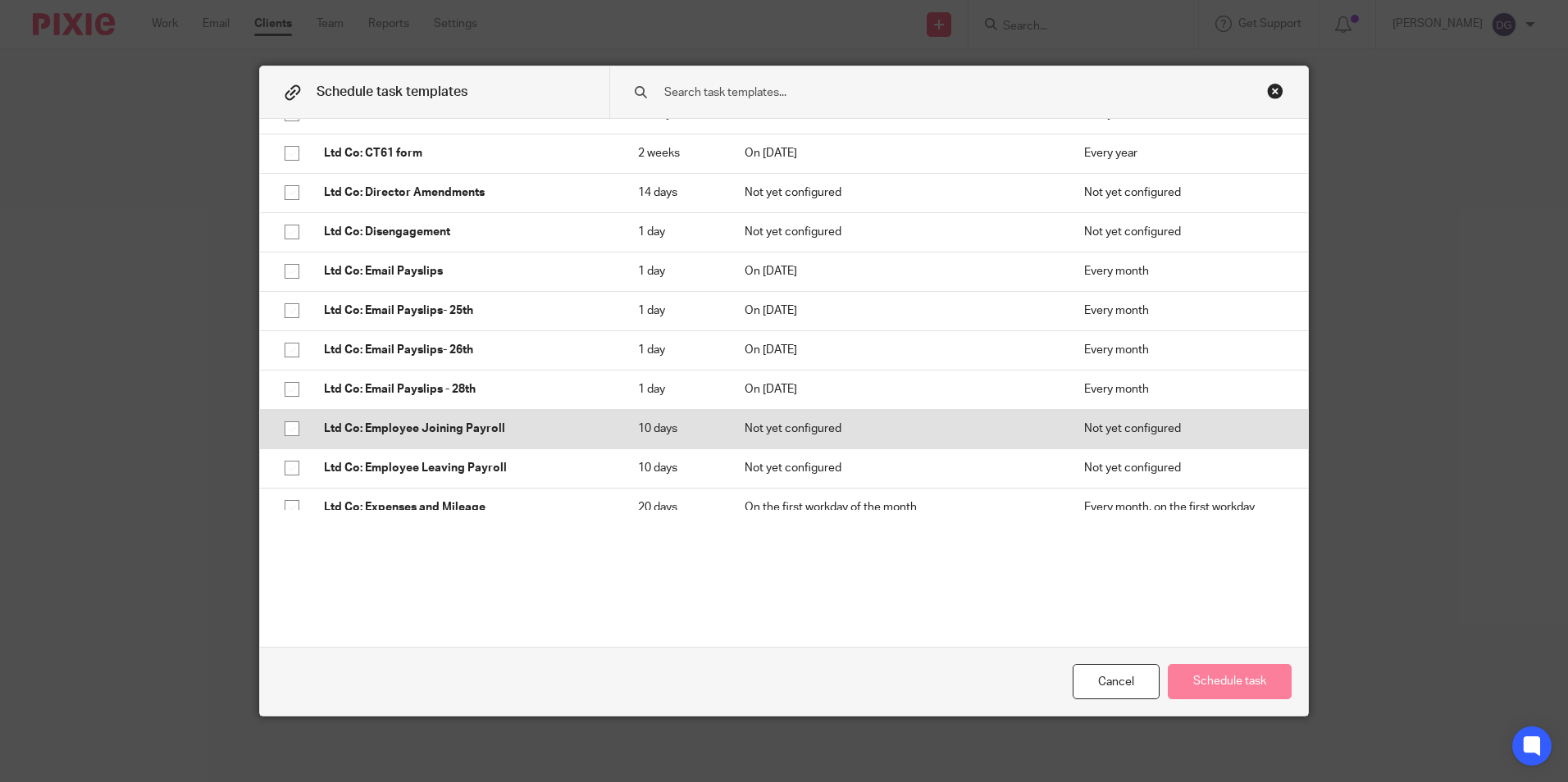
scroll to position [1476, 0]
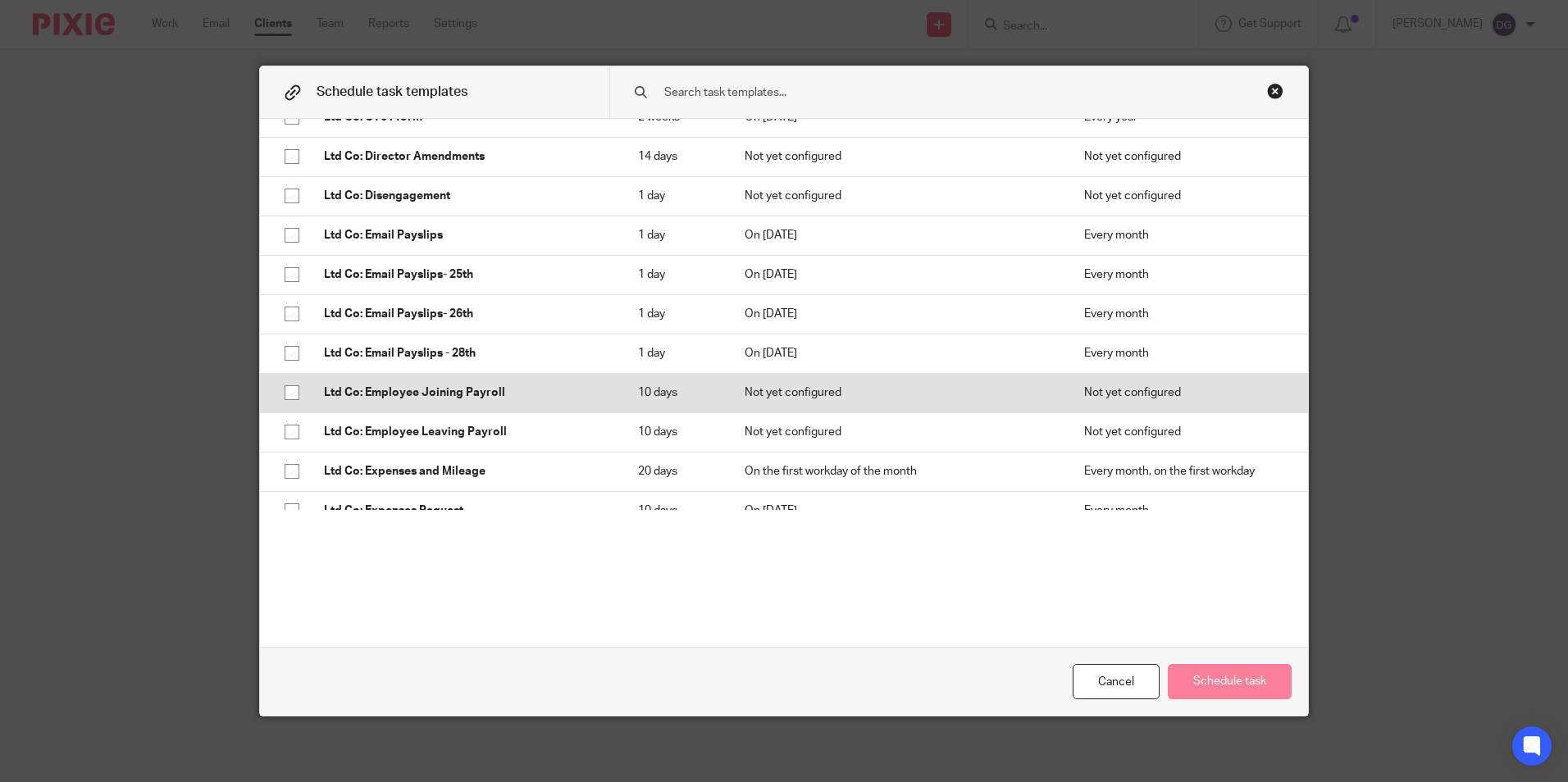
drag, startPoint x: 279, startPoint y: 389, endPoint x: 269, endPoint y: 410, distance: 23.3
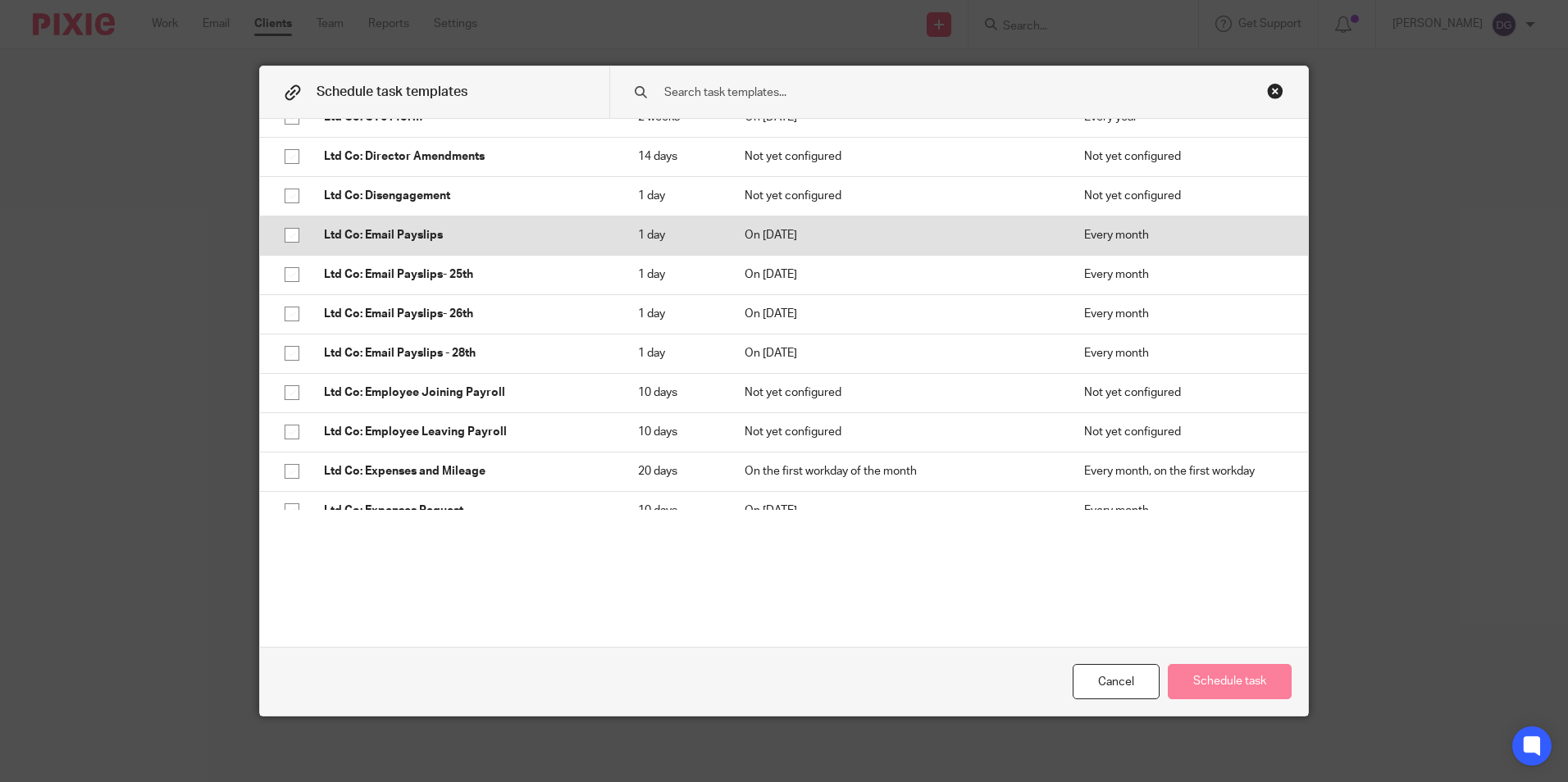
click at [283, 251] on input "checkbox" at bounding box center [291, 235] width 31 height 31
click at [279, 251] on input "checkbox" at bounding box center [291, 235] width 31 height 31
checkbox input "true"
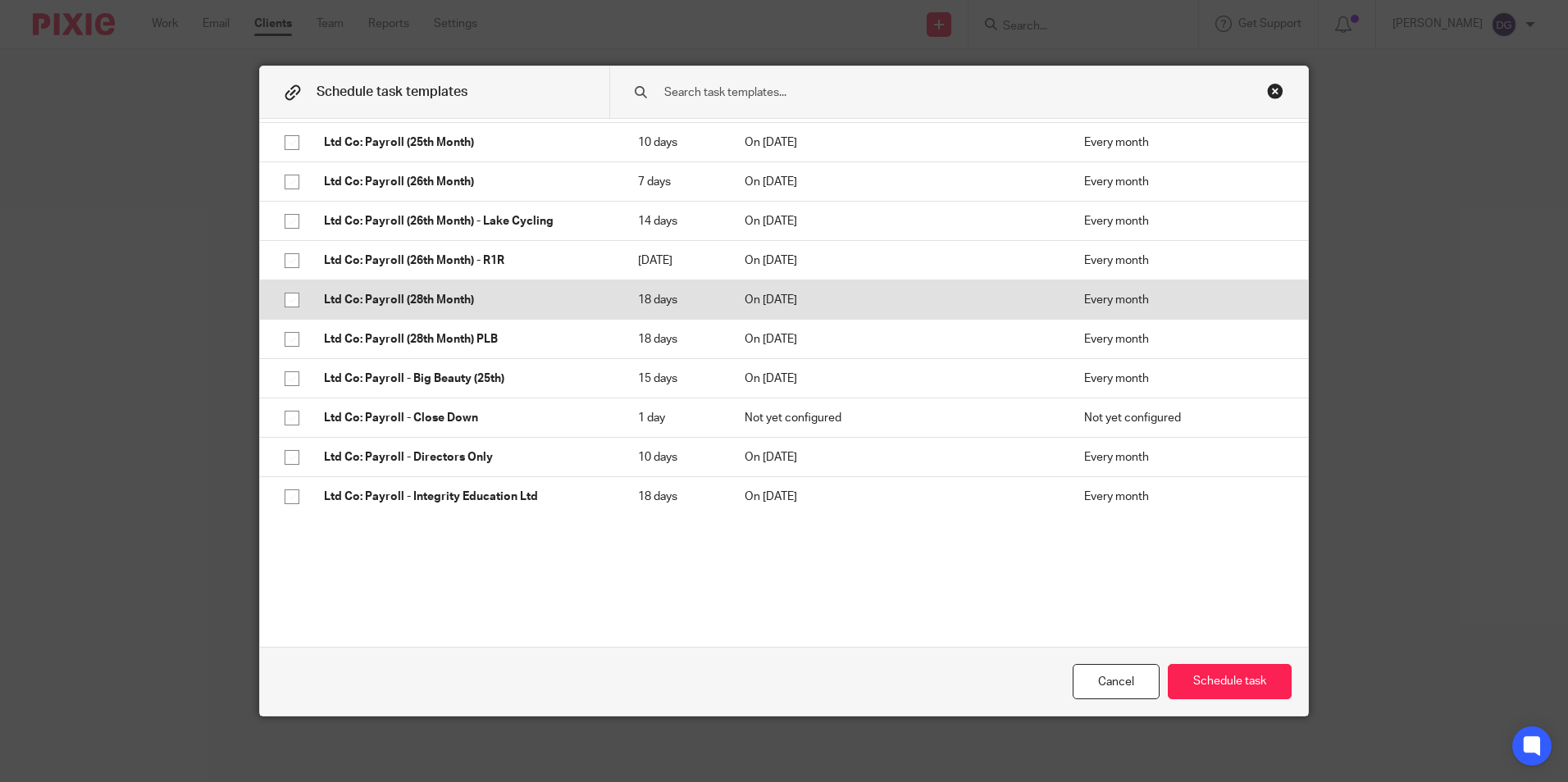
scroll to position [2706, 0]
click at [285, 314] on input "checkbox" at bounding box center [291, 298] width 31 height 31
checkbox input "true"
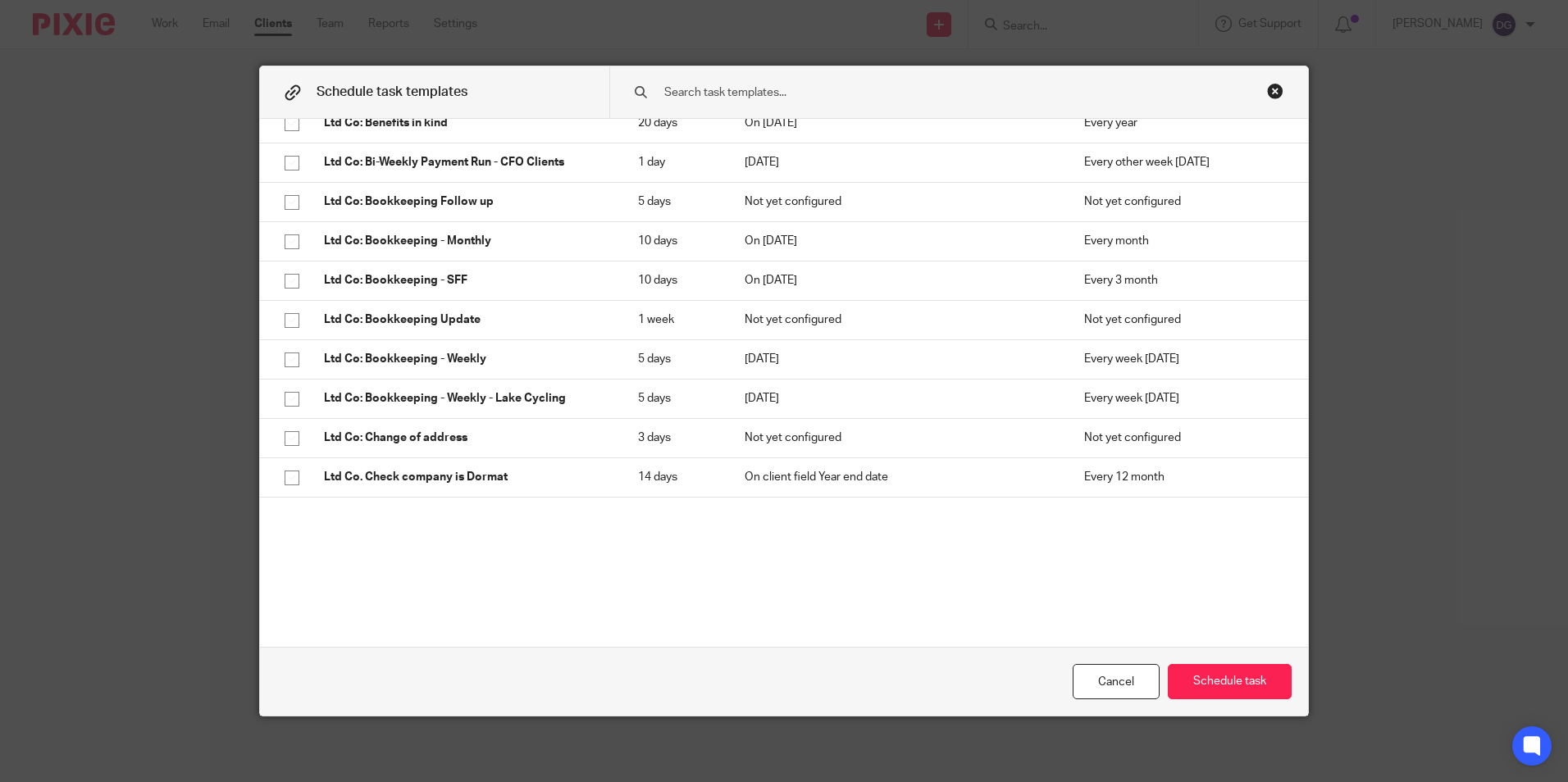
scroll to position [739, 0]
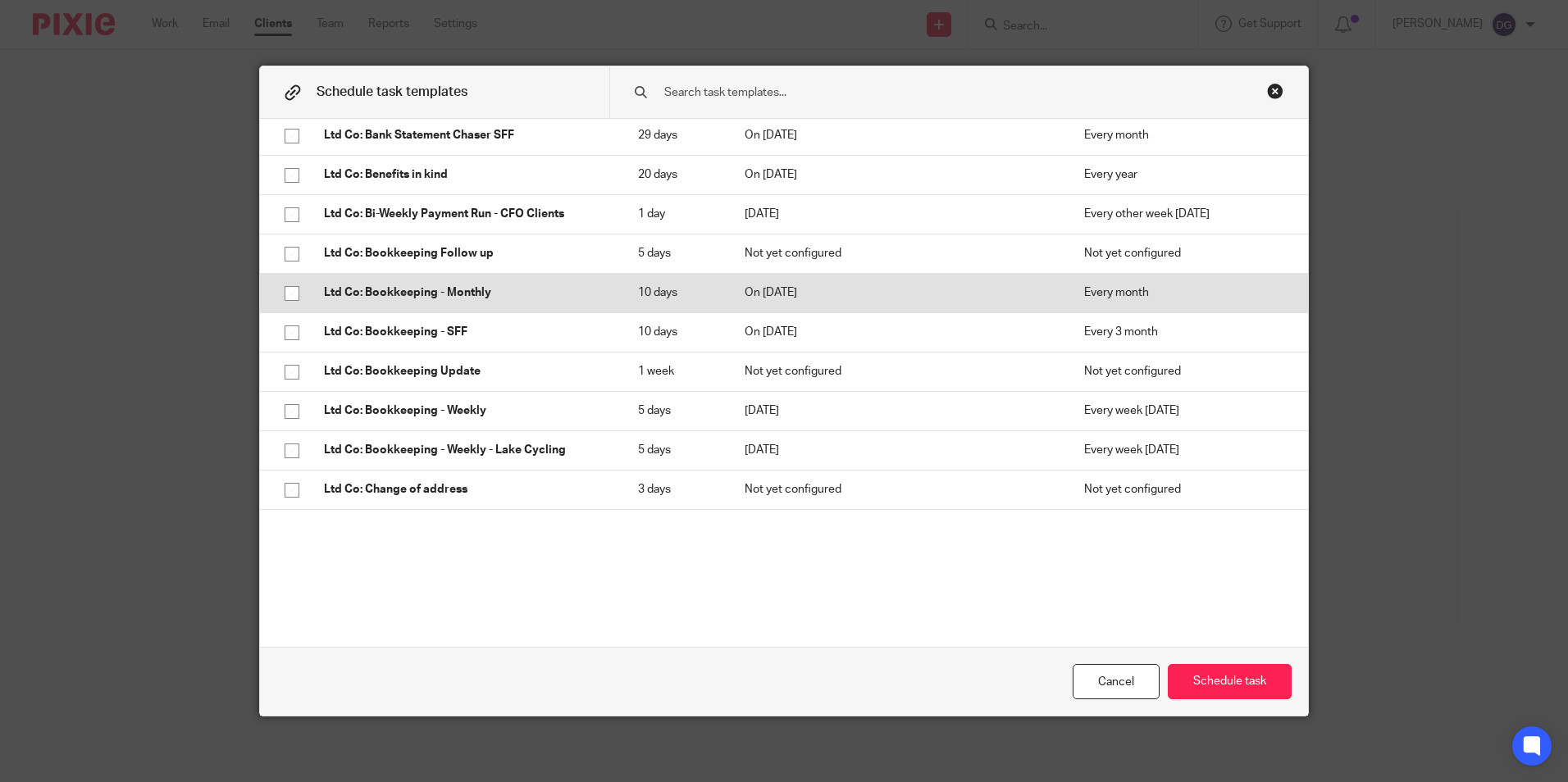
click at [278, 309] on input "checkbox" at bounding box center [291, 293] width 31 height 31
checkbox input "true"
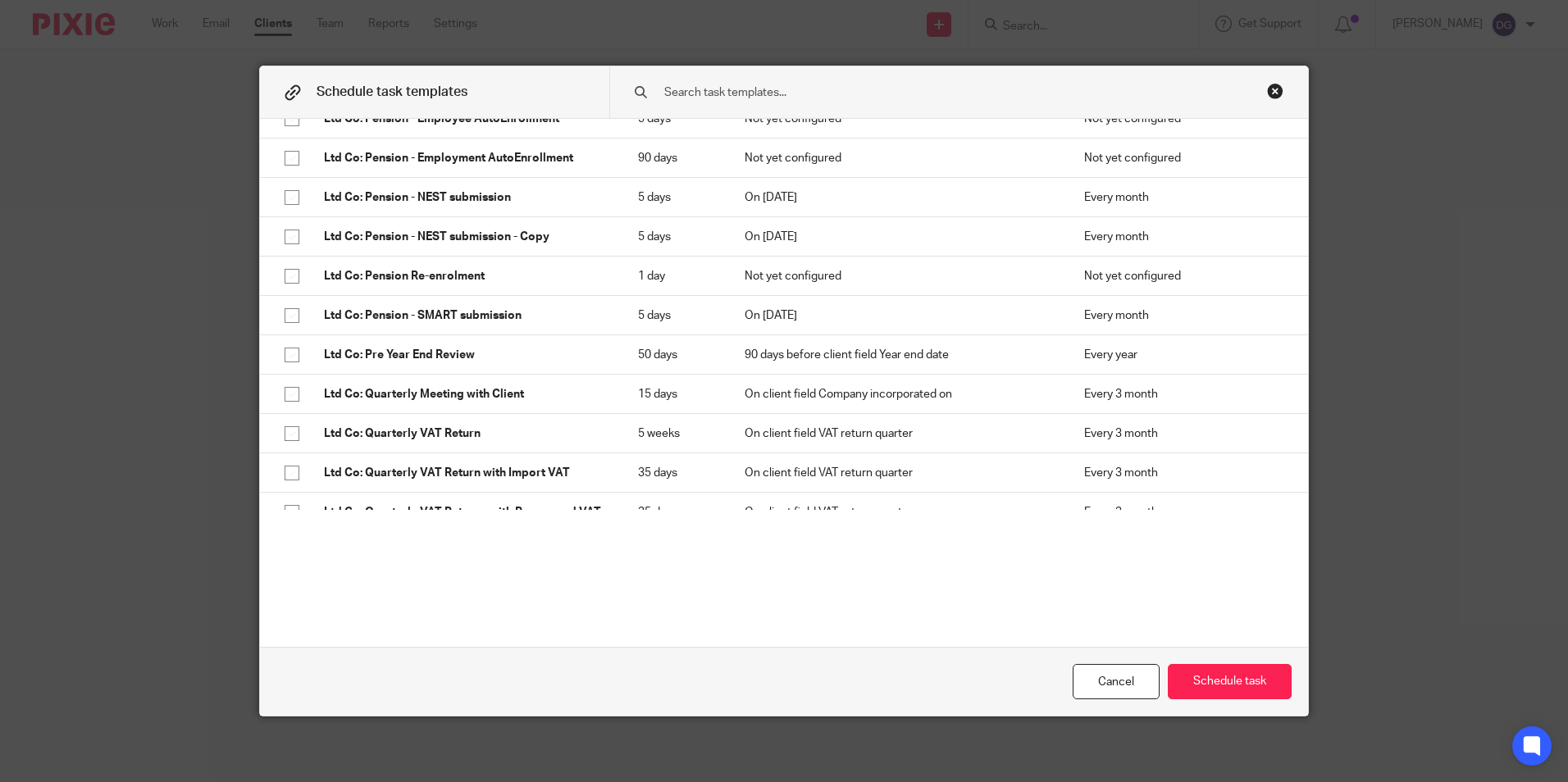
scroll to position [3280, 0]
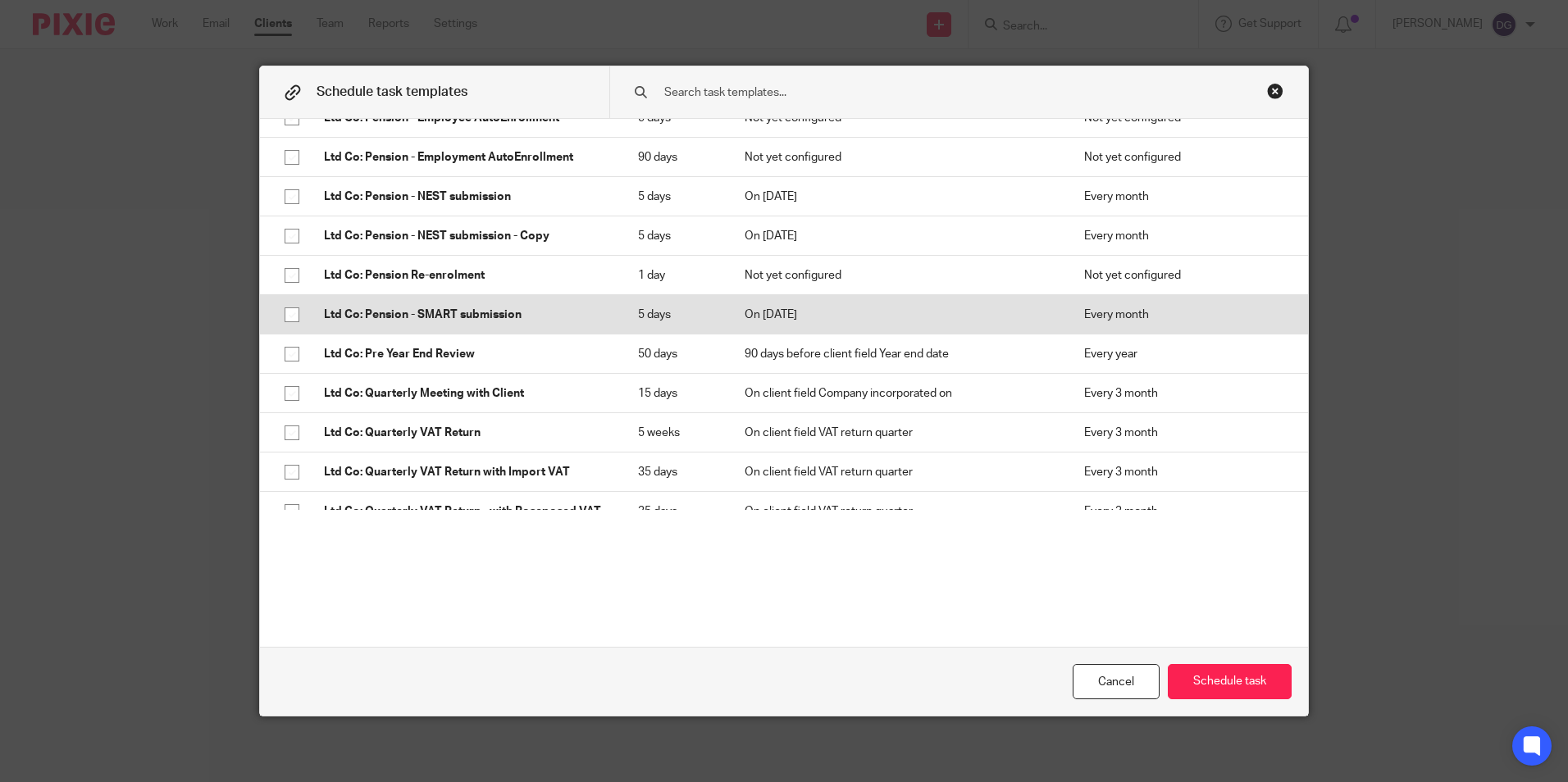
click at [276, 331] on input "checkbox" at bounding box center [291, 315] width 31 height 31
checkbox input "true"
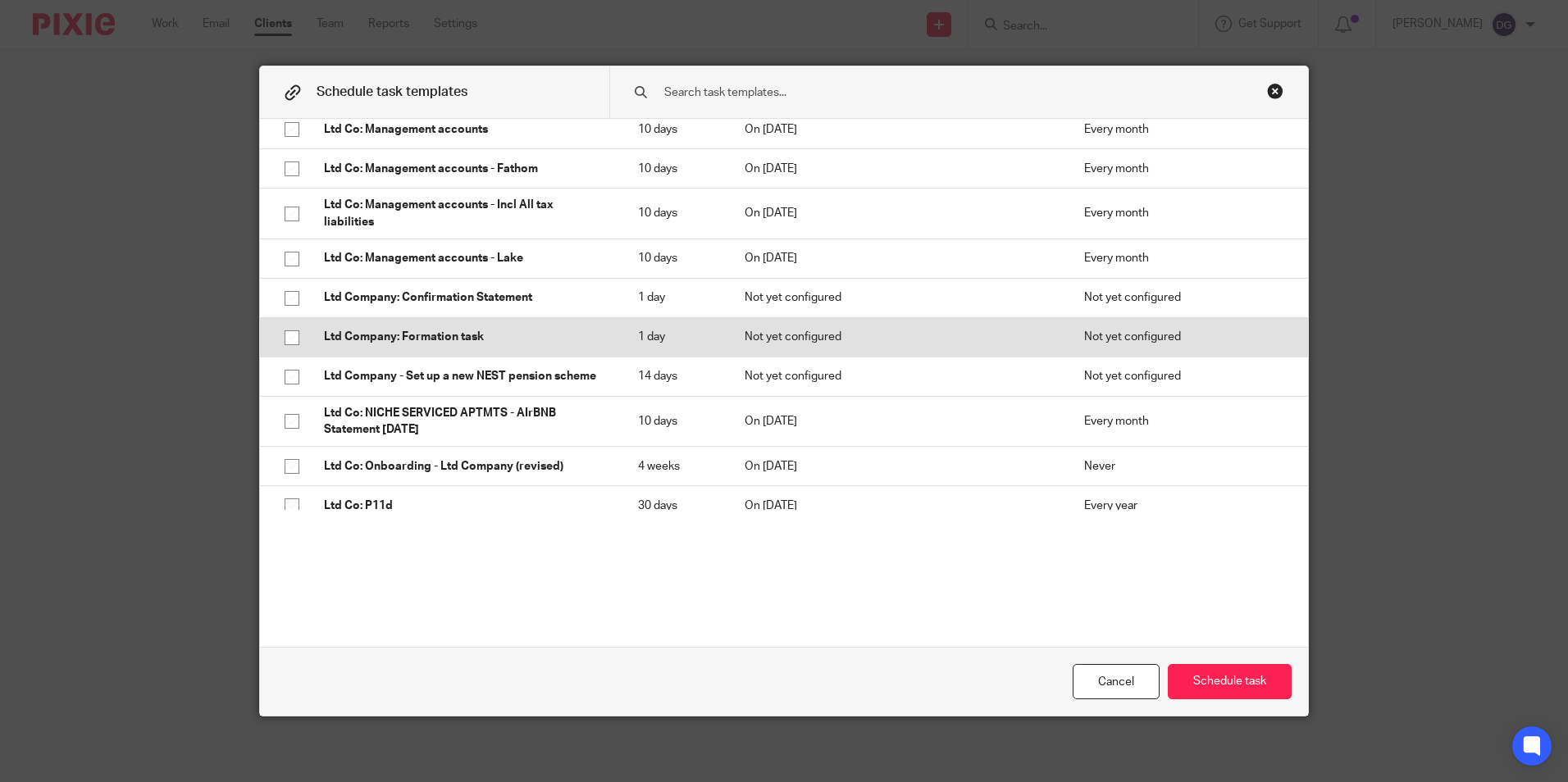
scroll to position [2165, 0]
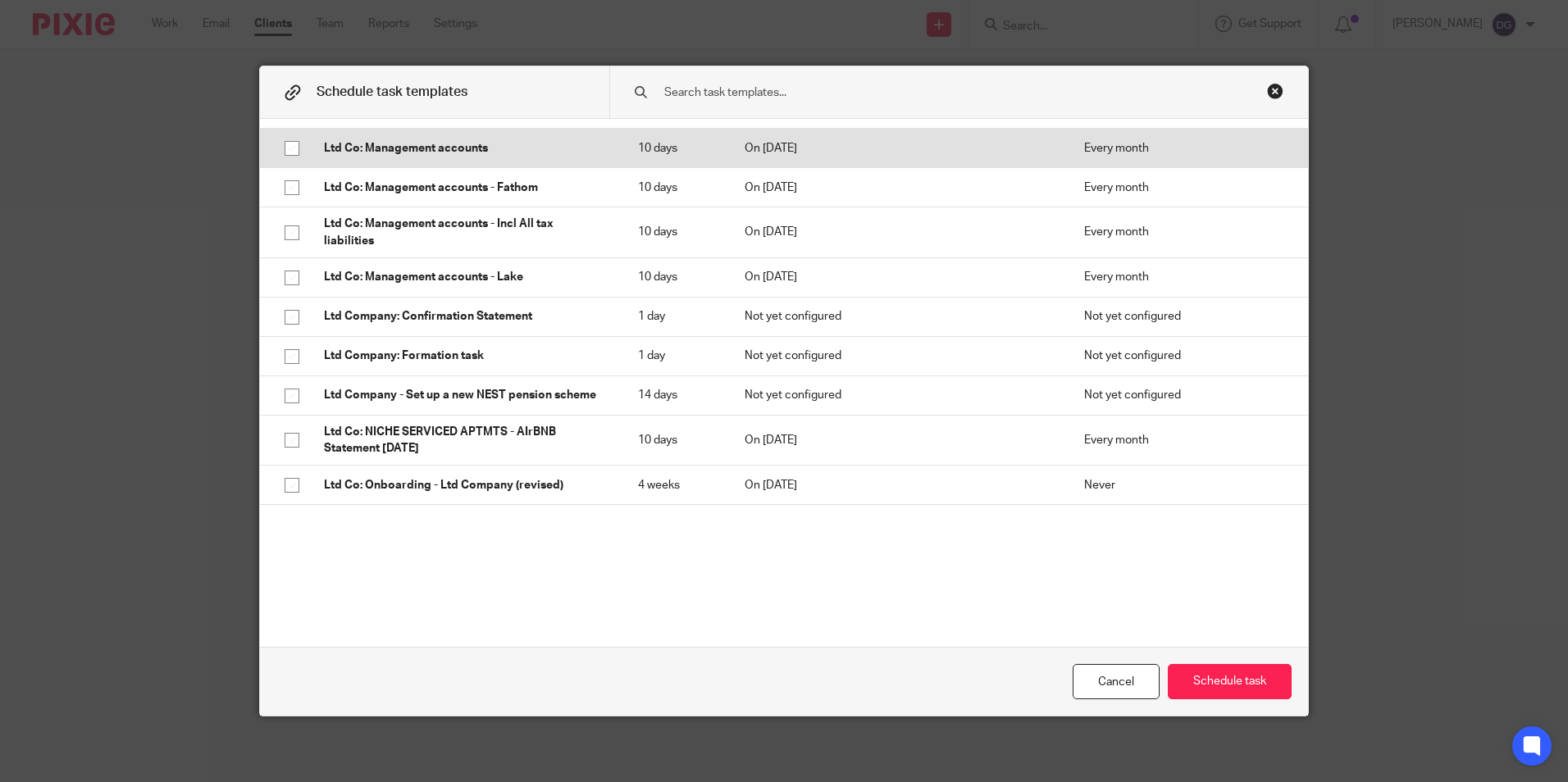
click at [287, 164] on input "checkbox" at bounding box center [291, 148] width 31 height 31
checkbox input "true"
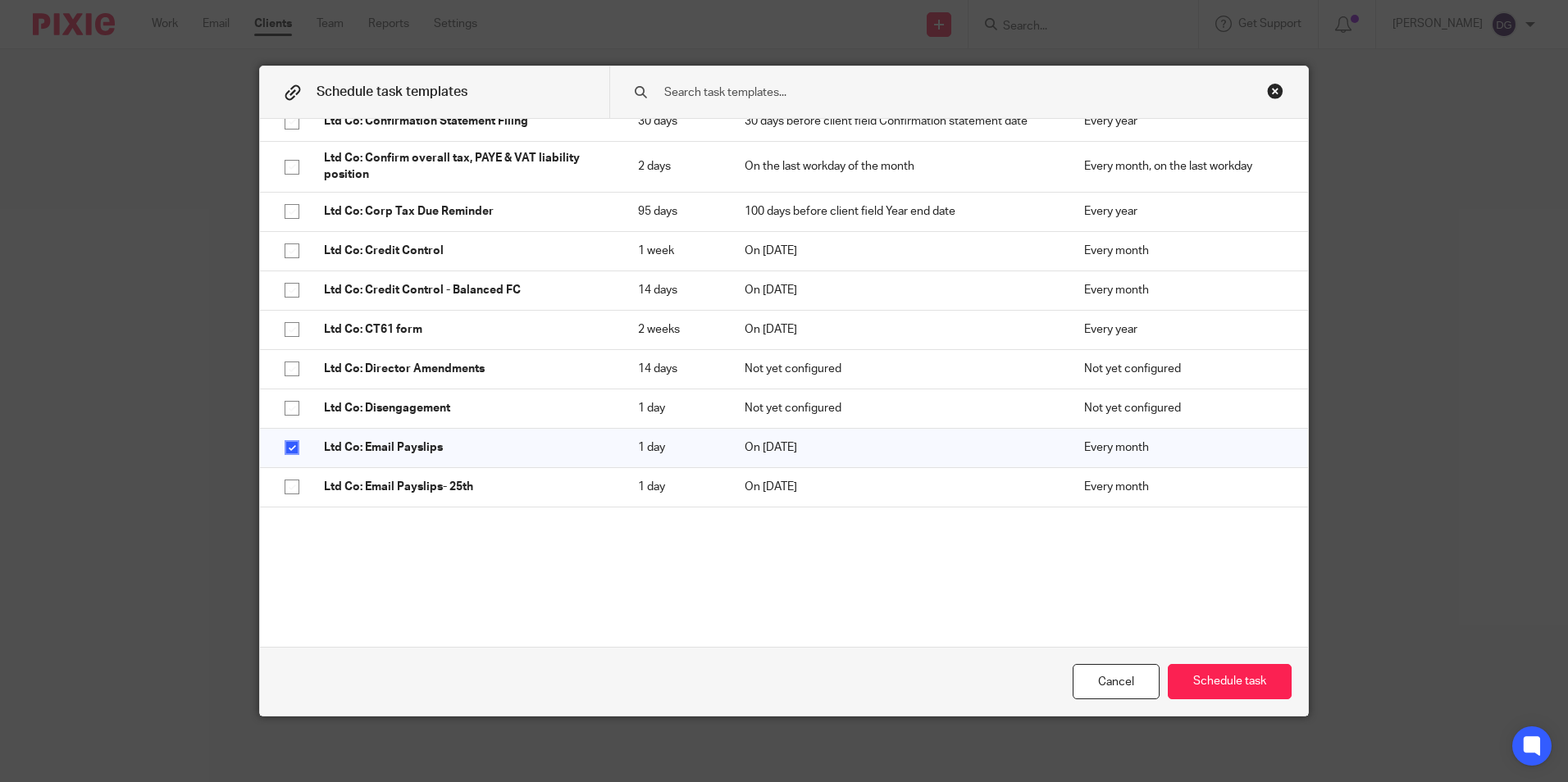
scroll to position [1263, 0]
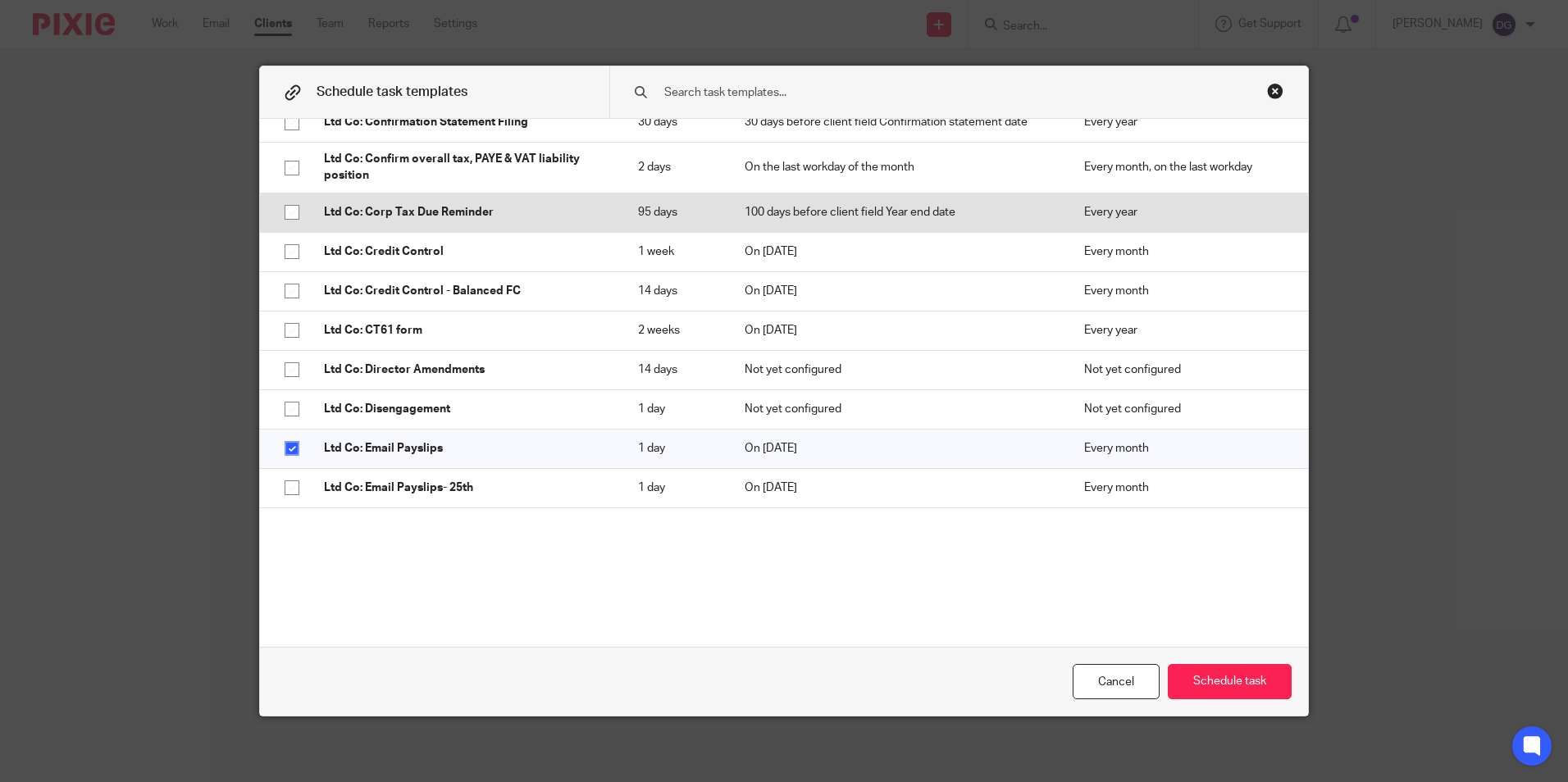
click at [287, 228] on input "checkbox" at bounding box center [291, 212] width 31 height 31
checkbox input "true"
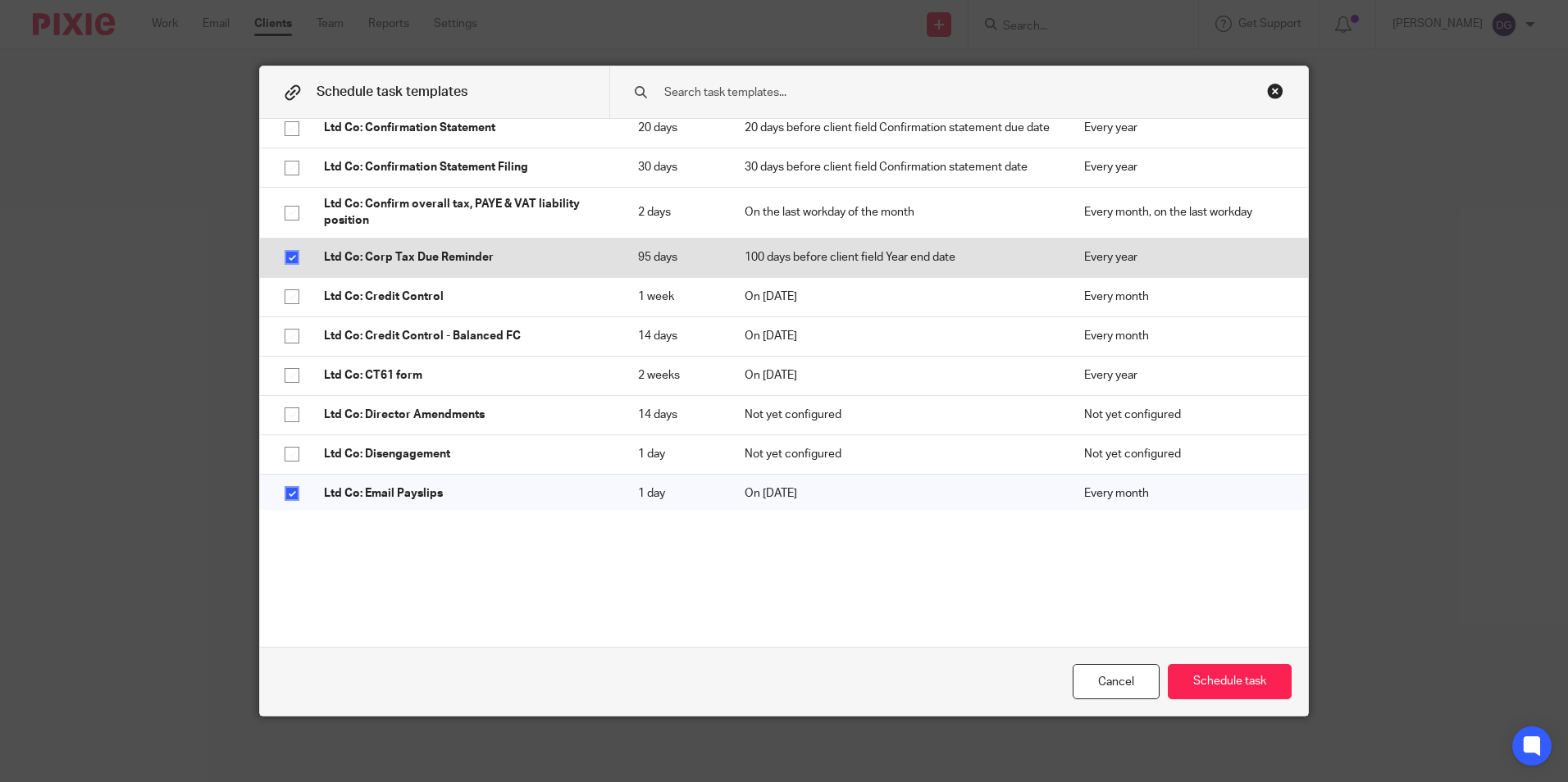
scroll to position [1181, 0]
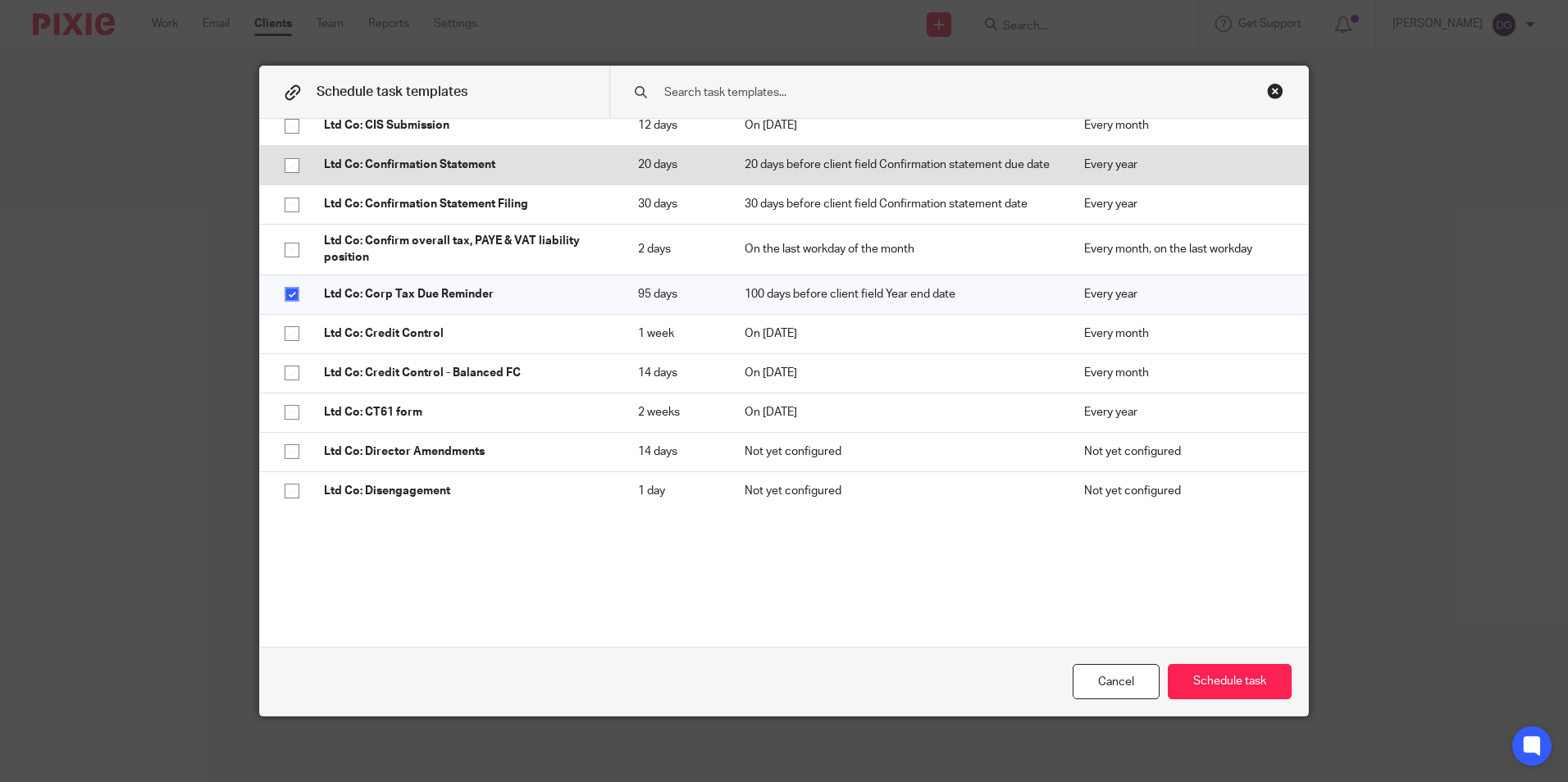
click at [287, 182] on input "checkbox" at bounding box center [291, 165] width 31 height 31
checkbox input "true"
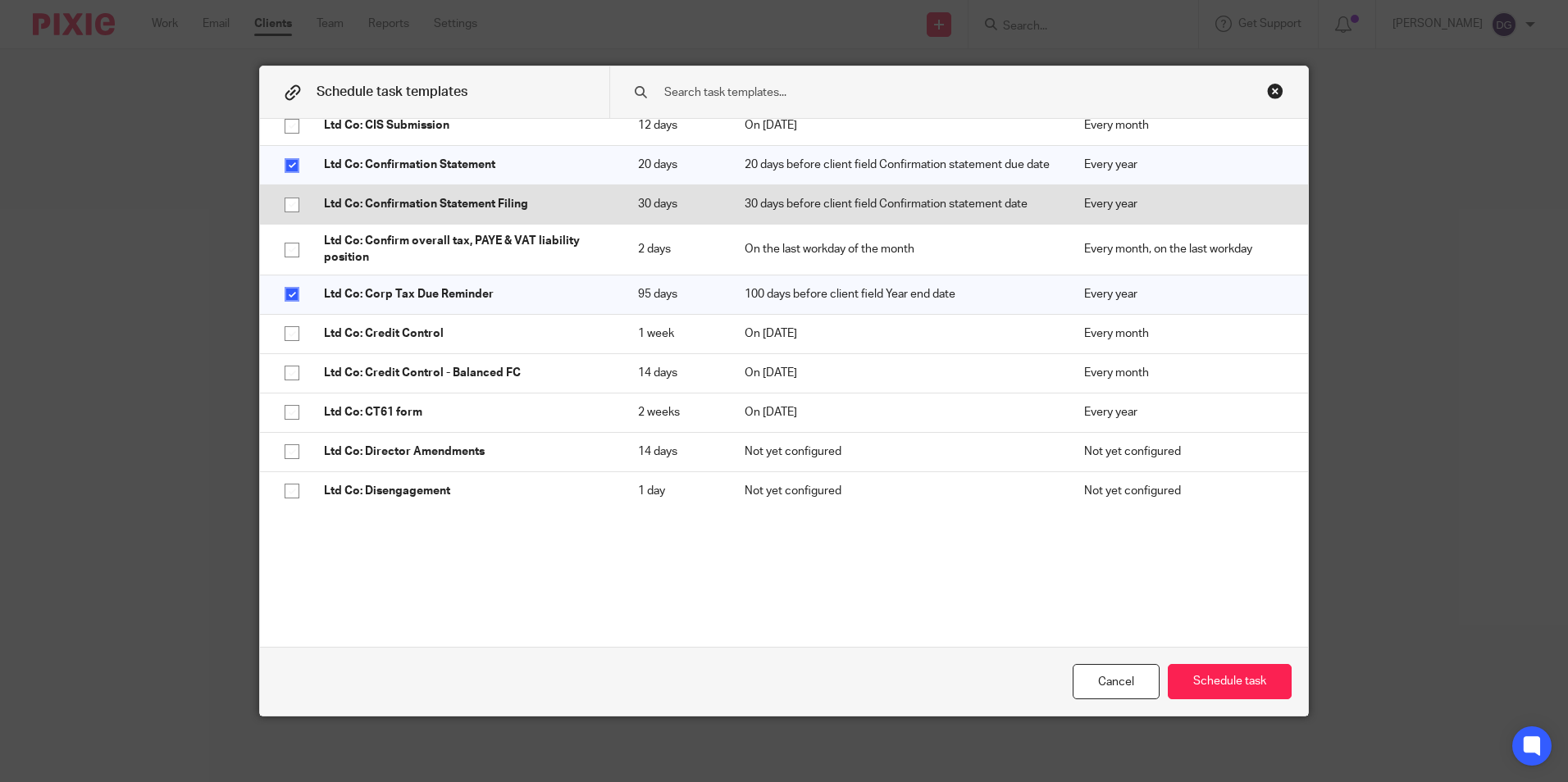
click at [289, 220] on input "checkbox" at bounding box center [291, 204] width 31 height 31
checkbox input "true"
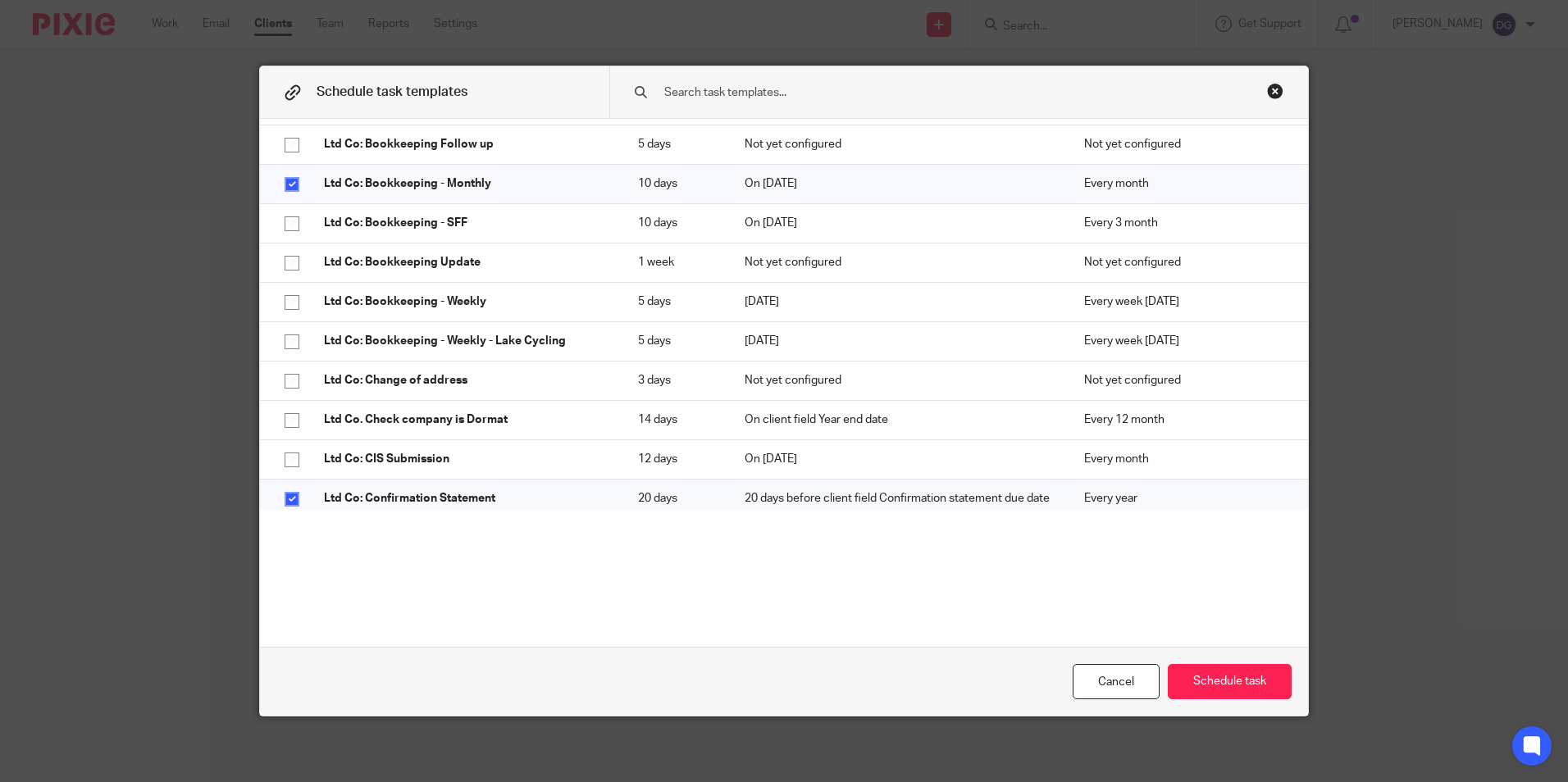
scroll to position [607, 0]
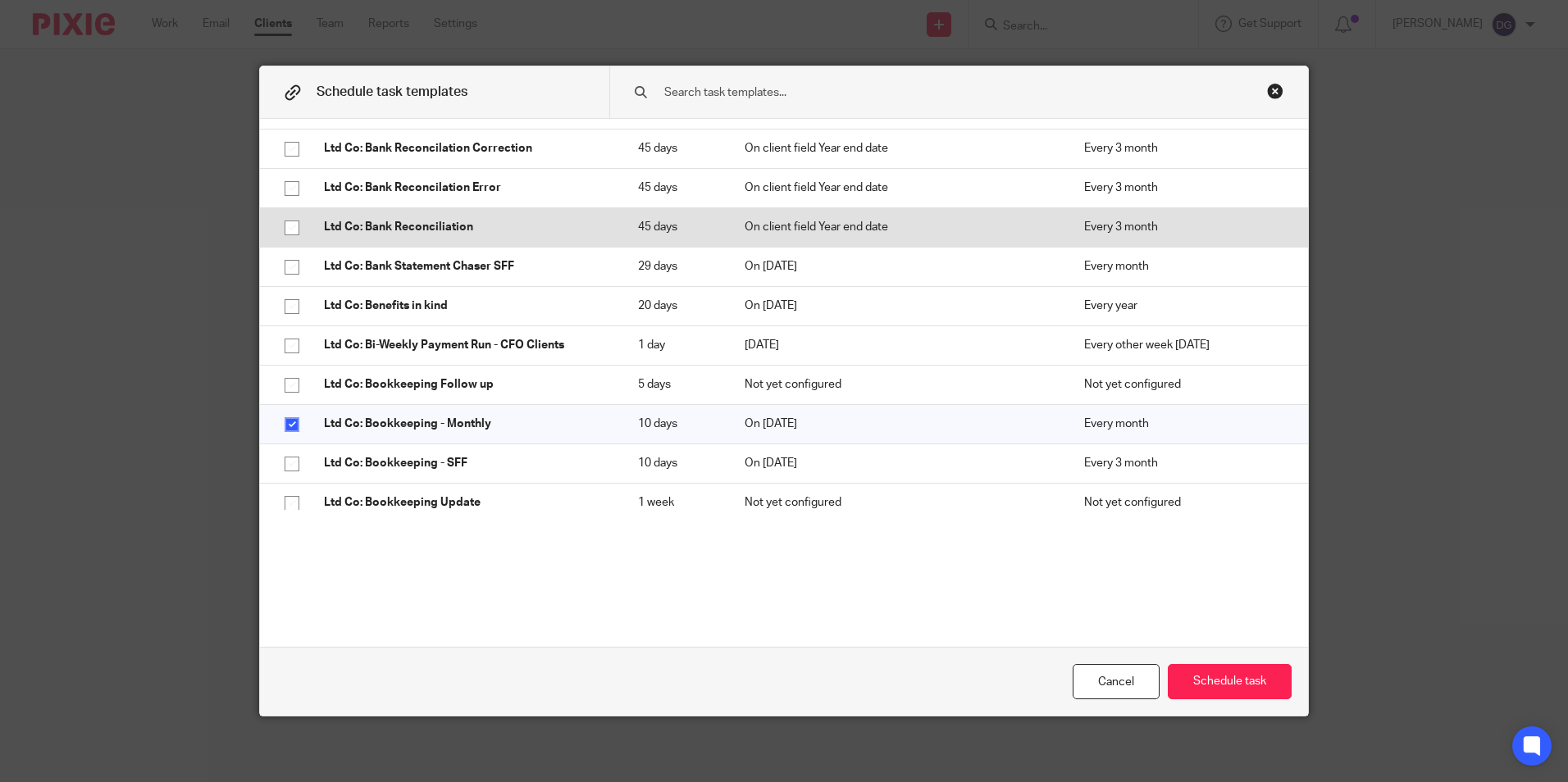
click at [281, 244] on input "checkbox" at bounding box center [291, 228] width 31 height 31
checkbox input "true"
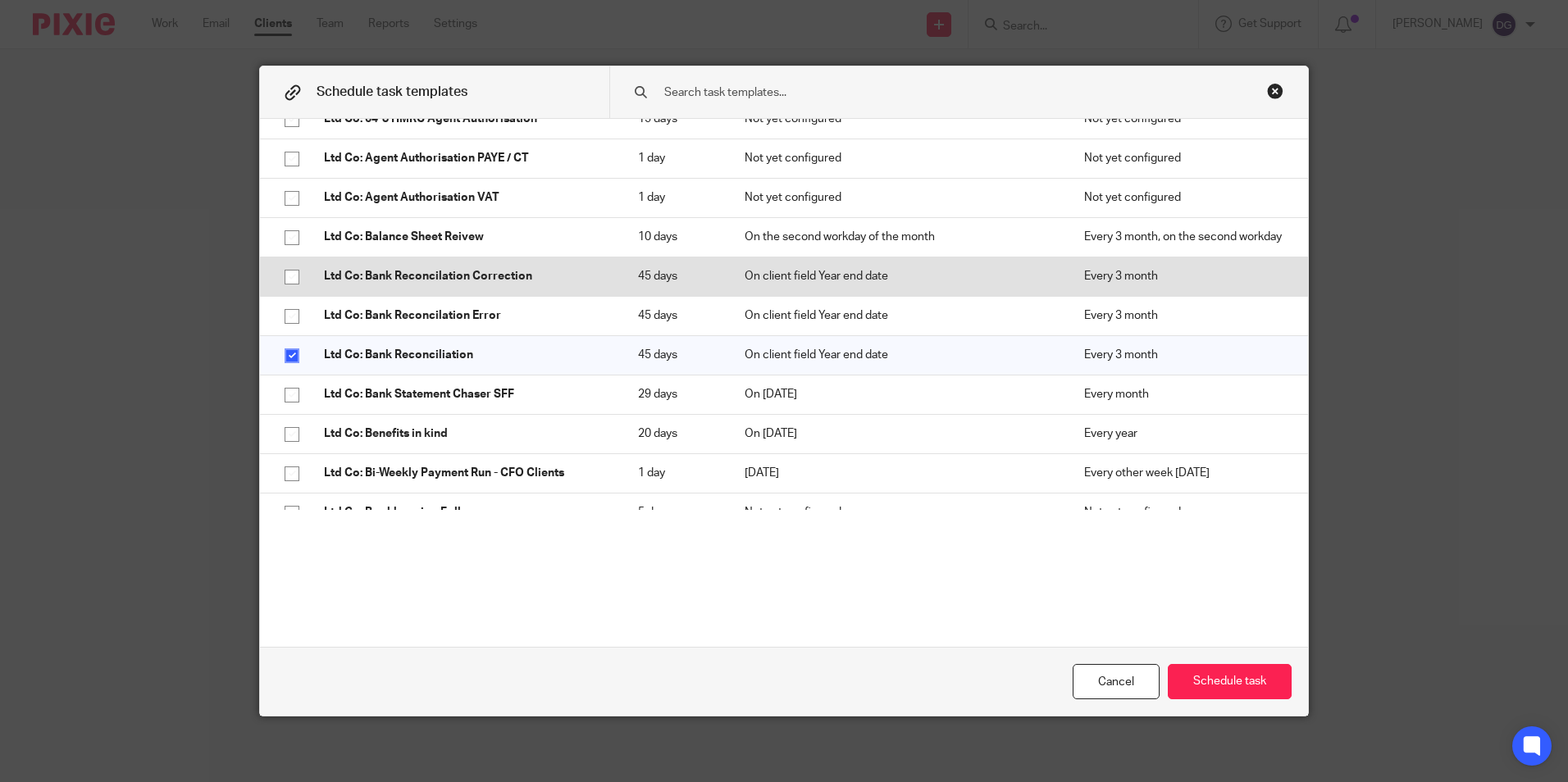
scroll to position [443, 0]
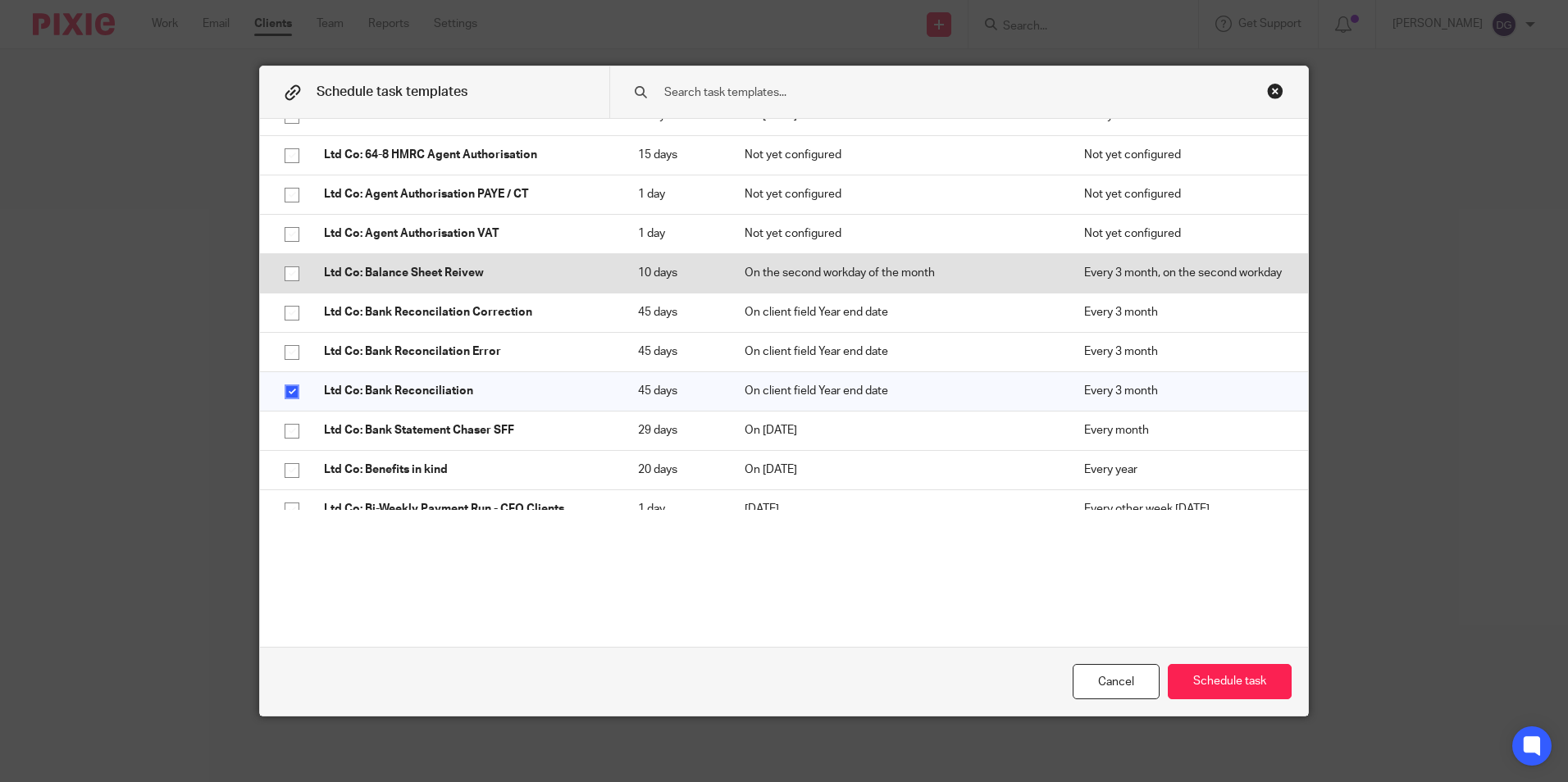
click at [287, 289] on input "checkbox" at bounding box center [291, 273] width 31 height 31
checkbox input "true"
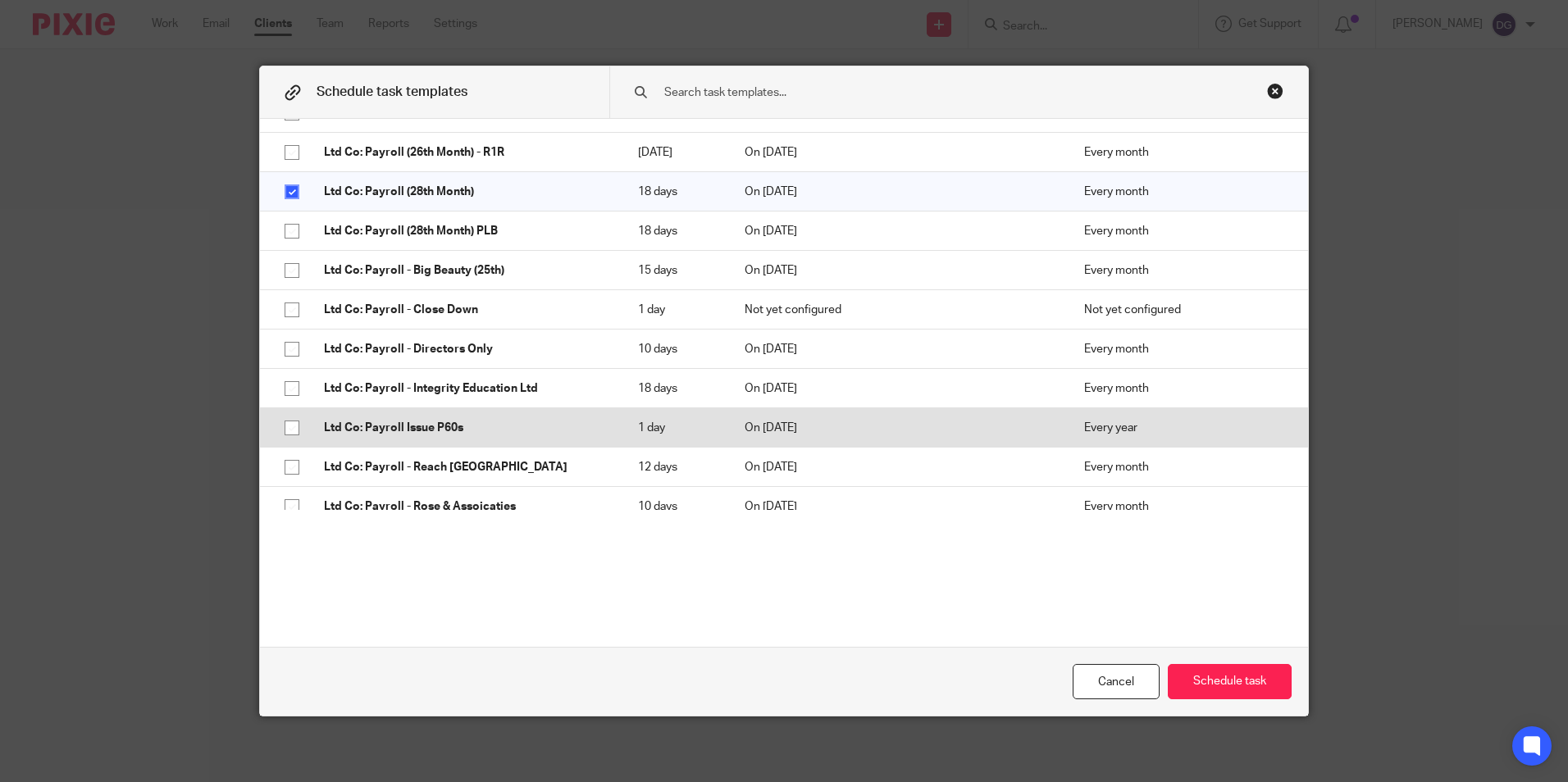
scroll to position [2952, 0]
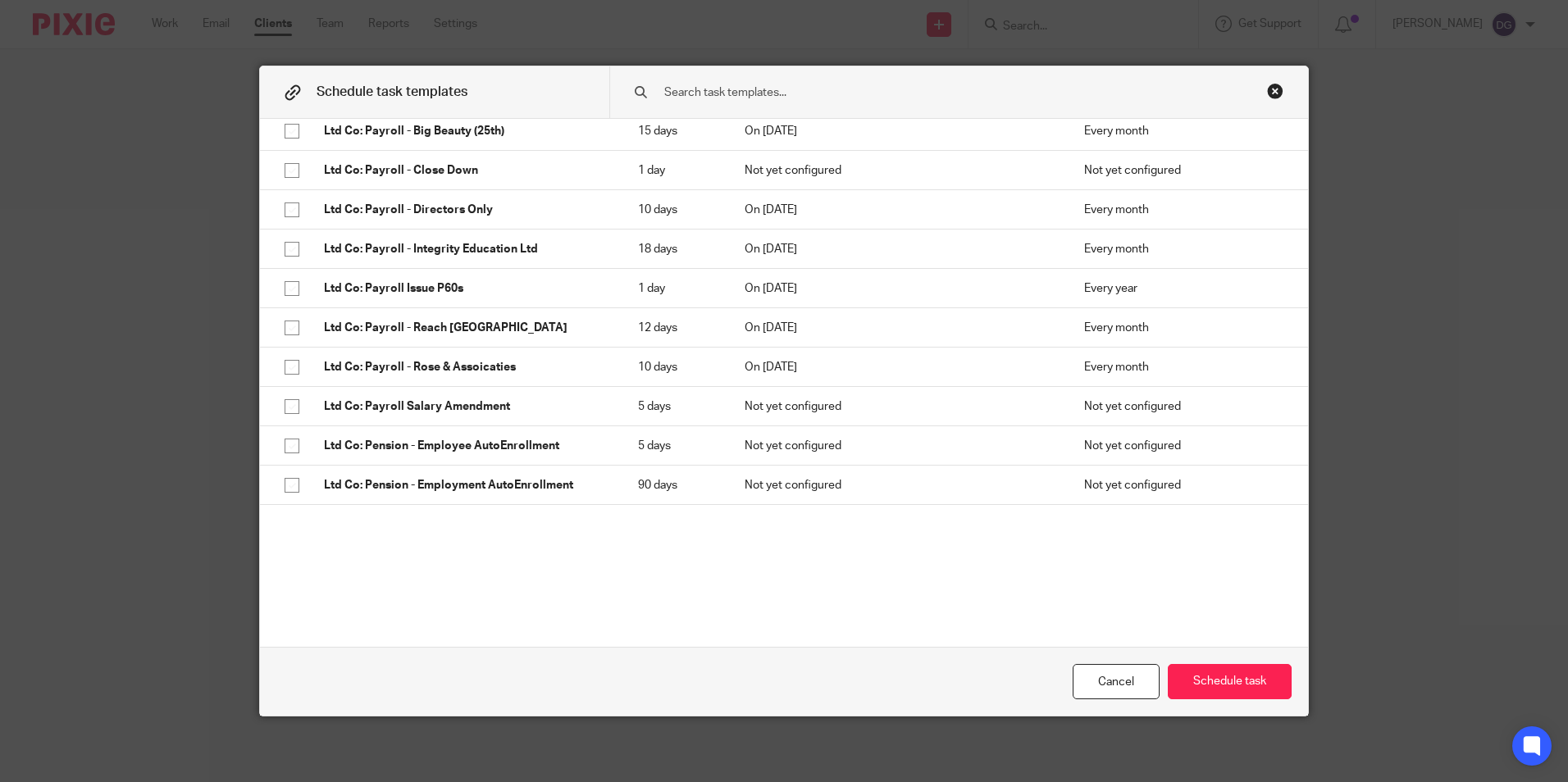
click at [712, 94] on input "text" at bounding box center [933, 92] width 541 height 18
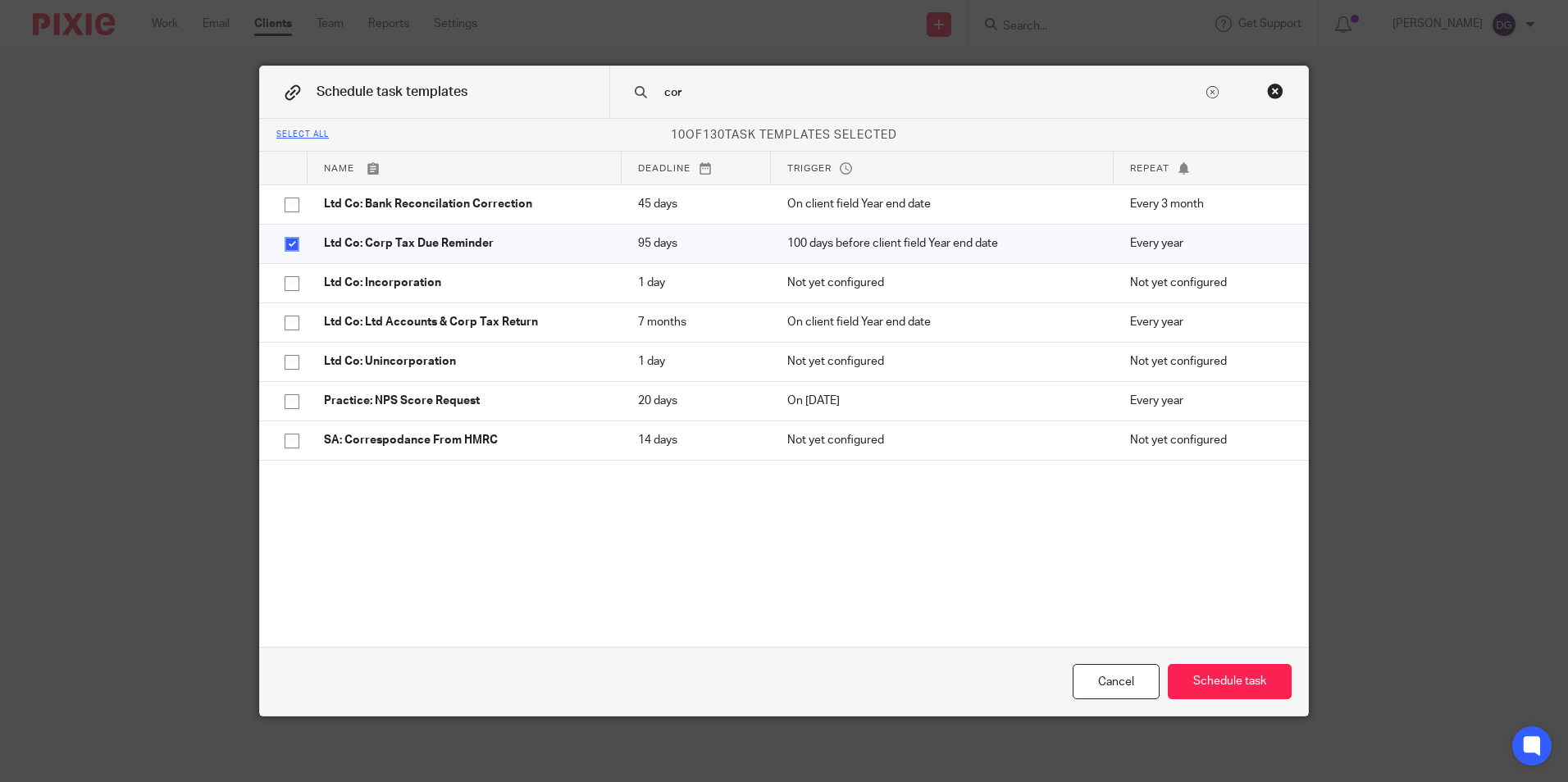
type input "cor"
click at [1207, 96] on div at bounding box center [1212, 92] width 12 height 12
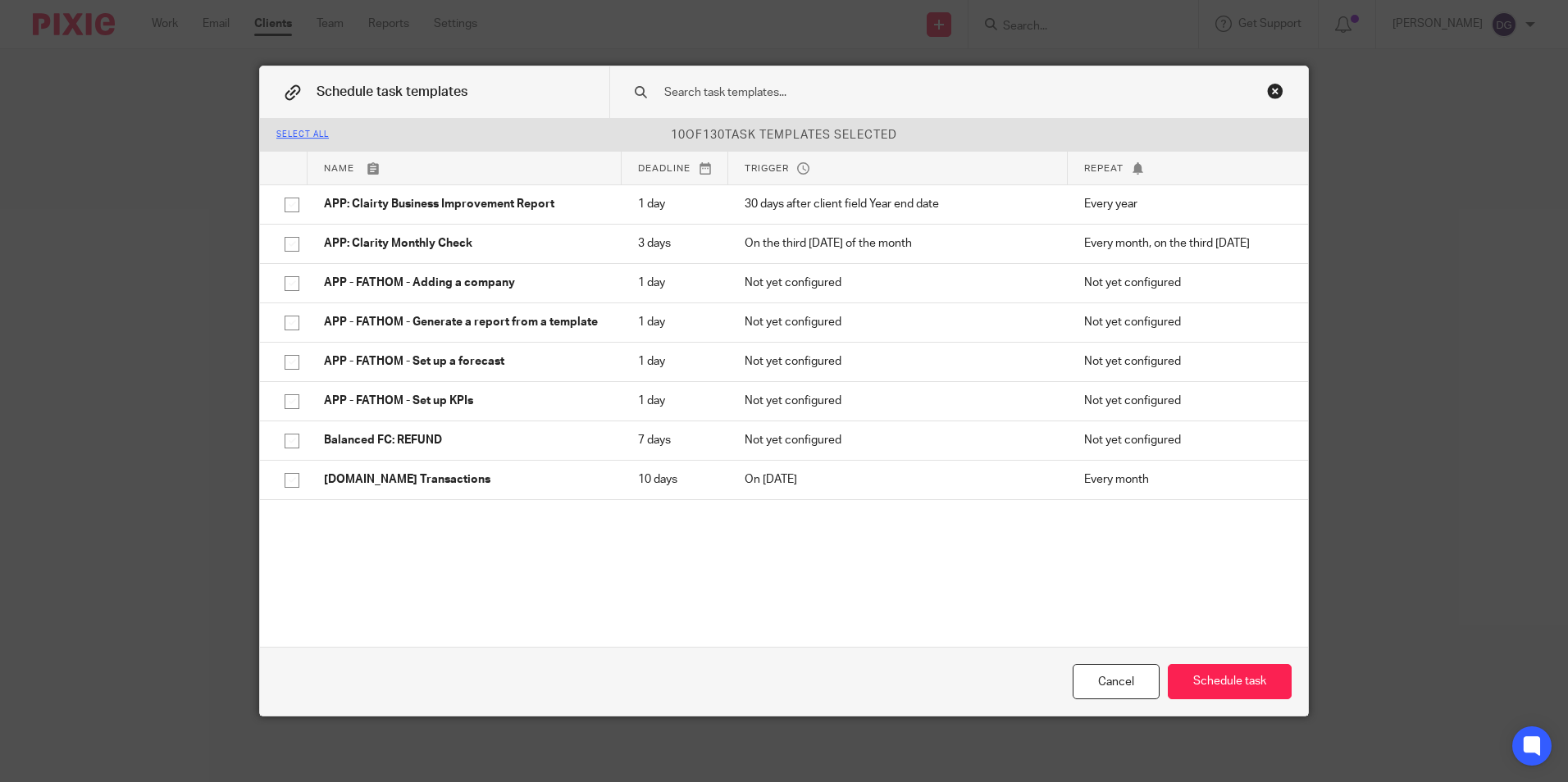
click at [1086, 134] on p "10 of 130 task templates selected" at bounding box center [784, 134] width 1048 height 16
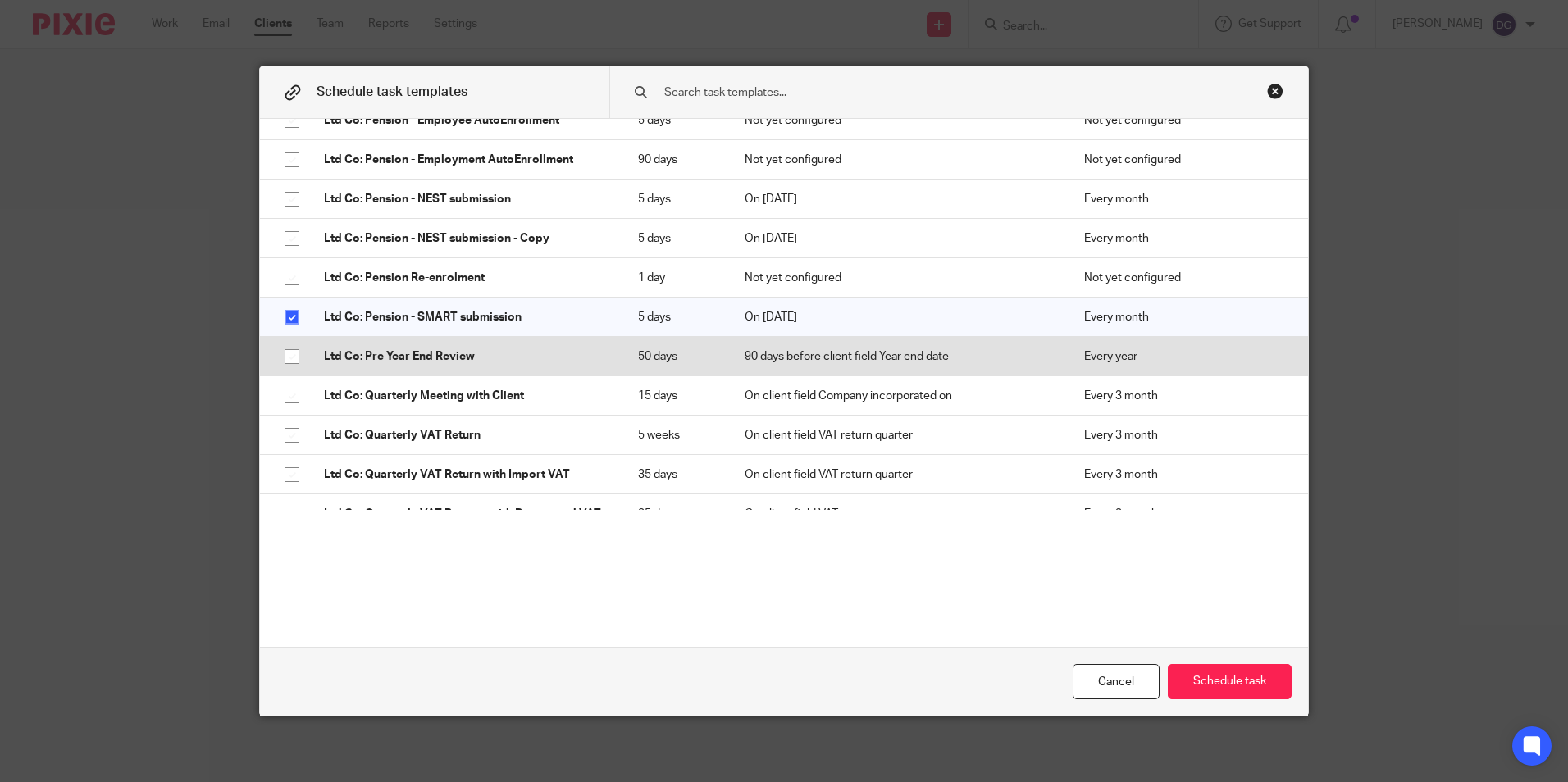
scroll to position [3280, 0]
click at [291, 370] on input "checkbox" at bounding box center [291, 354] width 31 height 31
checkbox input "true"
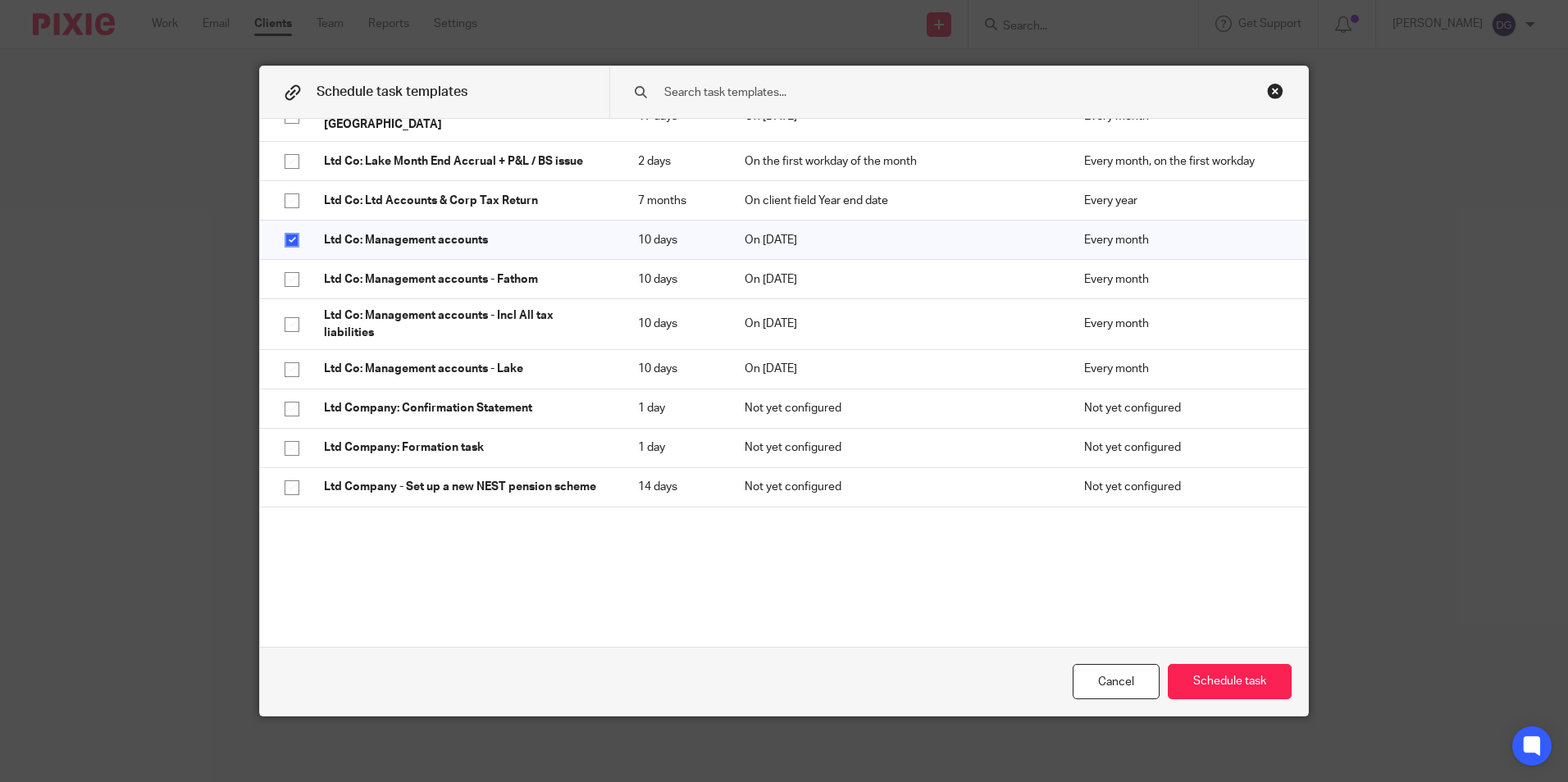
scroll to position [2050, 0]
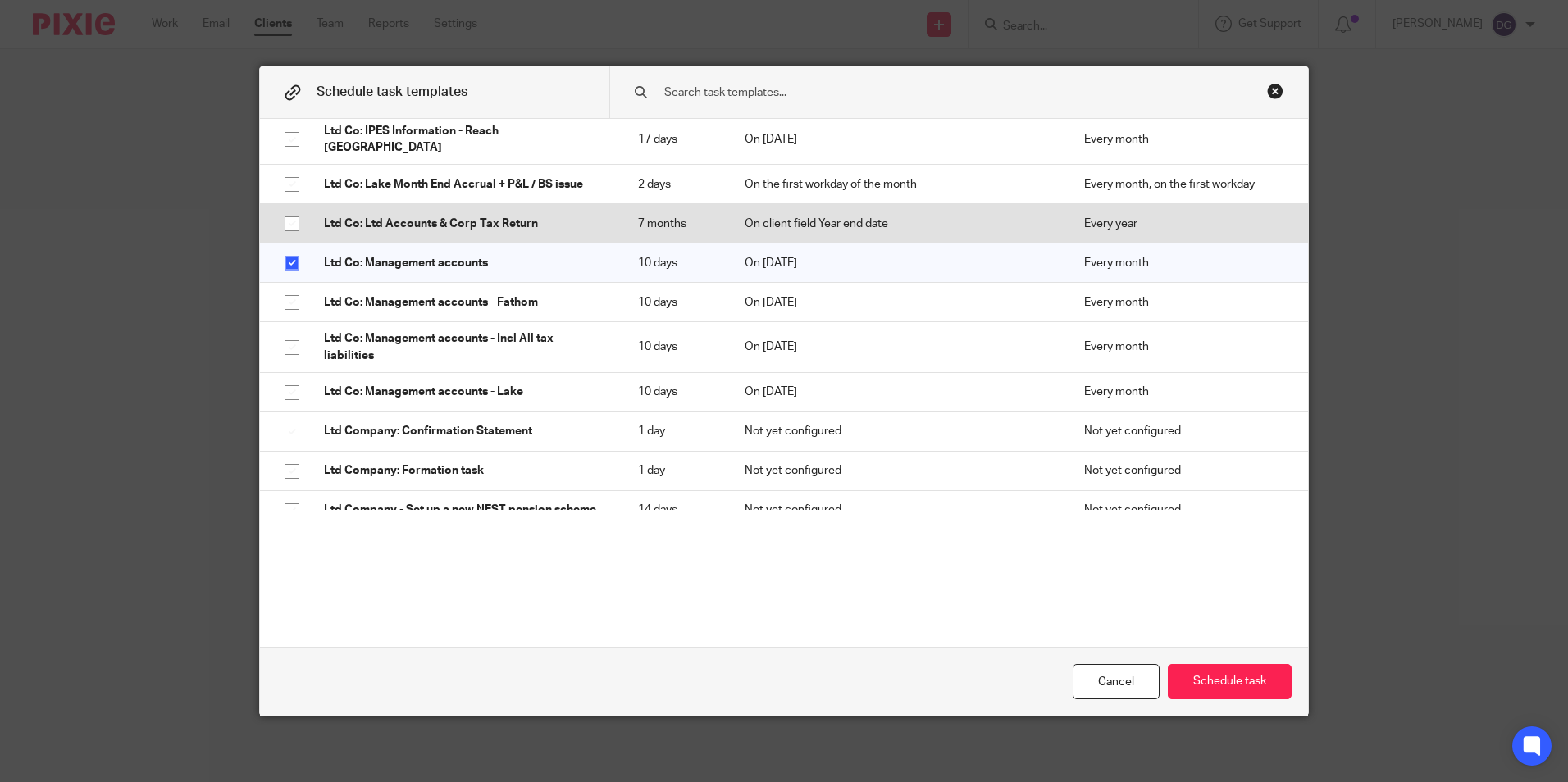
click at [283, 239] on input "checkbox" at bounding box center [291, 223] width 31 height 31
checkbox input "true"
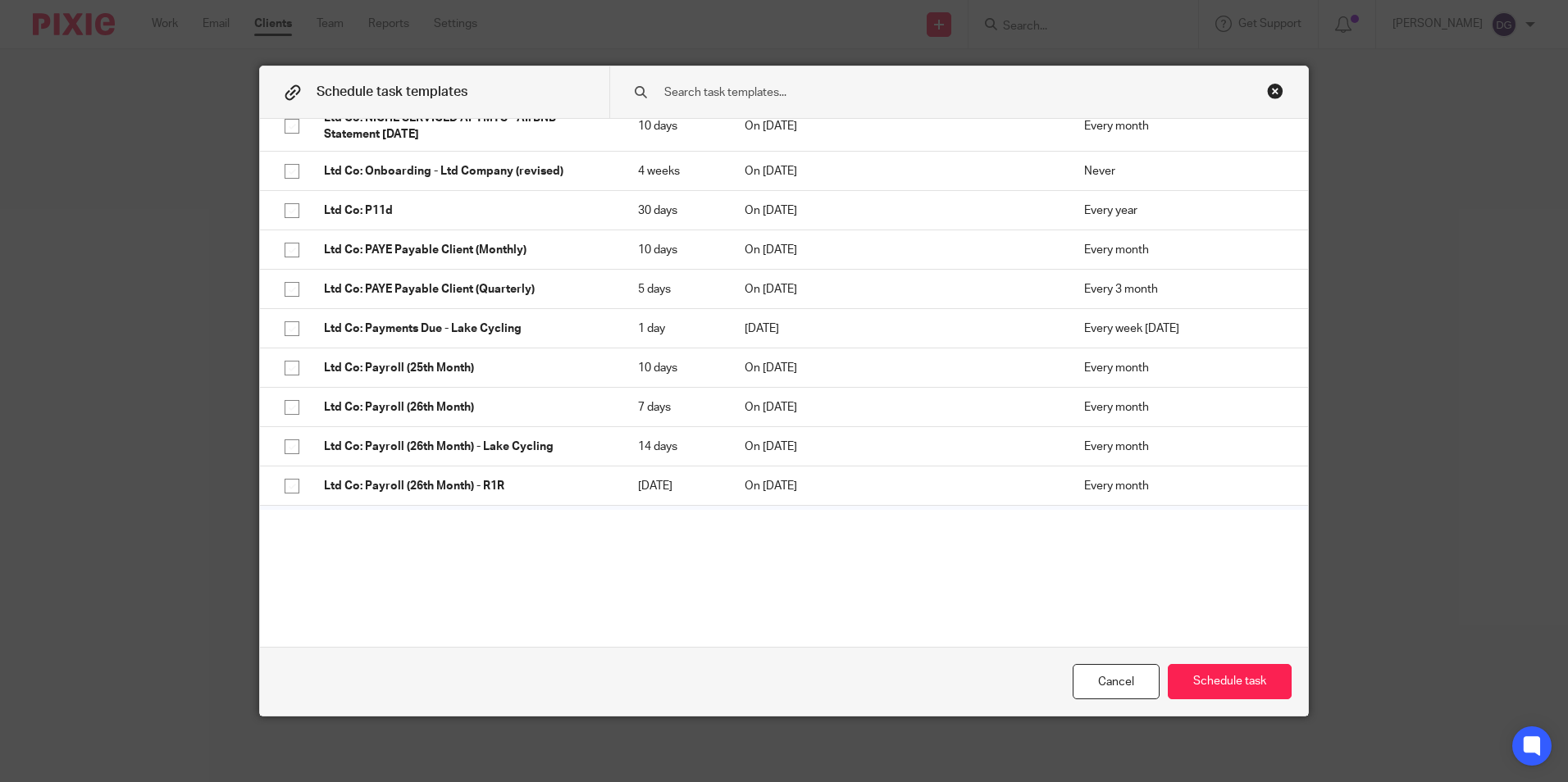
scroll to position [2543, 0]
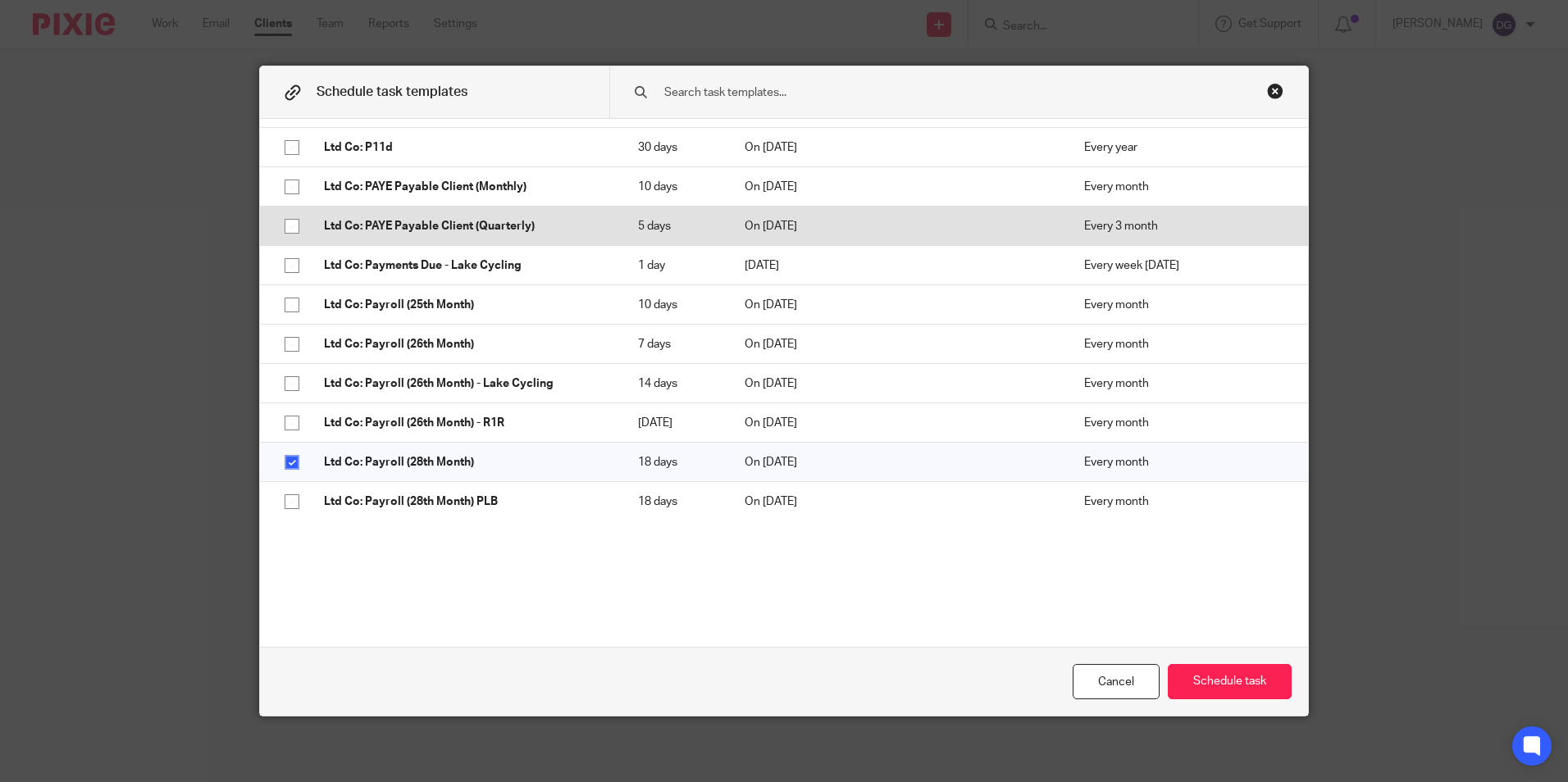
click at [277, 242] on input "checkbox" at bounding box center [291, 226] width 31 height 31
checkbox input "true"
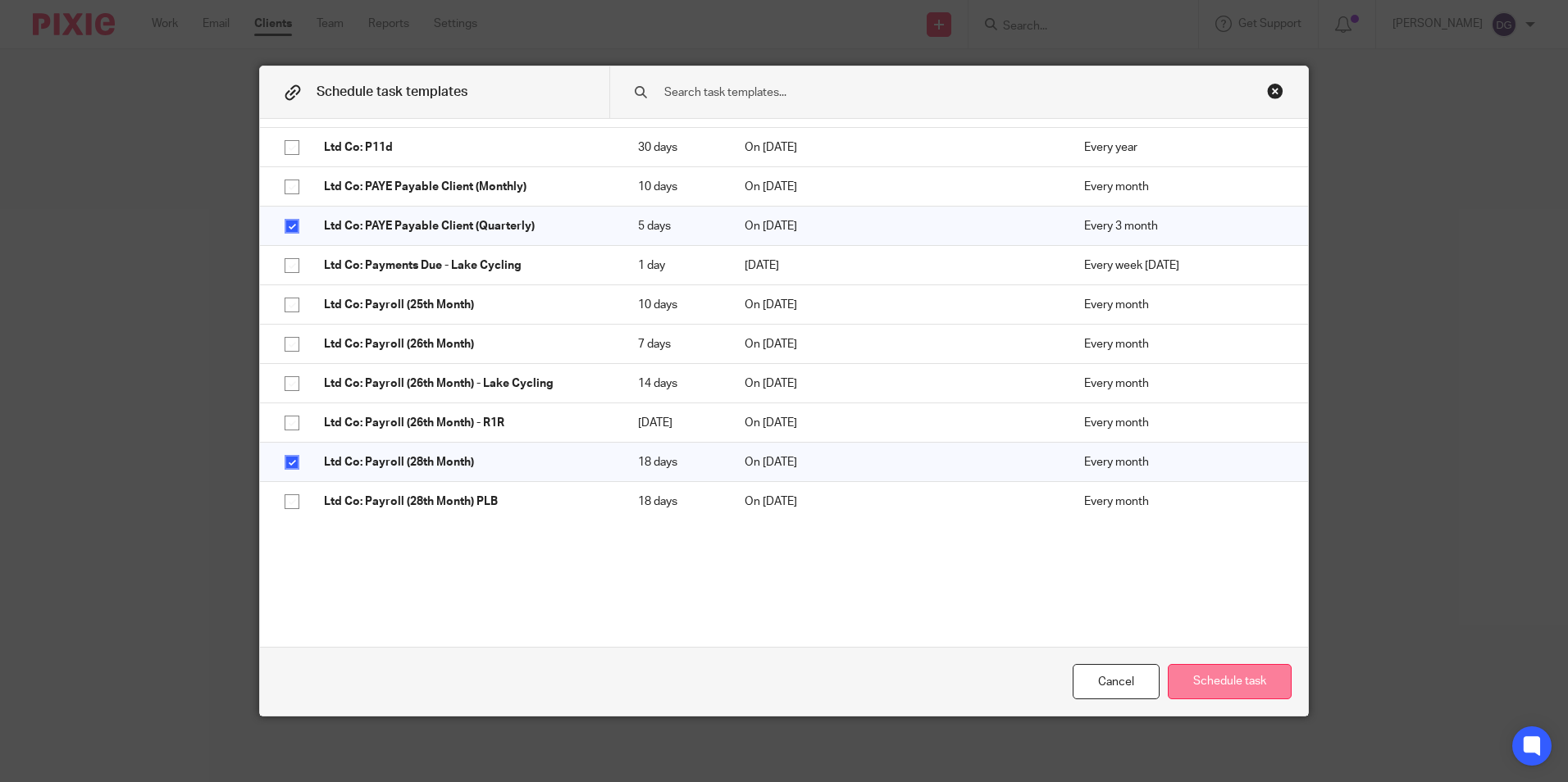
click at [1262, 694] on button "Schedule task" at bounding box center [1229, 682] width 124 height 35
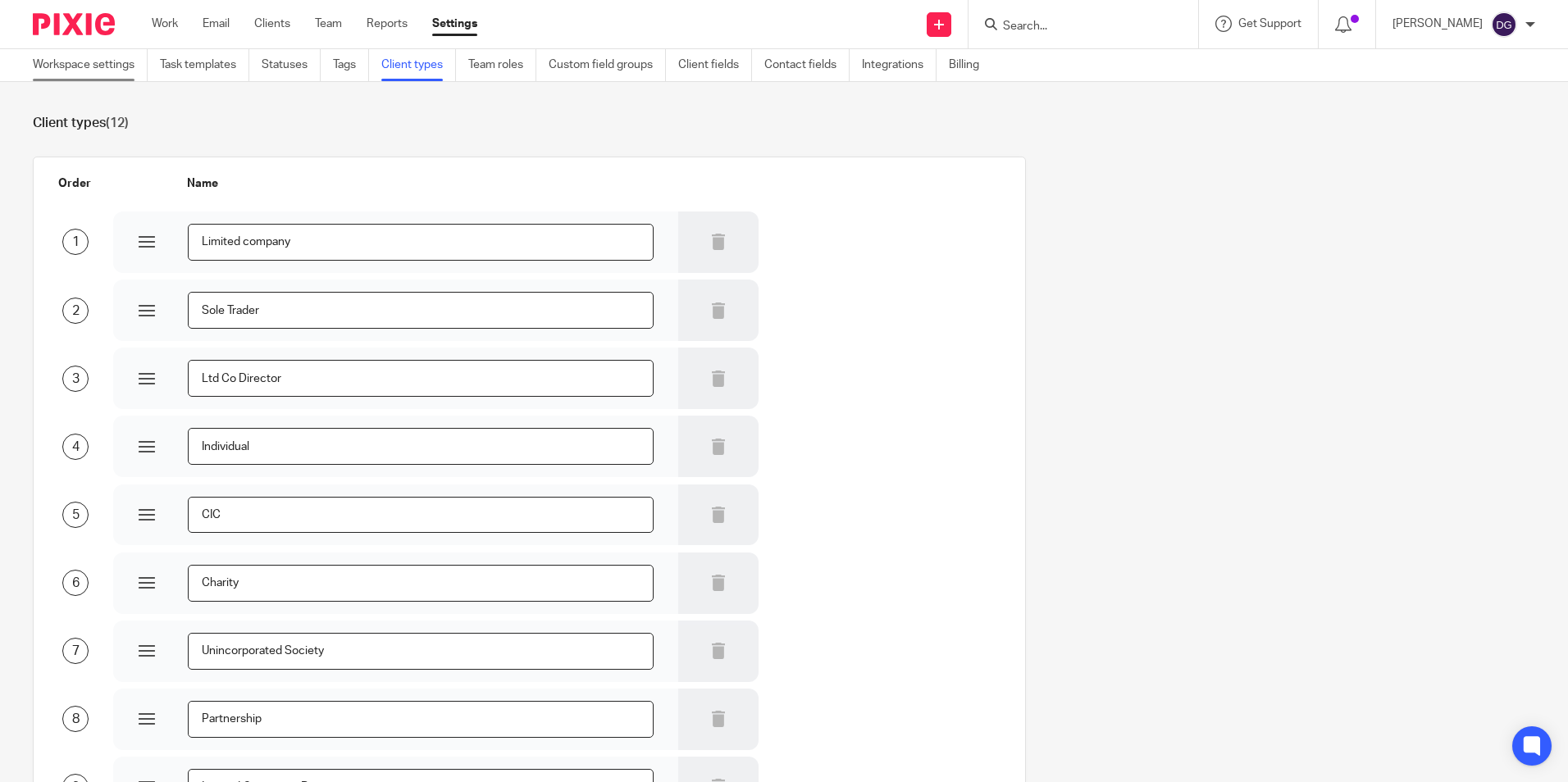
click at [74, 61] on link "Workspace settings" at bounding box center [90, 65] width 114 height 32
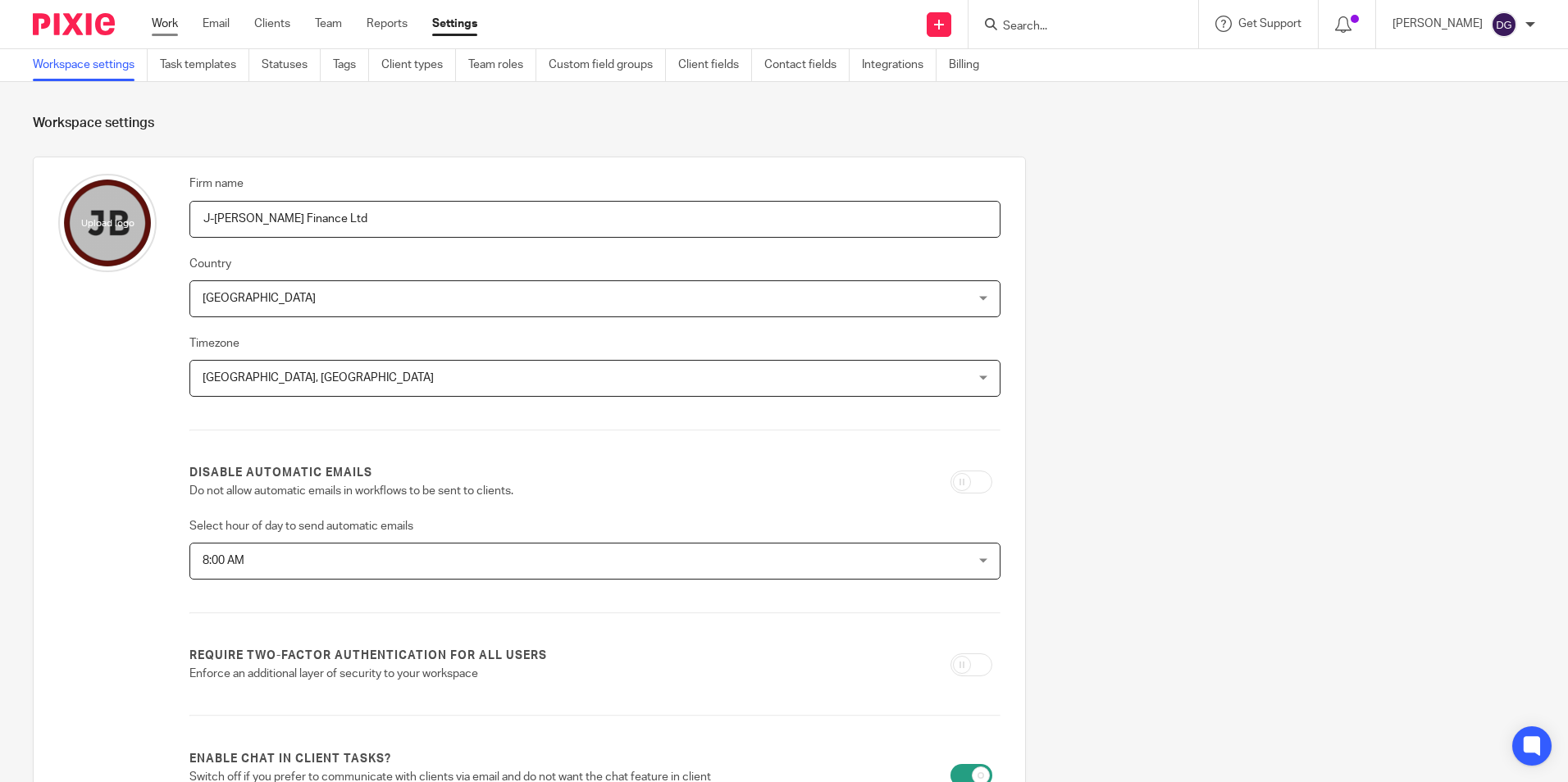
click at [173, 21] on link "Work" at bounding box center [165, 23] width 26 height 16
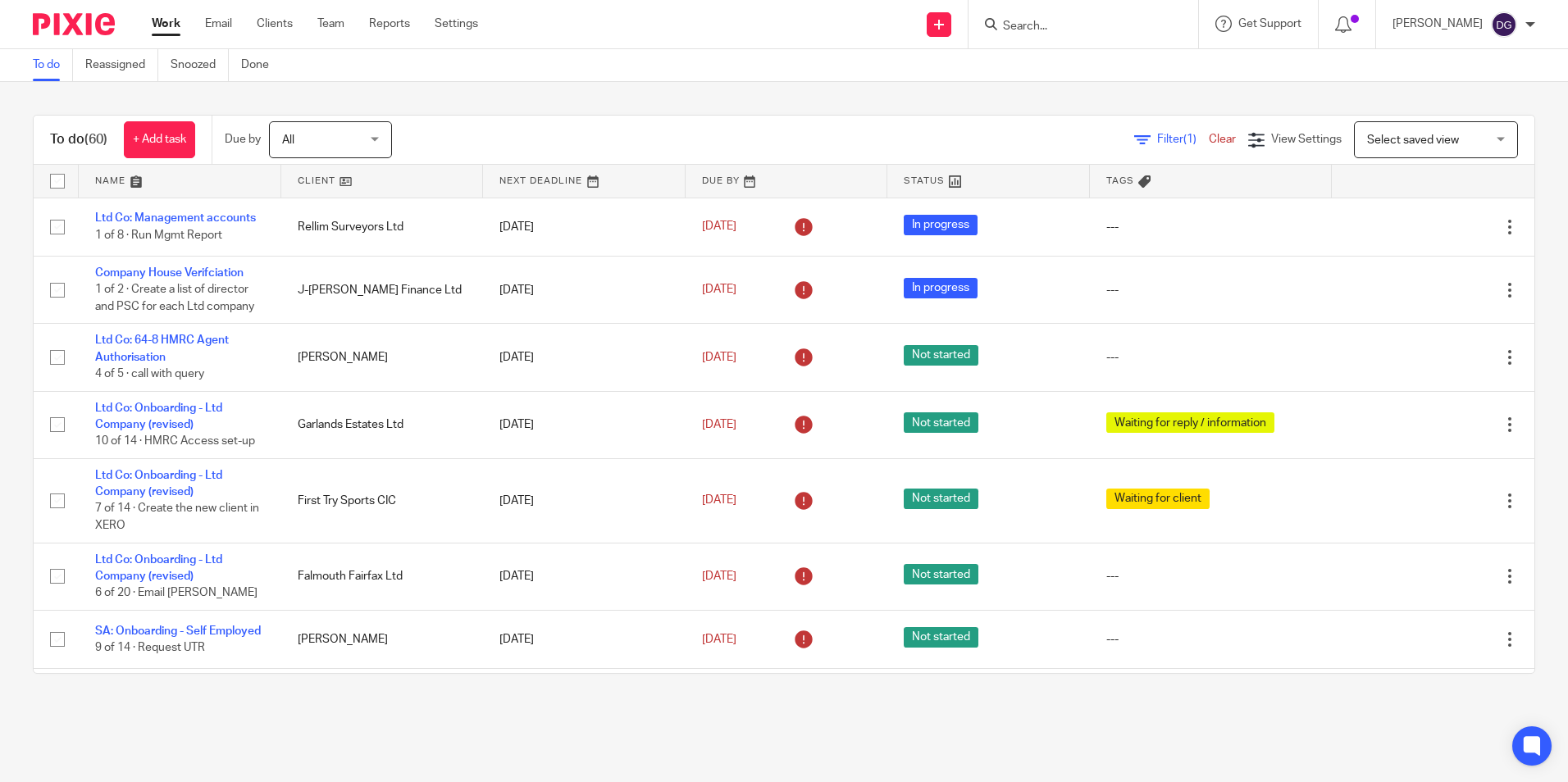
click at [1035, 29] on input "Search" at bounding box center [1075, 27] width 148 height 15
click at [1039, 18] on form at bounding box center [1089, 25] width 175 height 21
click at [1063, 33] on input "Search" at bounding box center [1075, 27] width 148 height 15
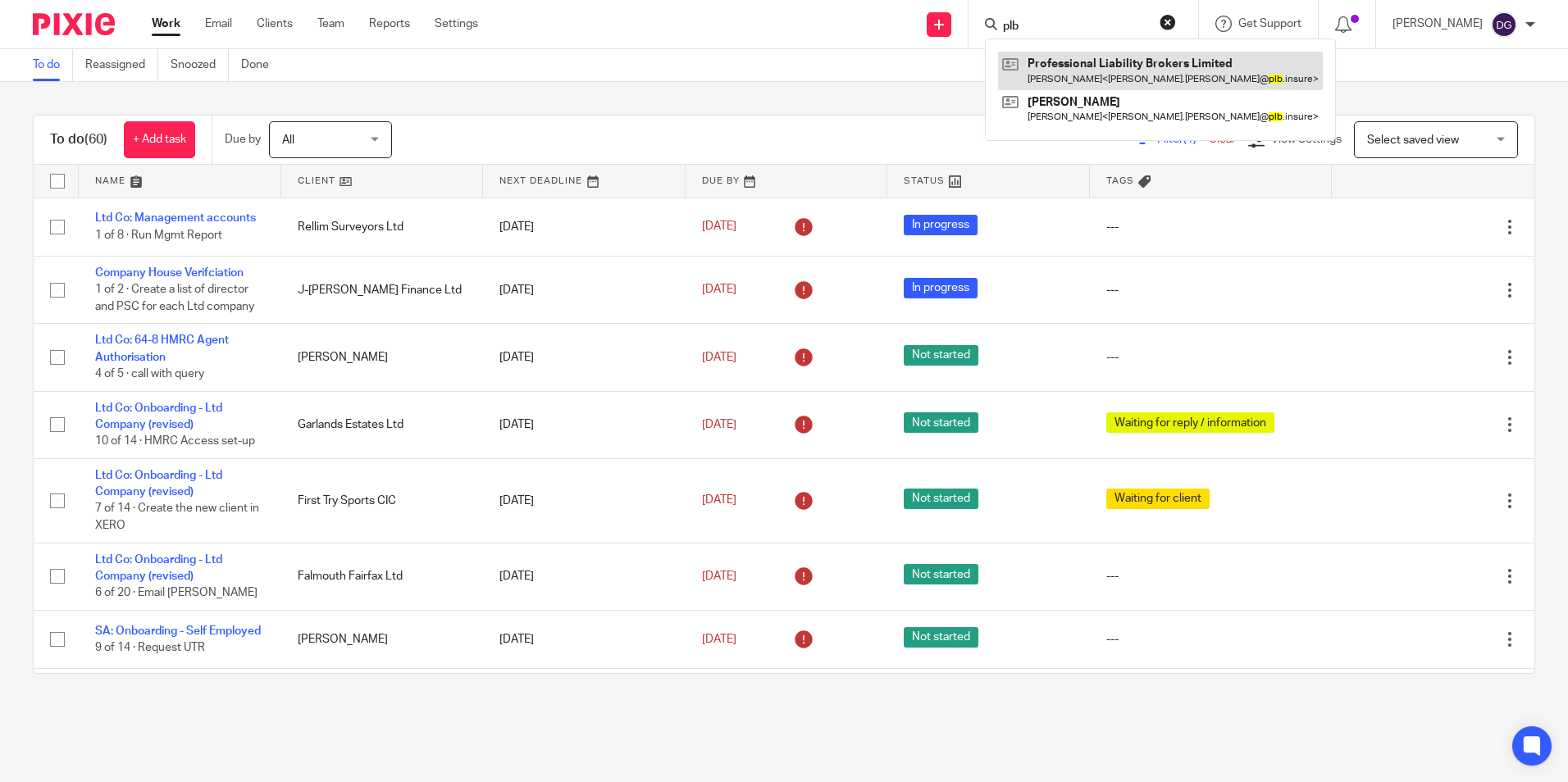
type input "plb"
click at [1184, 64] on link at bounding box center [1160, 71] width 324 height 38
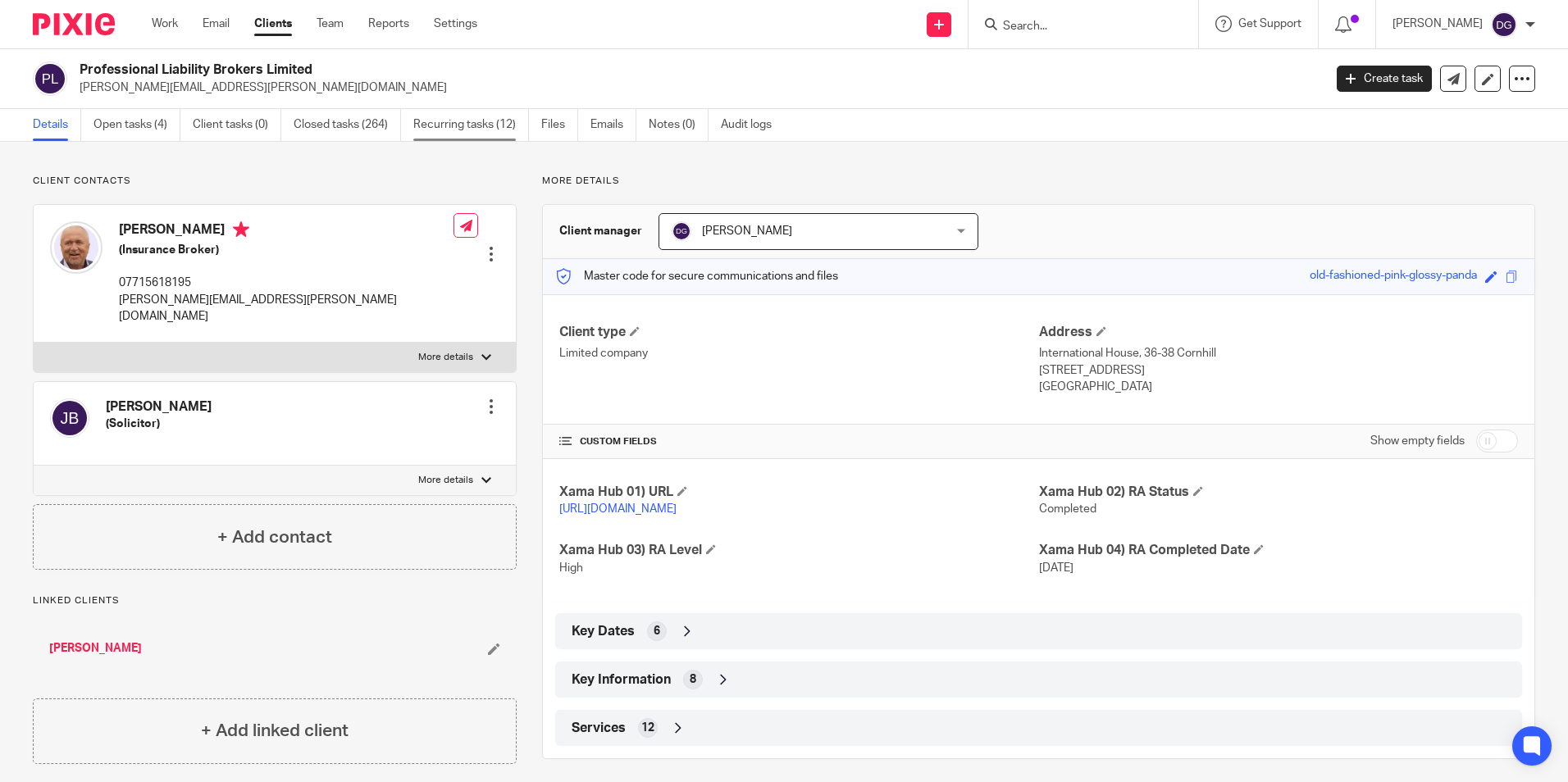
click at [451, 137] on link "Recurring tasks (12)" at bounding box center [471, 125] width 115 height 32
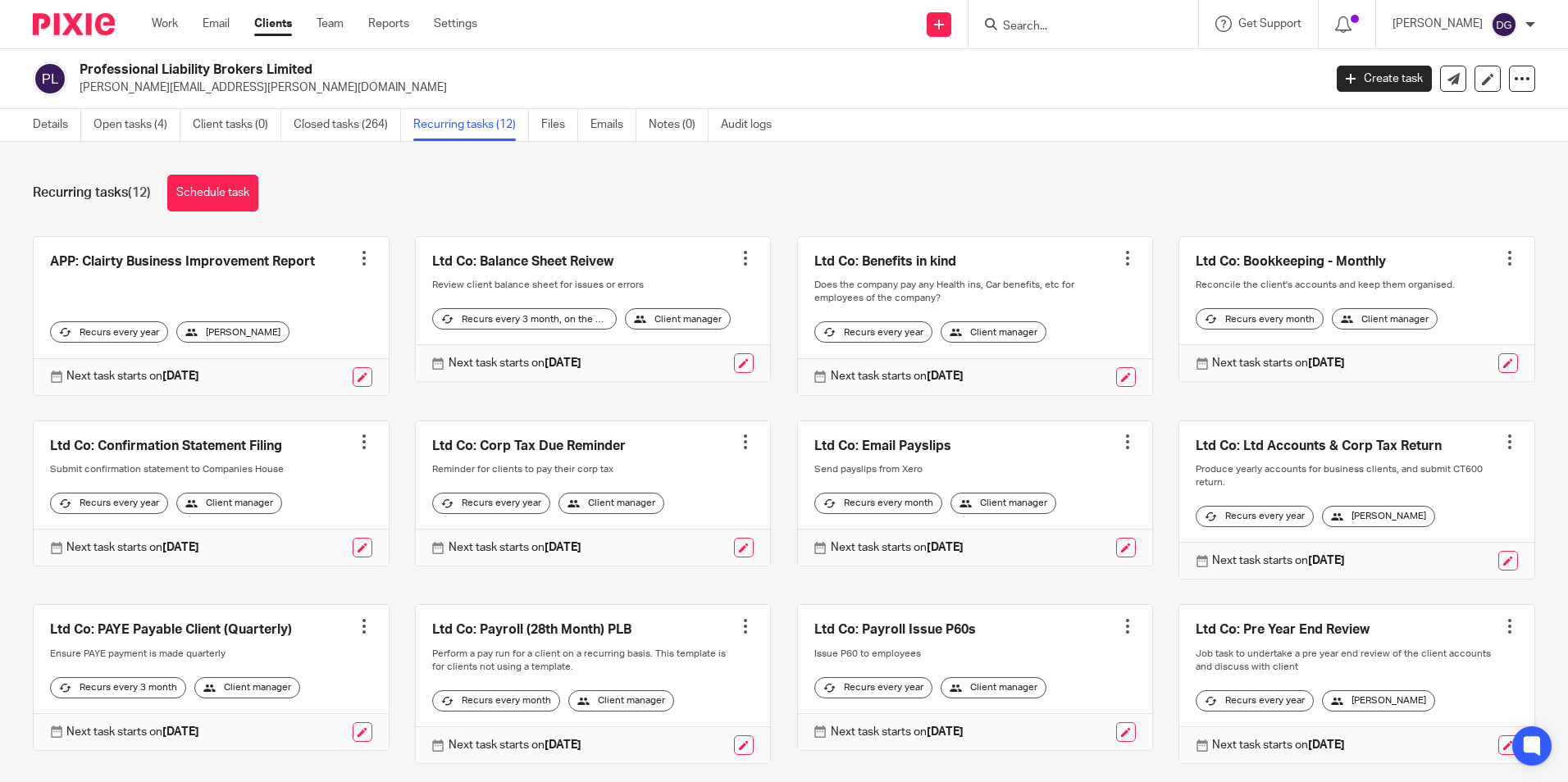
scroll to position [78, 0]
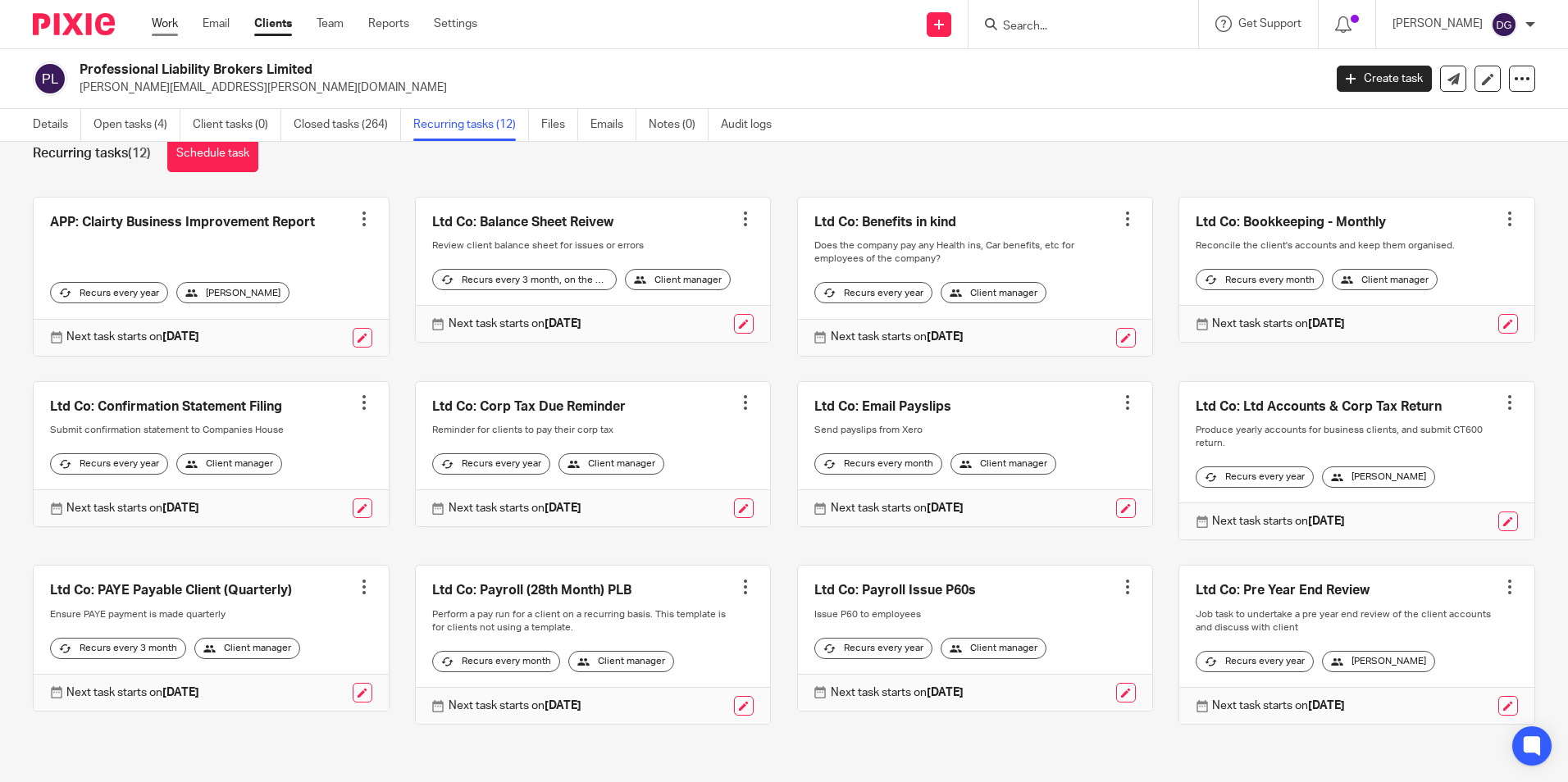
click at [175, 30] on link "Work" at bounding box center [165, 23] width 26 height 16
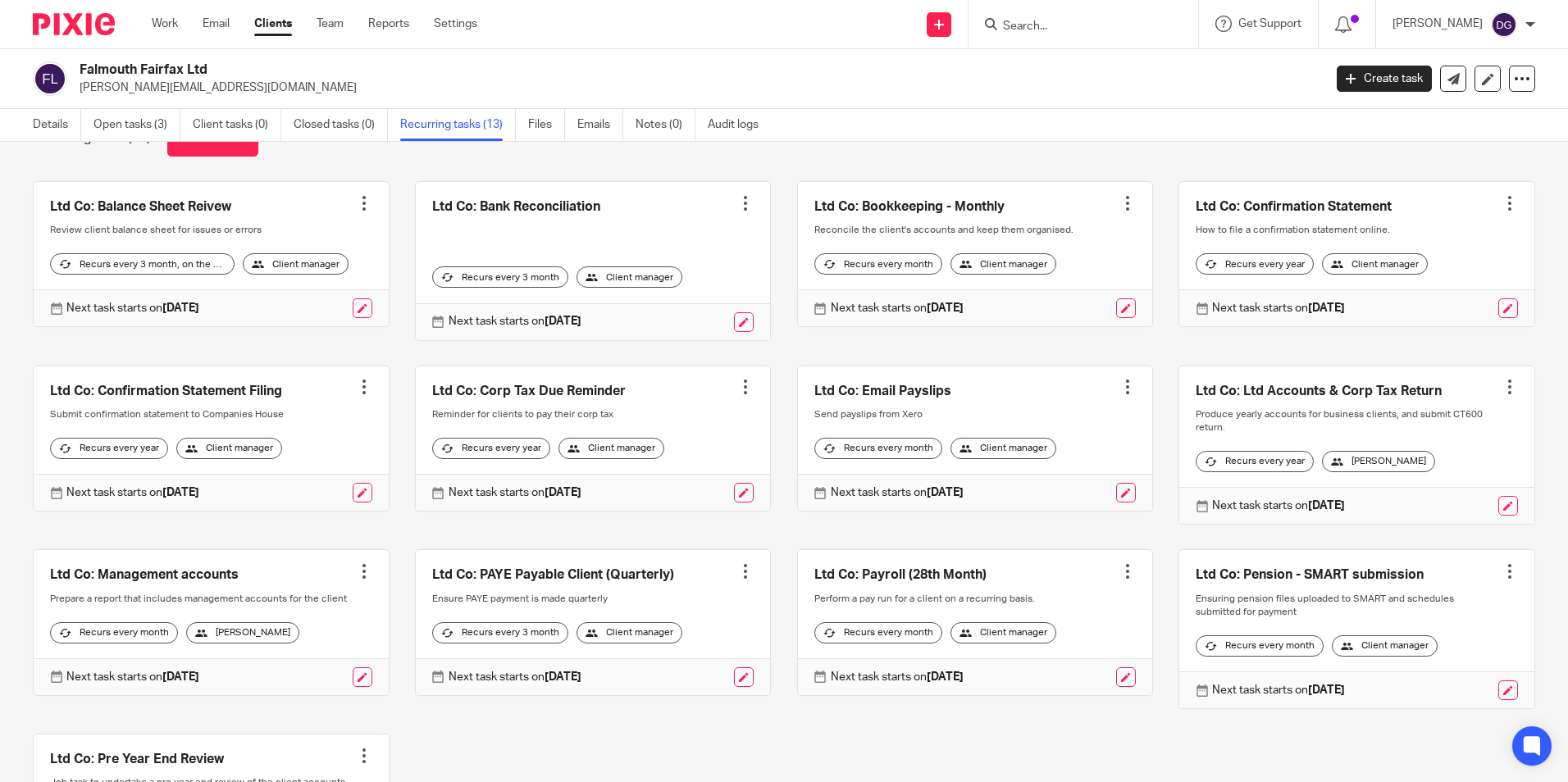
scroll to position [82, 0]
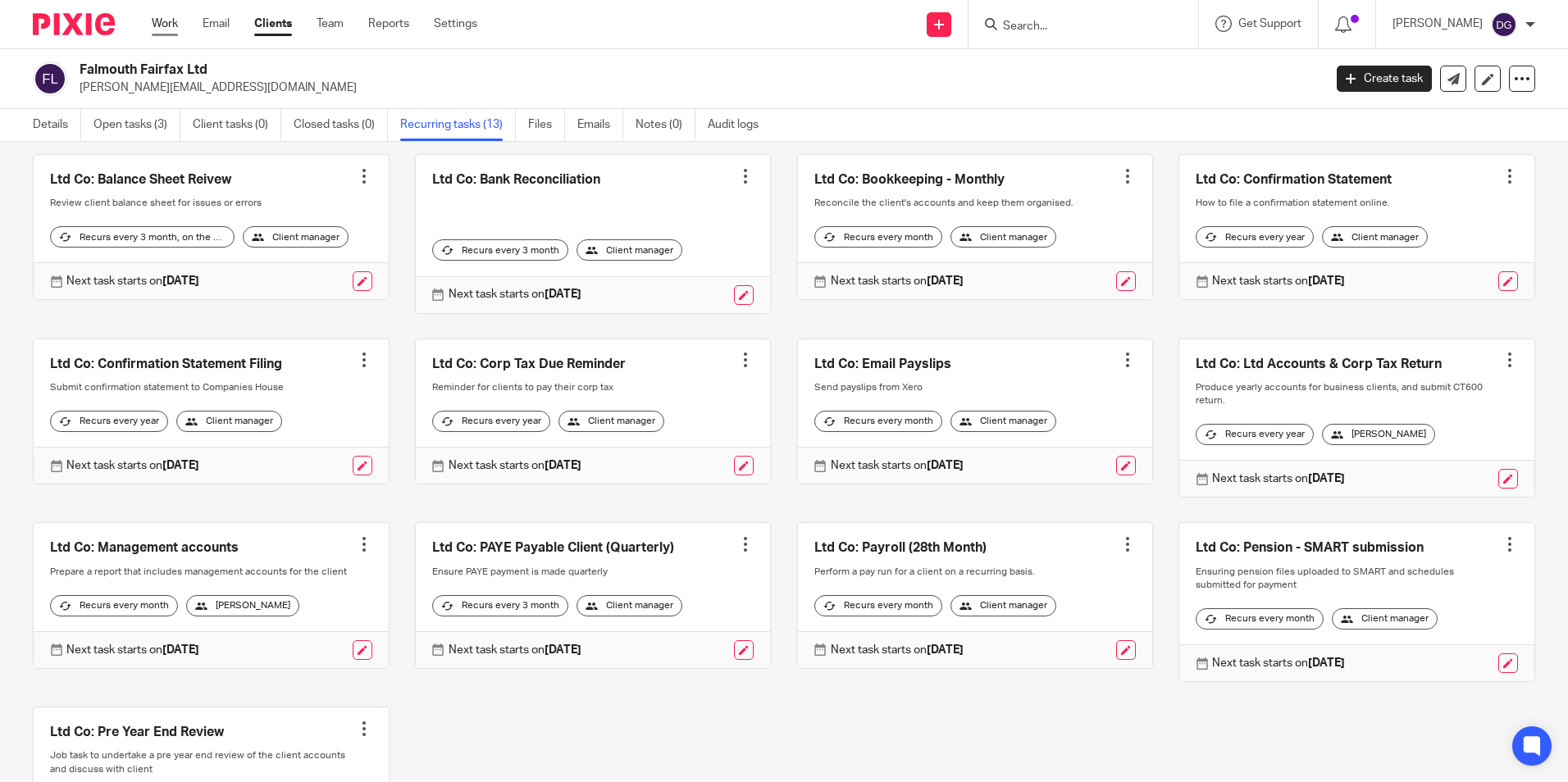
click at [165, 19] on link "Work" at bounding box center [165, 23] width 26 height 16
